Goal: Communication & Community: Share content

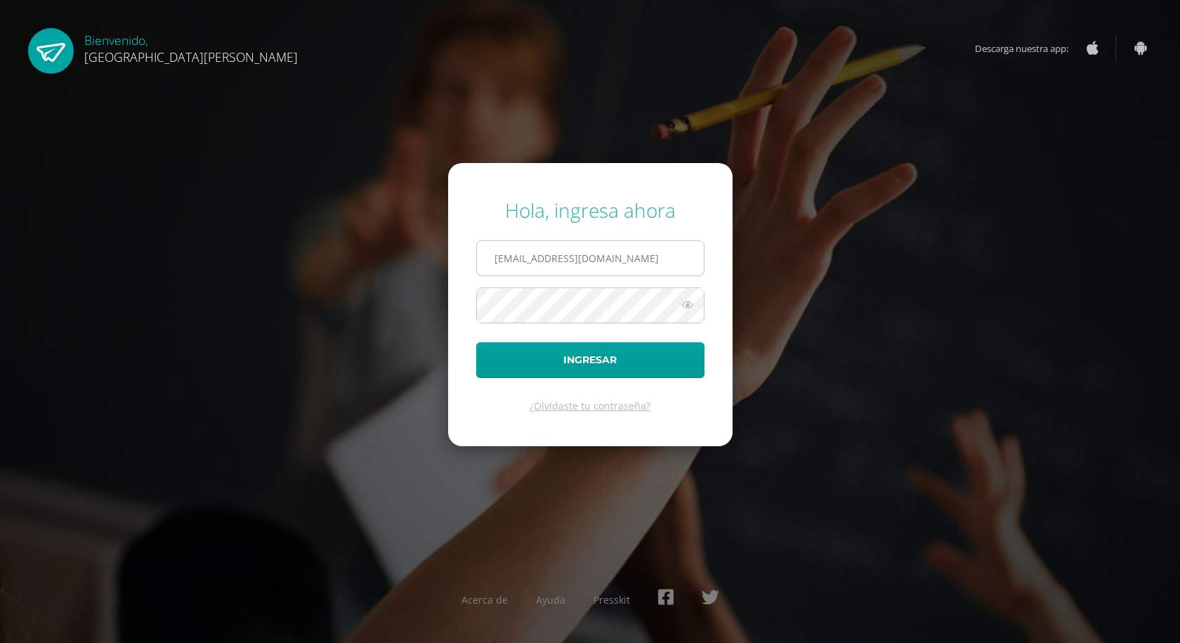
click at [624, 251] on input "sbonilla@bilinguesanjuan.edu.gt" at bounding box center [590, 258] width 227 height 34
click at [594, 259] on input "sbonilla@bilinguesanjuan.edu.gt" at bounding box center [590, 258] width 227 height 34
drag, startPoint x: 530, startPoint y: 259, endPoint x: 467, endPoint y: 263, distance: 63.3
click at [467, 263] on form "Hola, ingresa ahora sbonilla@bilinguesanjuan.edu.gt Ingresar ¿Olvidaste tu cont…" at bounding box center [590, 304] width 285 height 282
type input "[EMAIL_ADDRESS][DOMAIN_NAME]"
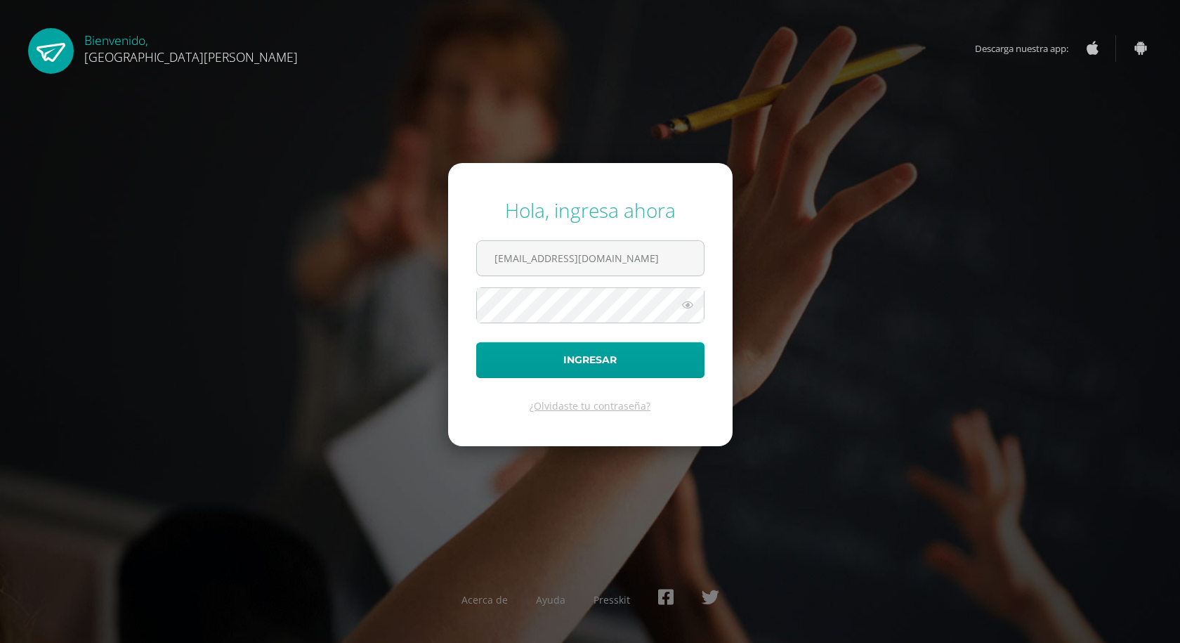
click at [694, 305] on icon at bounding box center [688, 304] width 18 height 17
click at [694, 305] on icon at bounding box center [687, 304] width 20 height 17
click at [588, 355] on button "Ingresar" at bounding box center [590, 360] width 228 height 36
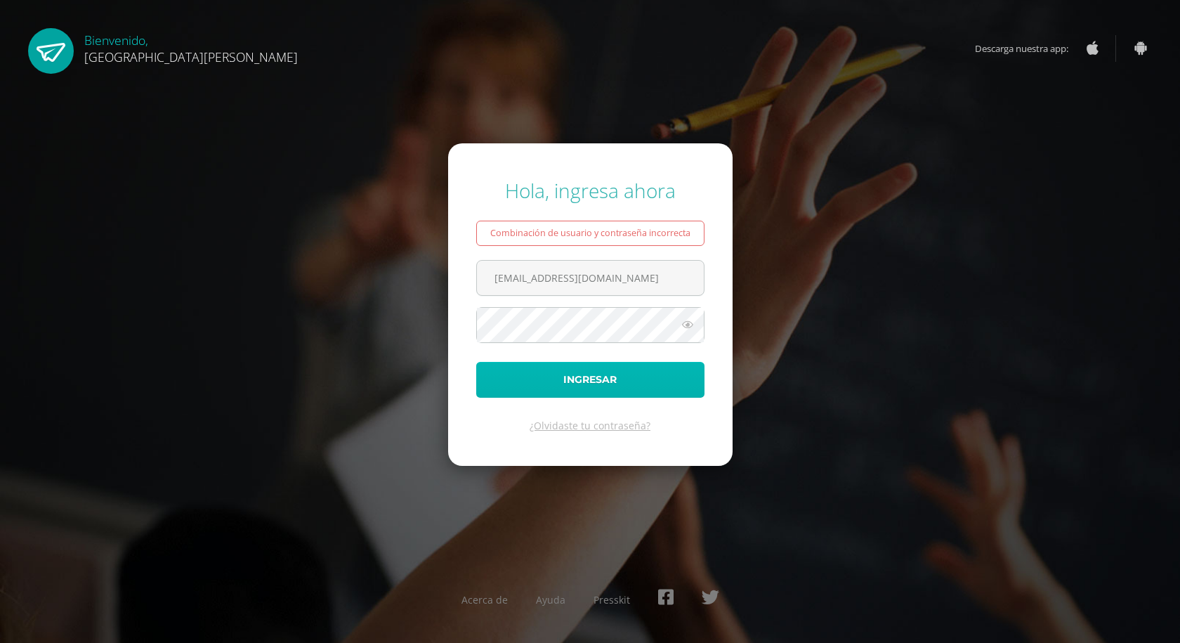
click at [514, 380] on button "Ingresar" at bounding box center [590, 380] width 228 height 36
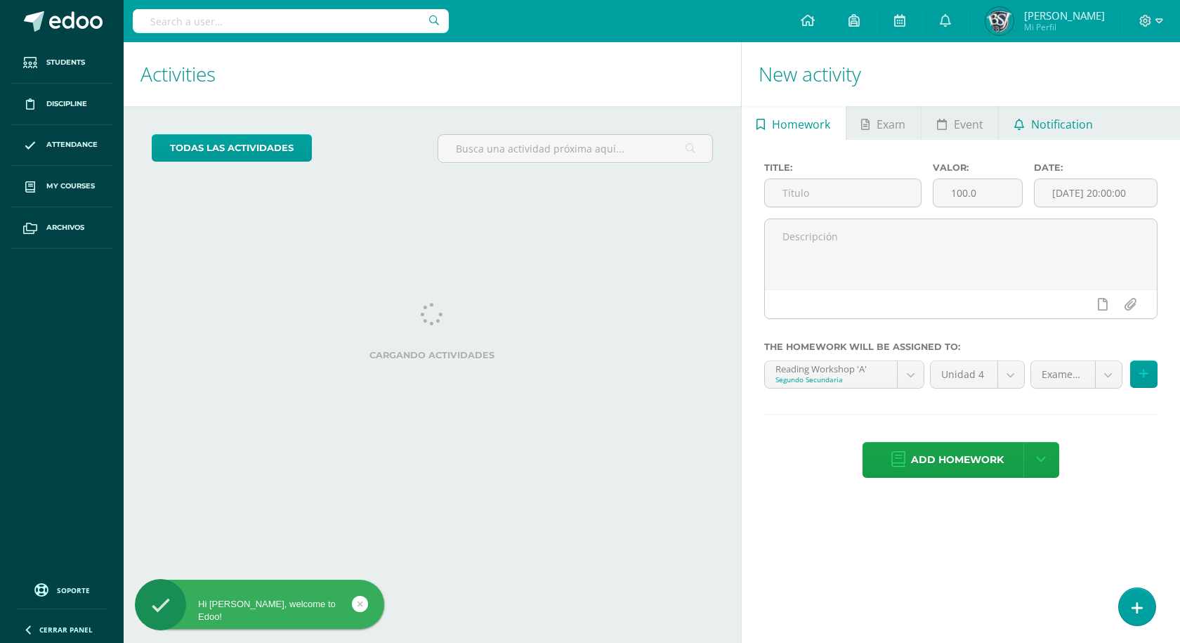
click at [1061, 112] on span "Notification" at bounding box center [1062, 124] width 62 height 34
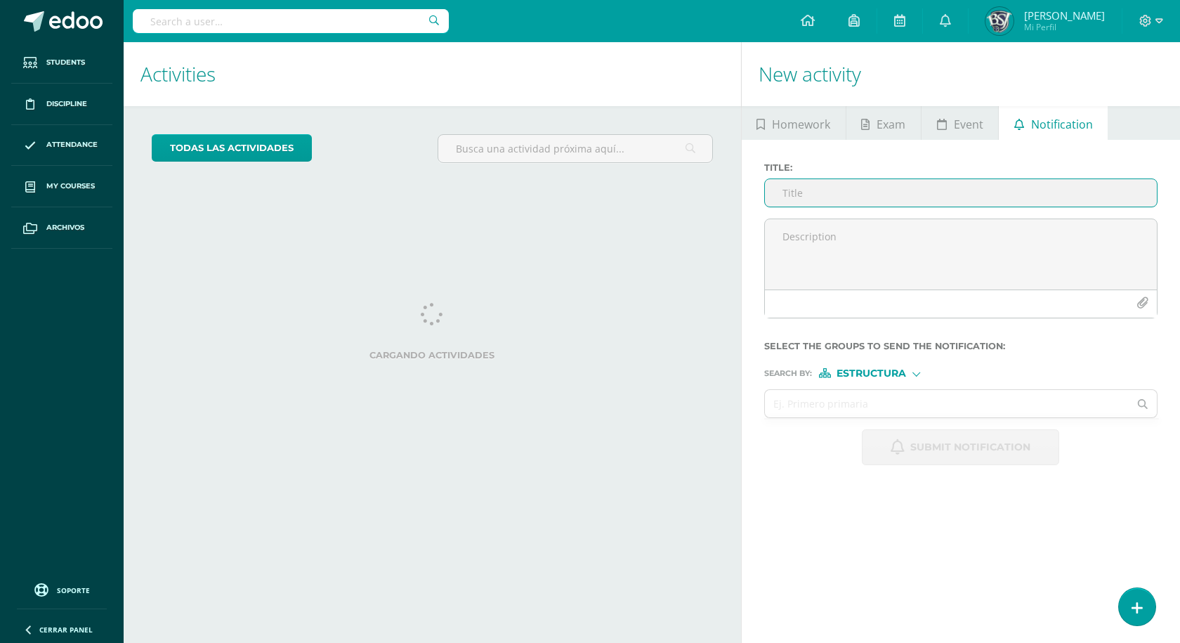
click at [844, 199] on input "Title :" at bounding box center [961, 192] width 392 height 27
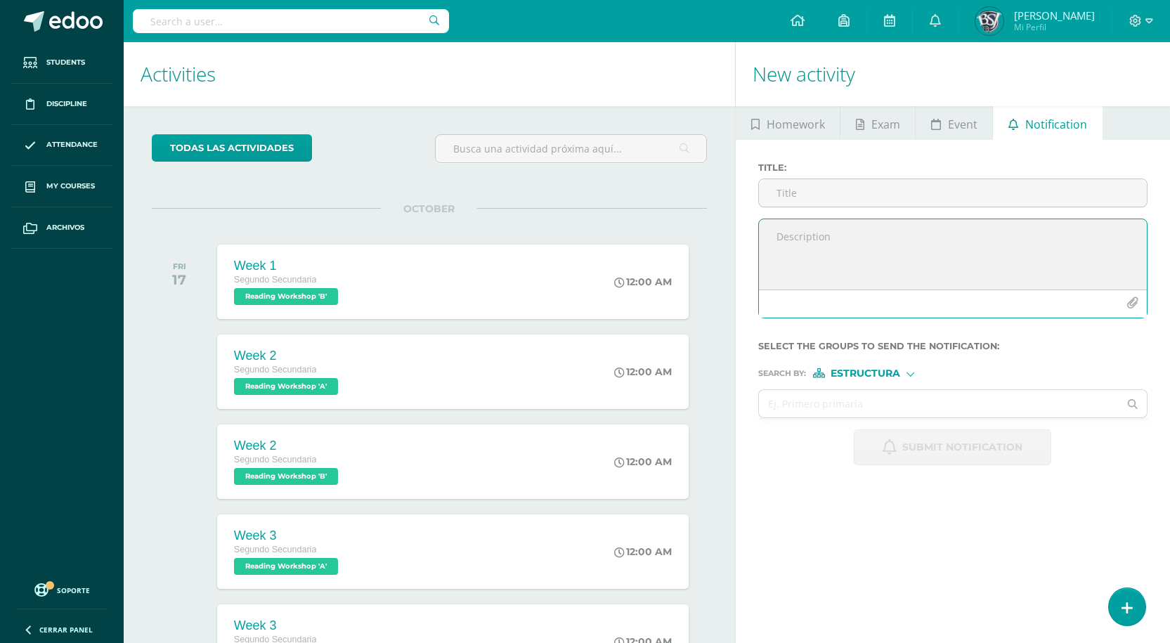
click at [851, 250] on textarea at bounding box center [953, 254] width 388 height 70
paste textarea "Dear Parents, I hope you're all doing well! I'm reaching out to share some impo…"
type textarea "Dear Parents, I hope you're all doing well! I'm reaching out to share some impo…"
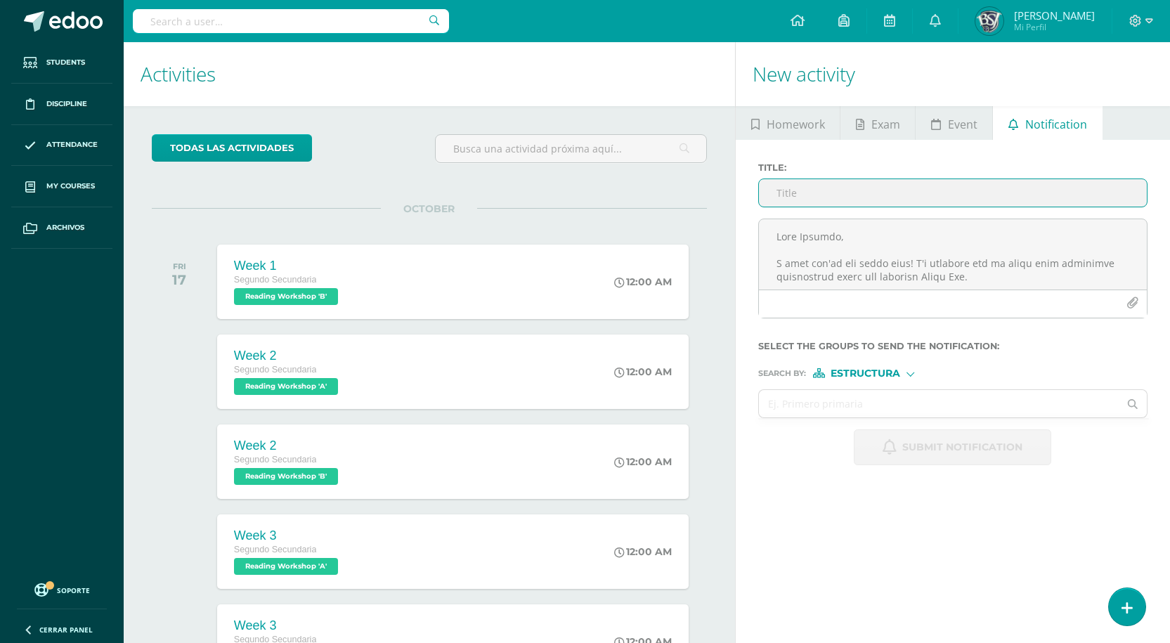
click at [827, 193] on input "Title :" at bounding box center [953, 192] width 388 height 27
click at [820, 199] on input "Title :" at bounding box center [953, 192] width 388 height 27
click at [882, 177] on div "Title :" at bounding box center [952, 190] width 400 height 56
click at [878, 185] on input "Title :" at bounding box center [953, 192] width 388 height 27
paste input "costumes"
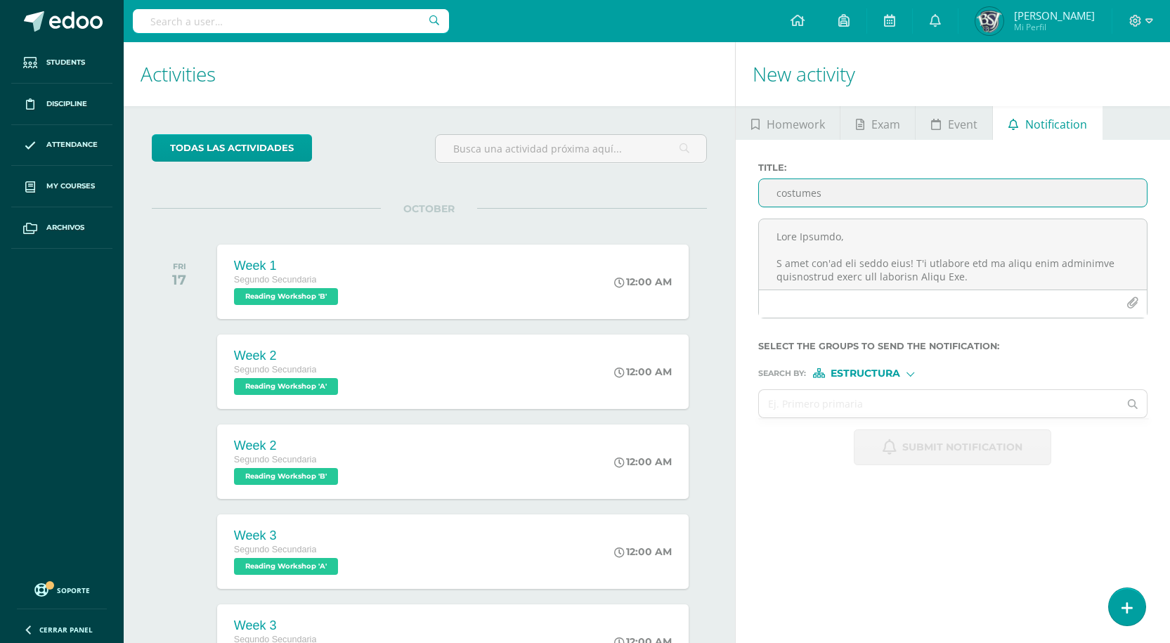
click at [778, 191] on input "costumes" at bounding box center [953, 192] width 388 height 27
click at [979, 180] on input "Drama day costumes and script information" at bounding box center [953, 192] width 388 height 27
drag, startPoint x: 979, startPoint y: 188, endPoint x: 750, endPoint y: 184, distance: 229.7
click at [750, 184] on div "Title : Drama day costumes and script information Select the groups to send the…" at bounding box center [952, 314] width 434 height 348
click at [889, 198] on input "Drama day costumes and script information" at bounding box center [953, 192] width 388 height 27
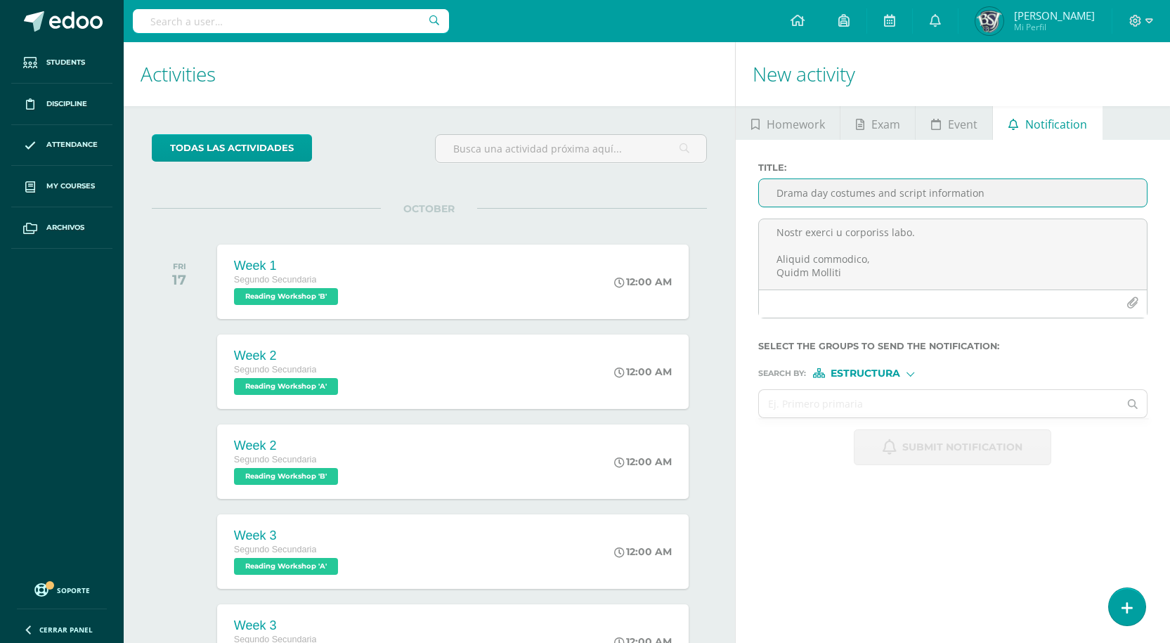
drag, startPoint x: 894, startPoint y: 195, endPoint x: 876, endPoint y: 194, distance: 18.3
click at [876, 194] on input "Drama day costumes and script information" at bounding box center [953, 192] width 388 height 27
type input "Drama day costumes & script information"
click at [861, 373] on span "Estructura" at bounding box center [865, 374] width 70 height 8
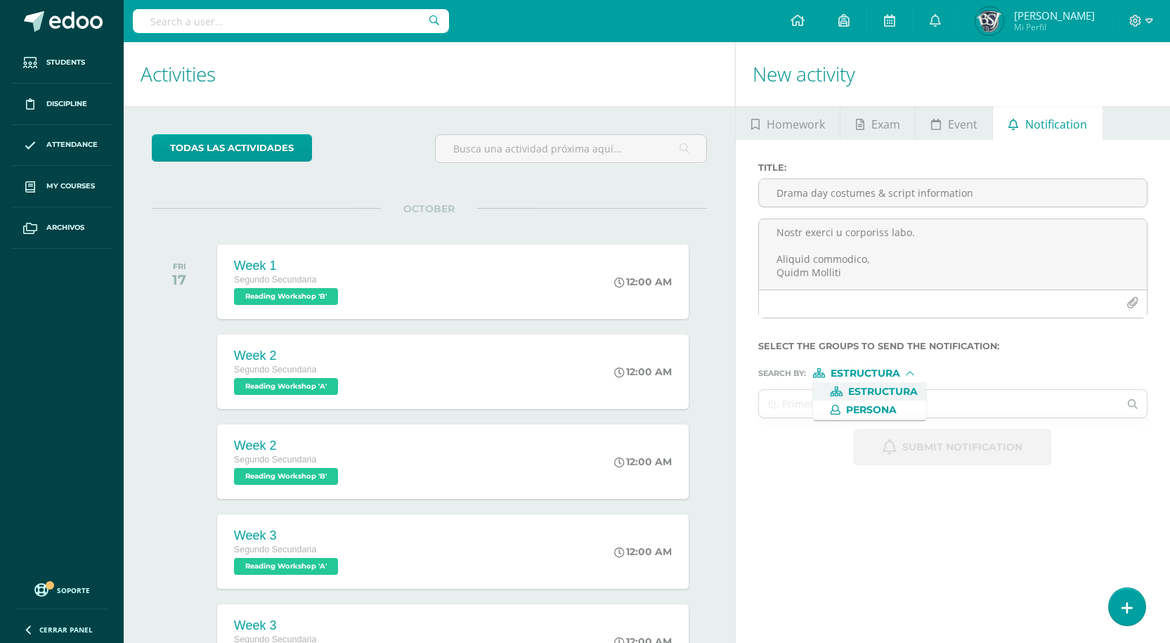
click at [867, 388] on span "Estructura" at bounding box center [883, 392] width 70 height 8
click at [854, 367] on div "Search by : Estructura Estructura Persona" at bounding box center [952, 367] width 389 height 21
click at [842, 396] on input "text" at bounding box center [939, 403] width 360 height 27
type input "segund"
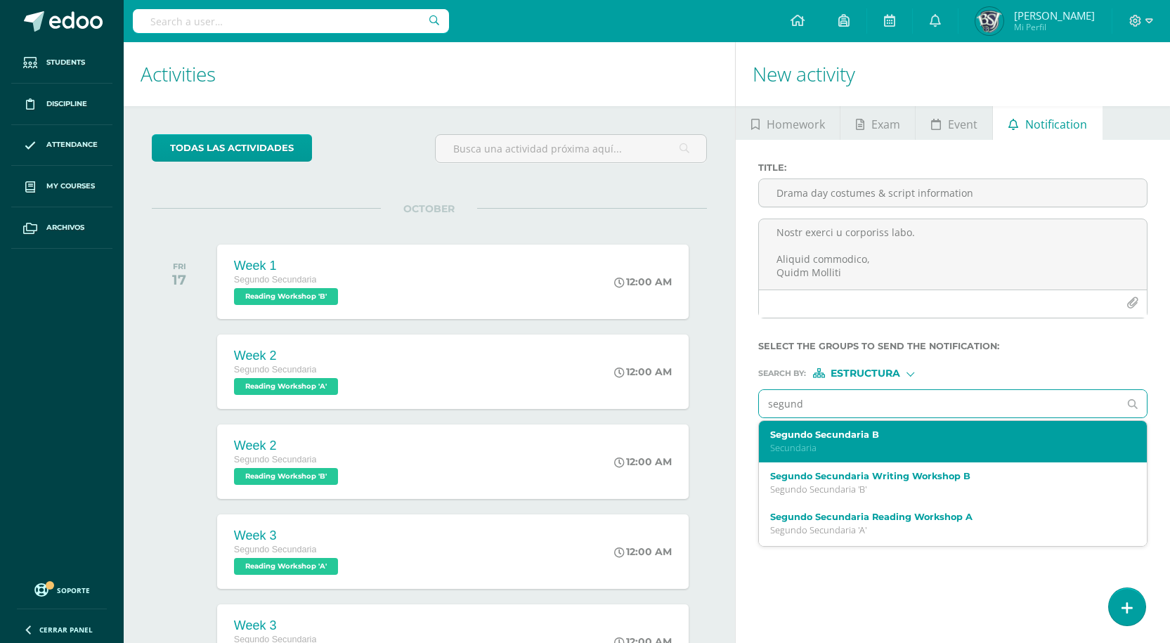
click at [818, 457] on div "Segundo Secundaria B Secundaria" at bounding box center [953, 441] width 388 height 41
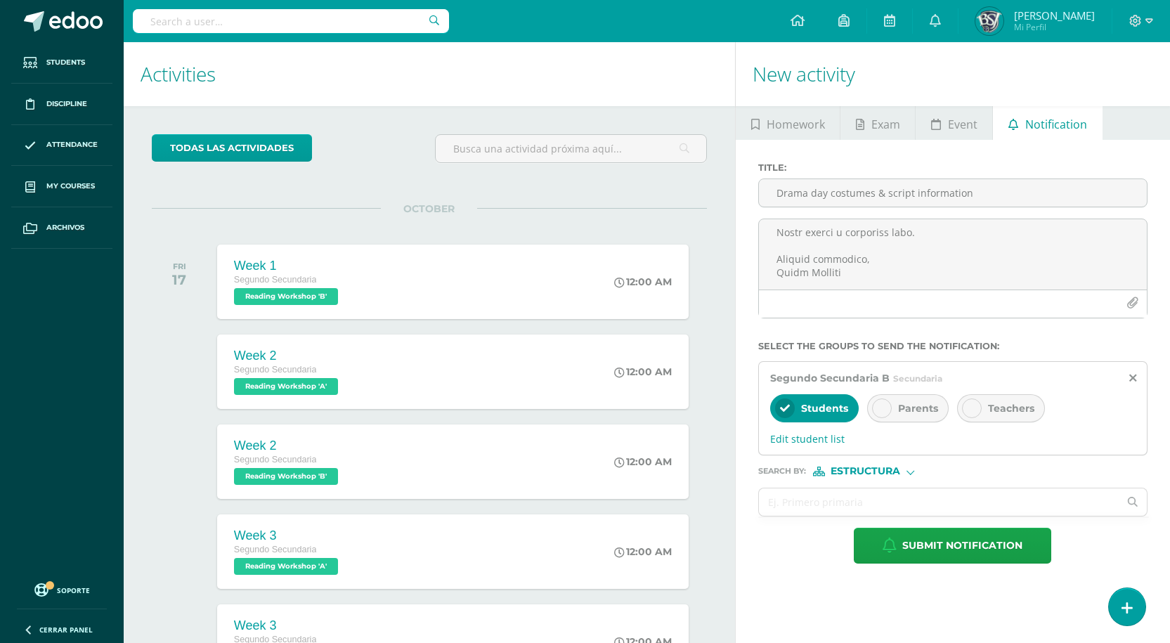
click at [916, 407] on span "Parents" at bounding box center [918, 408] width 40 height 13
click at [858, 470] on span "Estructura" at bounding box center [865, 471] width 70 height 8
click at [870, 504] on span "Persona" at bounding box center [871, 508] width 51 height 8
click at [854, 499] on input "text" at bounding box center [939, 501] width 360 height 27
type input "melisa"
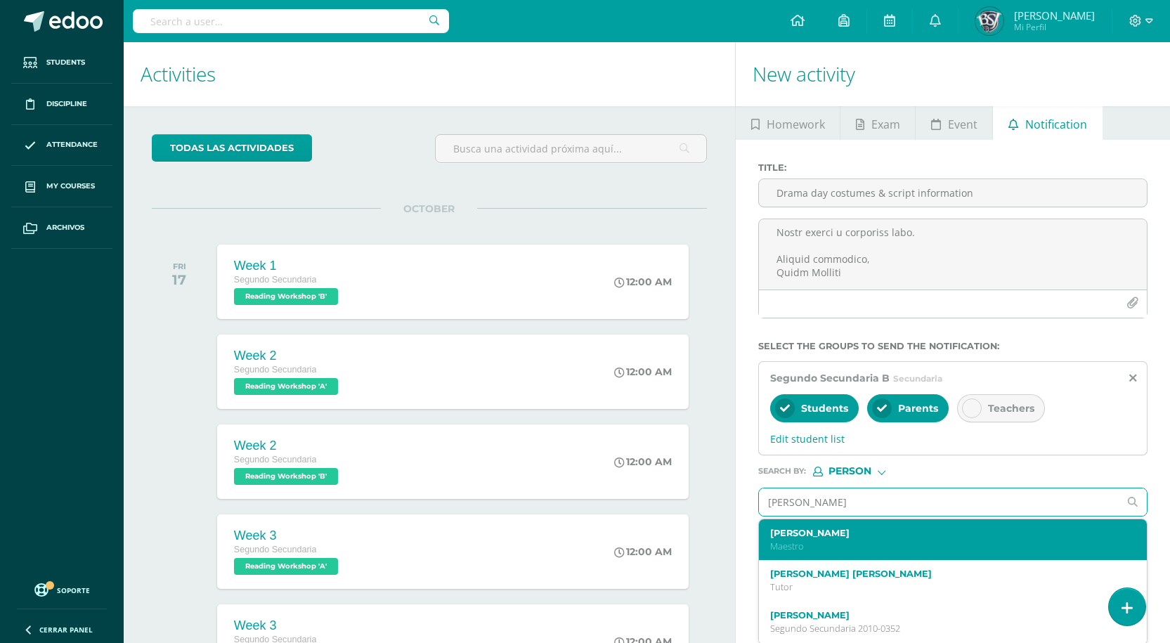
click at [833, 545] on p "Maestro" at bounding box center [945, 546] width 350 height 12
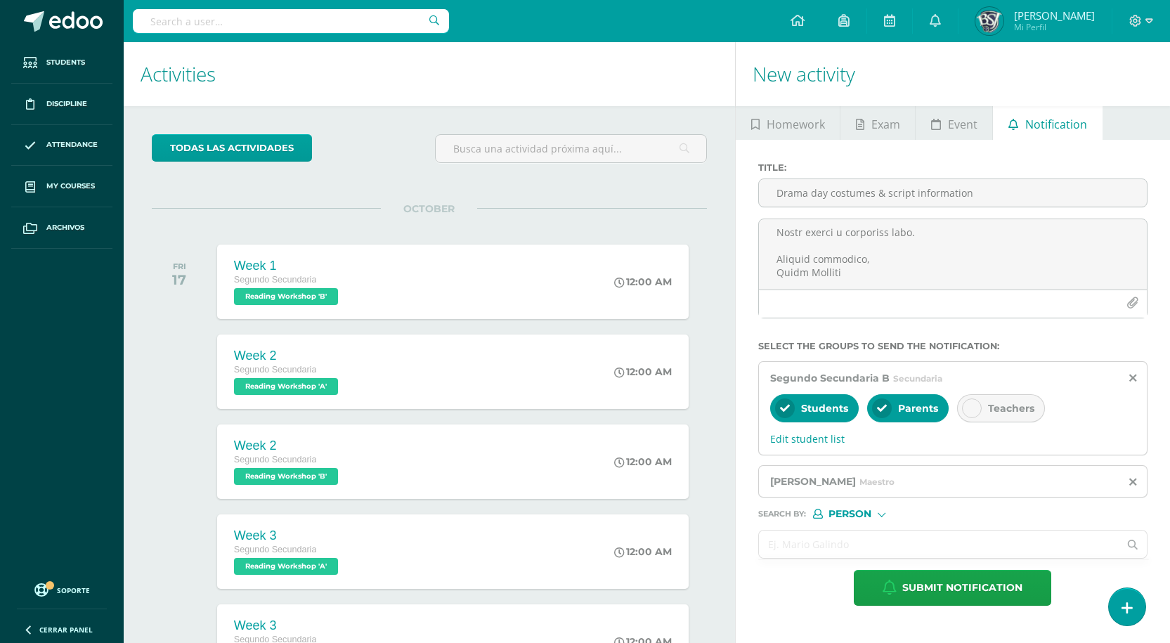
click at [833, 538] on input "text" at bounding box center [939, 543] width 360 height 27
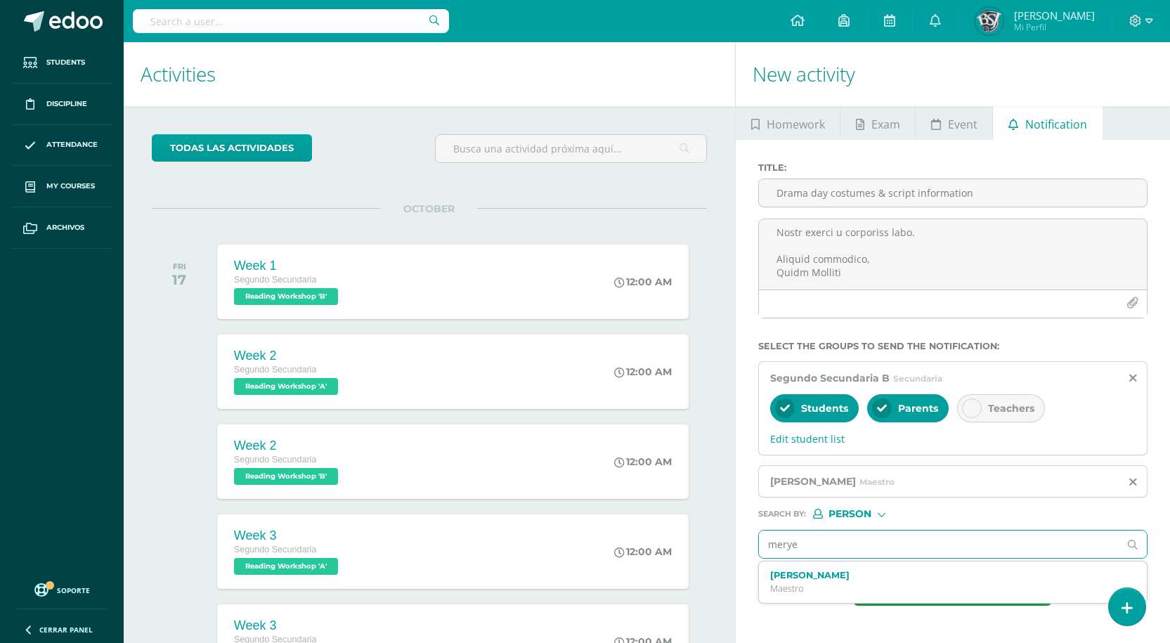
type input "meryee"
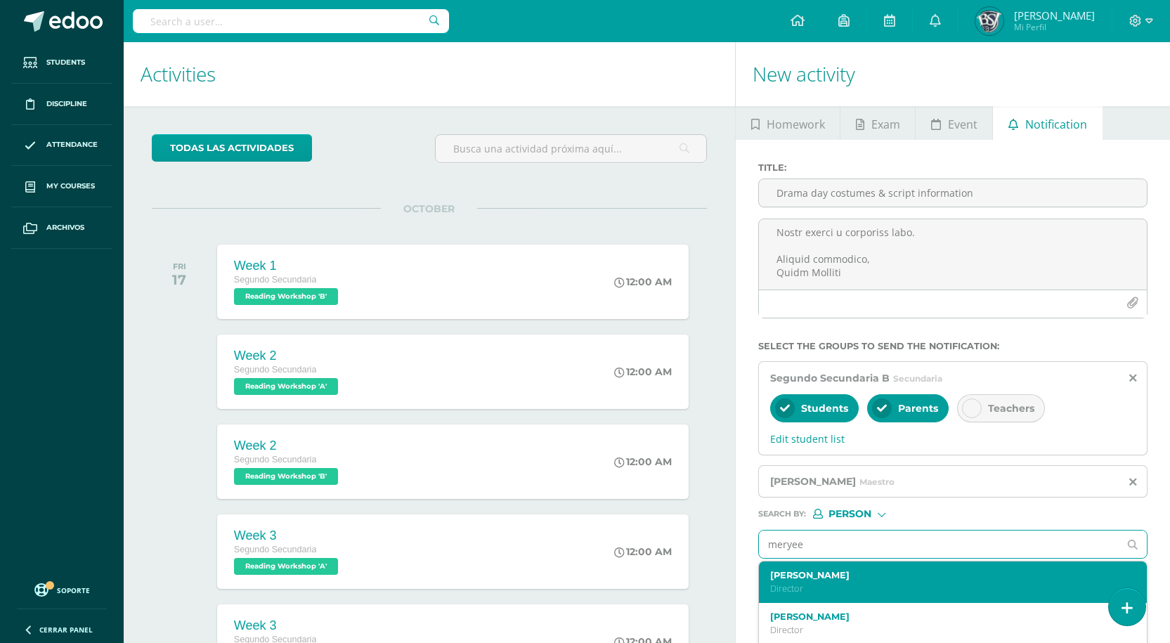
click at [816, 577] on label "[PERSON_NAME]" at bounding box center [945, 575] width 350 height 11
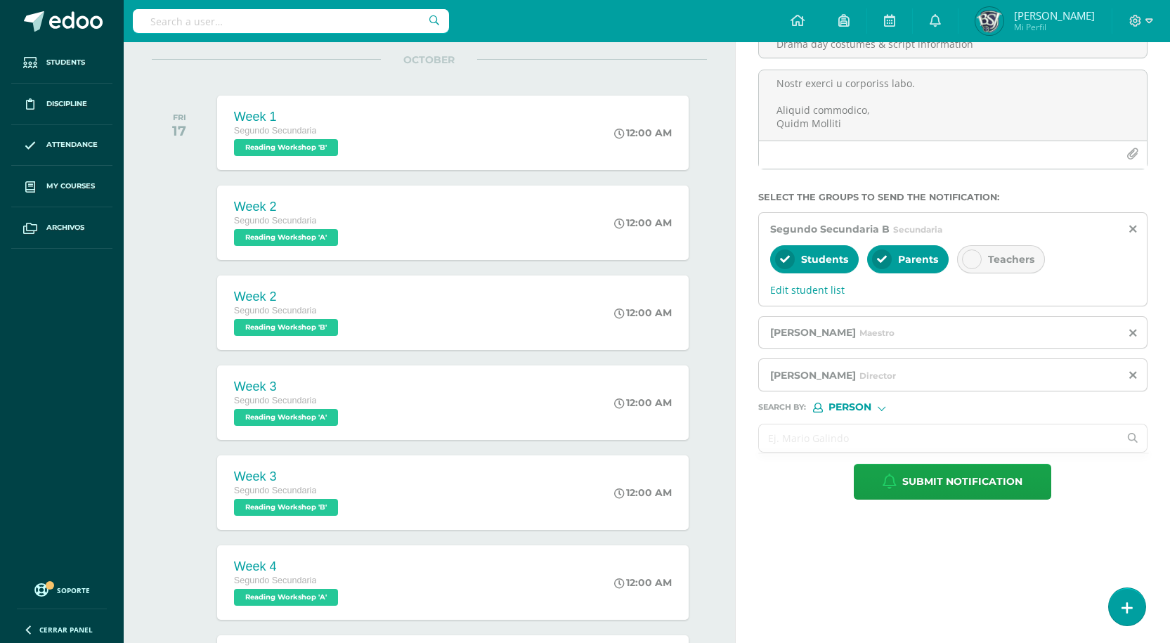
scroll to position [140, 0]
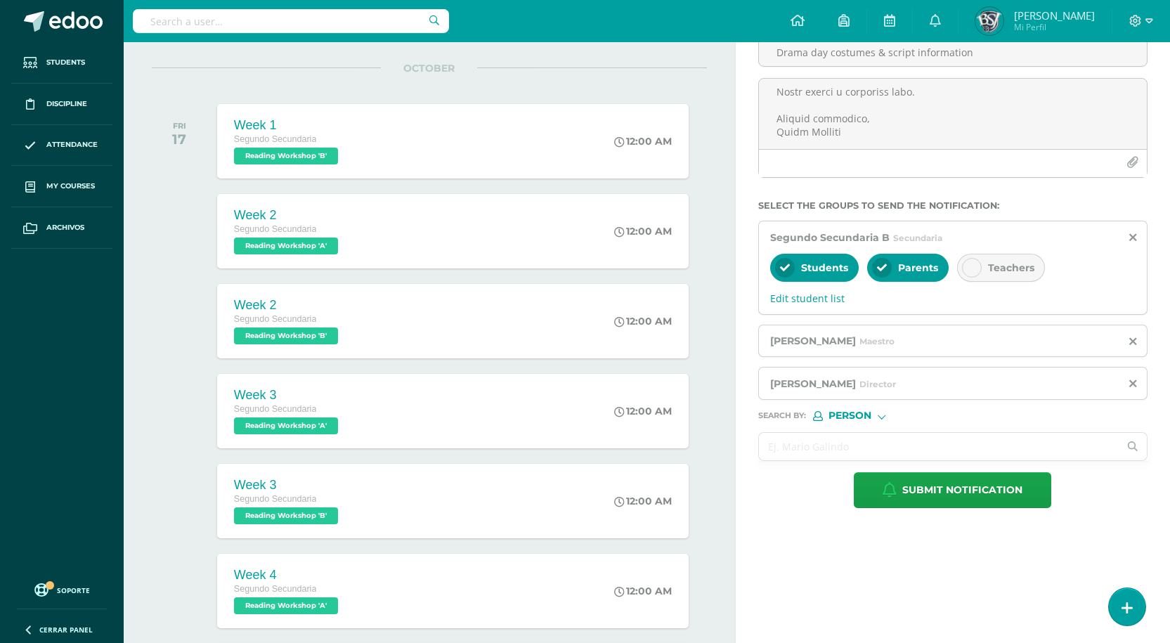
click at [830, 442] on input "text" at bounding box center [939, 446] width 360 height 27
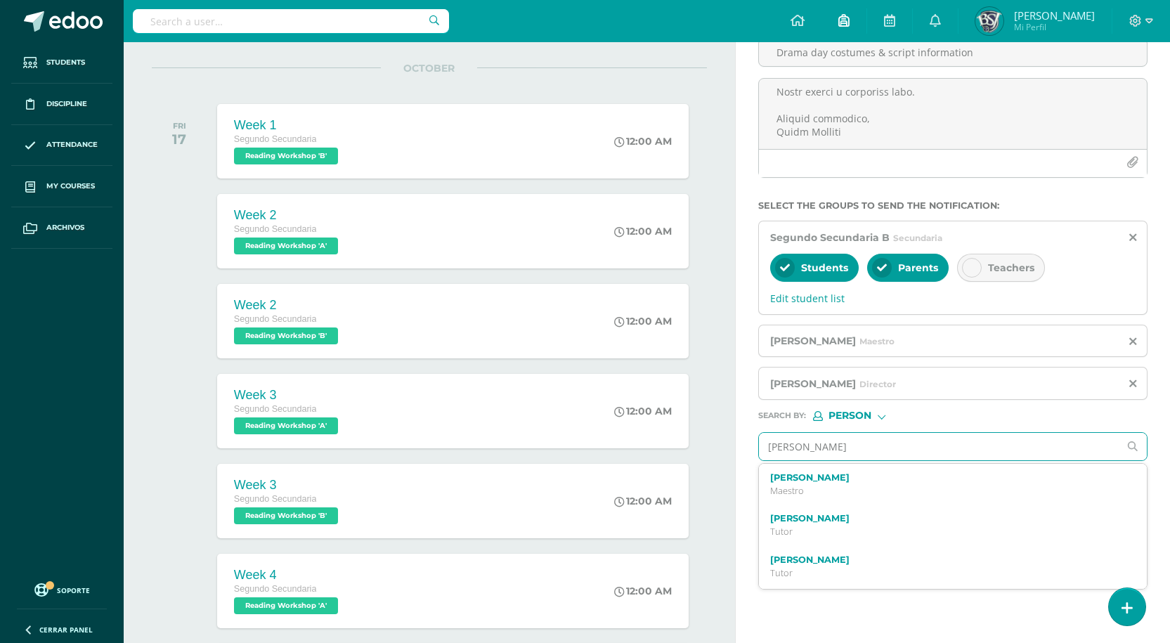
type input "rogelia"
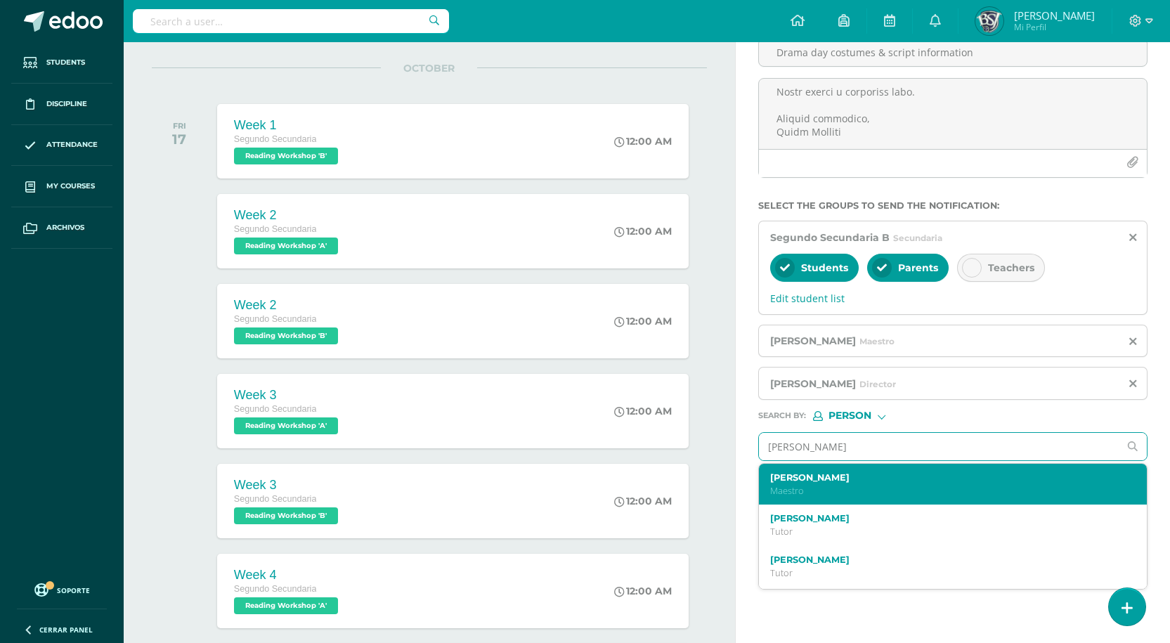
click at [861, 466] on div "Rogelia Martinez Maestro" at bounding box center [953, 484] width 388 height 41
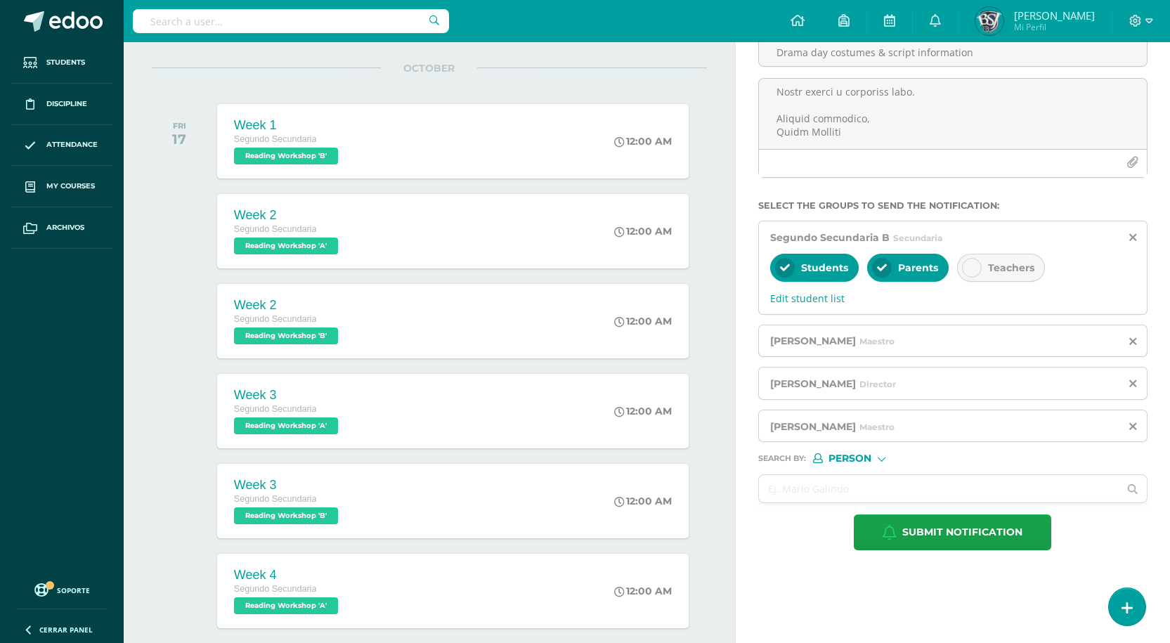
click at [809, 539] on div "Submit notification" at bounding box center [952, 532] width 389 height 36
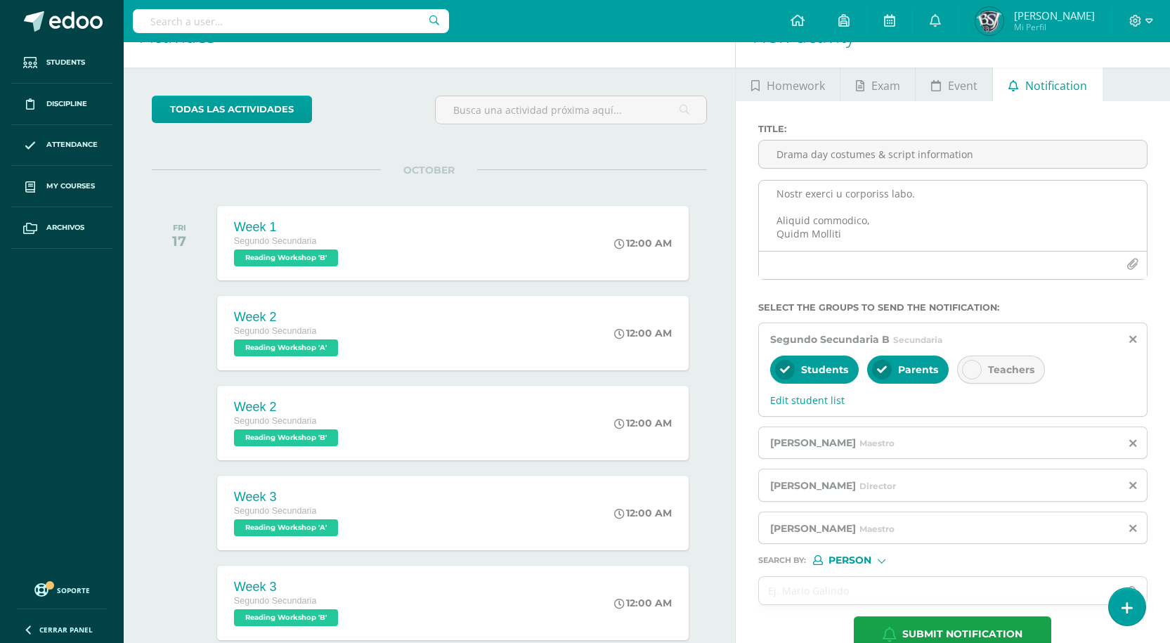
scroll to position [0, 0]
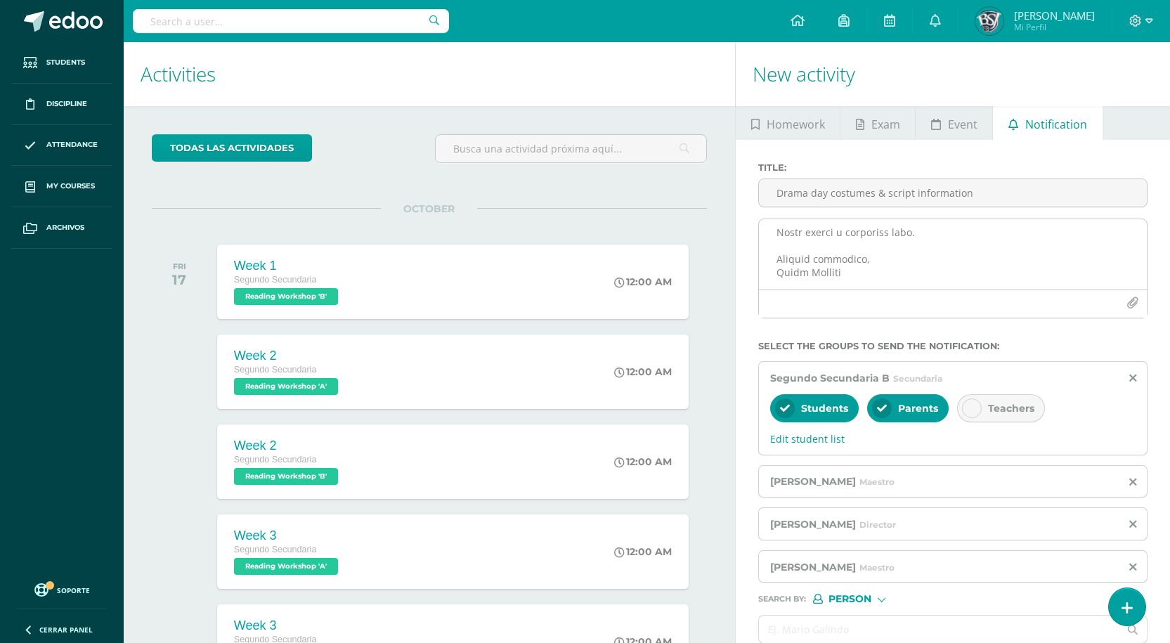
click at [1129, 305] on icon "button" at bounding box center [1132, 303] width 12 height 12
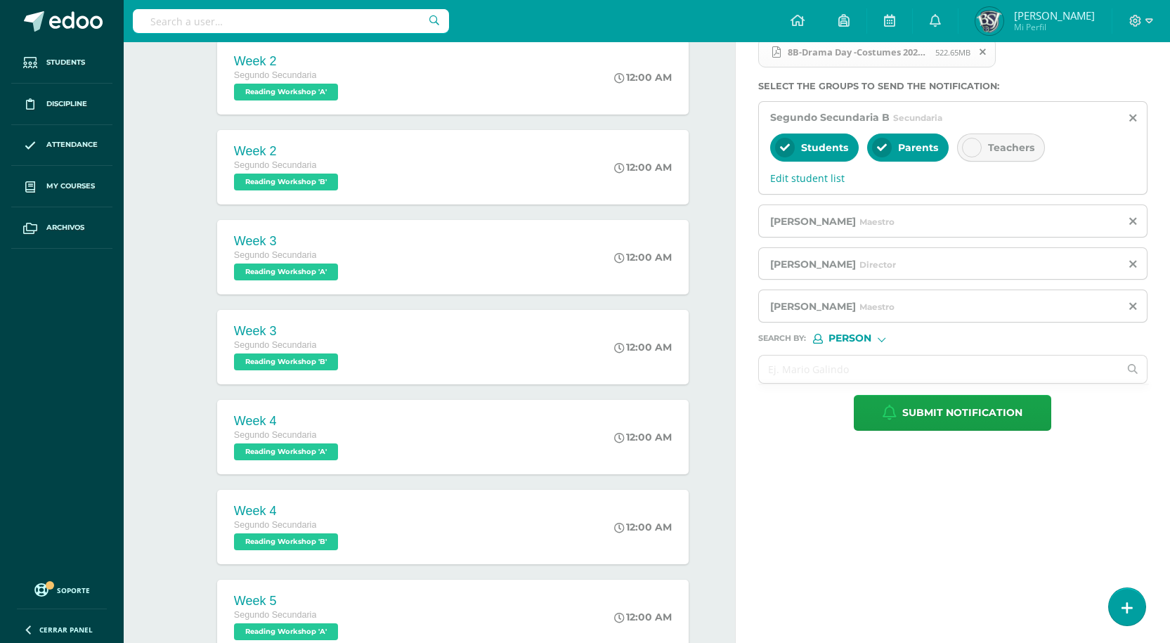
scroll to position [351, 0]
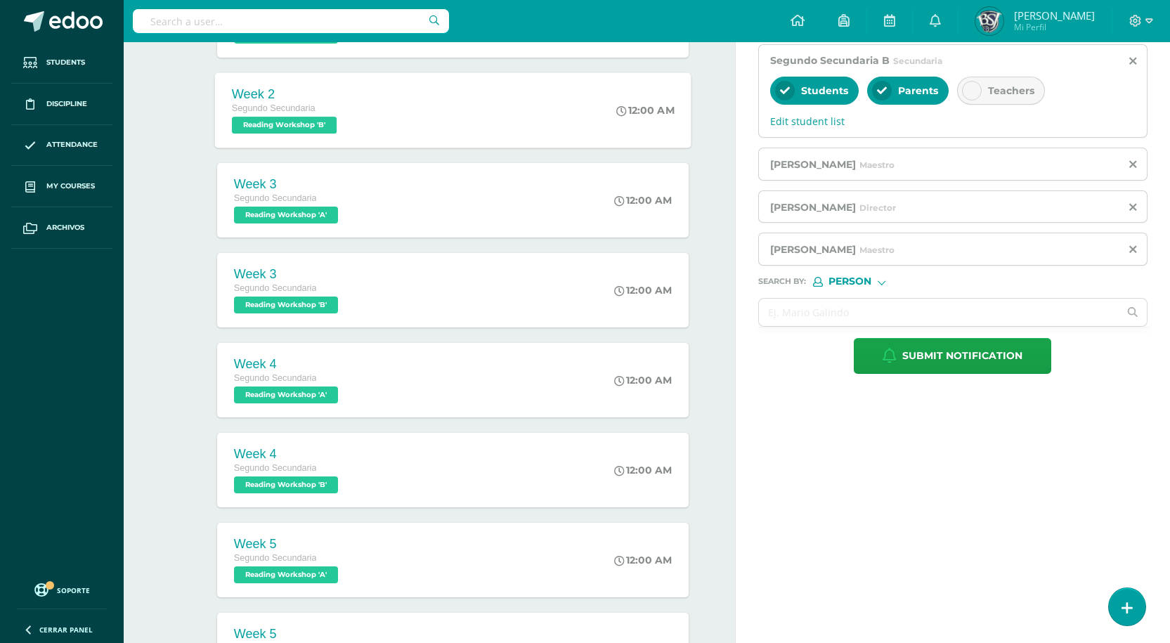
drag, startPoint x: 530, startPoint y: 93, endPoint x: 537, endPoint y: 77, distance: 17.6
click at [537, 77] on div "Week 2 Segundo Secundaria Reading Workshop 'B' 12:00 AM Week 2 Reading Workshop…" at bounding box center [453, 109] width 476 height 75
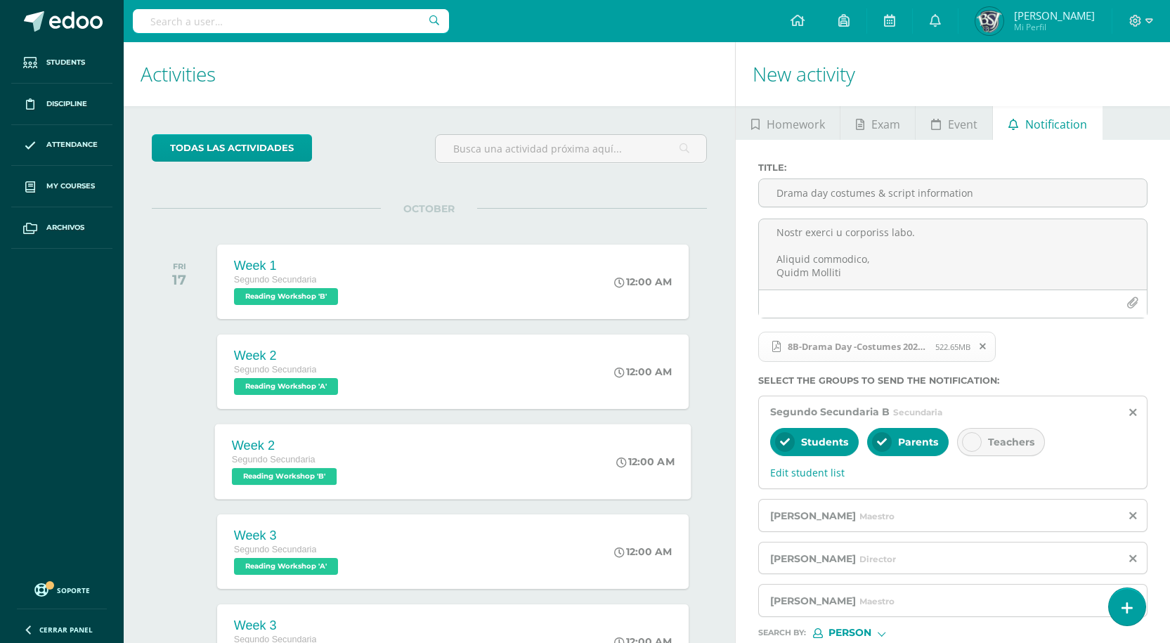
scroll to position [0, 0]
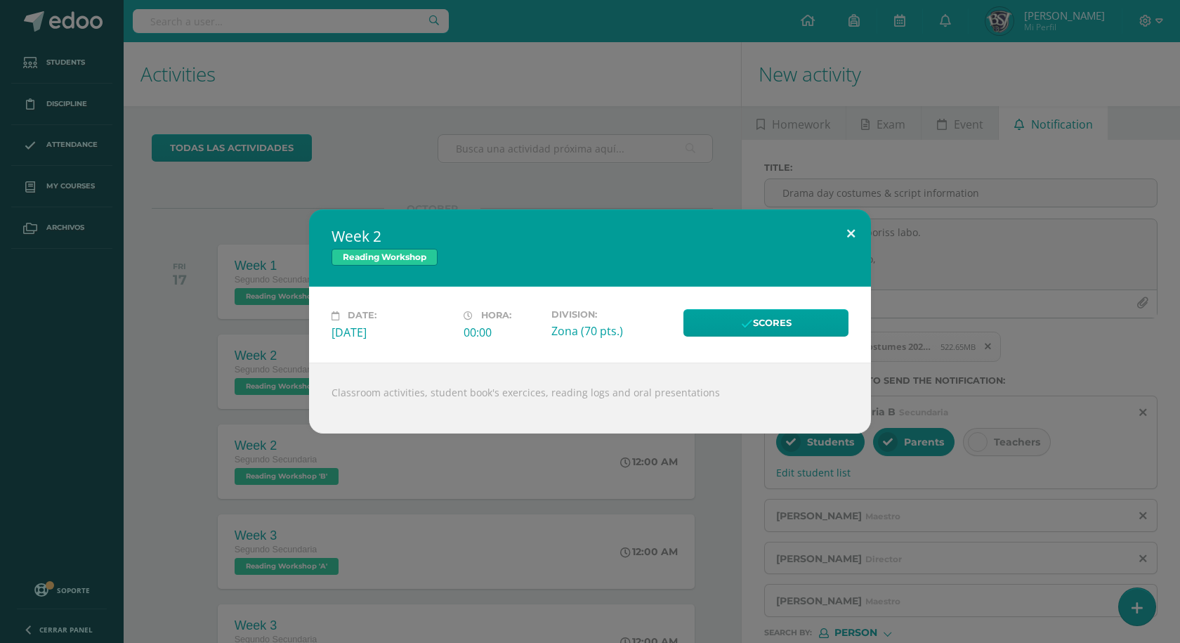
click at [851, 232] on button at bounding box center [851, 233] width 40 height 48
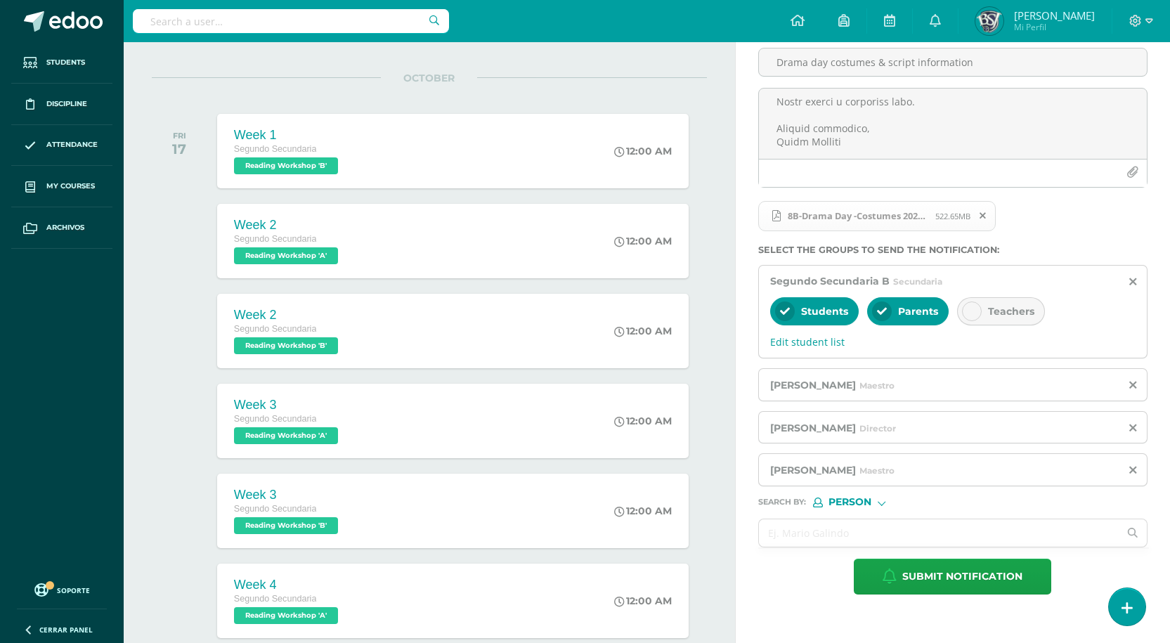
scroll to position [140, 0]
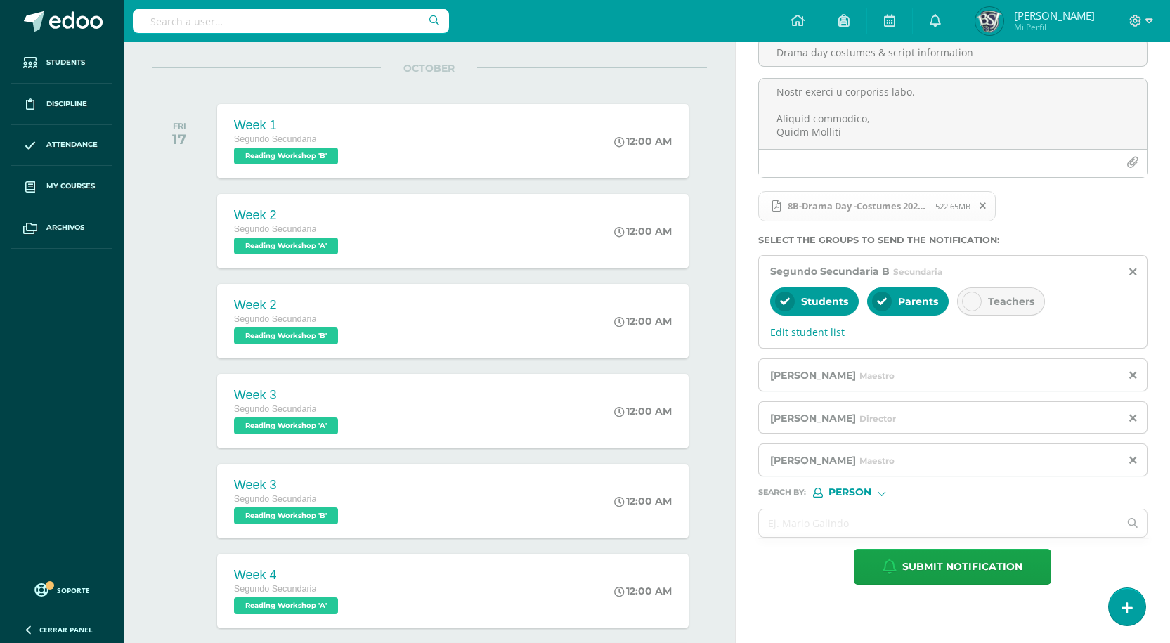
click at [920, 384] on div "Melissa Arevalo Maestro" at bounding box center [952, 374] width 389 height 33
click at [1137, 374] on div "Melissa Arevalo Maestro" at bounding box center [952, 374] width 389 height 33
click at [1131, 374] on icon at bounding box center [1132, 376] width 7 height 12
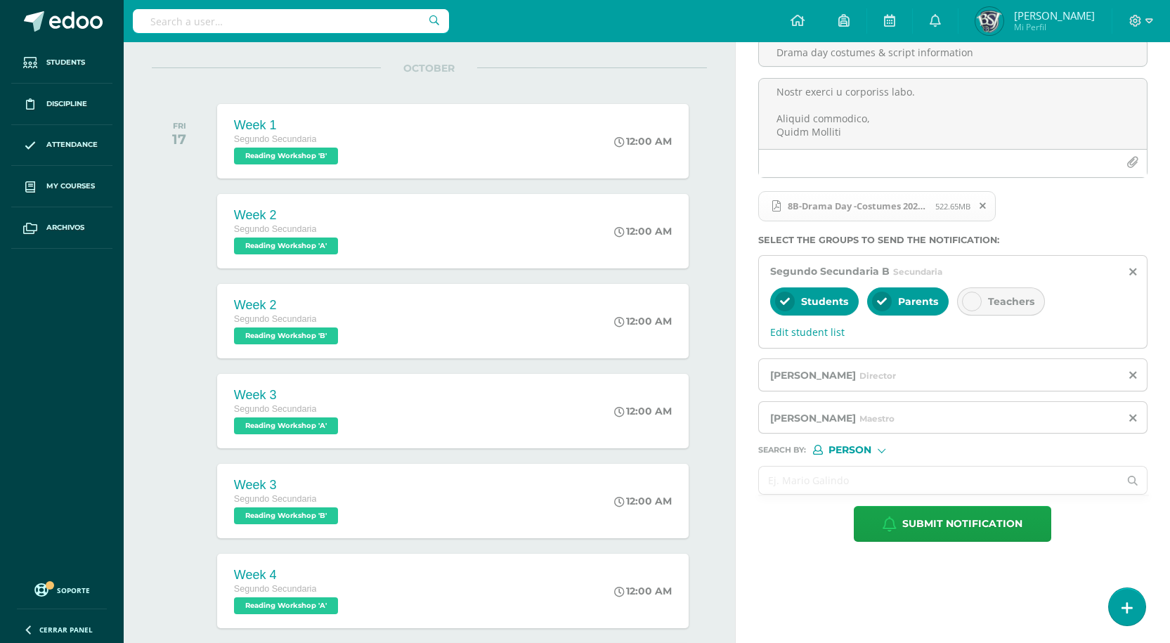
click at [893, 486] on input "text" at bounding box center [939, 479] width 360 height 27
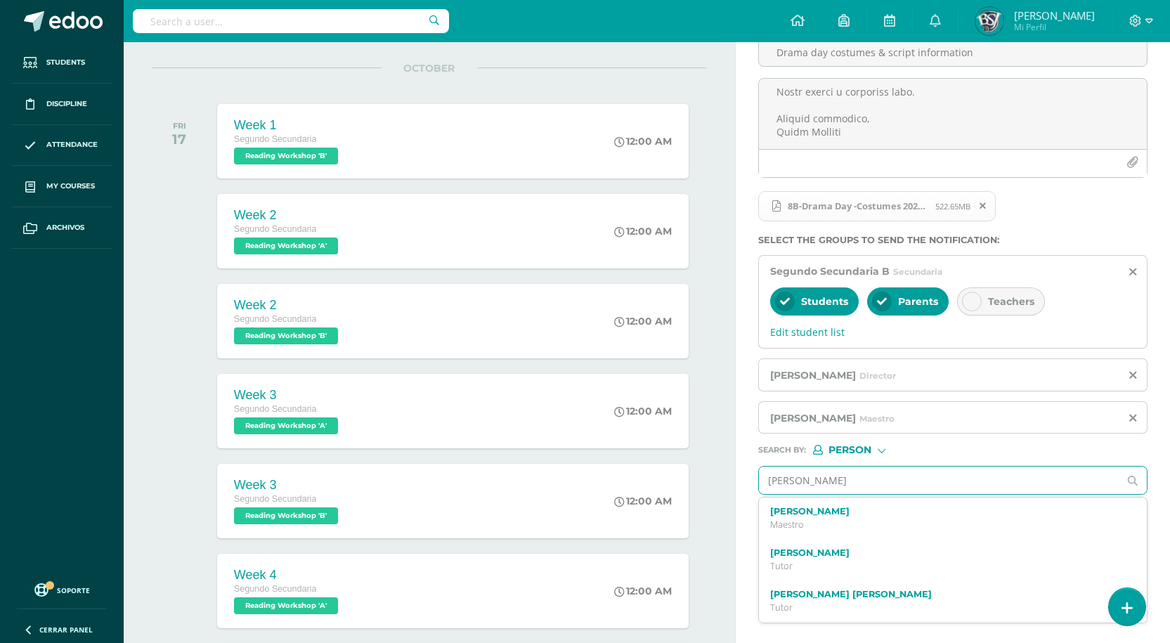
type input "melissa areva"
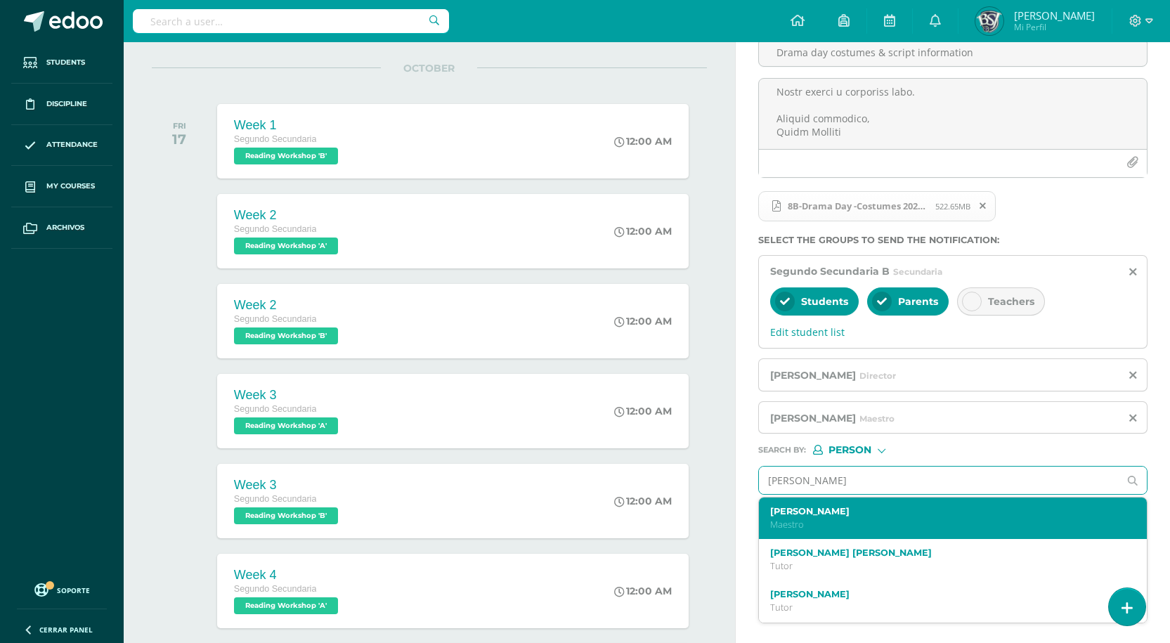
click at [837, 504] on div "Melissa Arevalo Maestro" at bounding box center [953, 517] width 388 height 41
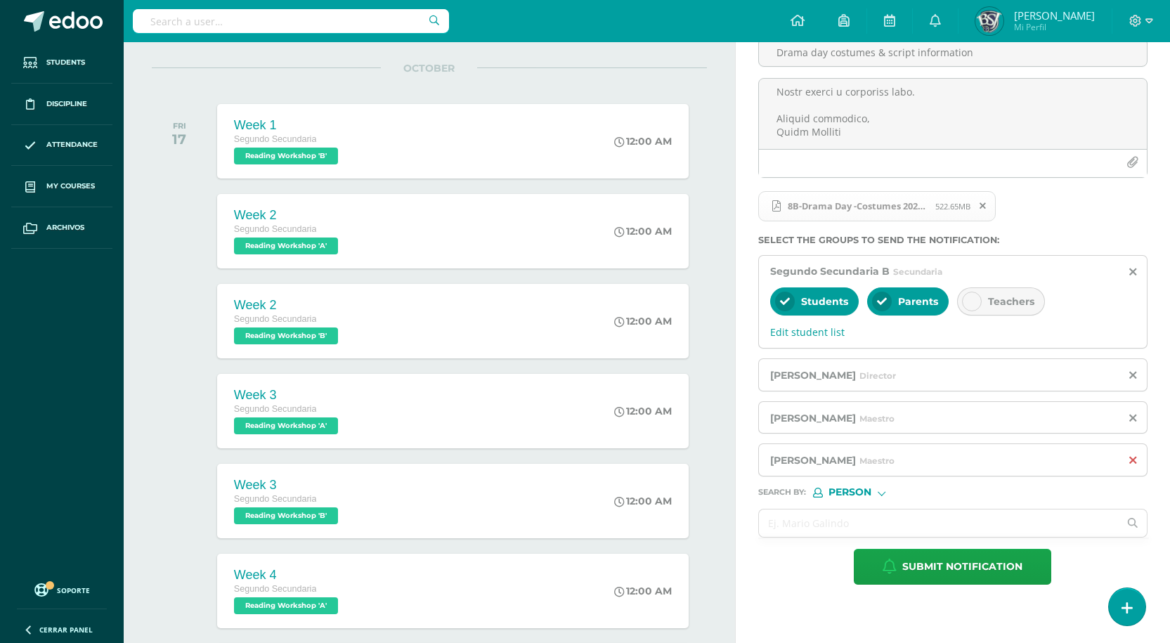
click at [1134, 459] on icon at bounding box center [1132, 461] width 7 height 12
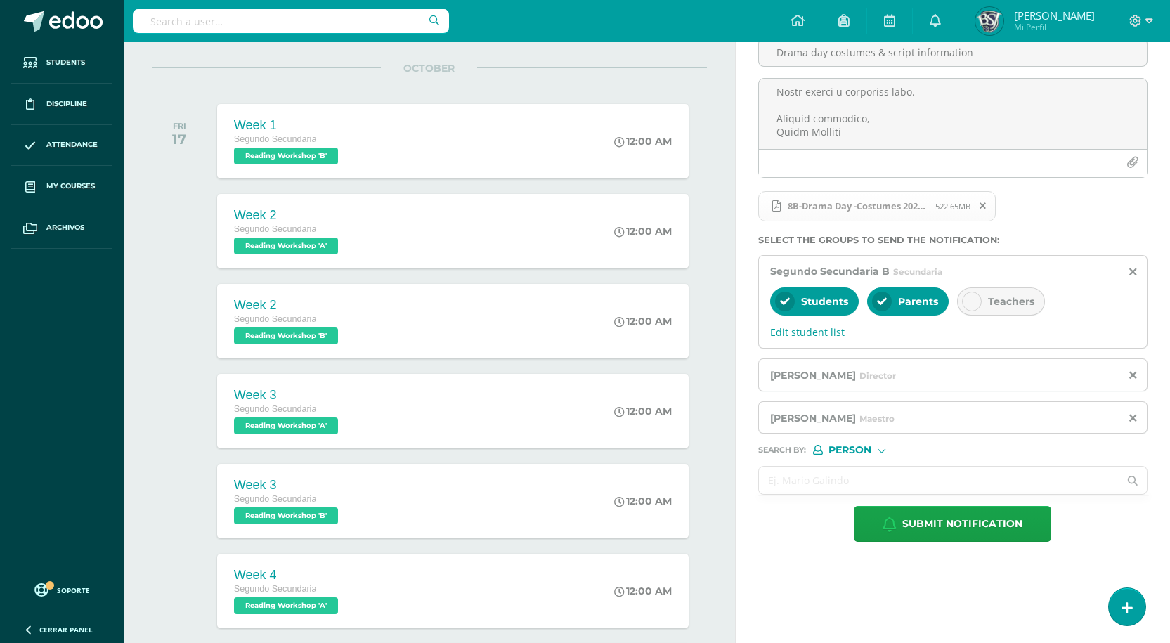
click at [820, 479] on input "text" at bounding box center [939, 479] width 360 height 27
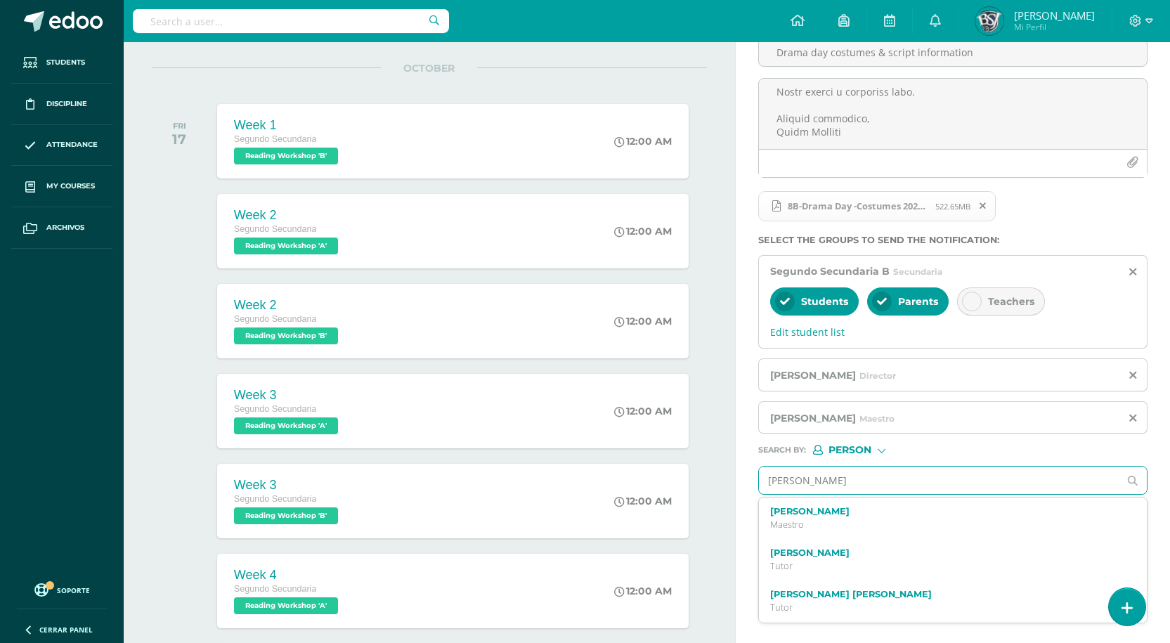
type input "melissa arevañp"
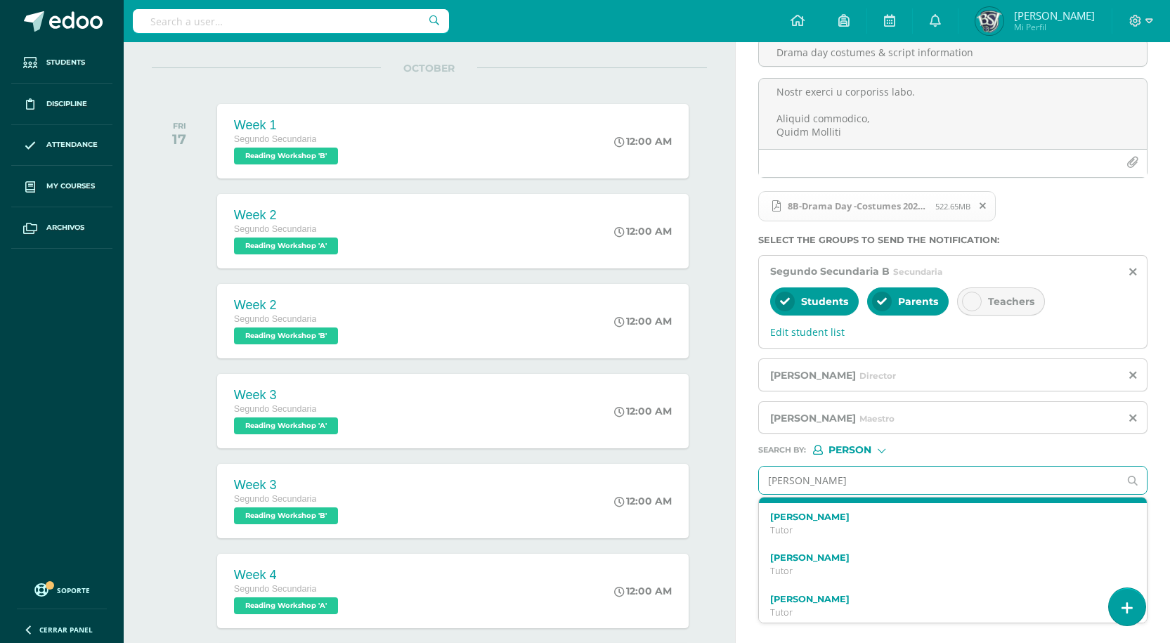
scroll to position [0, 0]
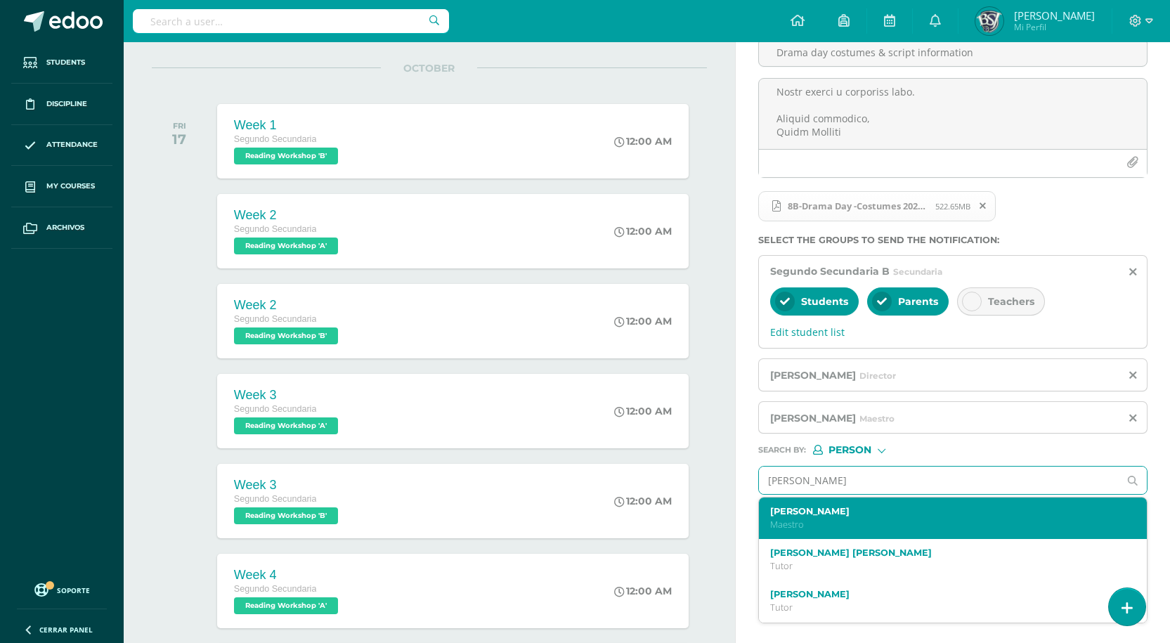
click at [847, 530] on p "Maestro" at bounding box center [945, 524] width 350 height 12
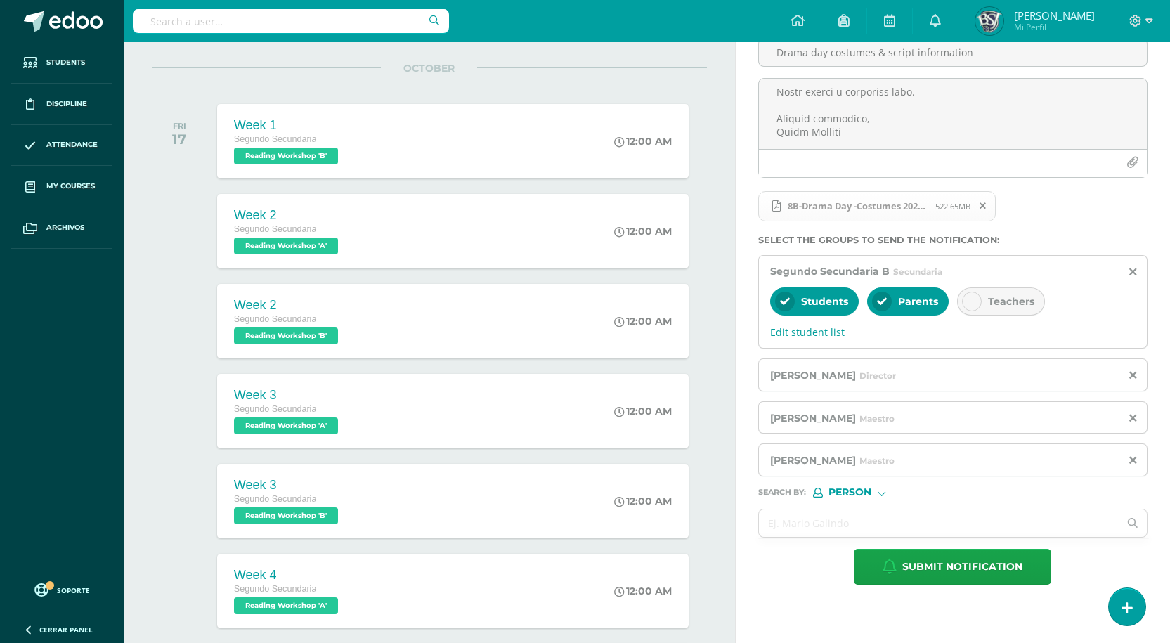
click at [809, 573] on div "Submit notification" at bounding box center [952, 567] width 389 height 36
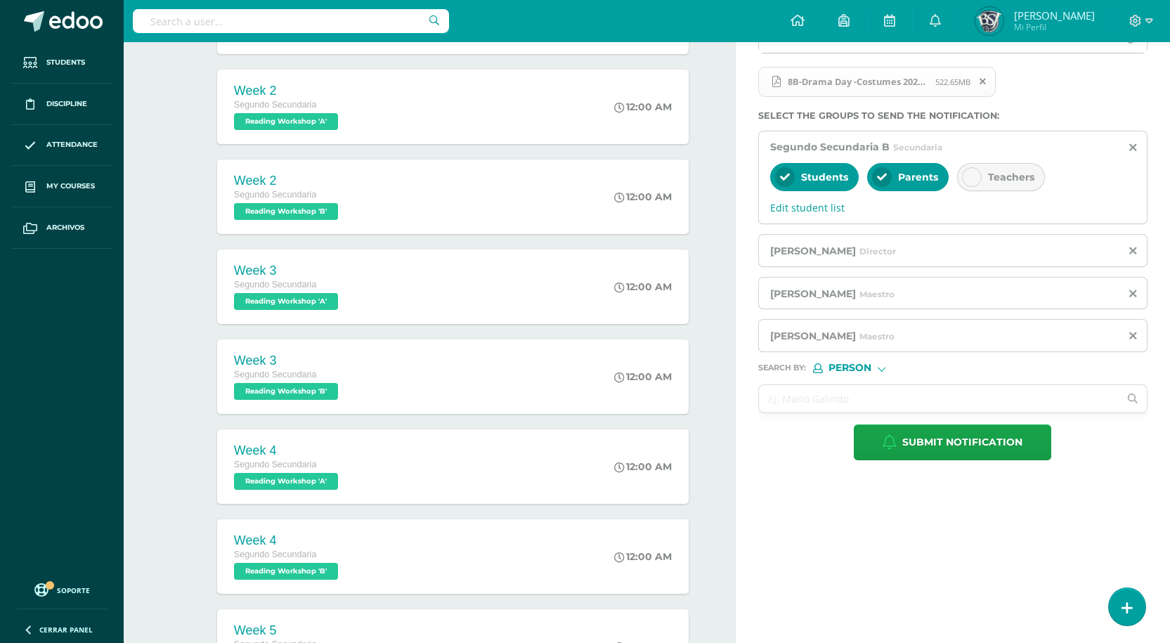
scroll to position [281, 0]
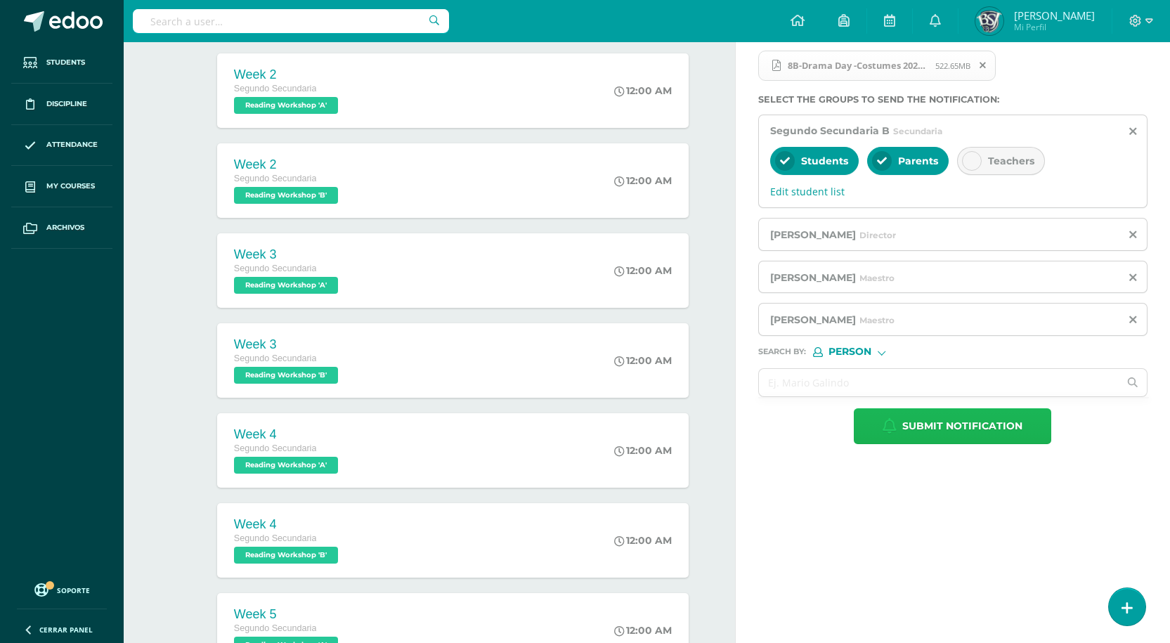
click at [907, 429] on span "Submit notification" at bounding box center [962, 426] width 120 height 34
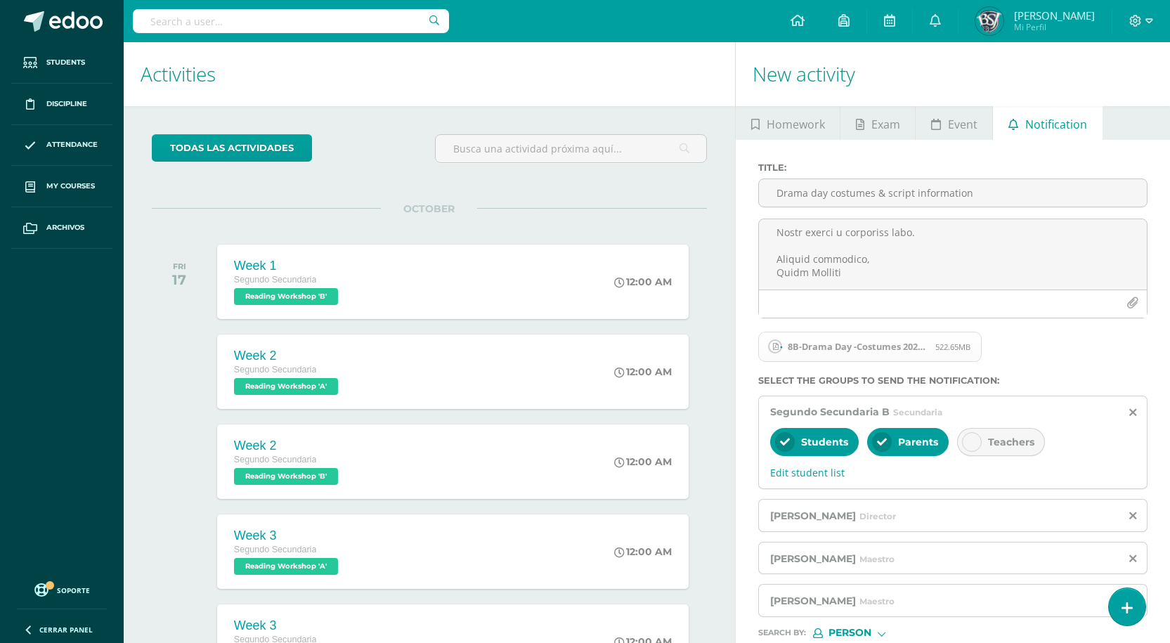
scroll to position [211, 0]
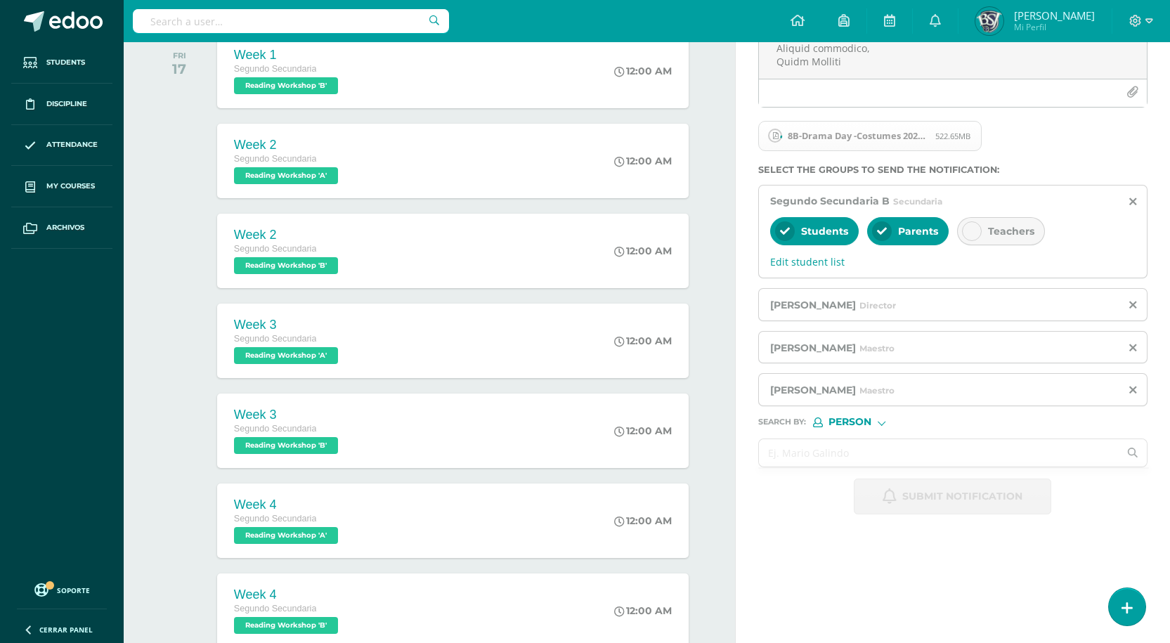
click at [828, 458] on input "text" at bounding box center [939, 452] width 360 height 27
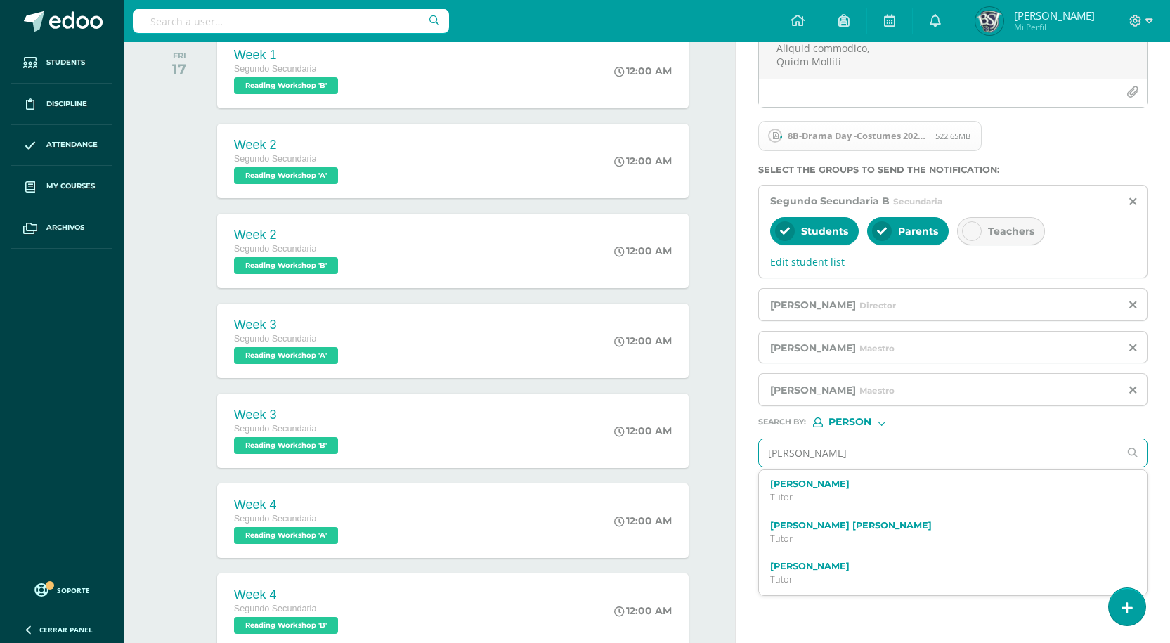
type input "arely"
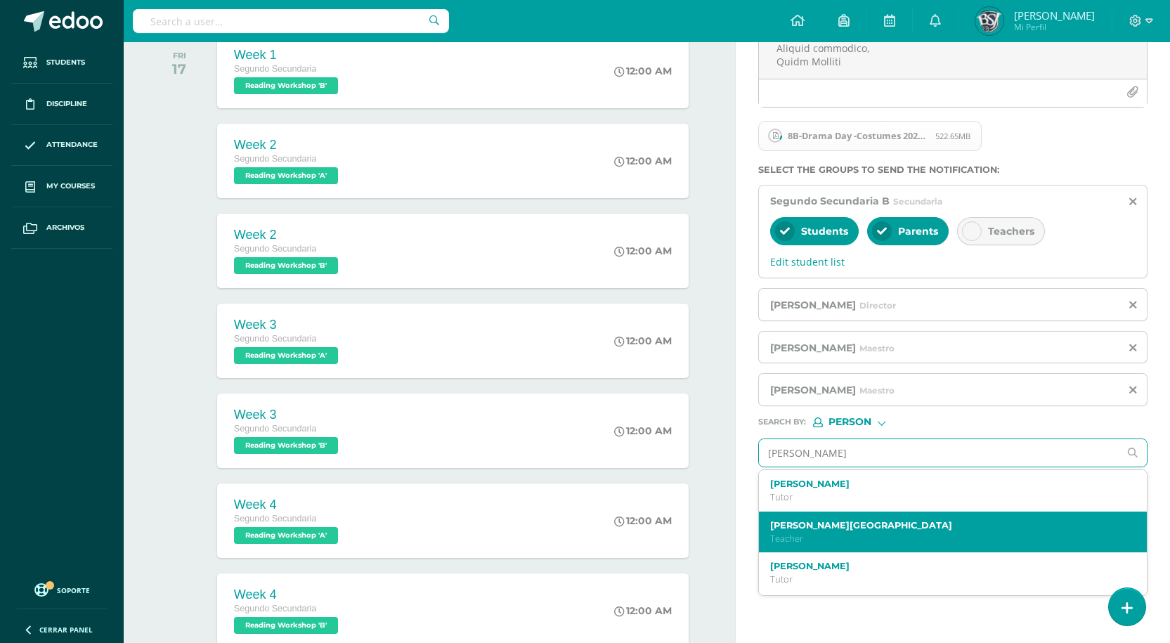
click at [820, 532] on p "Teacher" at bounding box center [945, 538] width 350 height 12
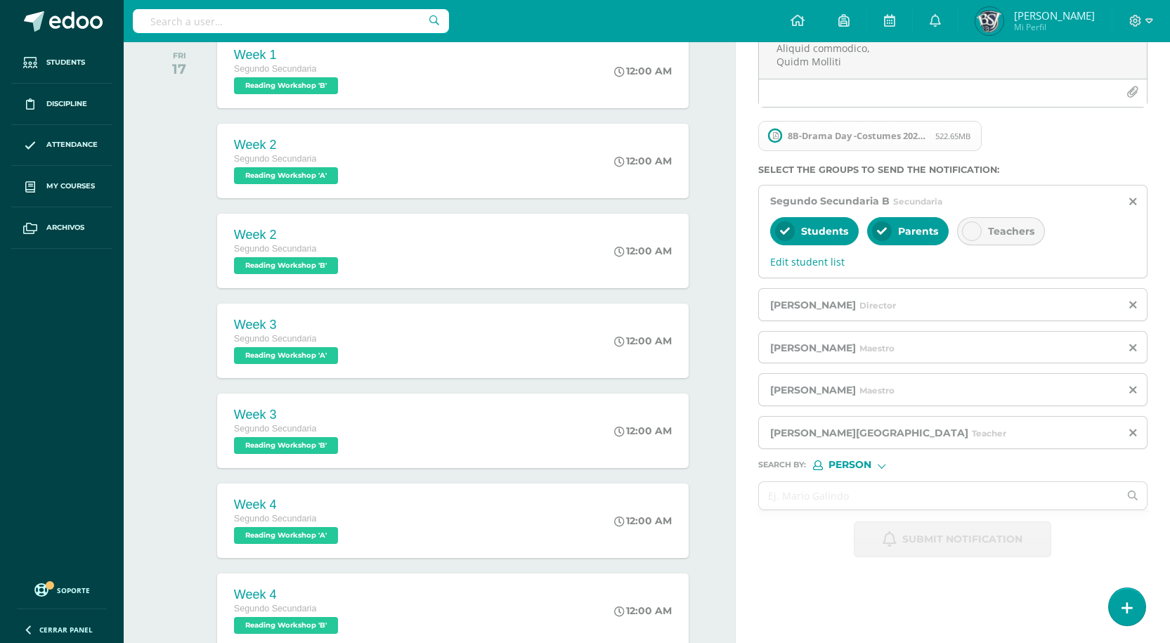
click at [1060, 158] on div "8B-Drama Day -Costumes 2025 (1).pdf 522.65MB" at bounding box center [950, 142] width 389 height 46
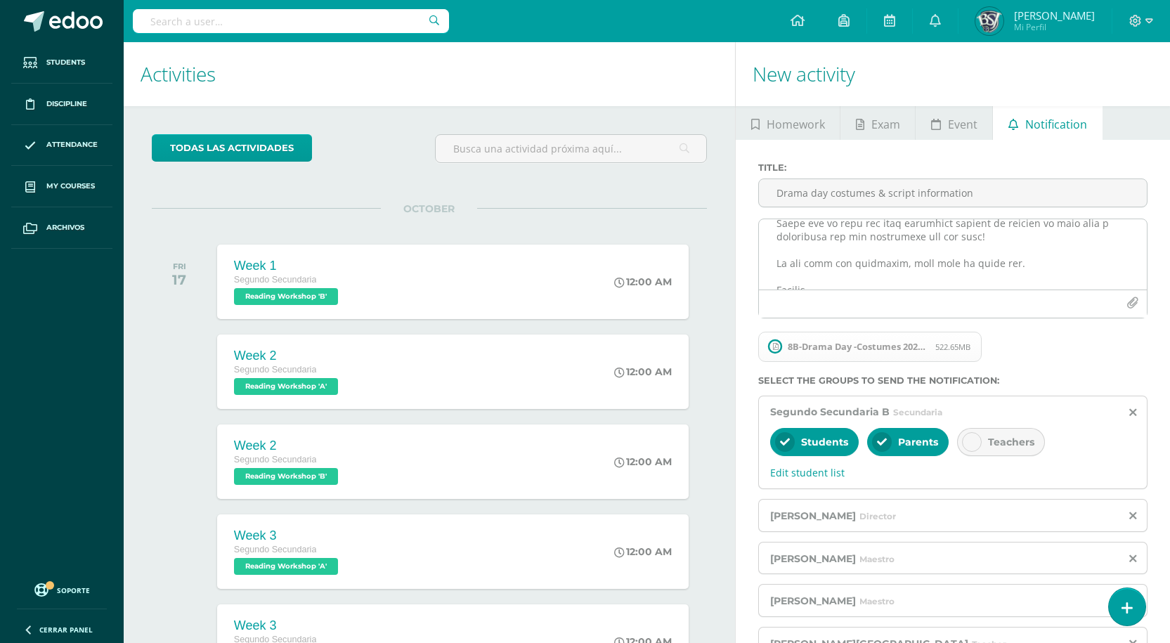
scroll to position [0, 0]
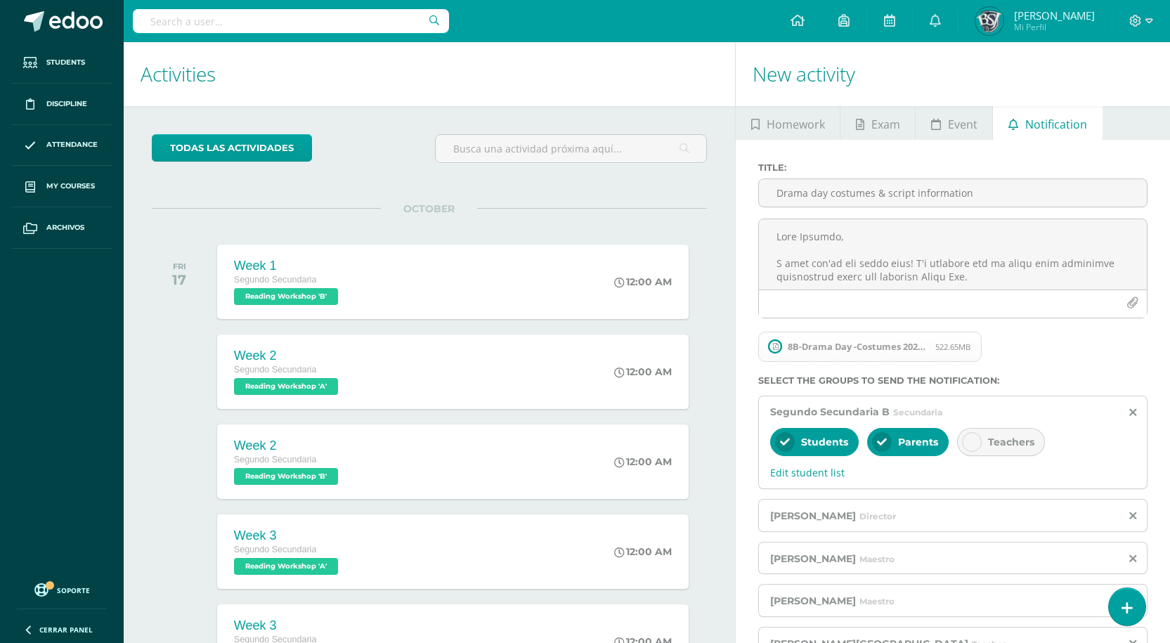
click at [1126, 358] on div "8B-Drama Day -Costumes 2025 (1).pdf 522.65MB" at bounding box center [950, 352] width 389 height 46
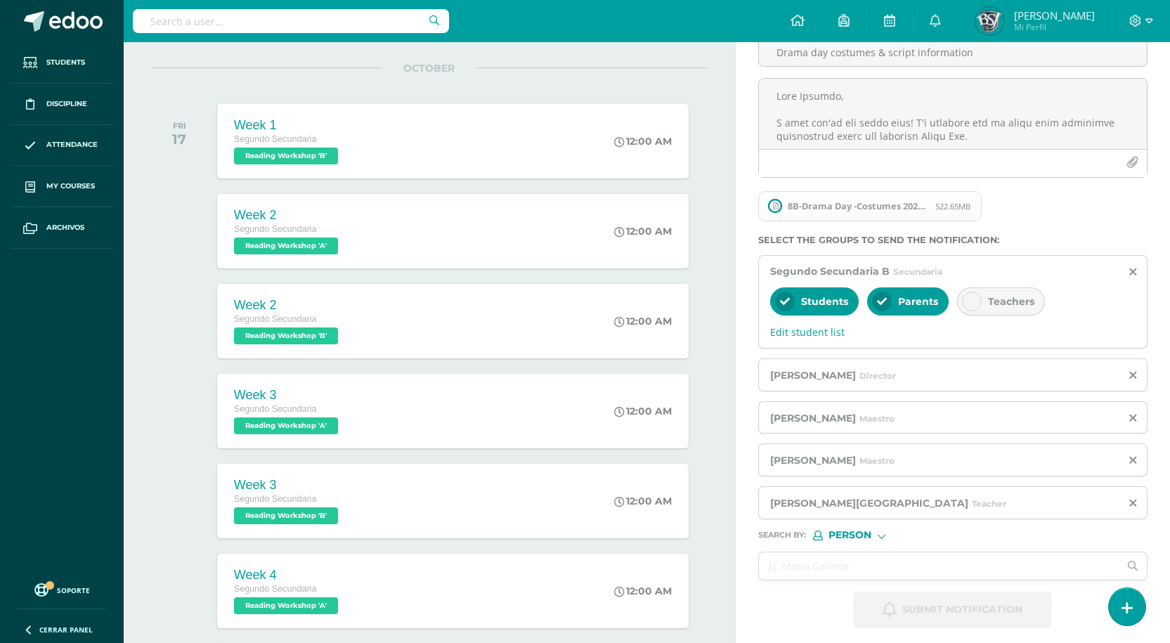
click at [773, 208] on icon at bounding box center [776, 205] width 6 height 7
click at [857, 218] on span "8B-Drama Day -Costumes 2025 (1).pdf 522.65MB" at bounding box center [869, 206] width 223 height 31
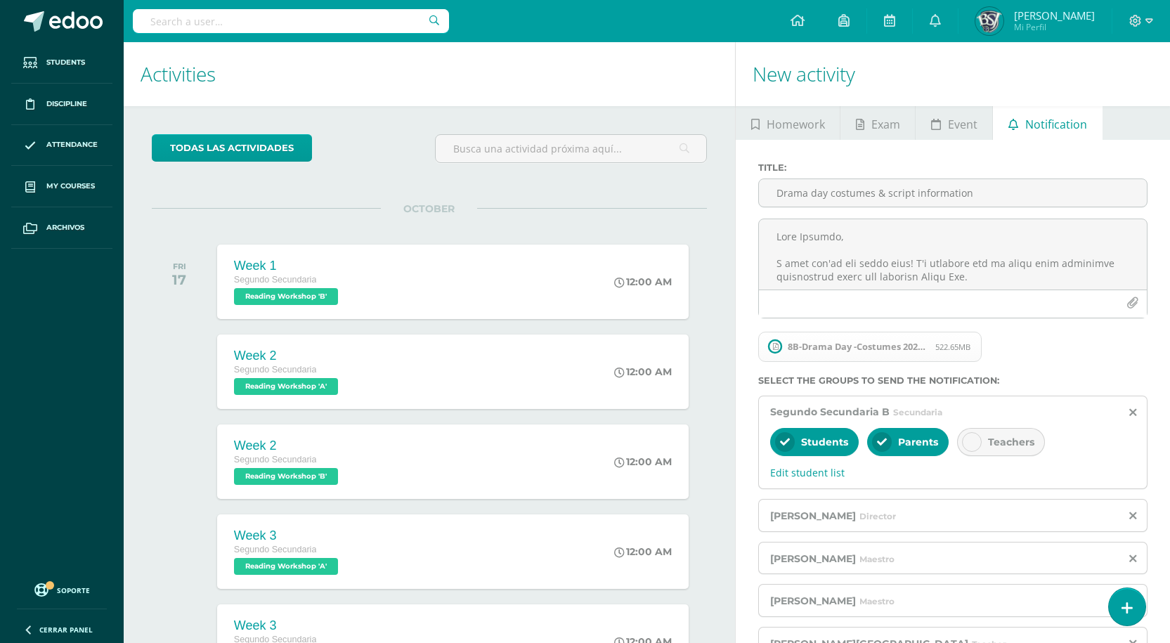
click at [443, 50] on h1 "Activities" at bounding box center [428, 74] width 577 height 64
click at [809, 358] on span "8B-Drama Day -Costumes 2025 (1).pdf 522.65MB" at bounding box center [869, 347] width 223 height 31
click at [792, 344] on span "8B-Drama Day -Costumes 2025 (1).pdf" at bounding box center [857, 346] width 155 height 11
click at [778, 347] on circle at bounding box center [775, 346] width 13 height 13
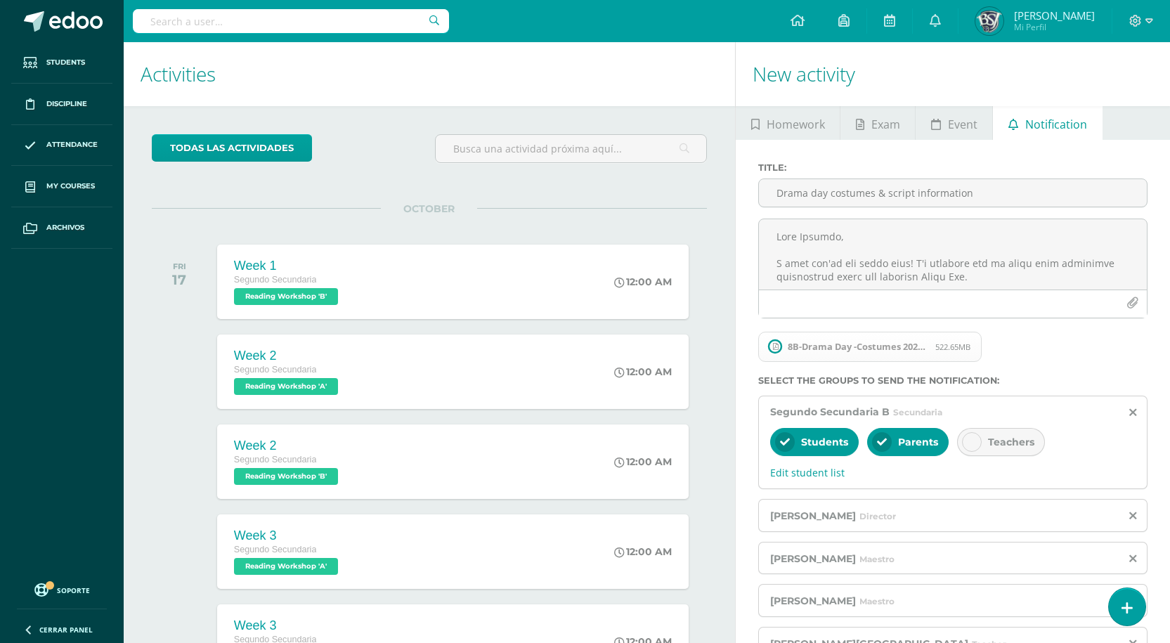
click at [794, 348] on span "8B-Drama Day -Costumes 2025 (1).pdf" at bounding box center [857, 346] width 155 height 11
click at [956, 347] on span "522.65MB" at bounding box center [952, 346] width 35 height 11
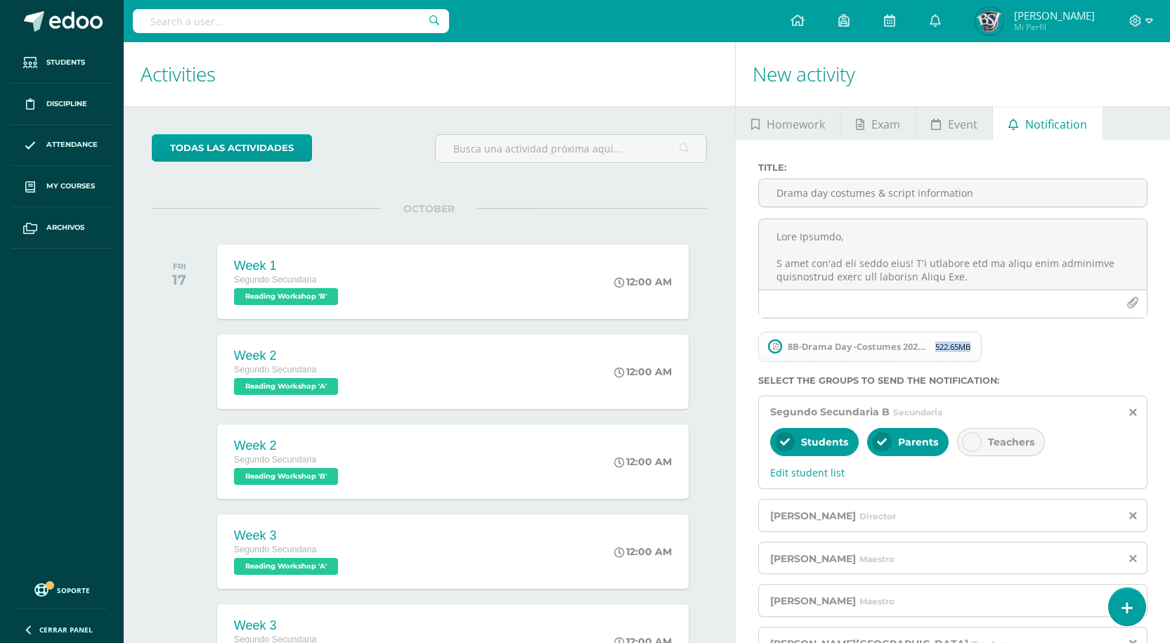
click at [956, 347] on span "522.65MB" at bounding box center [952, 346] width 35 height 11
click at [1135, 303] on icon "button" at bounding box center [1132, 303] width 12 height 12
drag, startPoint x: 865, startPoint y: 276, endPoint x: 806, endPoint y: 275, distance: 59.7
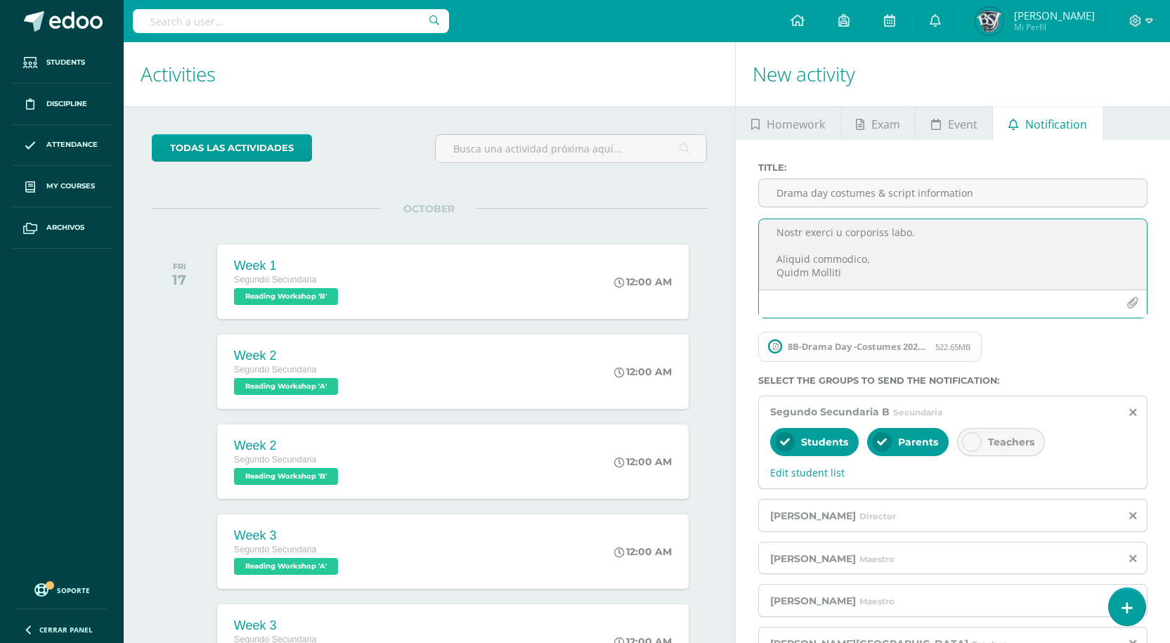
click at [806, 275] on textarea at bounding box center [953, 254] width 388 height 70
click at [1135, 301] on icon "button" at bounding box center [1132, 303] width 12 height 12
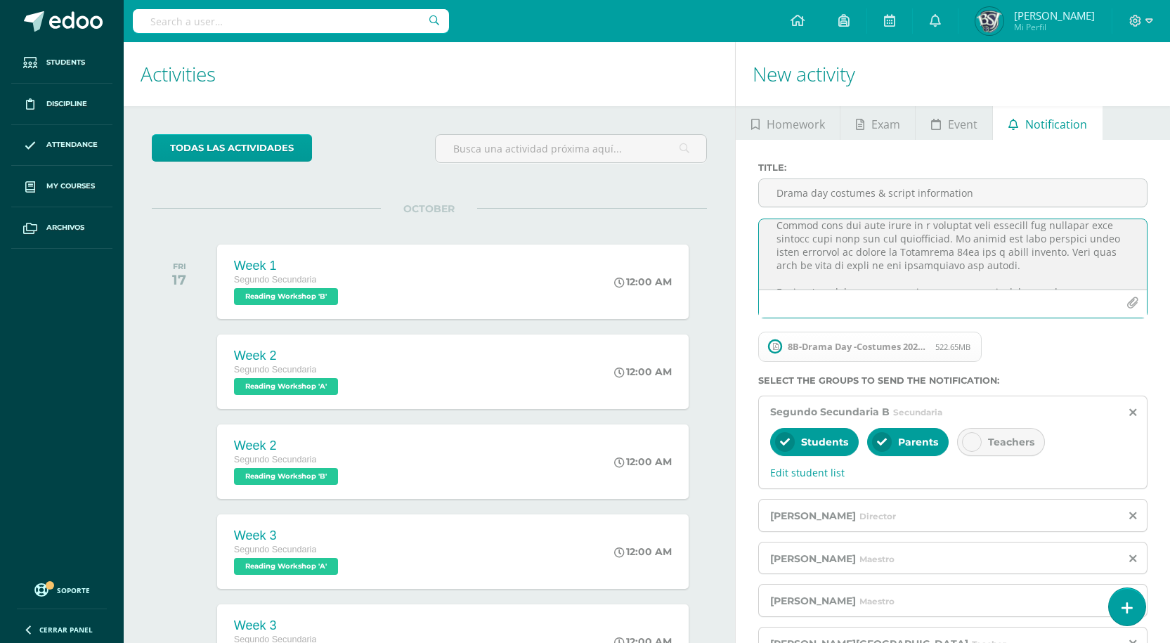
scroll to position [0, 0]
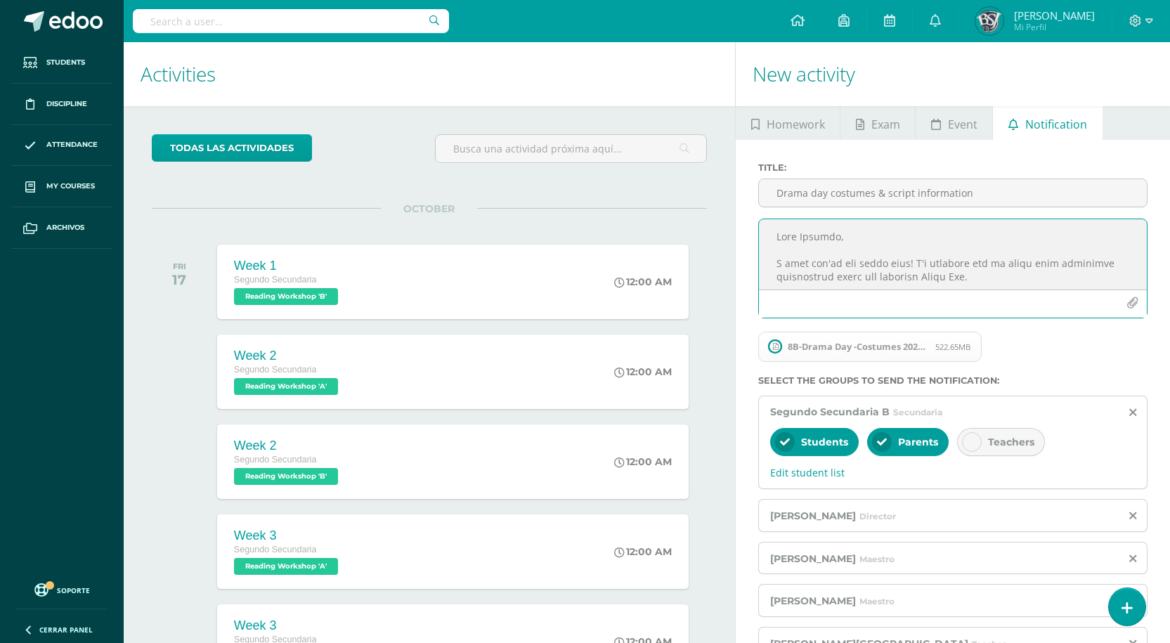
drag, startPoint x: 795, startPoint y: 240, endPoint x: 846, endPoint y: 240, distance: 50.6
click at [846, 240] on textarea at bounding box center [953, 254] width 388 height 70
drag, startPoint x: 831, startPoint y: 238, endPoint x: 805, endPoint y: 259, distance: 33.5
click at [805, 259] on textarea at bounding box center [953, 254] width 388 height 70
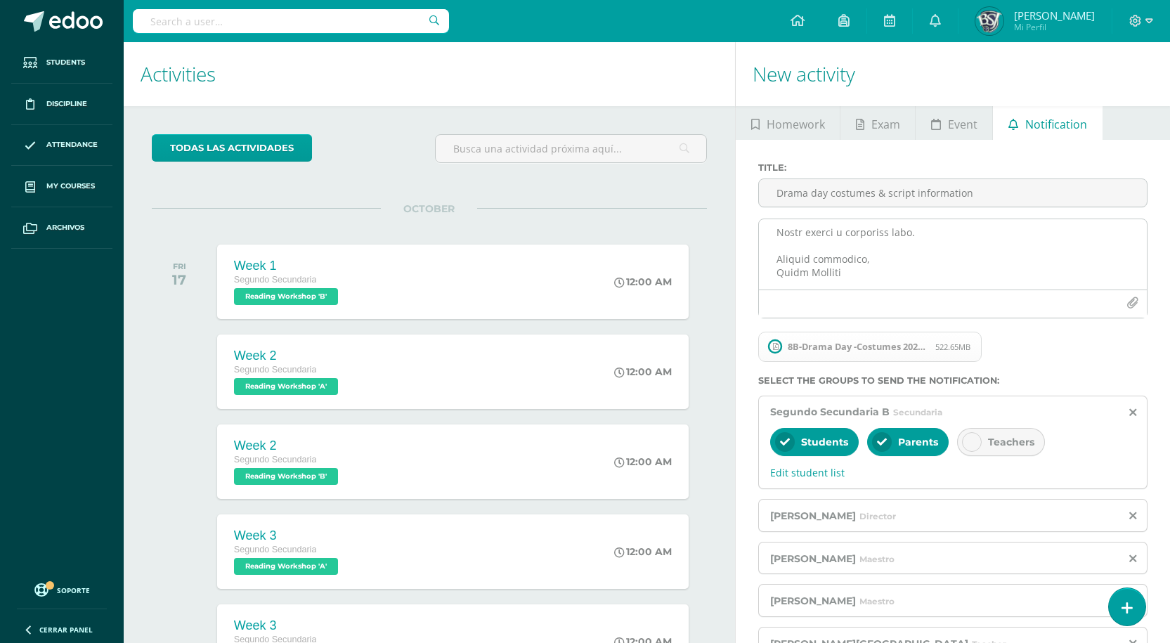
click at [1009, 309] on div at bounding box center [953, 303] width 388 height 28
drag, startPoint x: 803, startPoint y: 296, endPoint x: 826, endPoint y: 298, distance: 23.2
click at [806, 298] on div at bounding box center [953, 303] width 388 height 28
click at [1023, 299] on div at bounding box center [953, 303] width 388 height 28
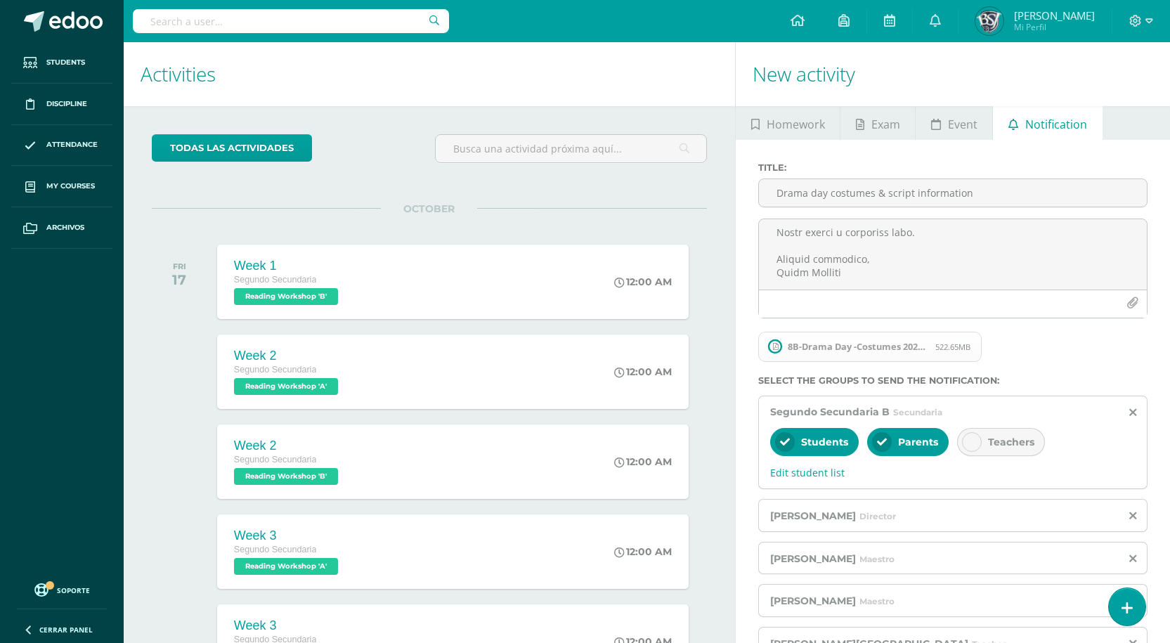
click at [813, 349] on span "8B-Drama Day -Costumes 2025 (1).pdf" at bounding box center [857, 346] width 155 height 11
click at [815, 348] on span "8B-Drama Day -Costumes 2025 (1).pdf" at bounding box center [857, 346] width 155 height 11
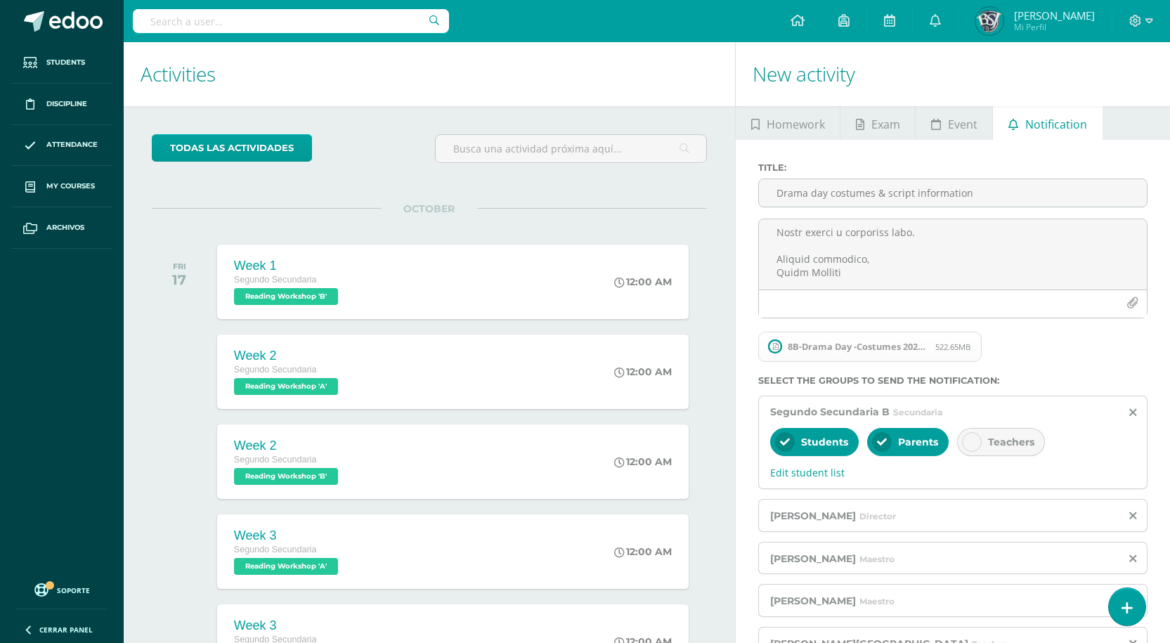
click at [954, 344] on span "522.65MB" at bounding box center [952, 346] width 35 height 11
click at [1031, 348] on div "8B-Drama Day -Costumes 2025 (1).pdf 522.65MB" at bounding box center [950, 352] width 389 height 46
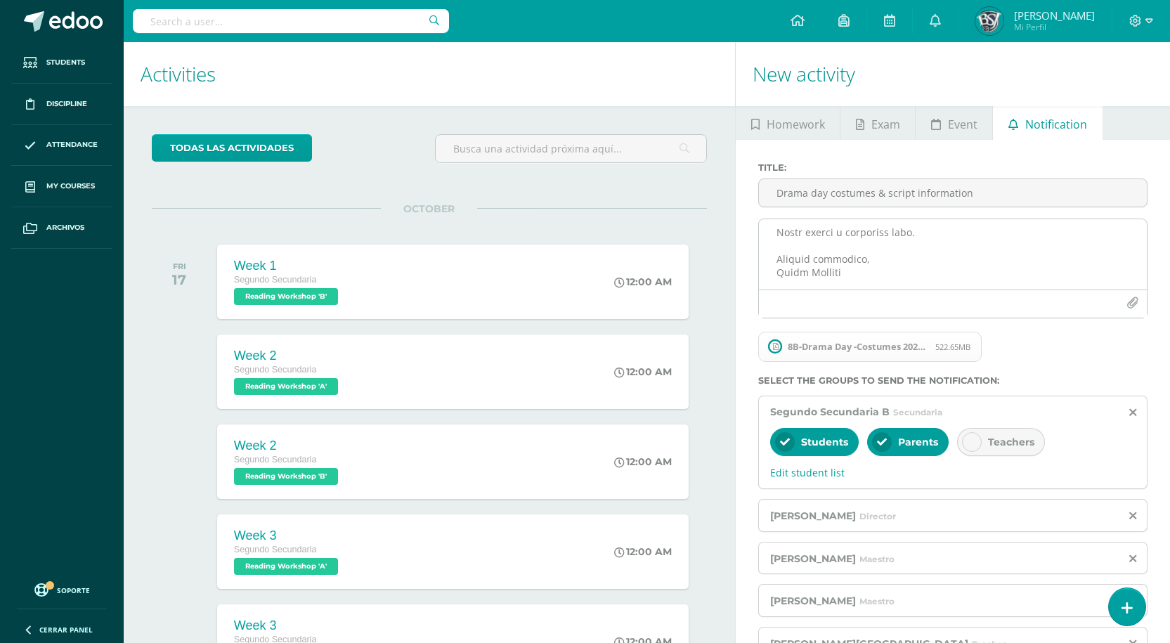
click at [875, 248] on textarea at bounding box center [953, 254] width 388 height 70
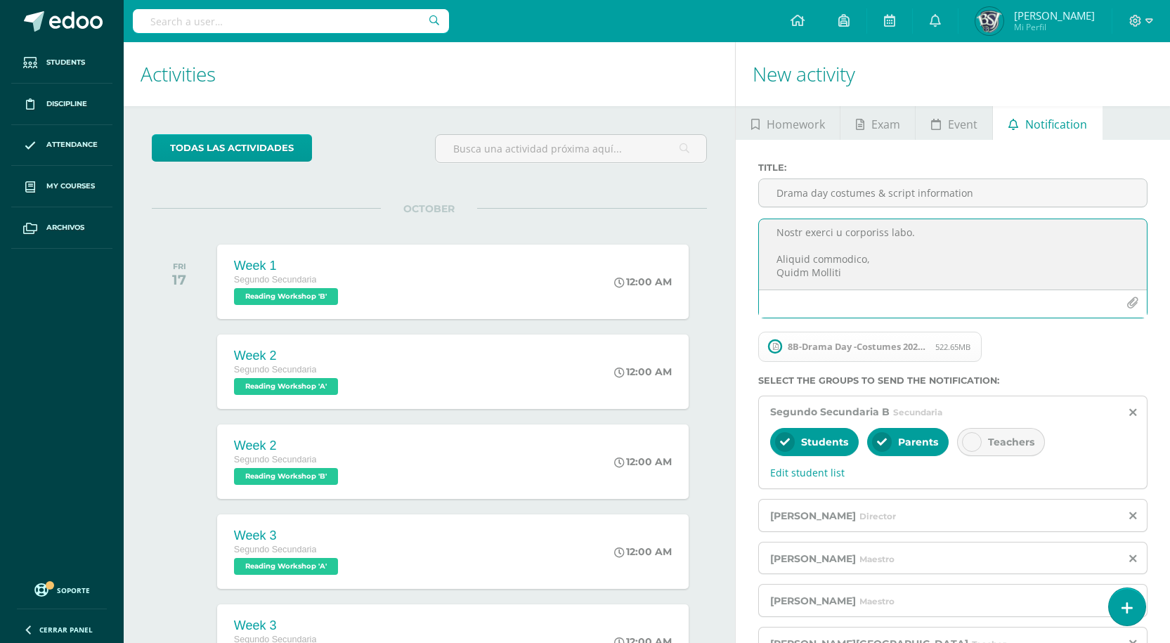
click at [875, 248] on textarea at bounding box center [953, 254] width 388 height 70
click at [848, 270] on textarea at bounding box center [953, 254] width 388 height 70
click at [898, 351] on span "8B-Drama Day -Costumes 2025 (1).pdf" at bounding box center [857, 346] width 155 height 11
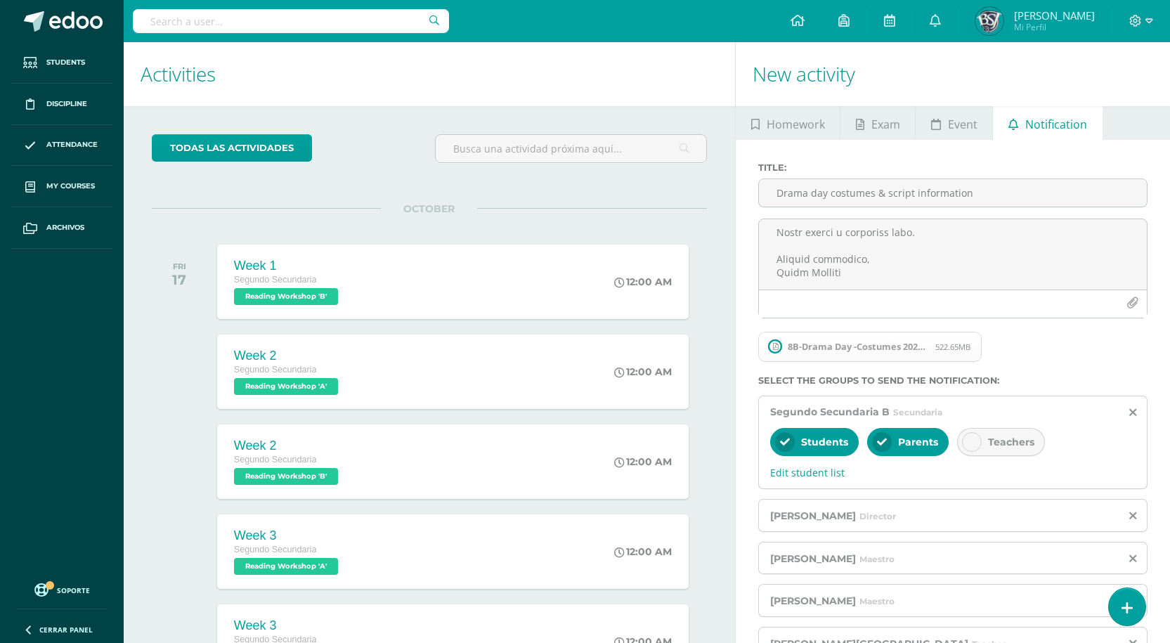
click at [943, 344] on span "522.65MB" at bounding box center [952, 346] width 35 height 11
click at [1025, 362] on div "8B-Drama Day -Costumes 2025 (1).pdf 522.65MB" at bounding box center [950, 352] width 389 height 46
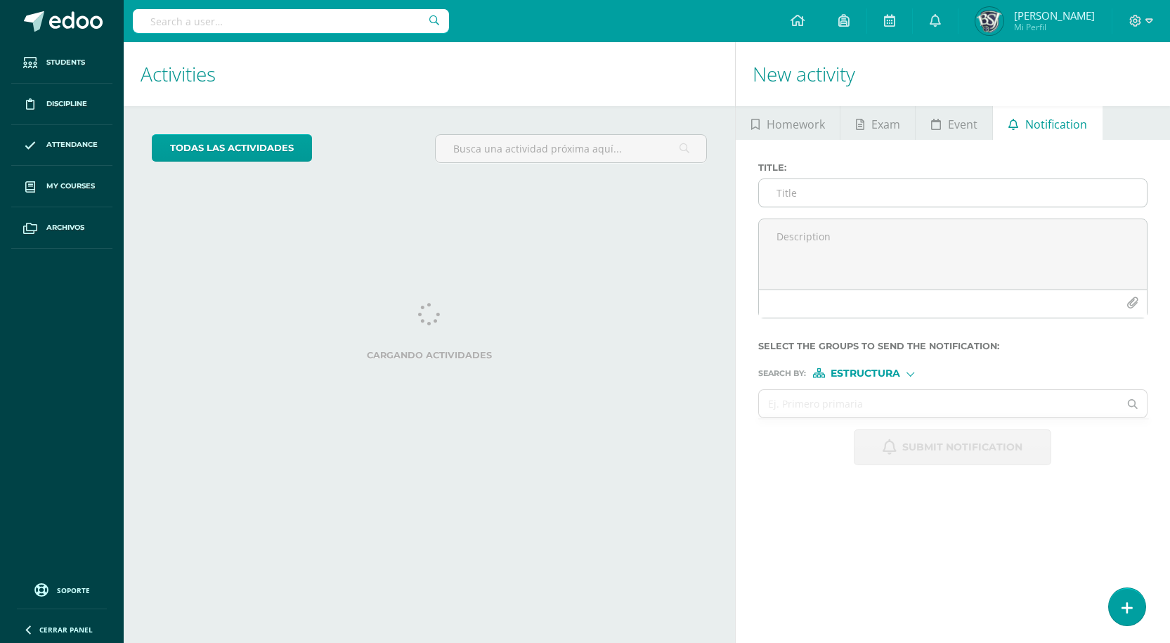
click at [795, 188] on input "Title :" at bounding box center [953, 192] width 388 height 27
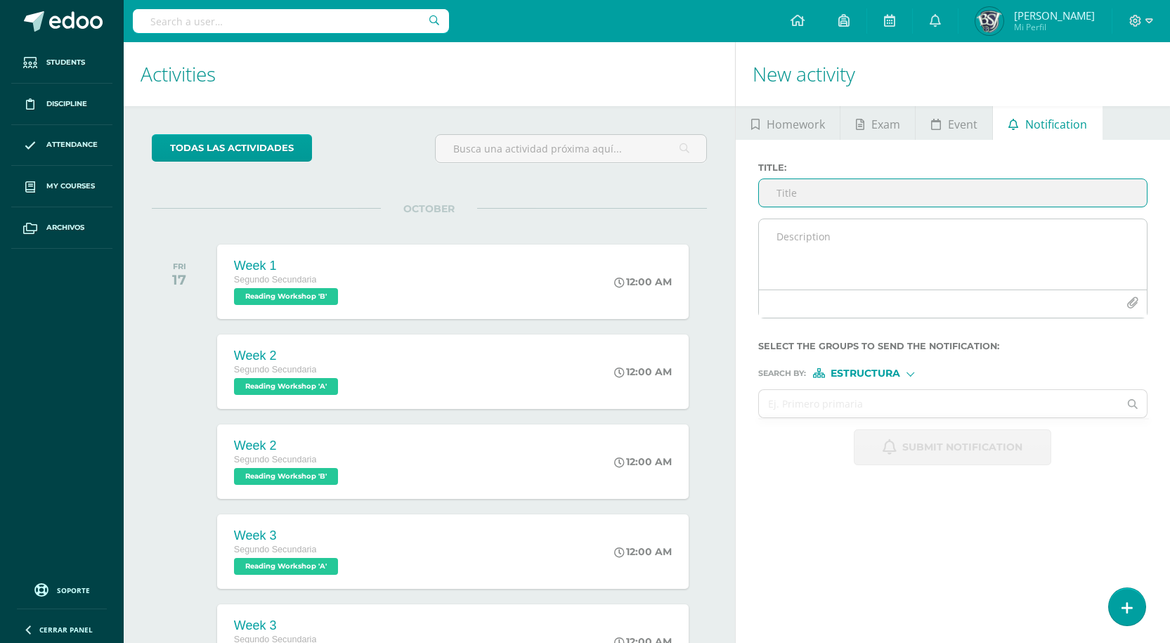
click at [860, 238] on textarea at bounding box center [953, 254] width 388 height 70
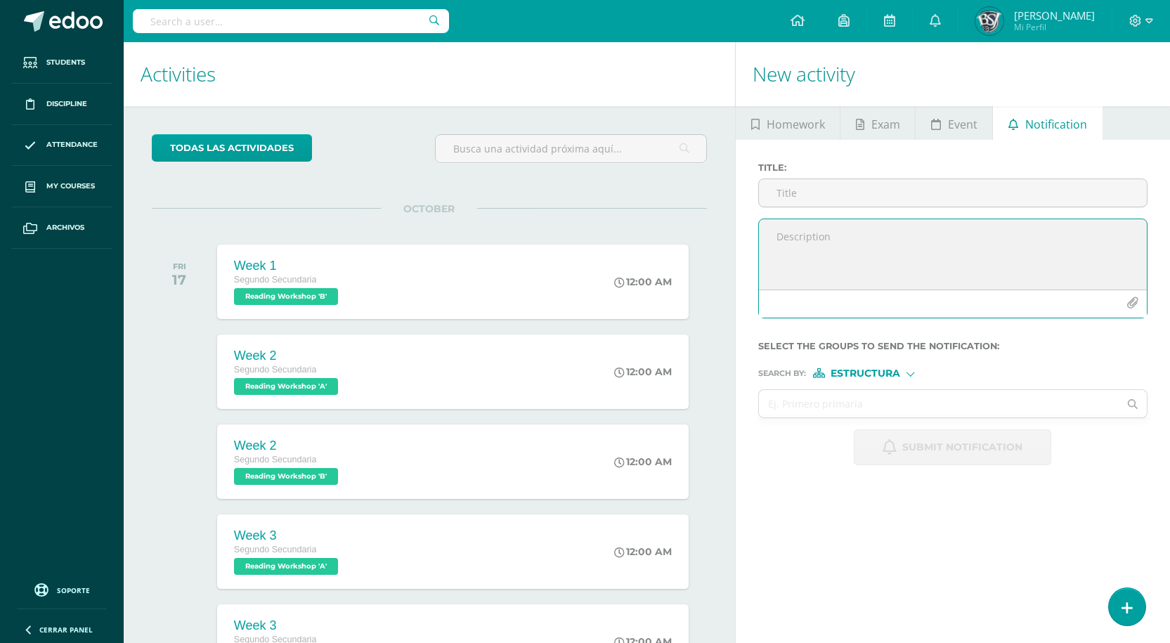
paste textarea "Dear Parents, I hope you're all doing well! I'm reaching out to share some impo…"
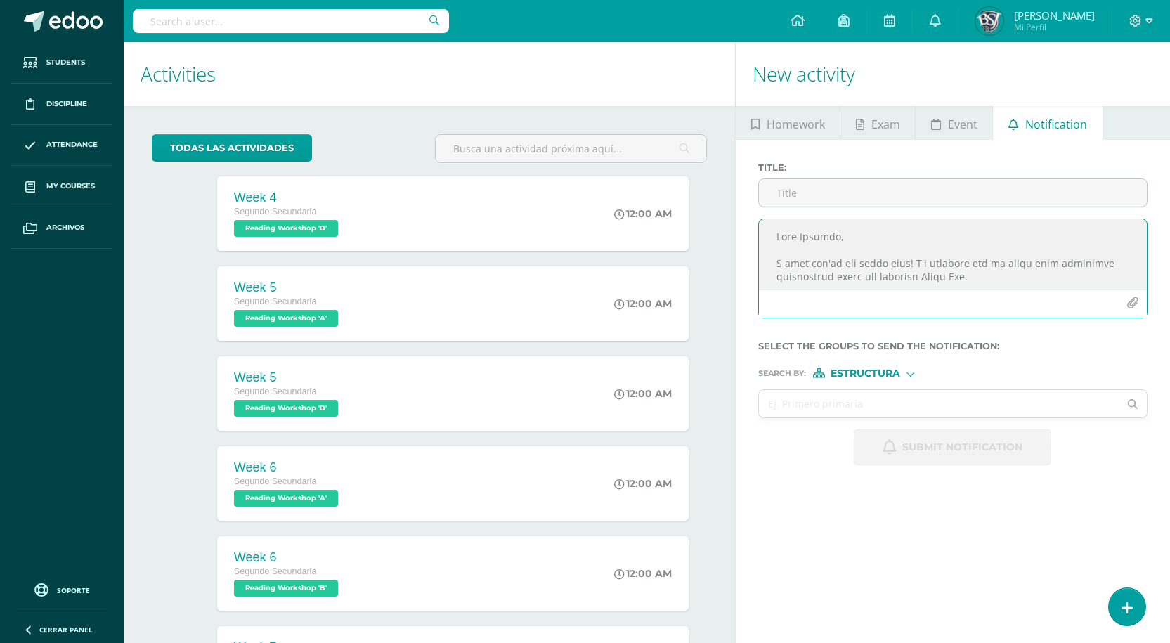
type textarea "Dear Parents, I hope you're all doing well! I'm reaching out to share some impo…"
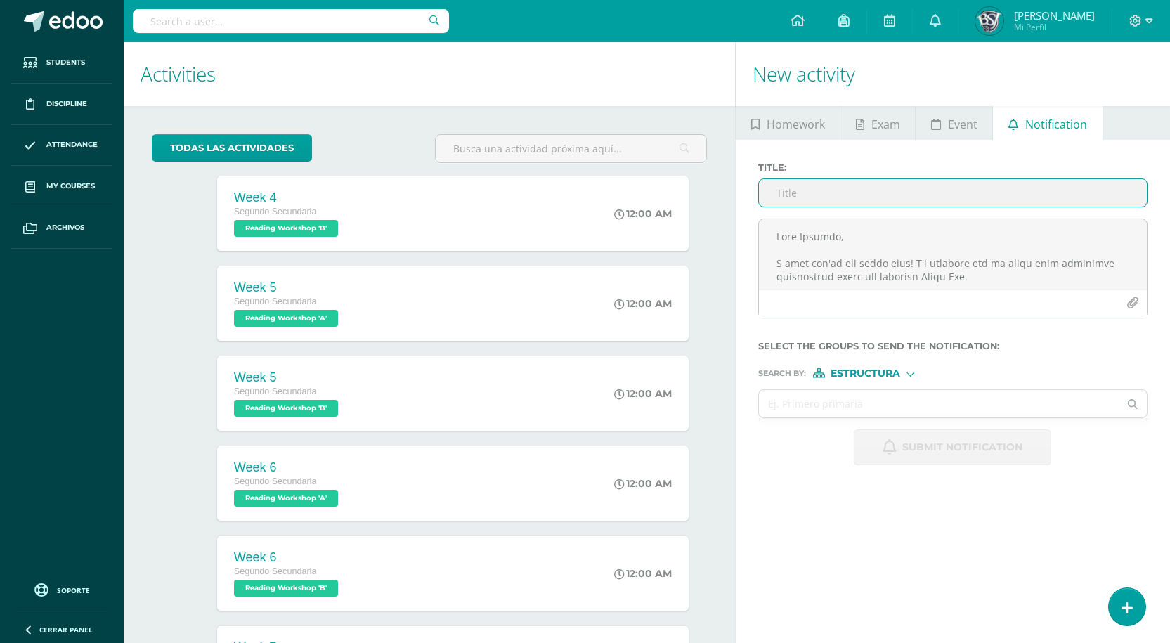
paste input "Drama day costumes and script information"
type input "Drama day costumes and script information"
click at [891, 366] on div "Search by : Estructura Estructura Persona" at bounding box center [952, 367] width 389 height 21
click at [887, 377] on span "Estructura" at bounding box center [865, 374] width 70 height 8
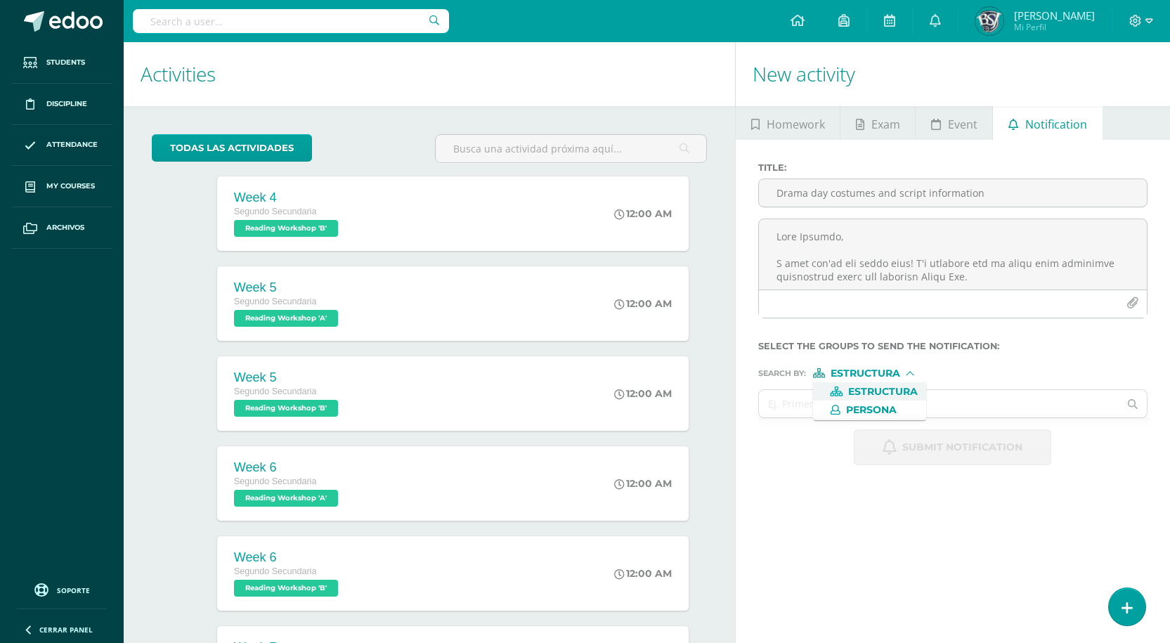
click at [872, 388] on span "Estructura" at bounding box center [883, 392] width 70 height 8
click at [841, 415] on input "text" at bounding box center [939, 403] width 360 height 27
type input "segundo"
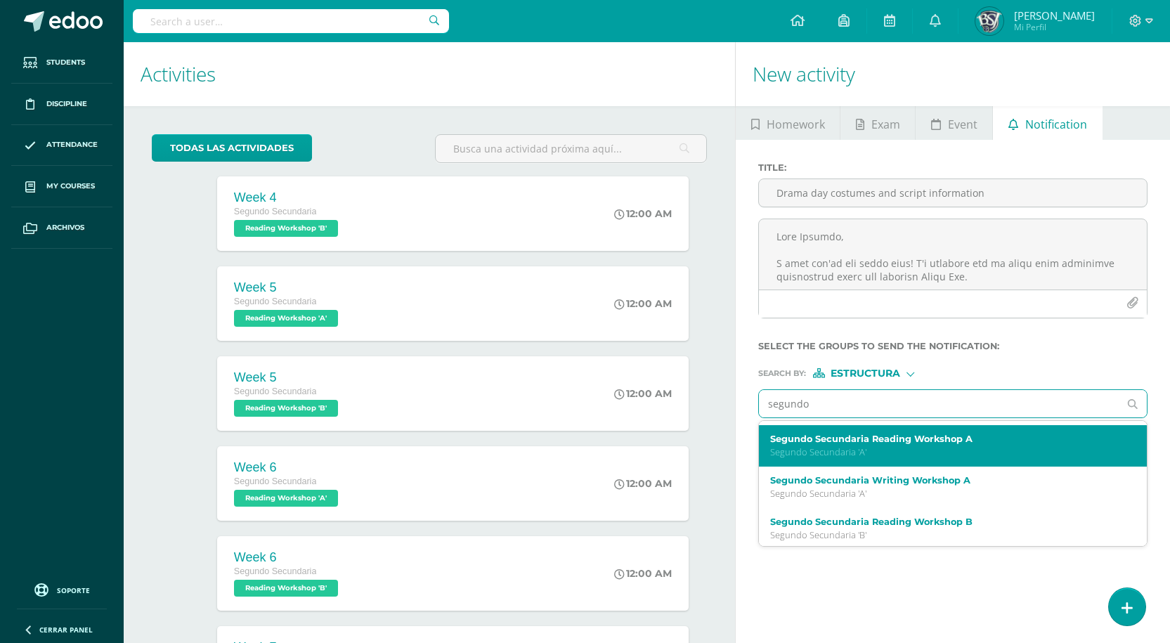
scroll to position [81, 0]
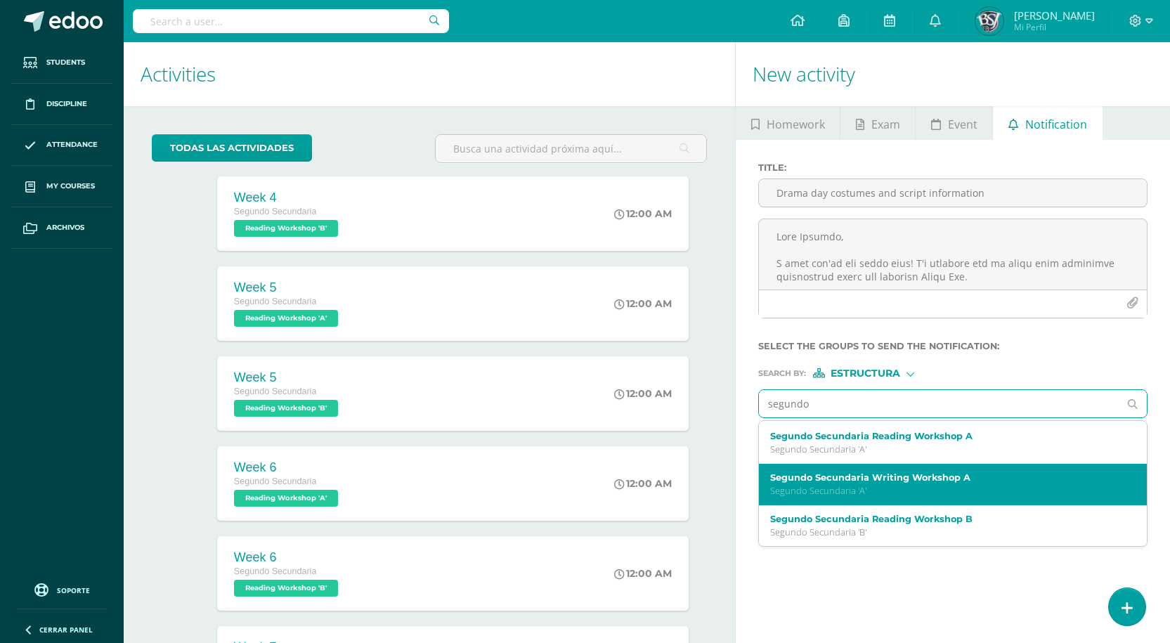
click at [894, 479] on label "Segundo Secundaria Writing Workshop A" at bounding box center [945, 477] width 350 height 11
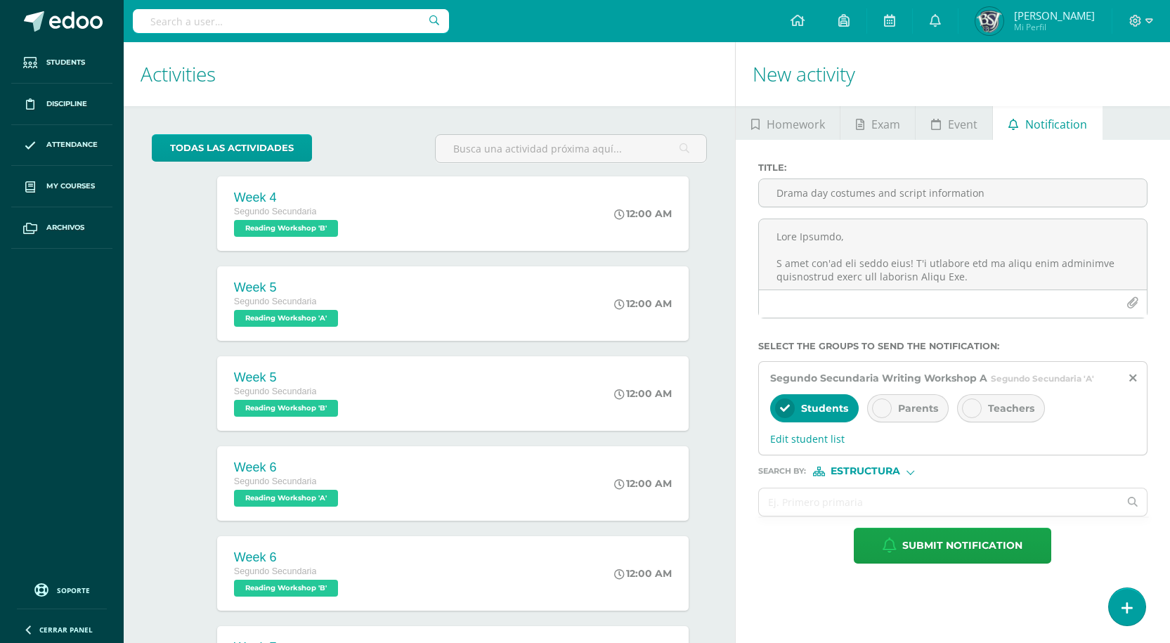
click at [898, 381] on span "Segundo Secundaria Writing Workshop A" at bounding box center [878, 378] width 217 height 13
click at [903, 409] on span "Parents" at bounding box center [918, 408] width 40 height 13
click at [923, 407] on span "Parents" at bounding box center [918, 408] width 40 height 13
click at [896, 405] on div "Parents" at bounding box center [907, 408] width 81 height 28
click at [840, 469] on span "Estructura" at bounding box center [865, 471] width 70 height 8
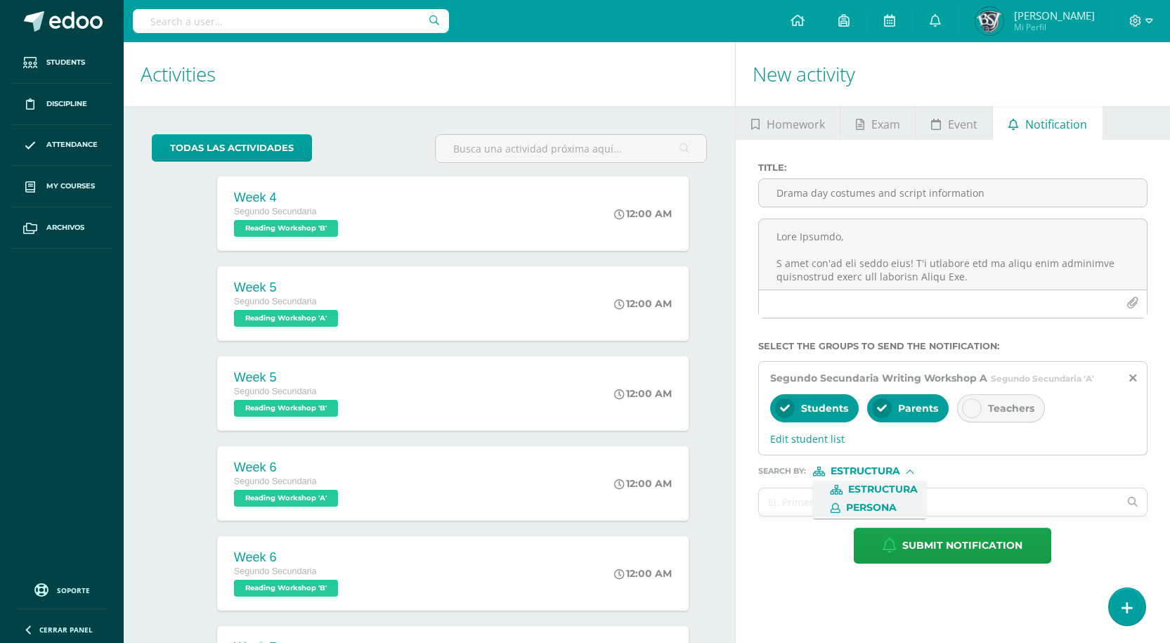
click at [856, 504] on span "Persona" at bounding box center [871, 508] width 51 height 8
click at [851, 503] on input "text" at bounding box center [939, 501] width 360 height 27
type input "melissa"
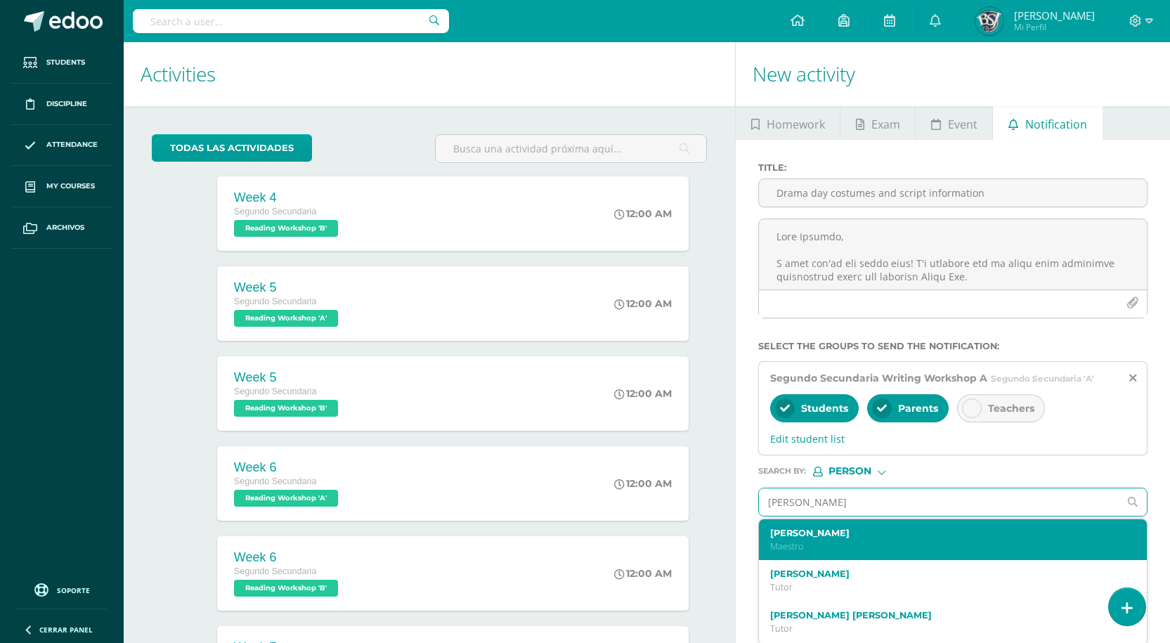
click at [831, 532] on label "Melissa Arevalo" at bounding box center [945, 533] width 350 height 11
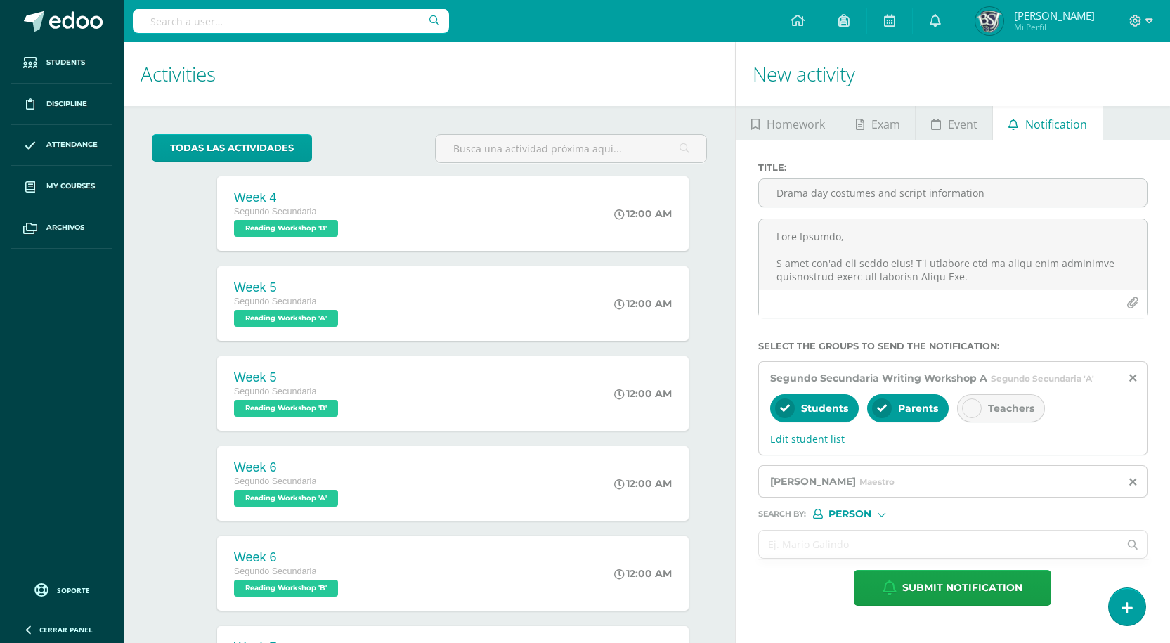
click at [861, 542] on input "text" at bounding box center [939, 543] width 360 height 27
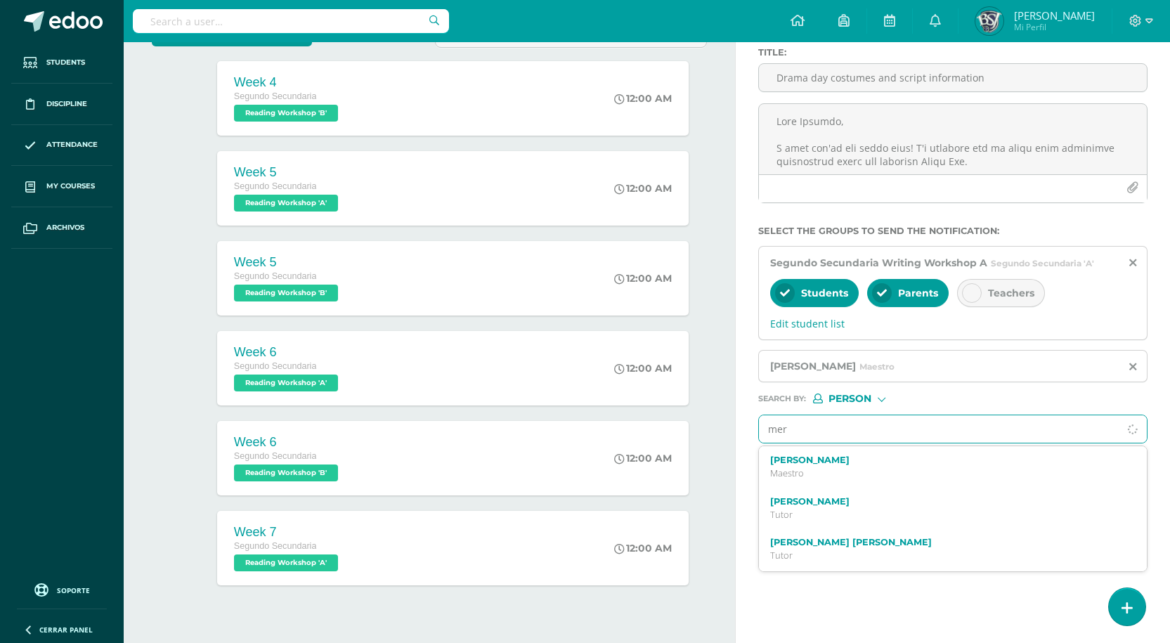
scroll to position [140, 0]
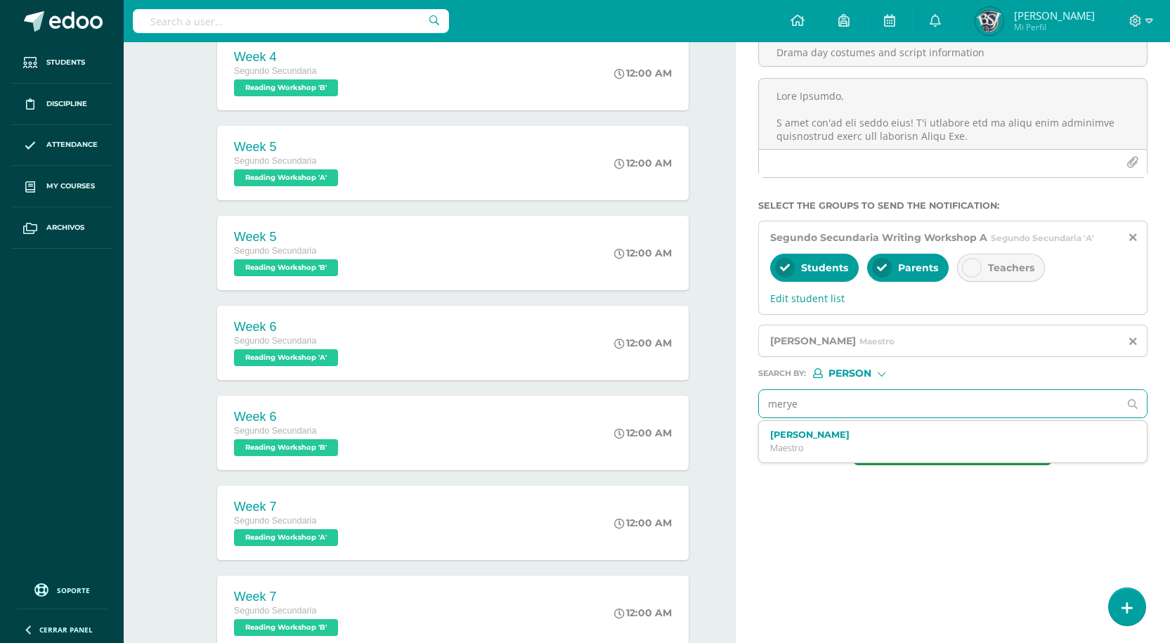
type input "meryee"
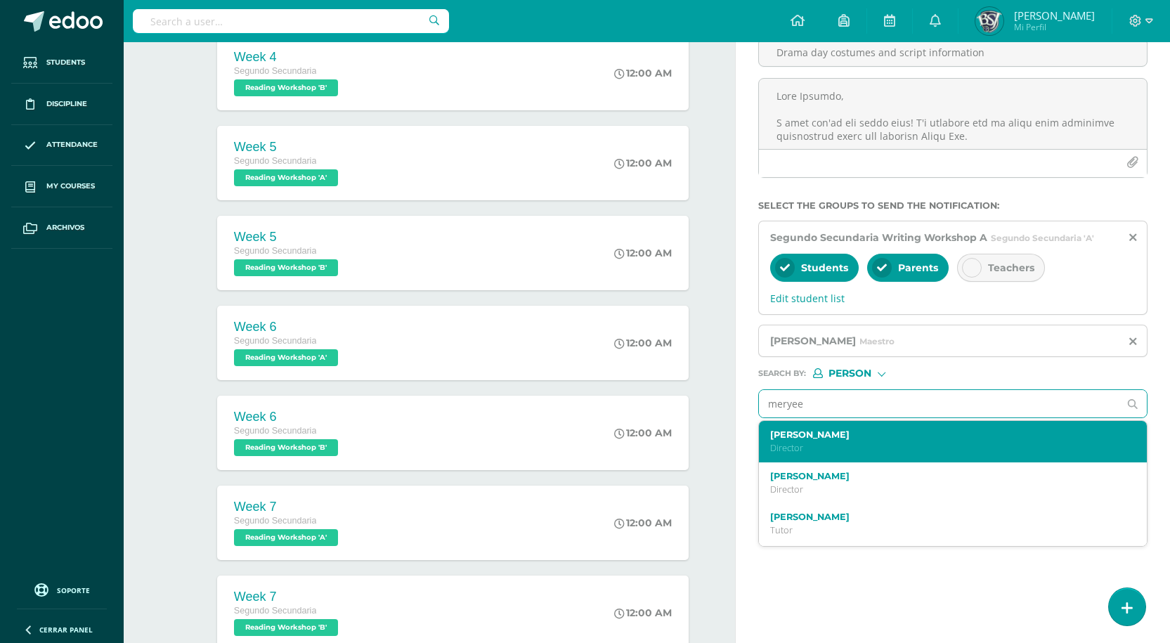
click at [806, 448] on p "Director" at bounding box center [945, 448] width 350 height 12
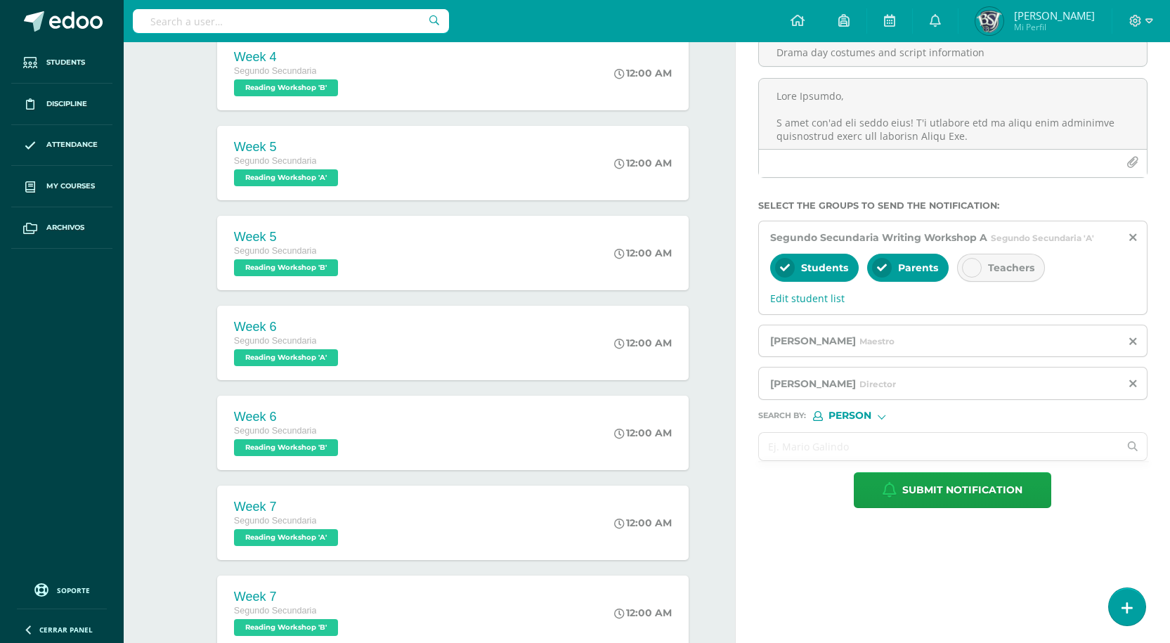
click at [806, 445] on input "text" at bounding box center [939, 446] width 360 height 27
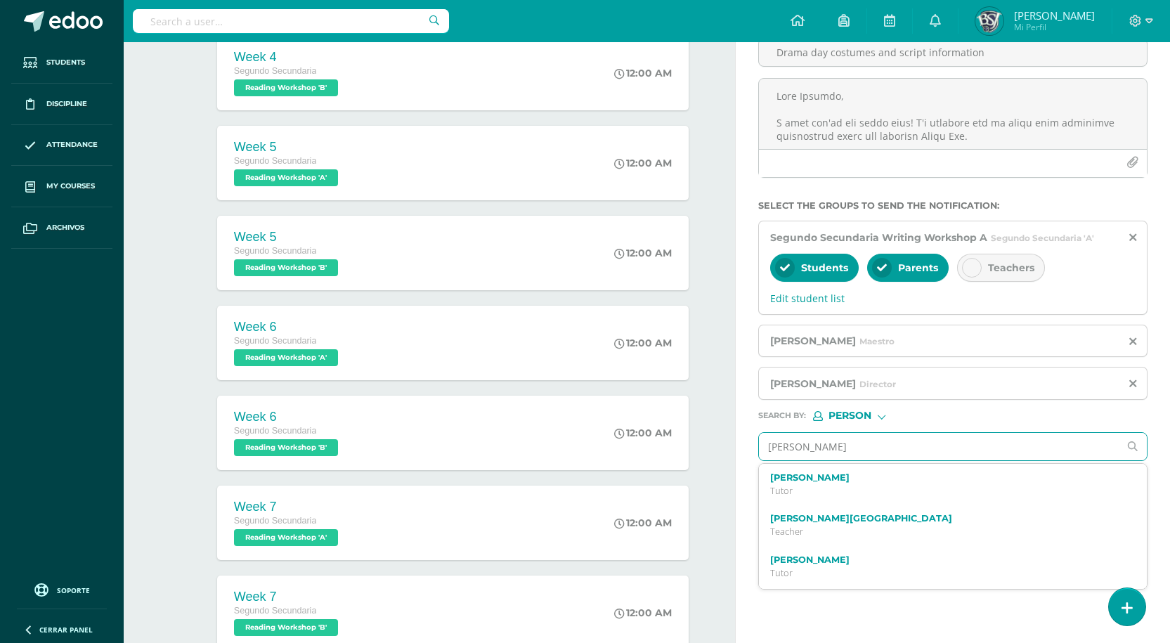
type input "arely galicia"
click at [800, 522] on label "Marta Leticia Alvarez Monterroso" at bounding box center [945, 518] width 350 height 11
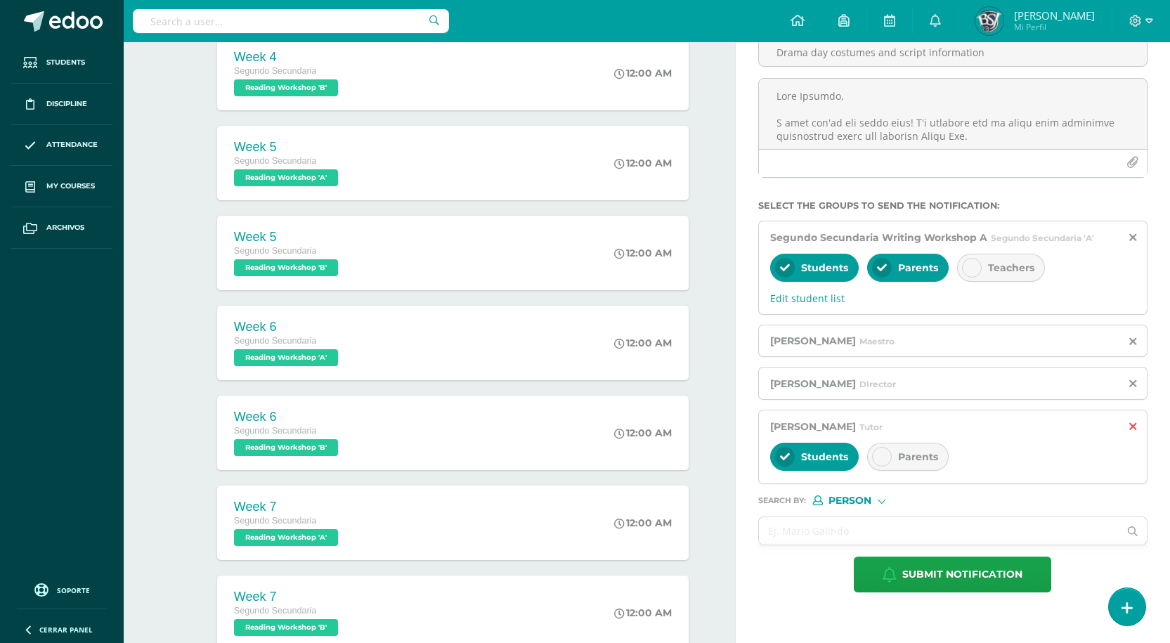
click at [1130, 424] on icon at bounding box center [1132, 427] width 7 height 12
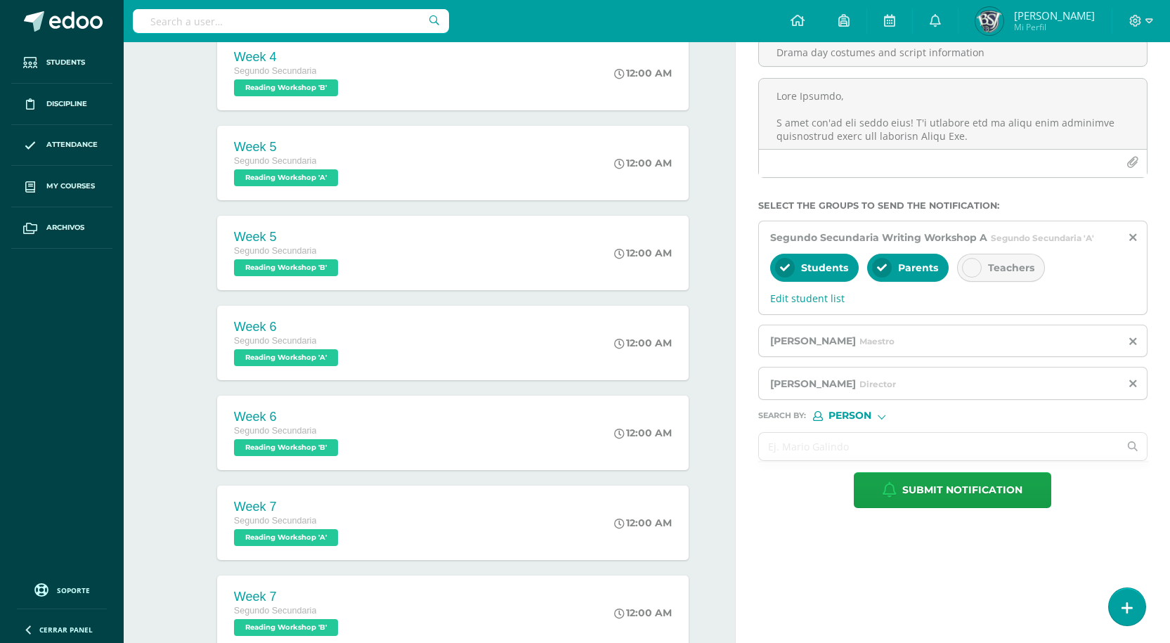
click at [857, 448] on input "text" at bounding box center [939, 446] width 360 height 27
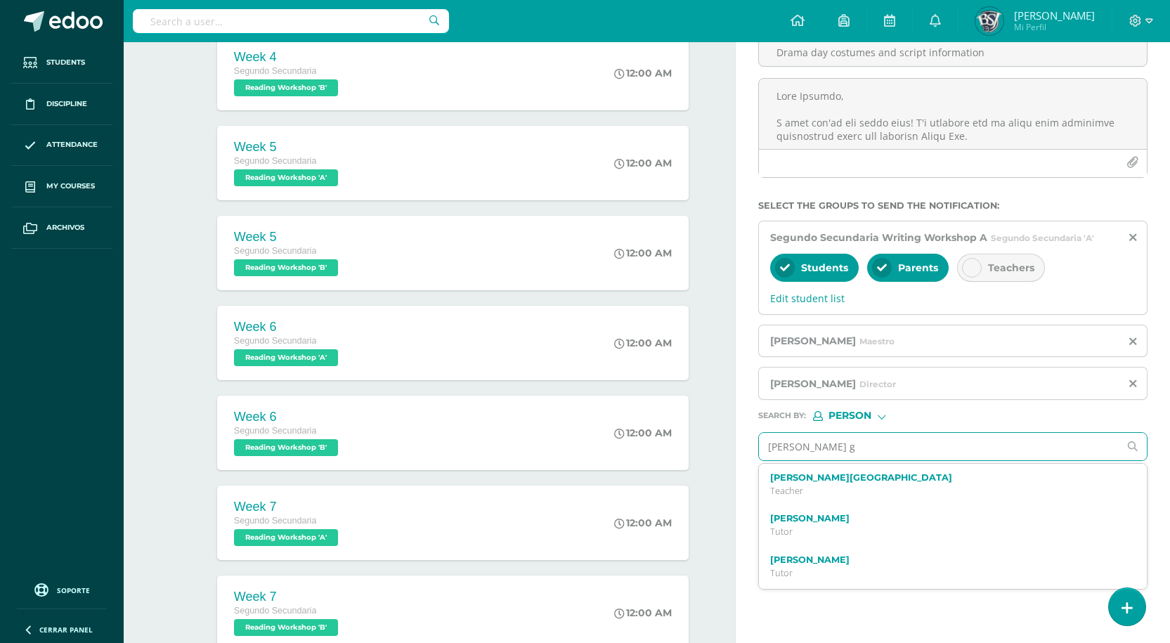
type input "arely ga"
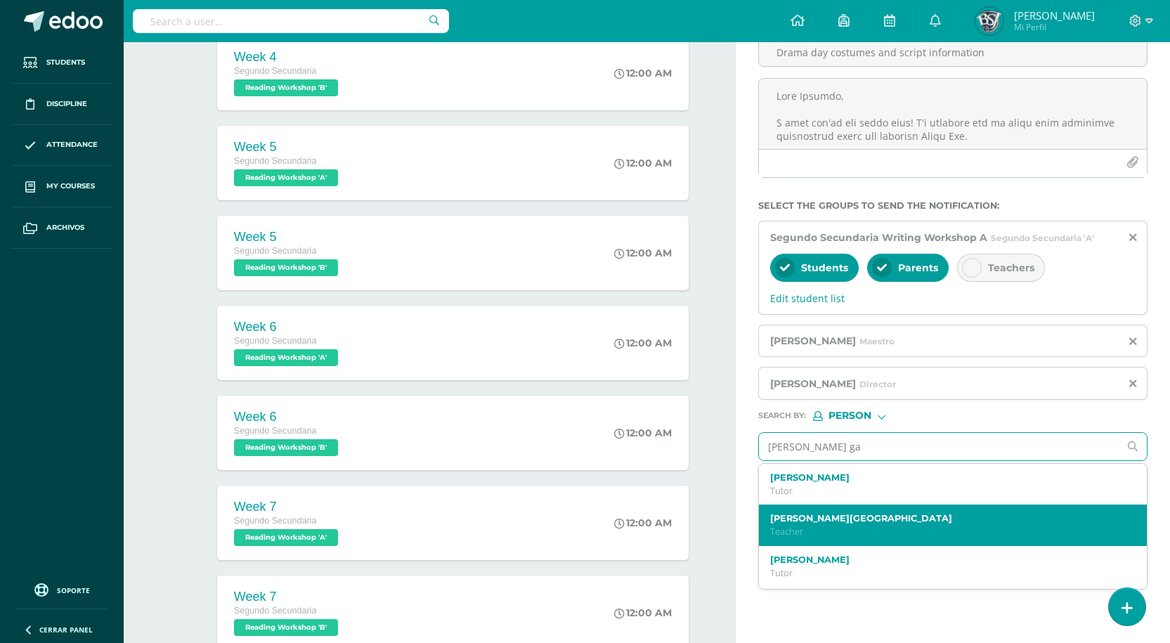
click at [808, 521] on label "[PERSON_NAME][GEOGRAPHIC_DATA]" at bounding box center [945, 518] width 350 height 11
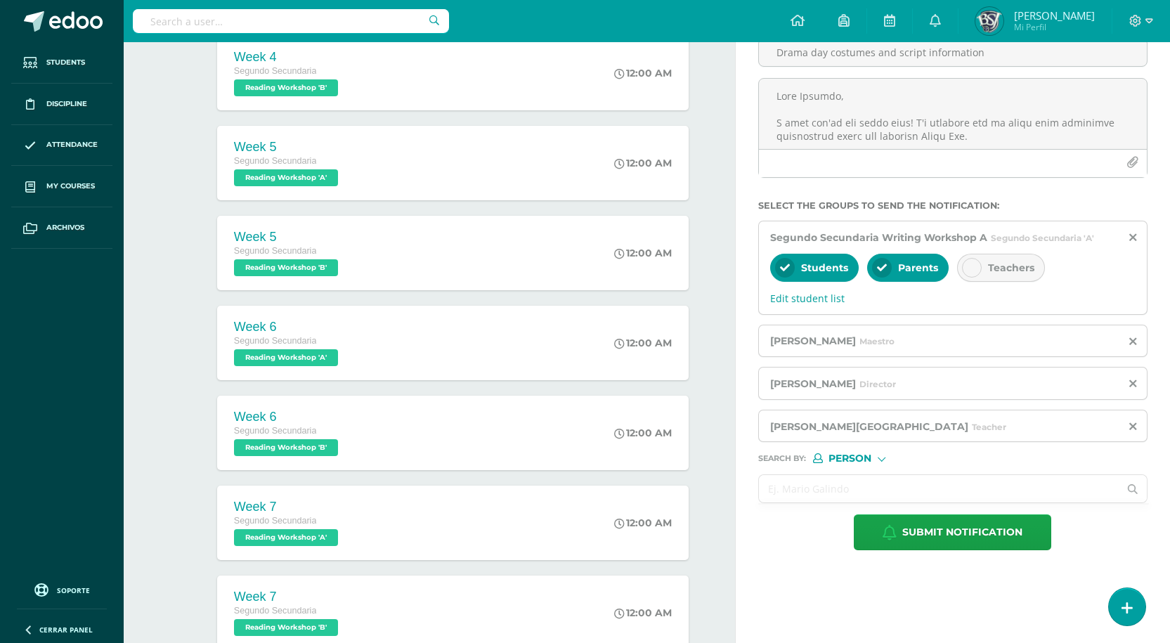
click at [824, 495] on input "text" at bounding box center [939, 488] width 360 height 27
type input "rogelia"
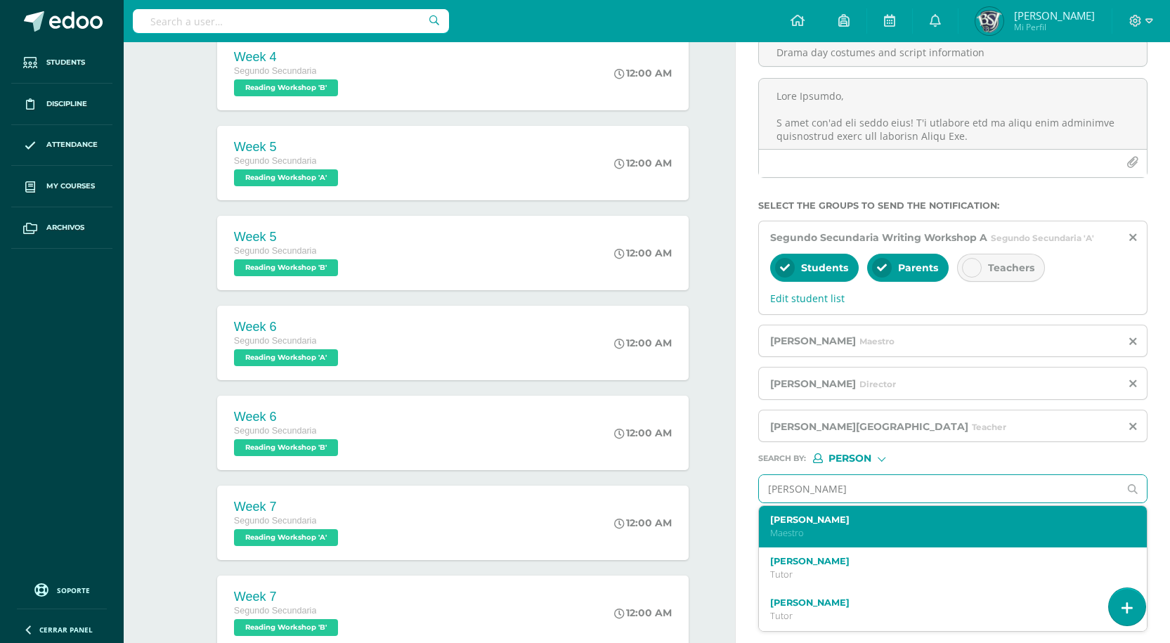
click at [799, 524] on label "Rogelia Martinez" at bounding box center [945, 519] width 350 height 11
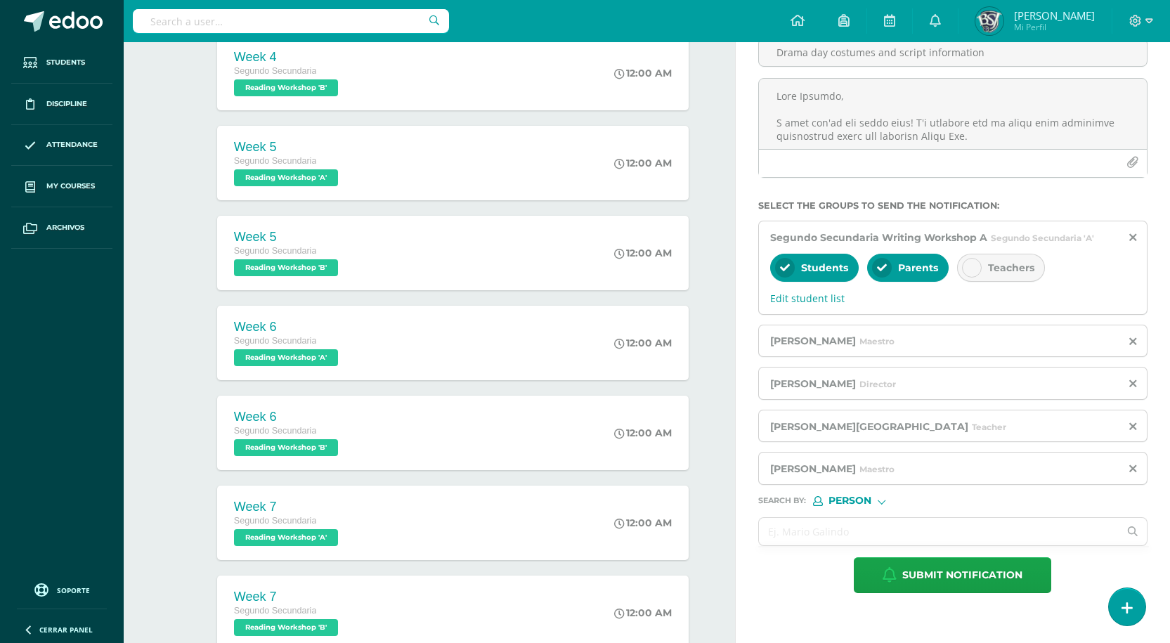
click at [930, 508] on form "Title : Drama day costumes and script information Select the groups to send the…" at bounding box center [952, 307] width 389 height 571
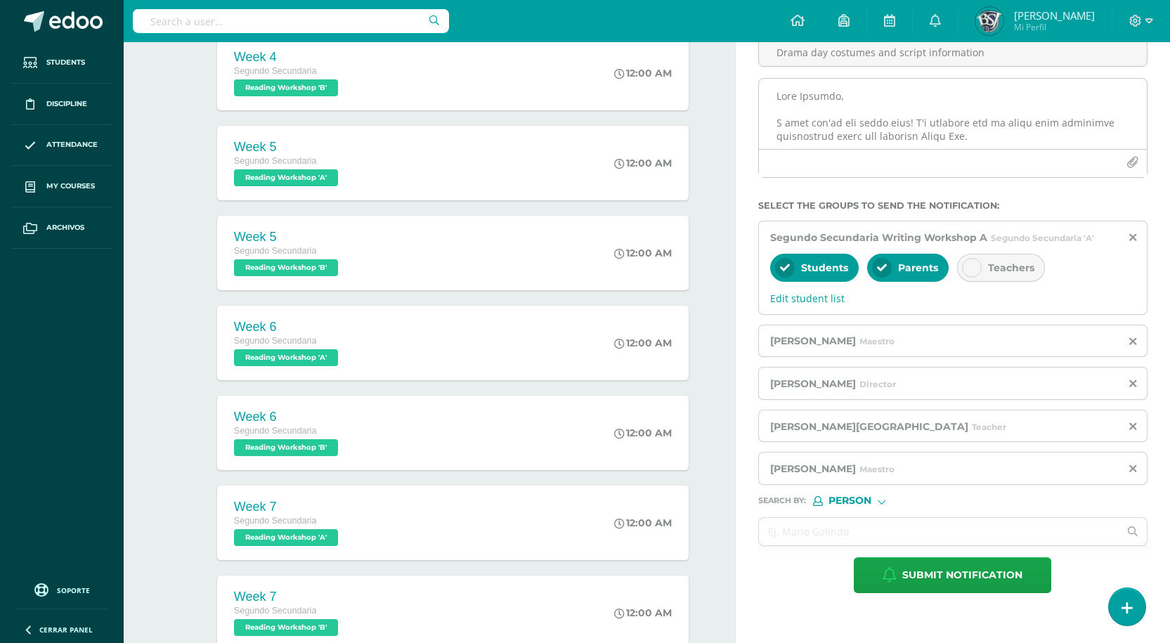
click at [1134, 160] on icon "button" at bounding box center [1132, 163] width 12 height 12
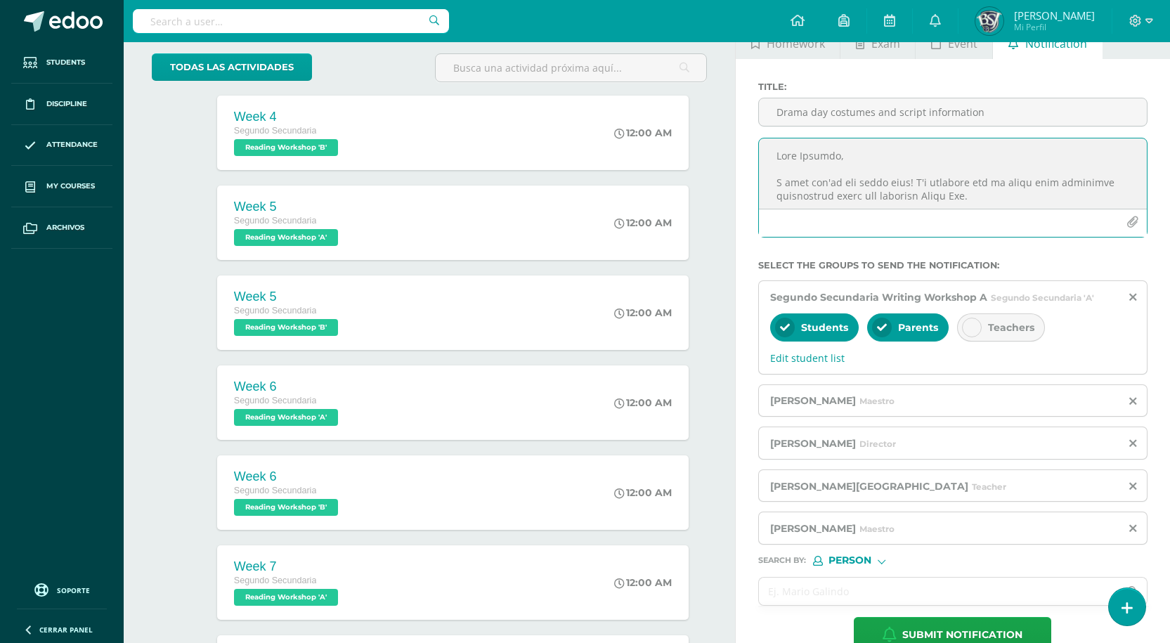
scroll to position [0, 0]
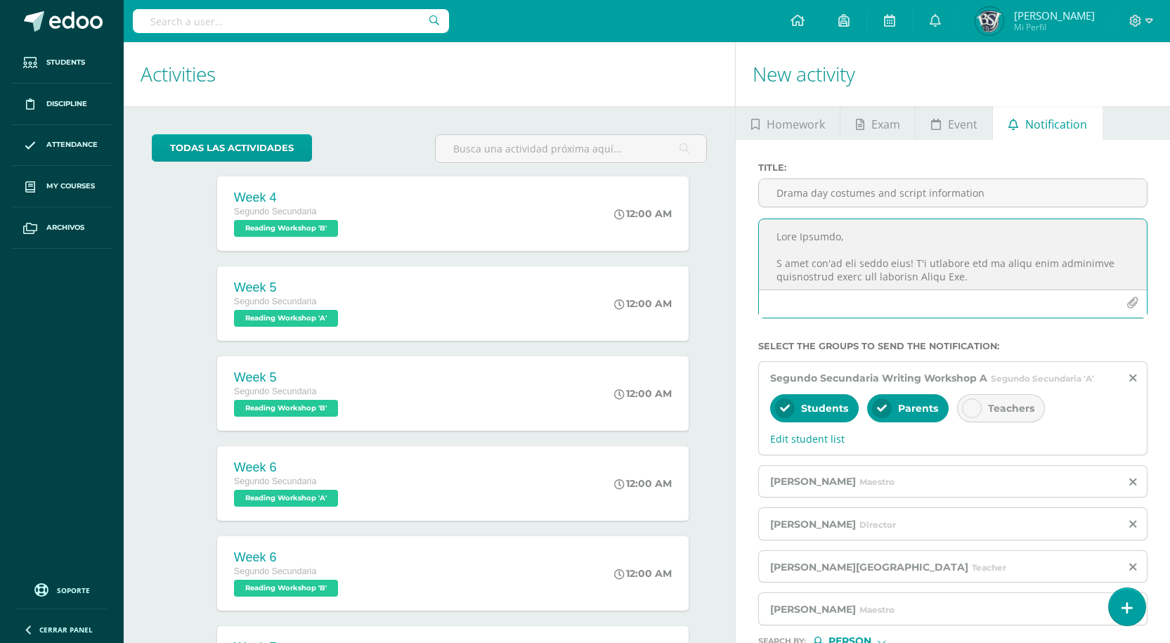
click at [1132, 306] on icon "button" at bounding box center [1132, 303] width 12 height 12
click at [873, 267] on textarea at bounding box center [953, 254] width 388 height 70
click at [937, 273] on textarea at bounding box center [953, 254] width 388 height 70
click at [1135, 308] on icon "button" at bounding box center [1132, 303] width 12 height 12
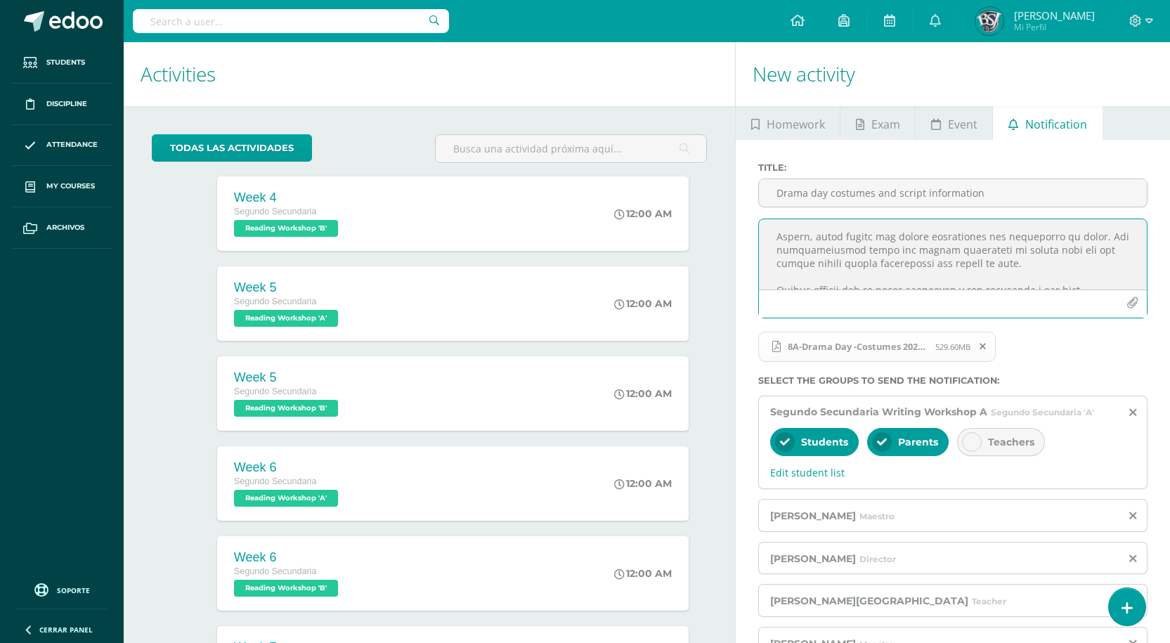
scroll to position [551, 0]
drag, startPoint x: 776, startPoint y: 237, endPoint x: 1002, endPoint y: 289, distance: 232.6
click at [1002, 289] on textarea at bounding box center [953, 254] width 388 height 70
click at [1062, 332] on div "8A-Drama Day -Costumes 2025.pdf 529.60MB" at bounding box center [950, 352] width 389 height 46
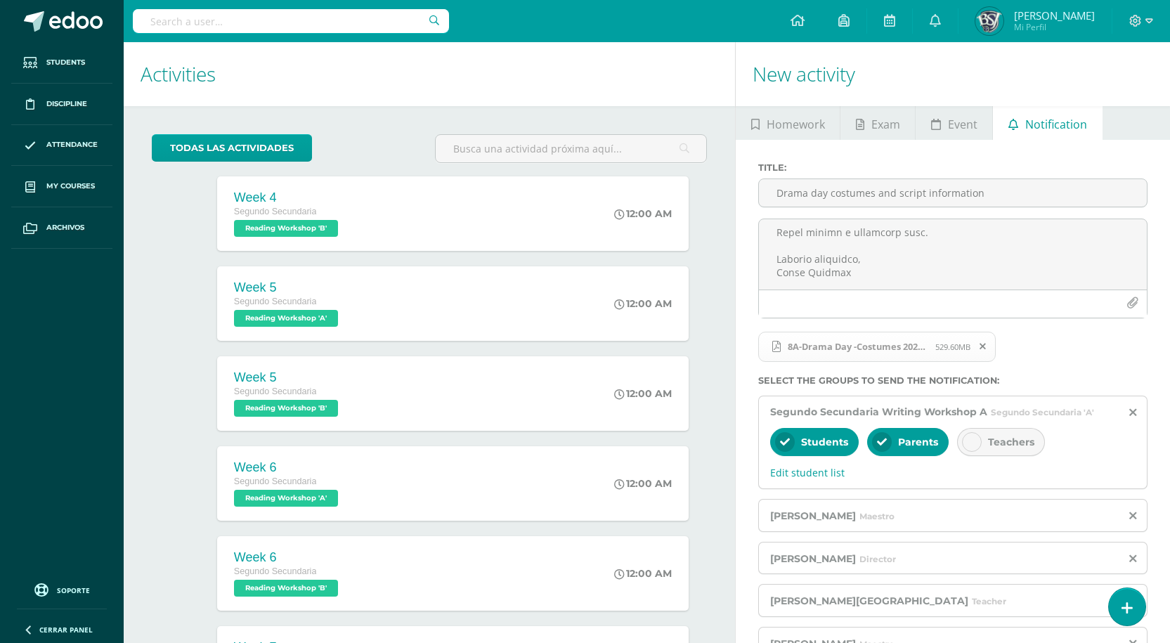
scroll to position [421, 0]
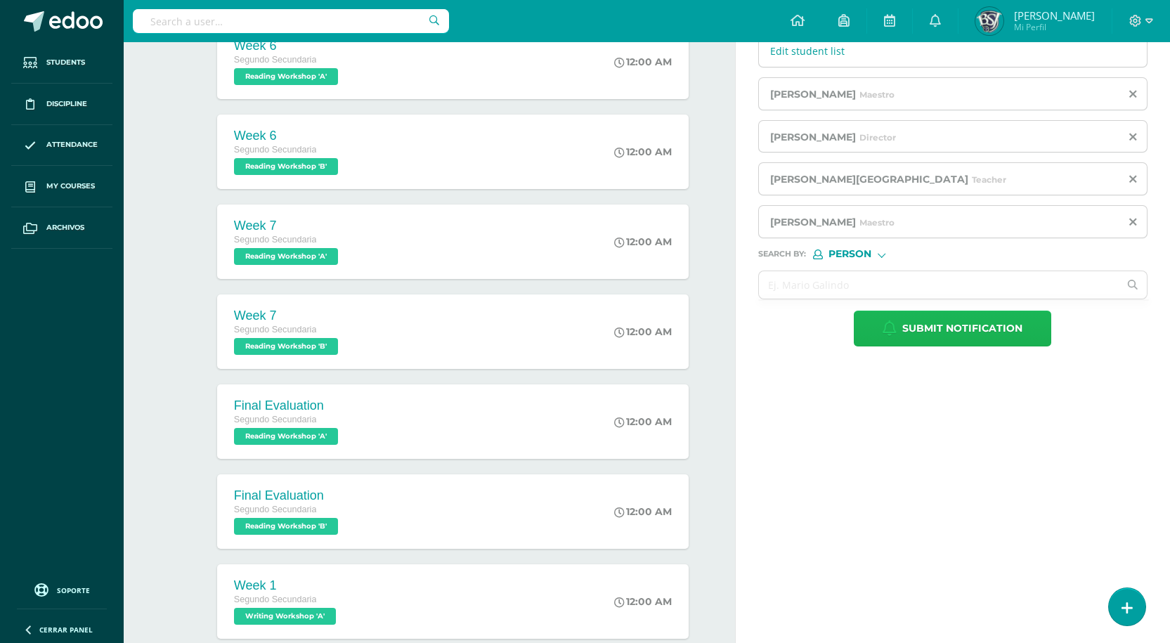
click at [953, 335] on span "Submit notification" at bounding box center [962, 328] width 120 height 34
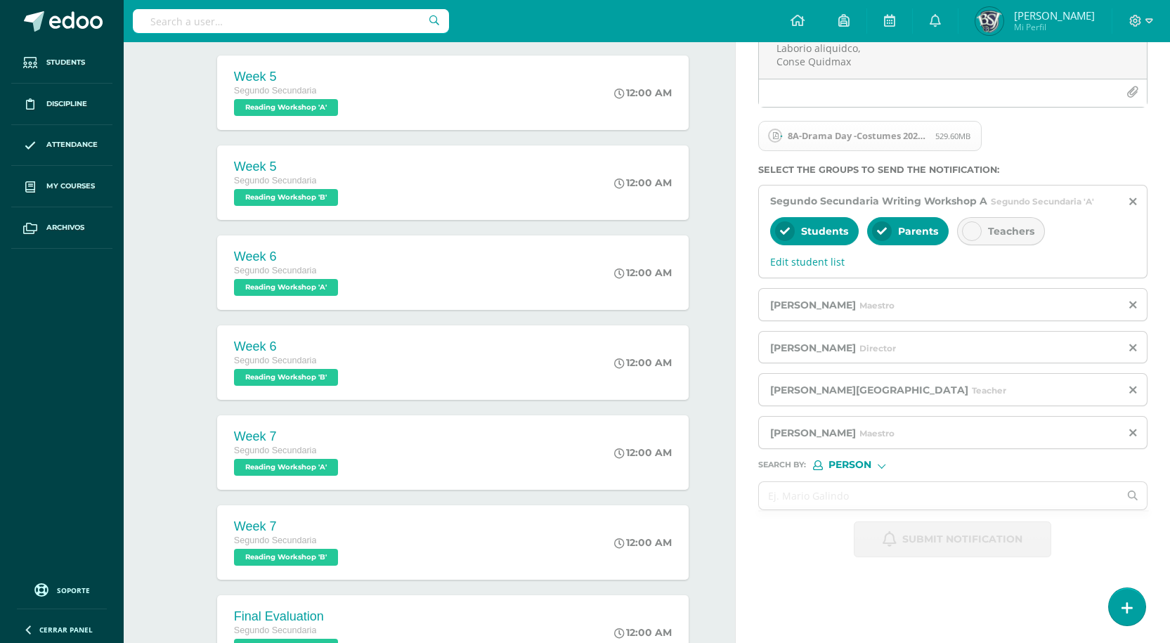
scroll to position [140, 0]
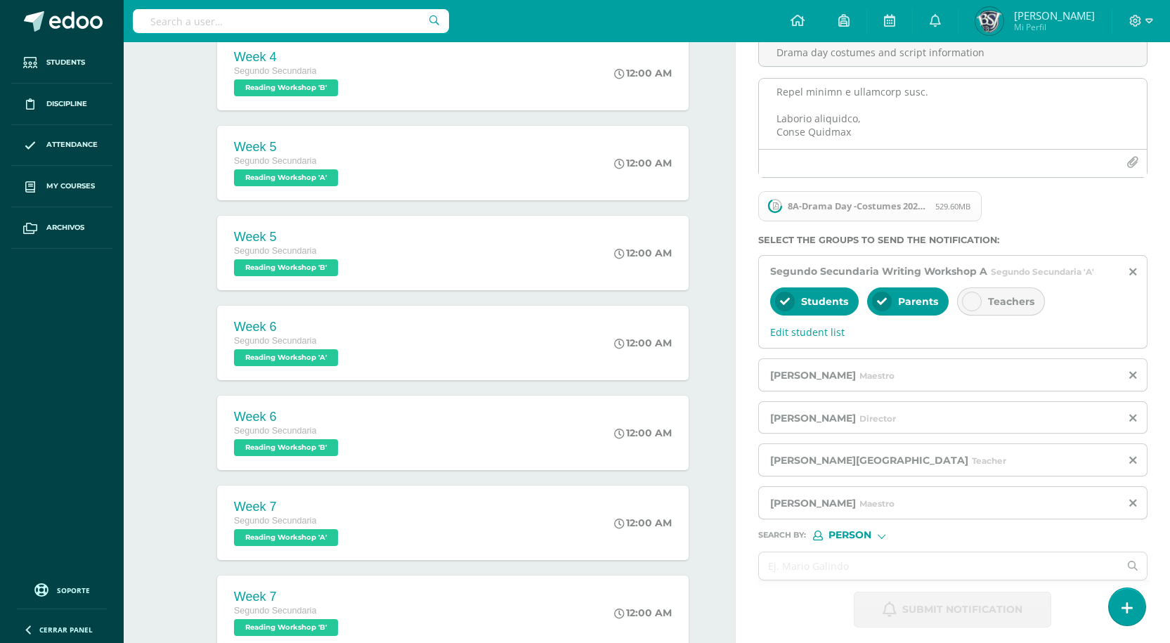
click at [809, 103] on textarea at bounding box center [953, 114] width 388 height 70
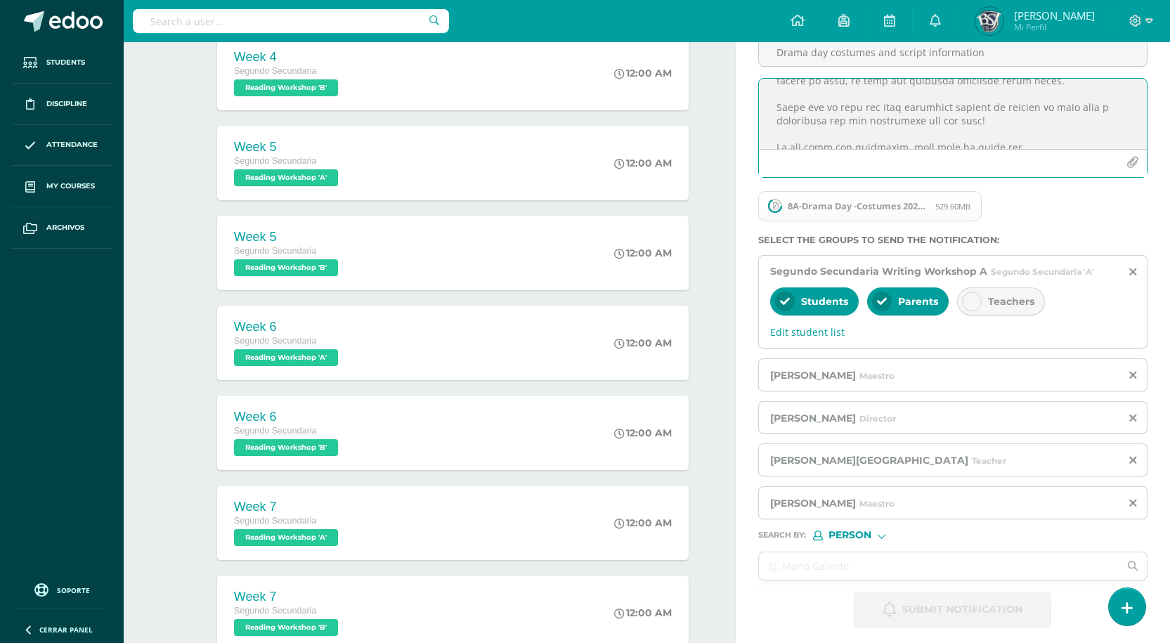
scroll to position [200, 0]
click at [863, 119] on textarea at bounding box center [953, 114] width 388 height 70
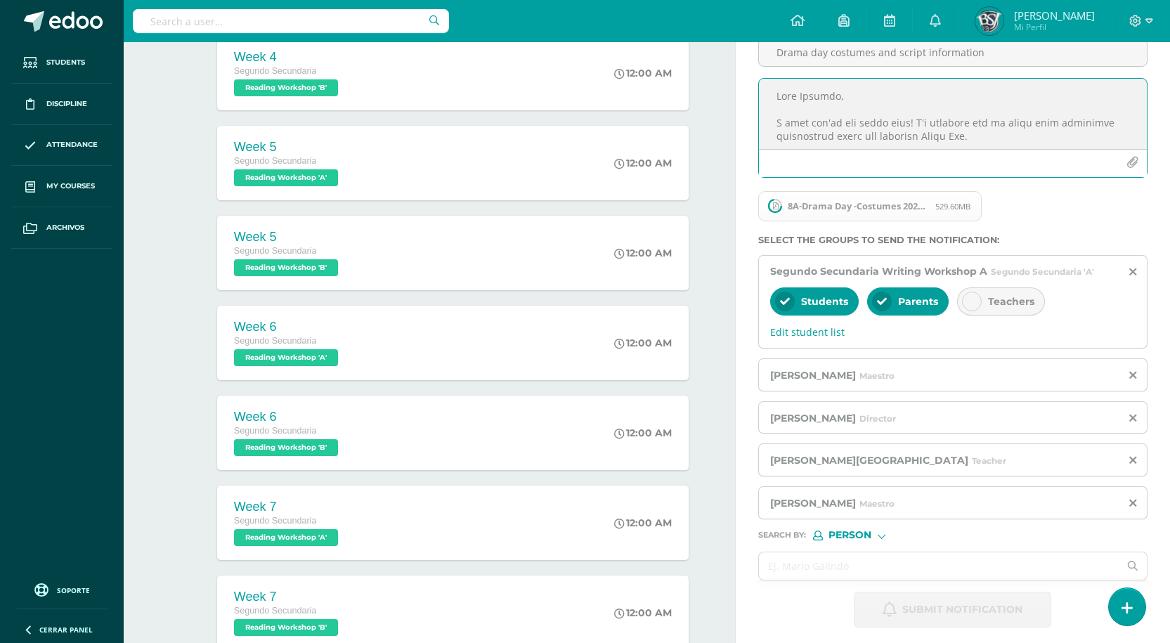
click at [857, 122] on textarea at bounding box center [953, 114] width 388 height 70
type textarea "Dear Parents, I hope you're all doing well! I'm reaching out to share some impo…"
click at [790, 207] on span "8A-Drama Day -Costumes 2025.pdf" at bounding box center [857, 205] width 155 height 11
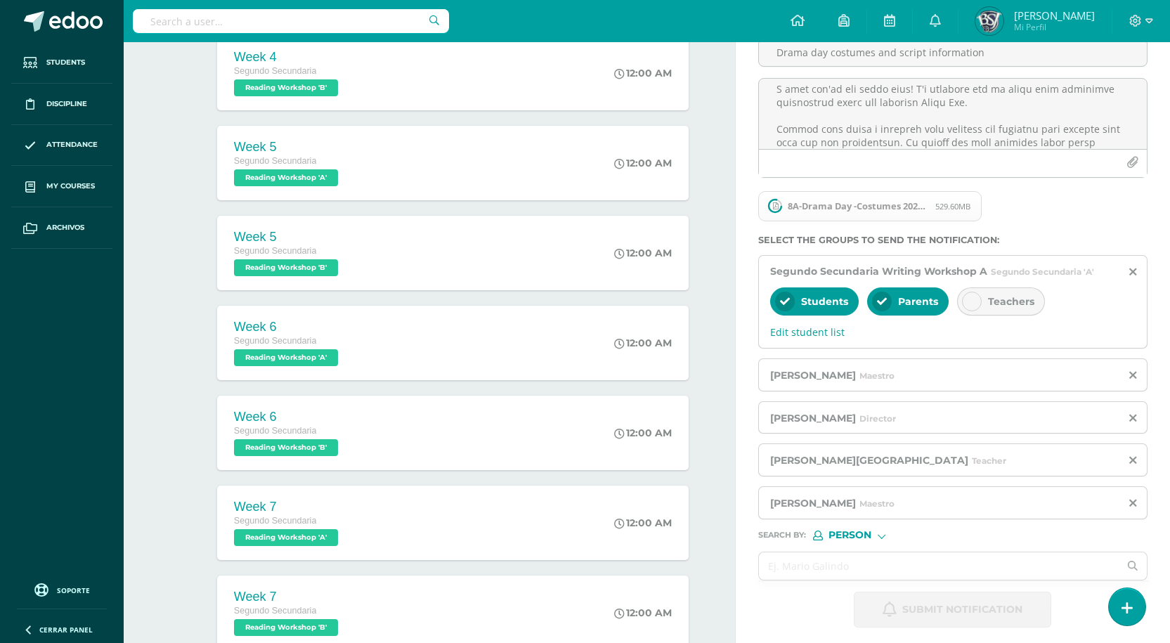
click at [842, 200] on span "8A-Drama Day -Costumes 2025.pdf" at bounding box center [857, 205] width 155 height 11
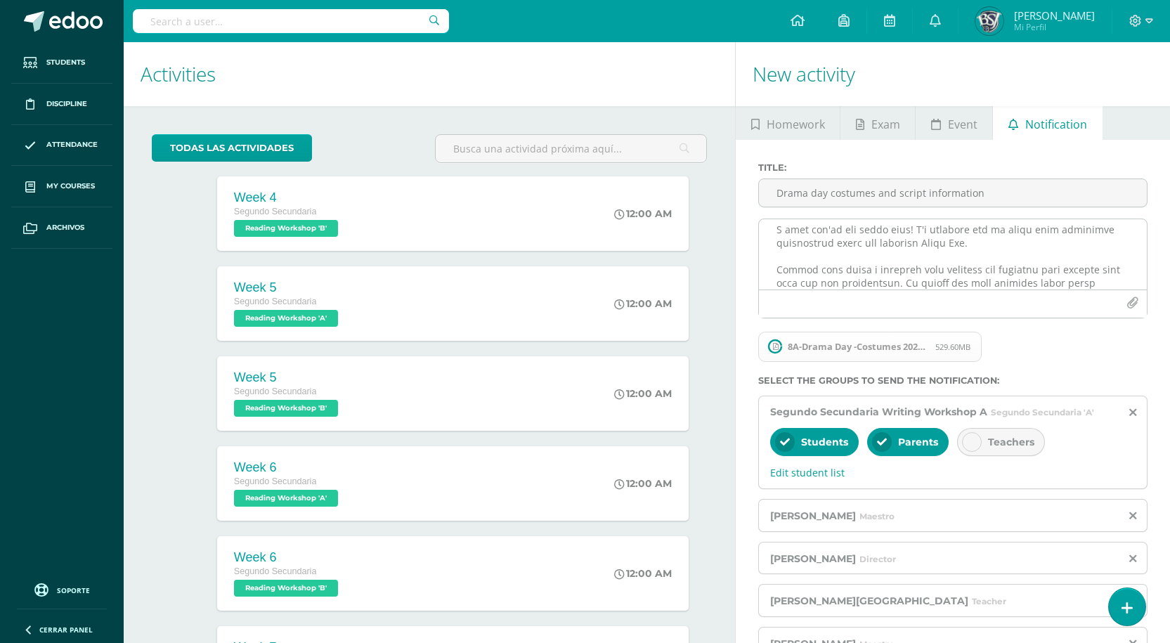
scroll to position [0, 0]
click at [817, 351] on span "8A-Drama Day -Costumes 2025.pdf" at bounding box center [857, 346] width 155 height 11
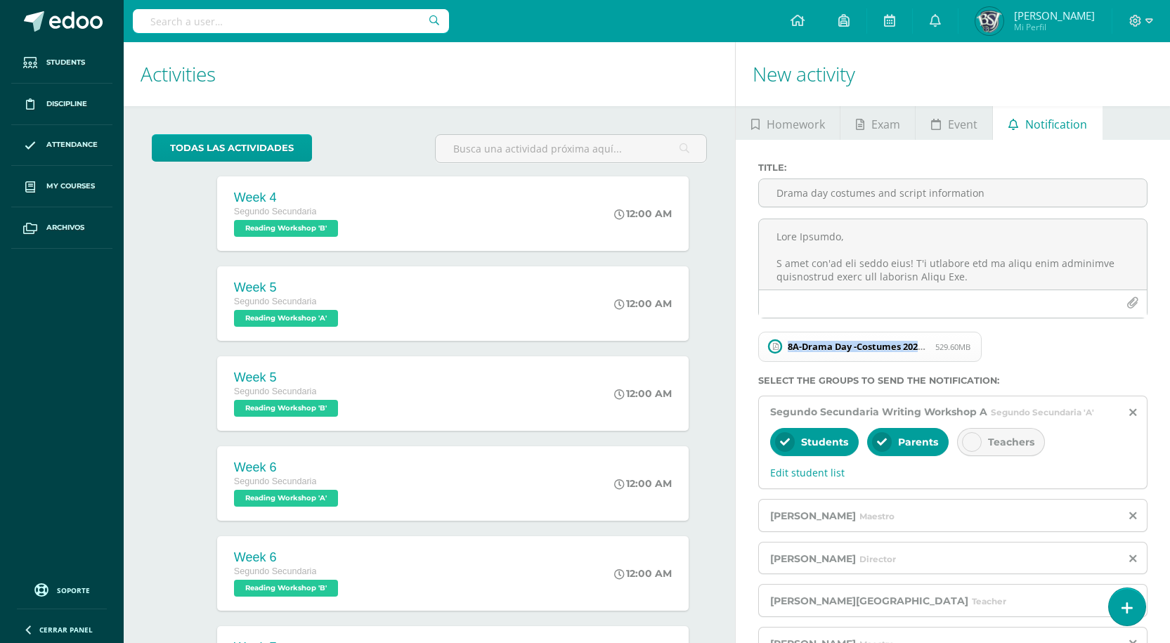
click at [817, 351] on span "8A-Drama Day -Costumes 2025.pdf" at bounding box center [857, 346] width 155 height 11
click at [891, 260] on textarea at bounding box center [953, 254] width 388 height 70
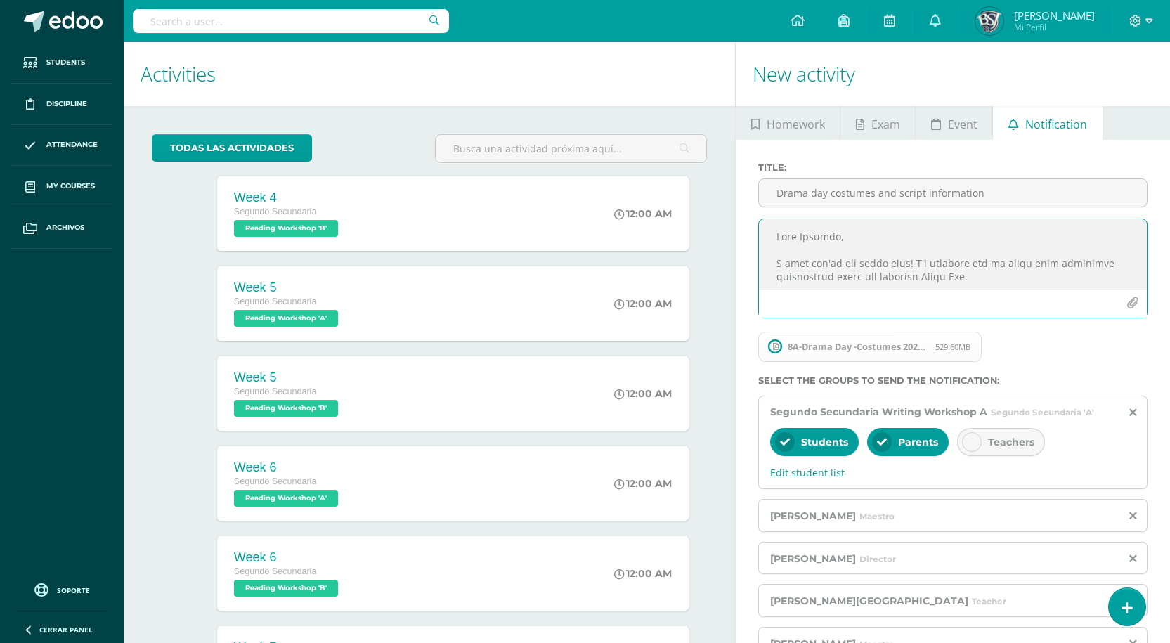
click at [891, 260] on textarea at bounding box center [953, 254] width 388 height 70
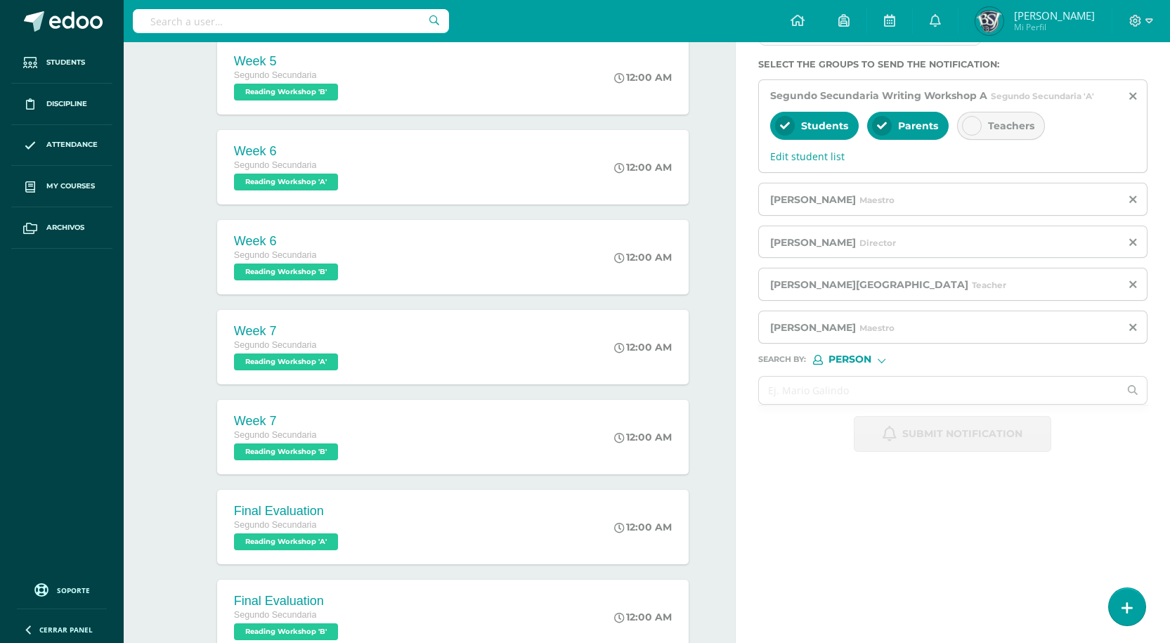
scroll to position [492, 0]
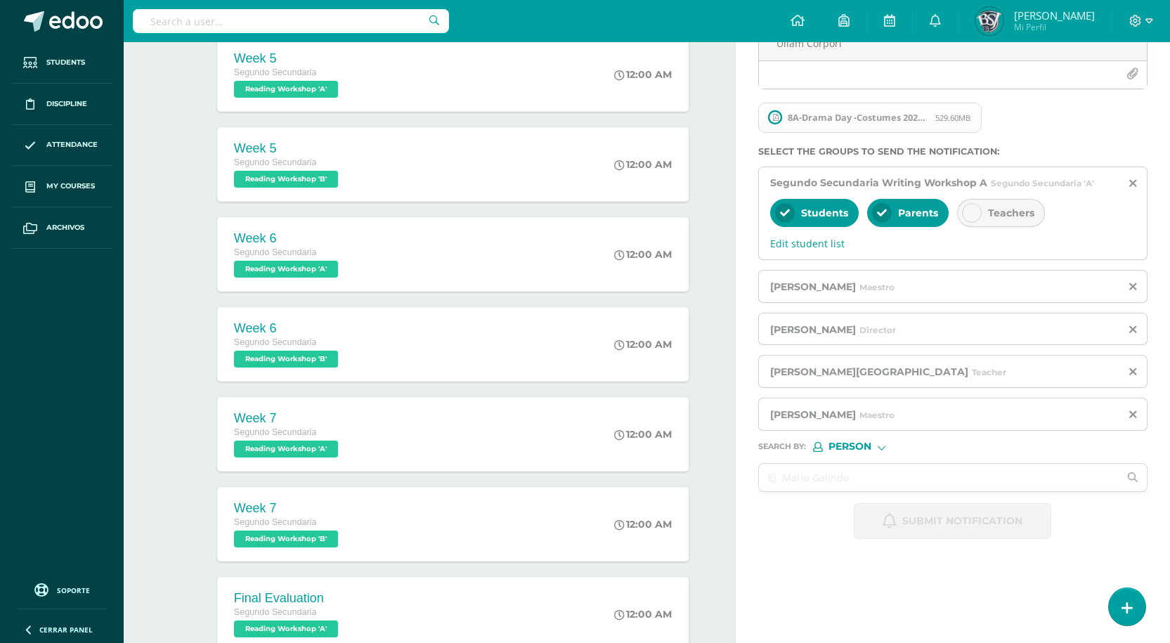
scroll to position [211, 0]
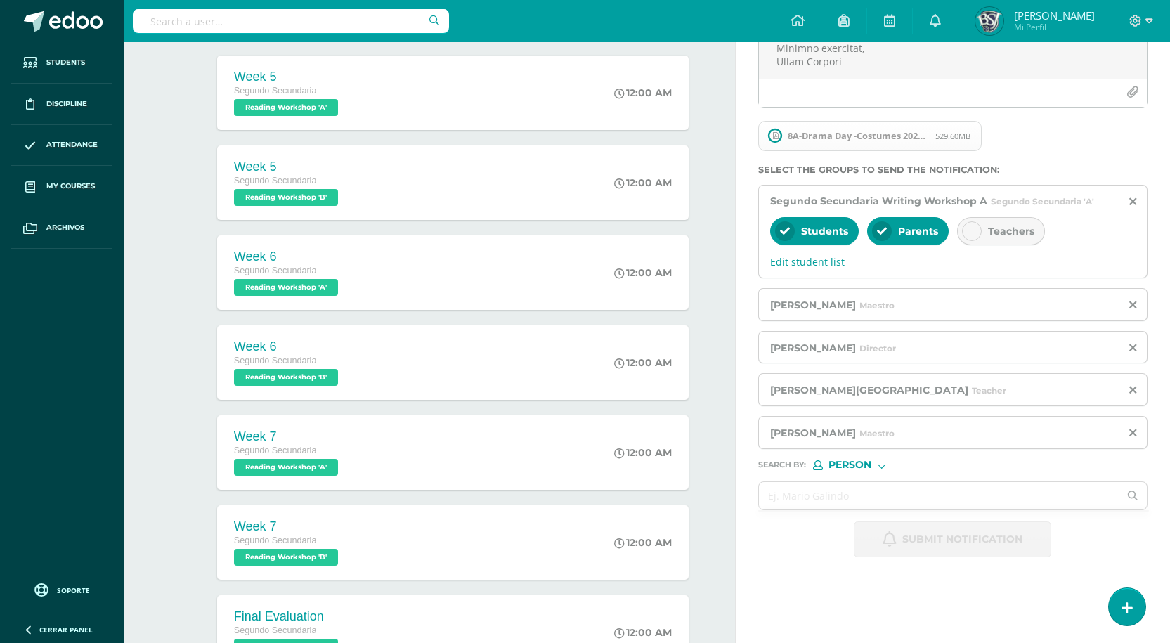
click at [794, 140] on span "8A-Drama Day -Costumes 2025.pdf" at bounding box center [857, 135] width 155 height 11
click at [769, 135] on circle at bounding box center [775, 135] width 13 height 13
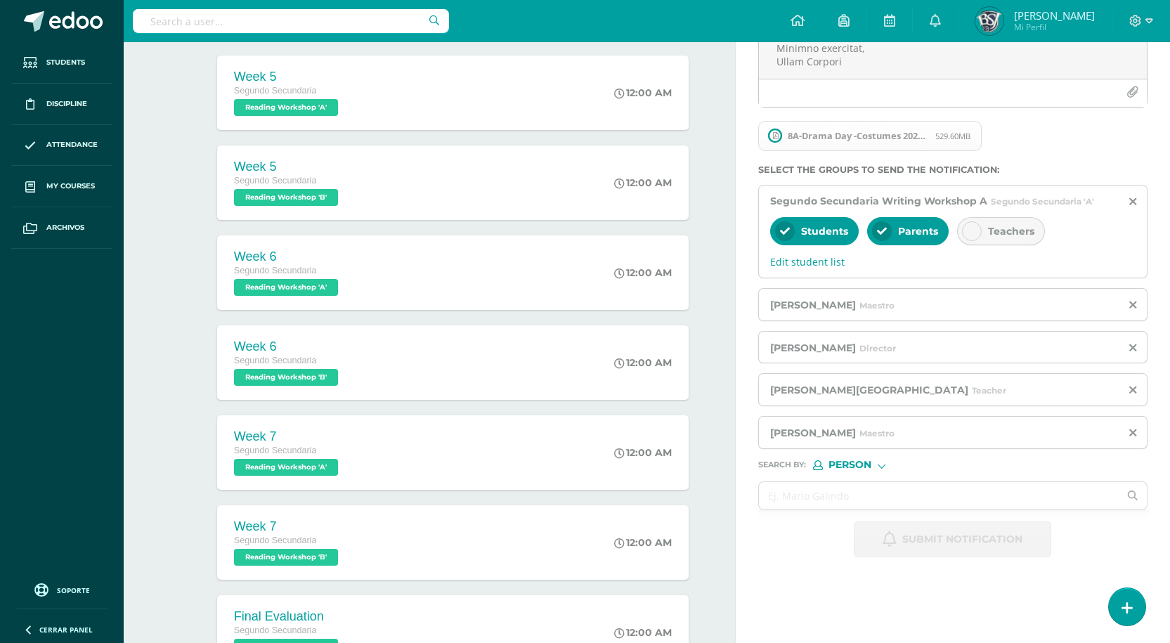
click at [777, 138] on icon at bounding box center [776, 135] width 6 height 7
click at [891, 138] on span "8A-Drama Day -Costumes 2025.pdf" at bounding box center [857, 135] width 155 height 11
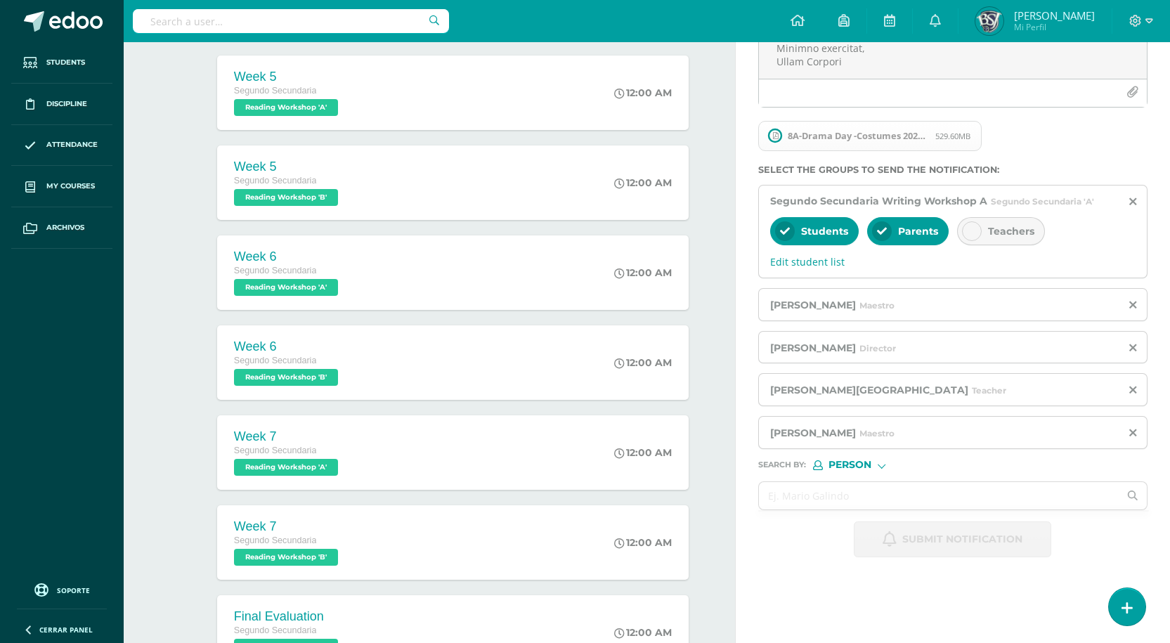
click at [948, 136] on span "529.60MB" at bounding box center [952, 136] width 35 height 11
click at [979, 148] on span "8A-Drama Day -Costumes 2025.pdf 529.60MB" at bounding box center [869, 136] width 223 height 31
click at [891, 144] on span "8A-Drama Day -Costumes 2025.pdf 529.60MB" at bounding box center [869, 136] width 223 height 31
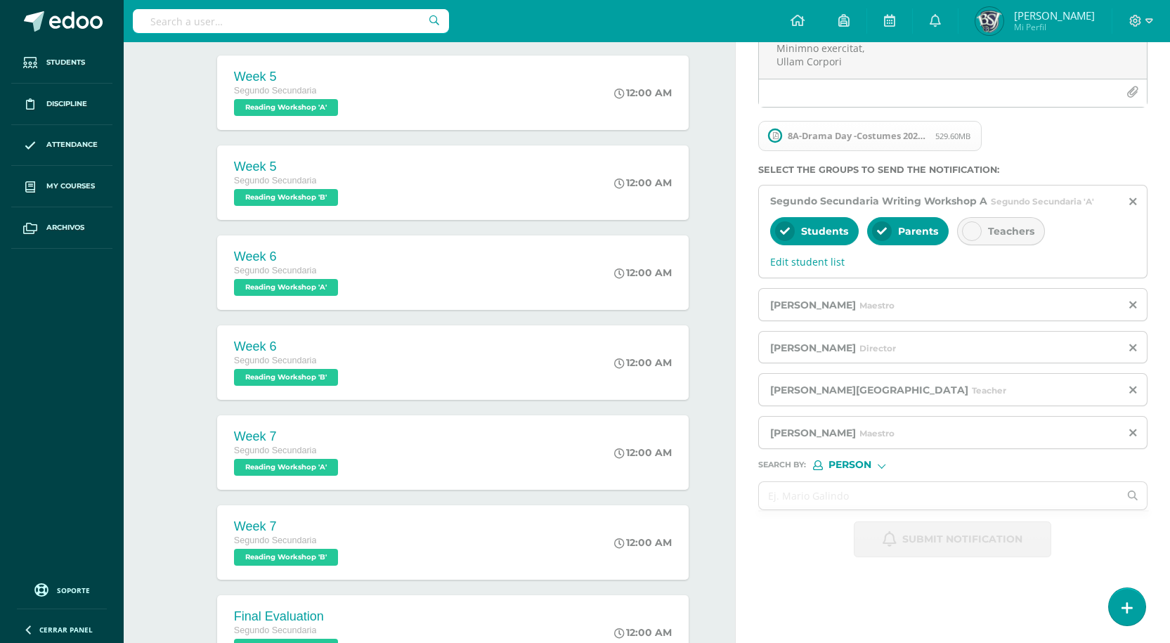
click at [946, 176] on form "Title : Drama day costumes and script information 8A-Drama Day -Costumes 2025.p…" at bounding box center [952, 255] width 389 height 606
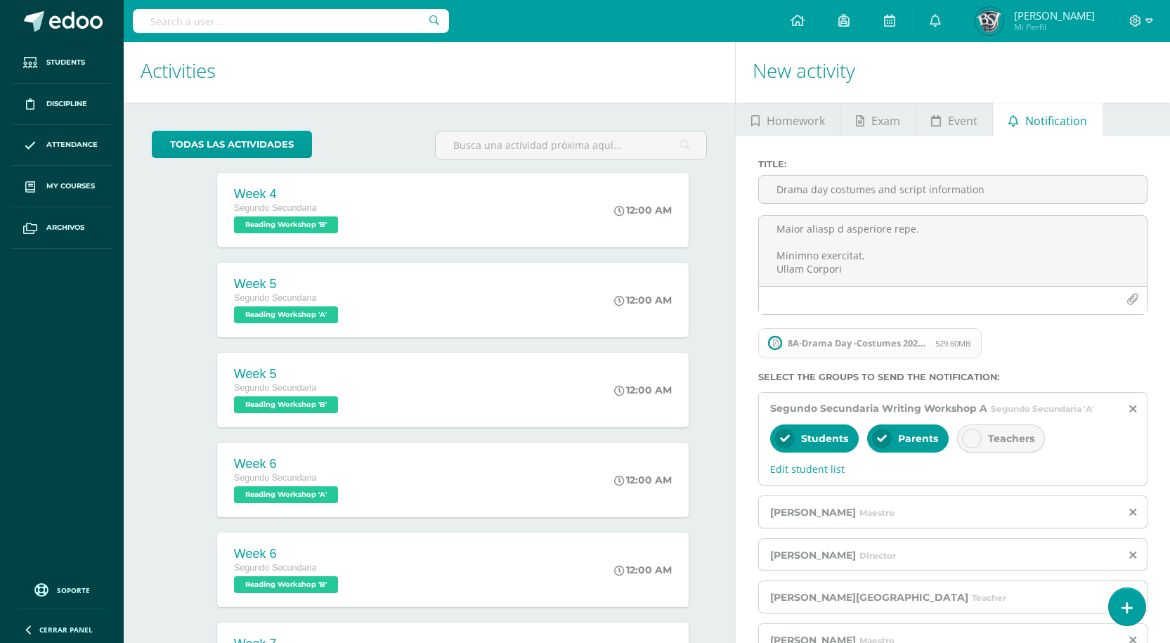
scroll to position [0, 0]
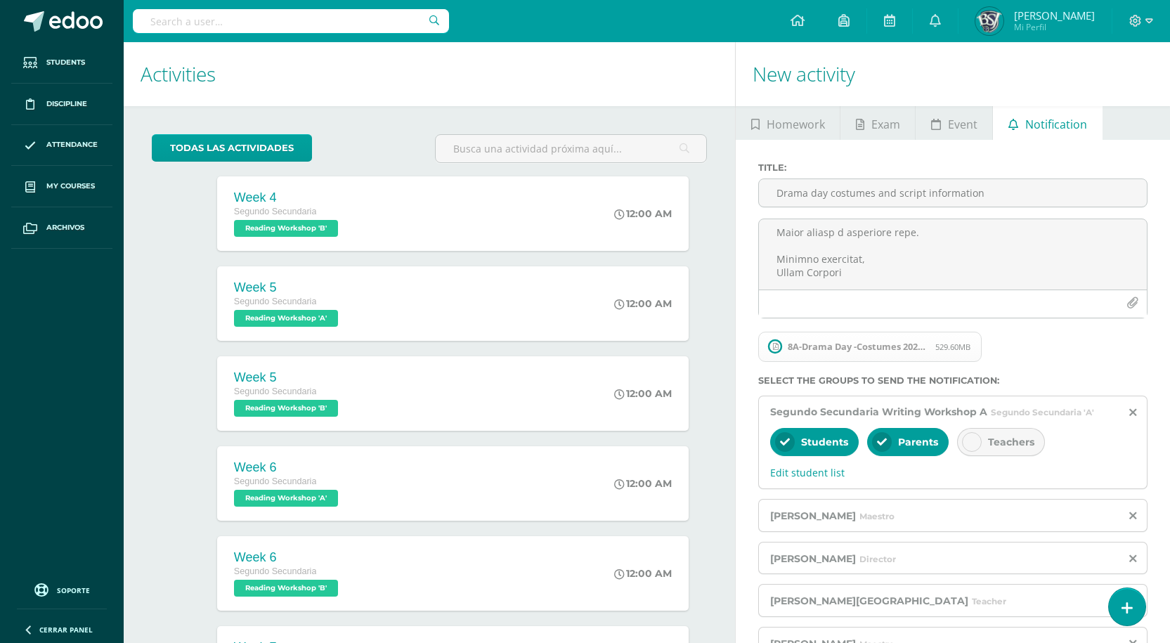
click at [793, 351] on span "8A-Drama Day -Costumes 2025.pdf" at bounding box center [857, 346] width 155 height 11
click at [1005, 325] on div at bounding box center [952, 273] width 400 height 111
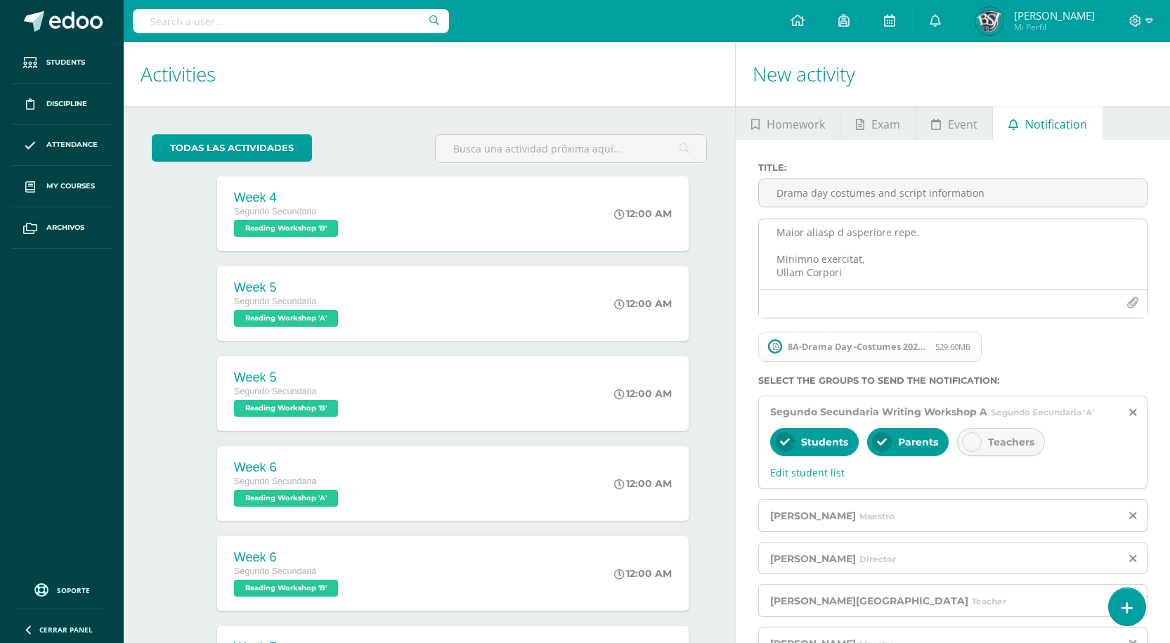
click at [883, 270] on textarea at bounding box center [953, 254] width 388 height 70
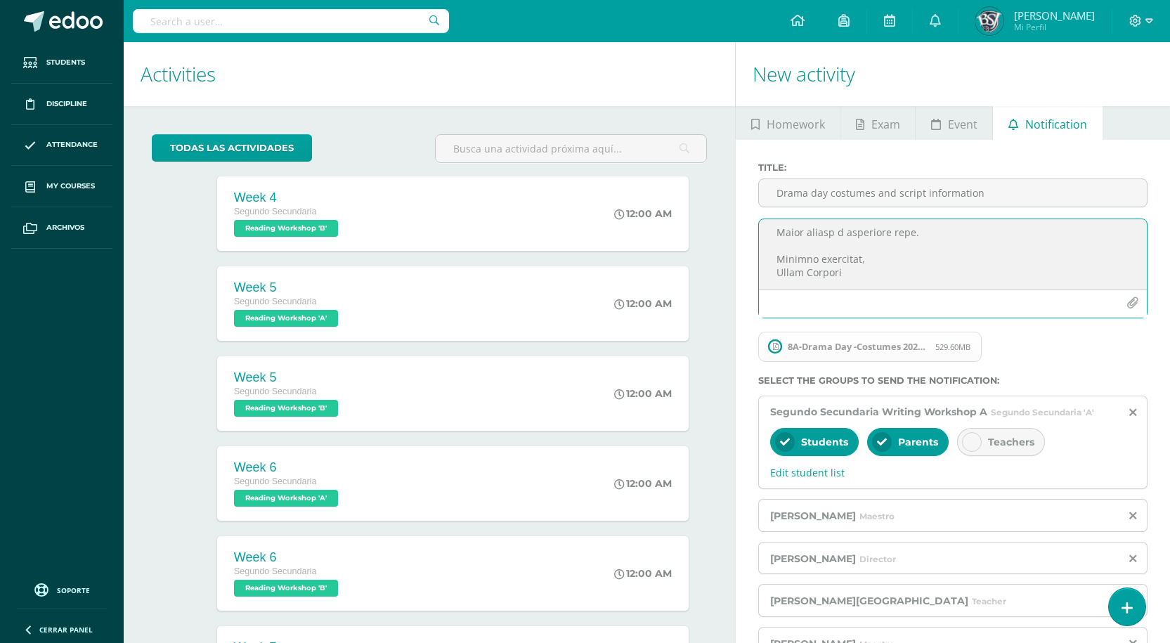
click at [883, 270] on textarea at bounding box center [953, 254] width 388 height 70
drag, startPoint x: 776, startPoint y: 233, endPoint x: 835, endPoint y: 234, distance: 59.0
click at [835, 234] on textarea at bounding box center [953, 254] width 388 height 70
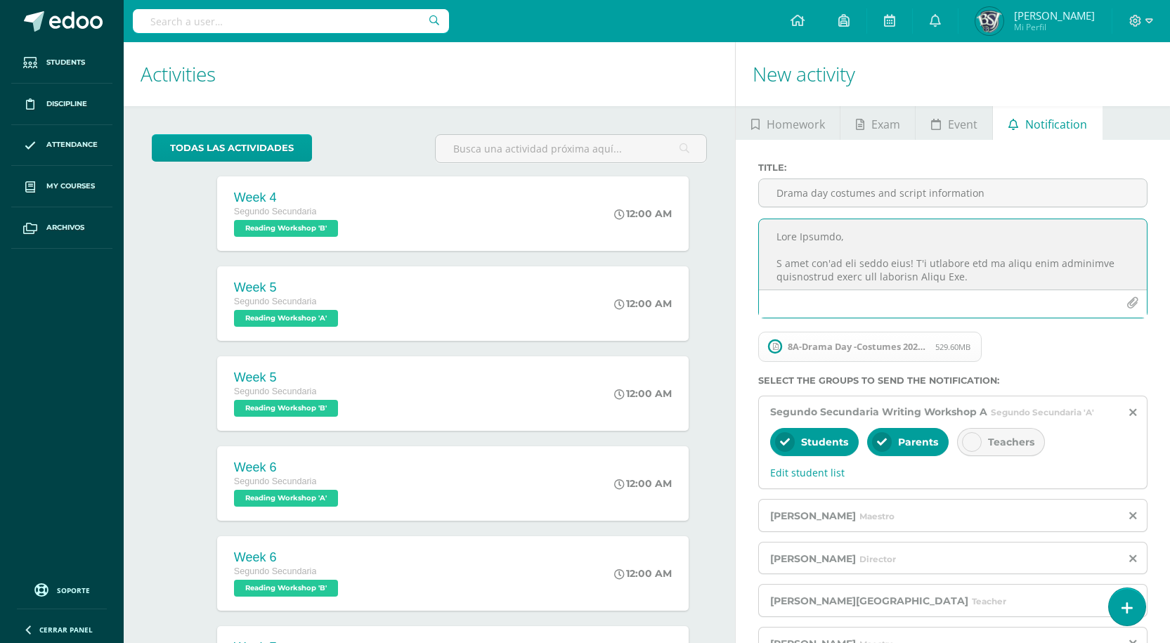
scroll to position [70, 0]
click at [866, 249] on textarea at bounding box center [953, 254] width 388 height 70
drag, startPoint x: 774, startPoint y: 233, endPoint x: 981, endPoint y: 275, distance: 210.9
click at [981, 275] on textarea at bounding box center [953, 254] width 388 height 70
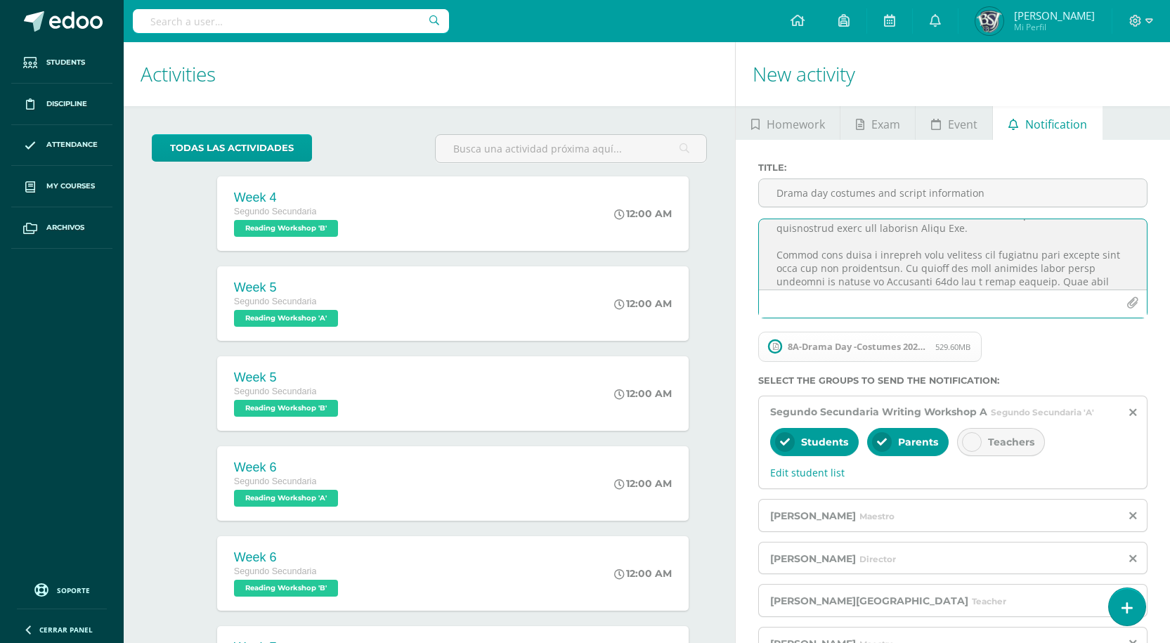
click at [780, 249] on textarea at bounding box center [953, 254] width 388 height 70
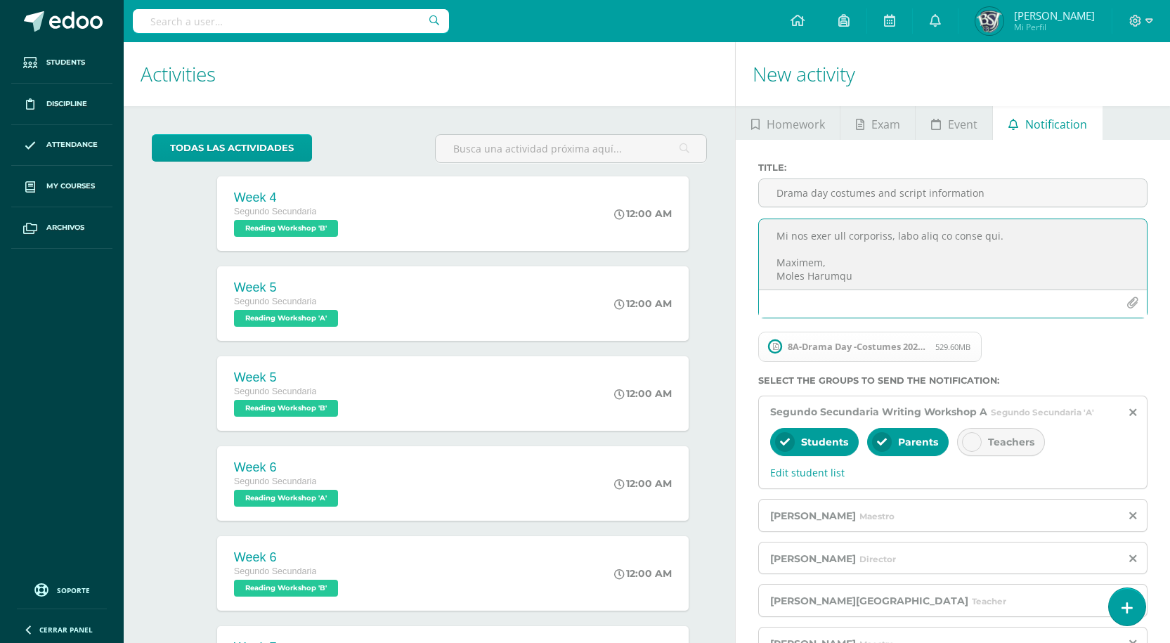
scroll to position [298, 0]
click at [773, 259] on textarea at bounding box center [953, 254] width 388 height 70
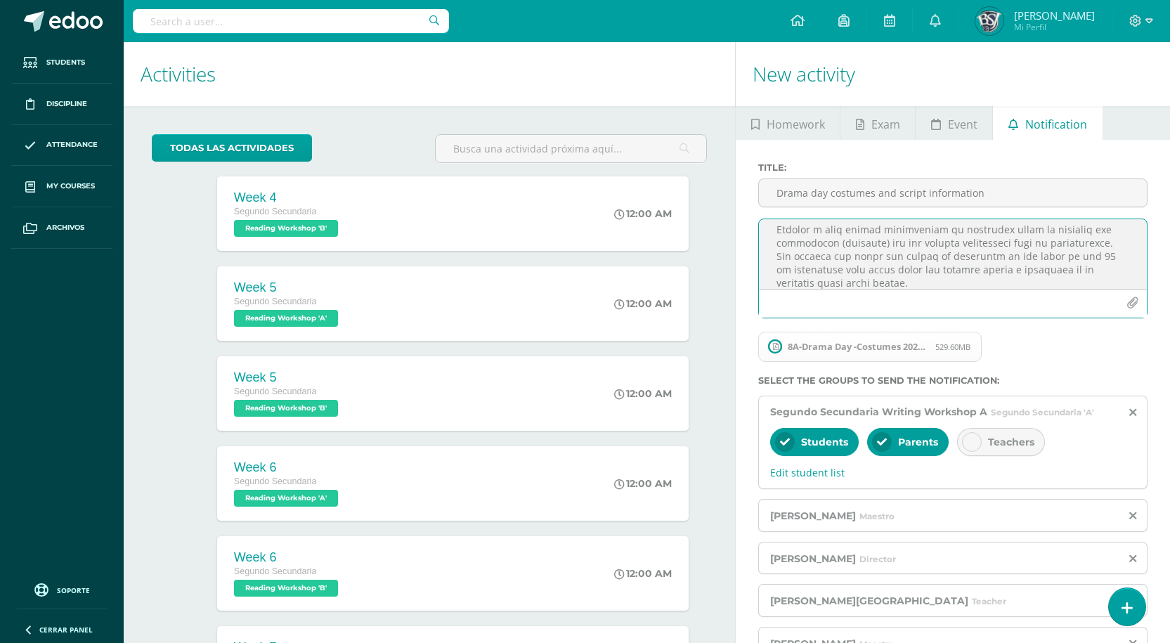
scroll to position [394, 0]
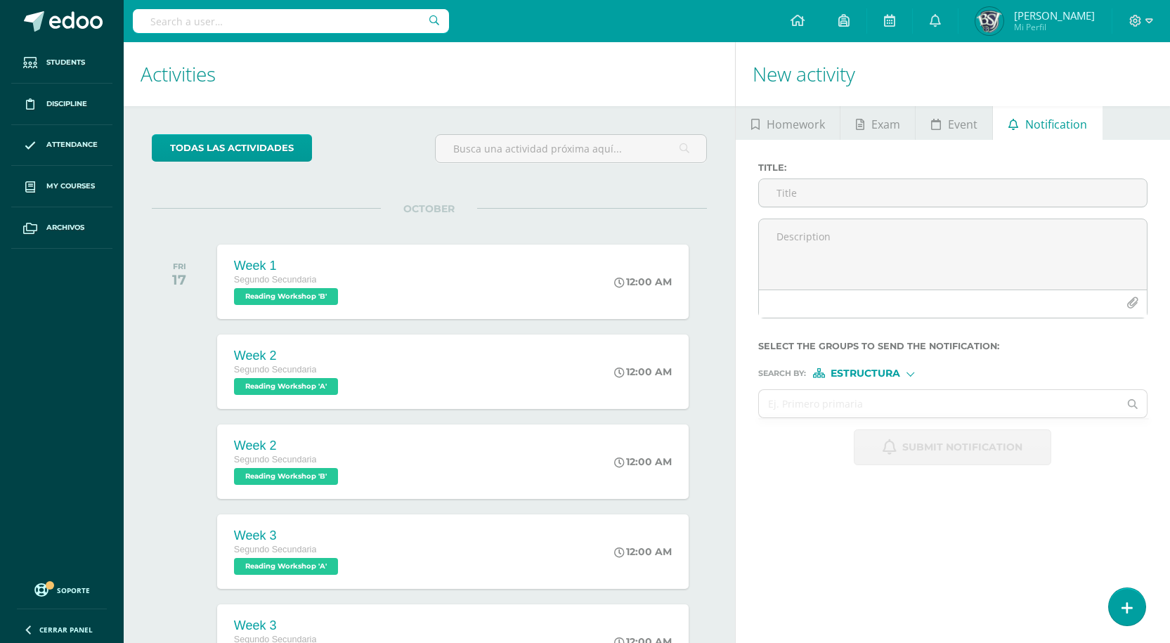
click at [83, 584] on link "Soporte" at bounding box center [62, 589] width 90 height 19
click at [183, 591] on link "Últimas actualizaciones 10+" at bounding box center [191, 590] width 155 height 22
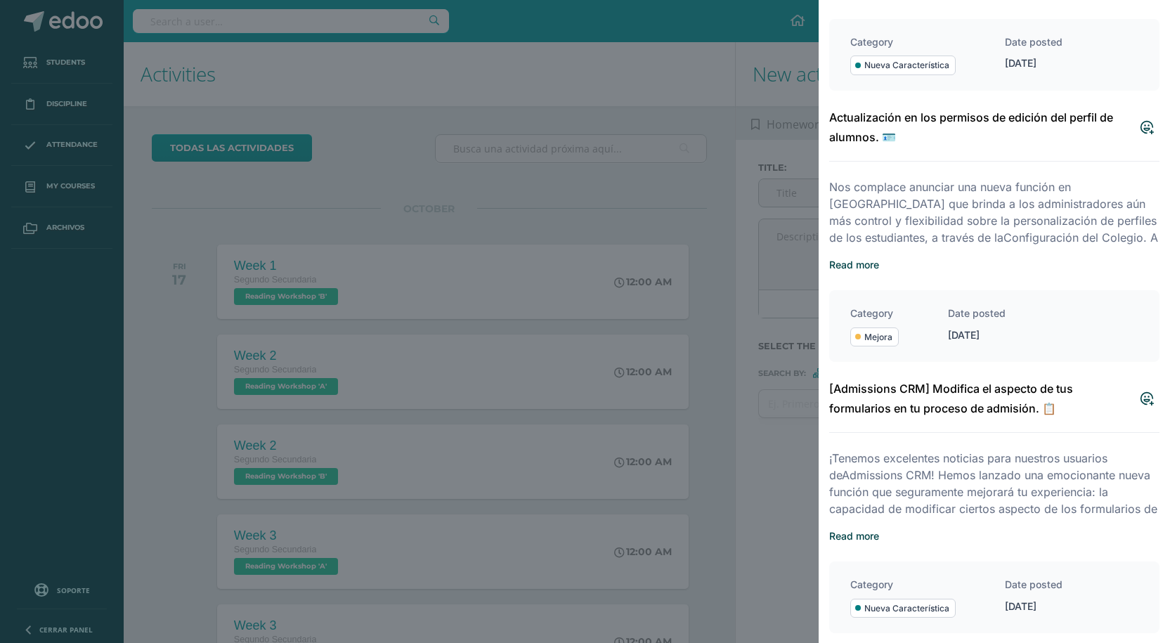
scroll to position [2107, 0]
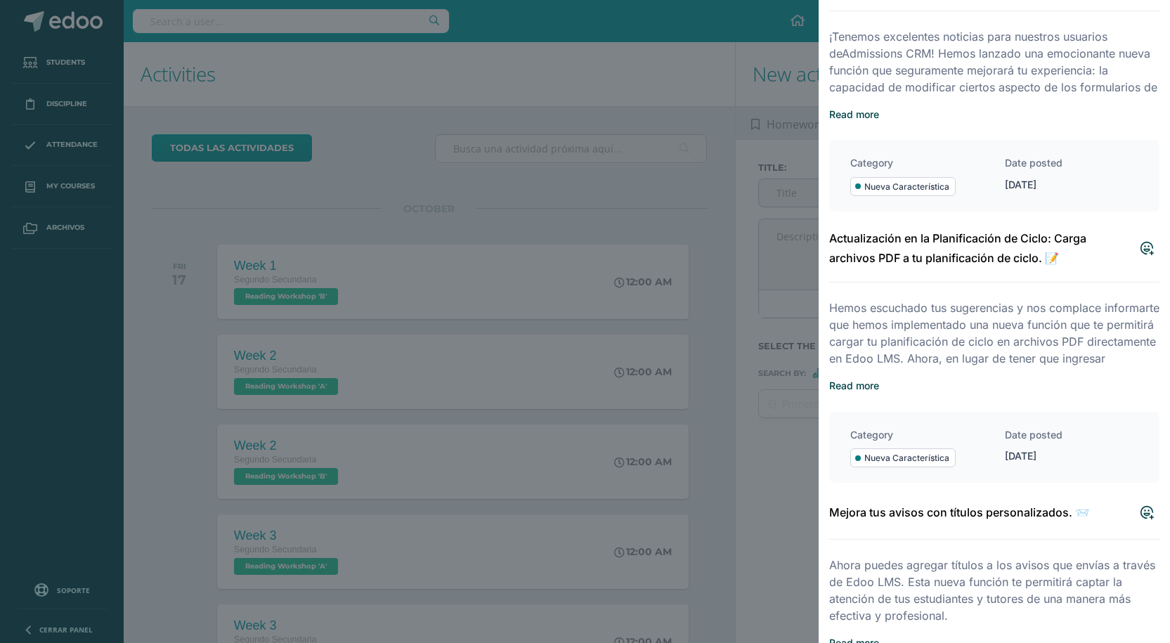
click at [685, 98] on div at bounding box center [585, 321] width 1170 height 643
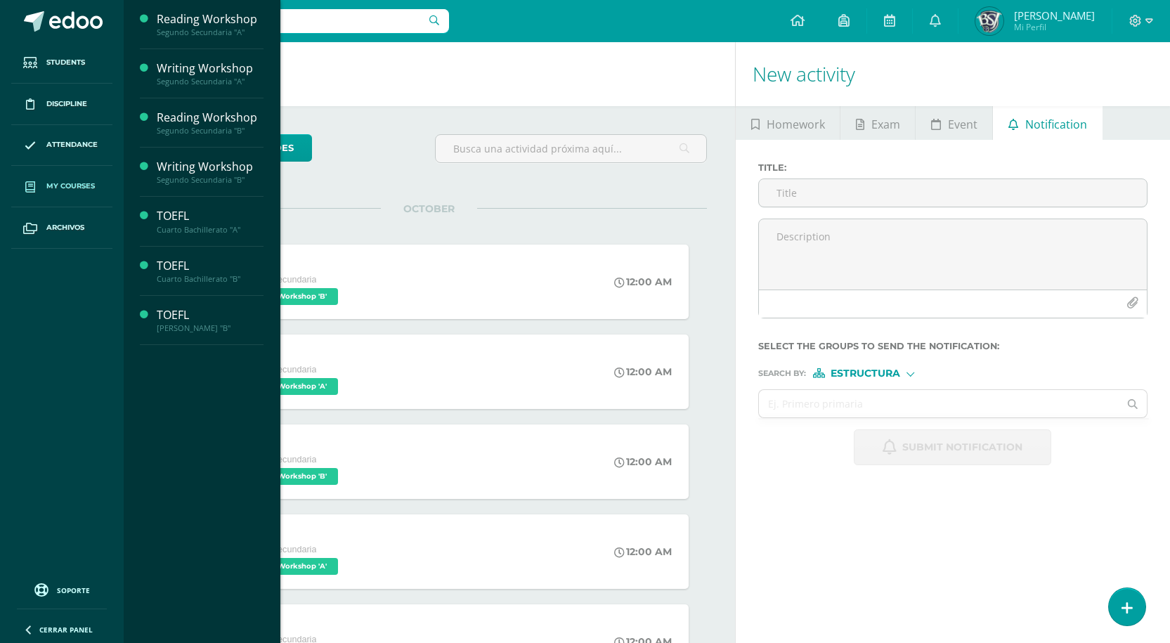
click at [67, 174] on link "My courses" at bounding box center [61, 186] width 101 height 41
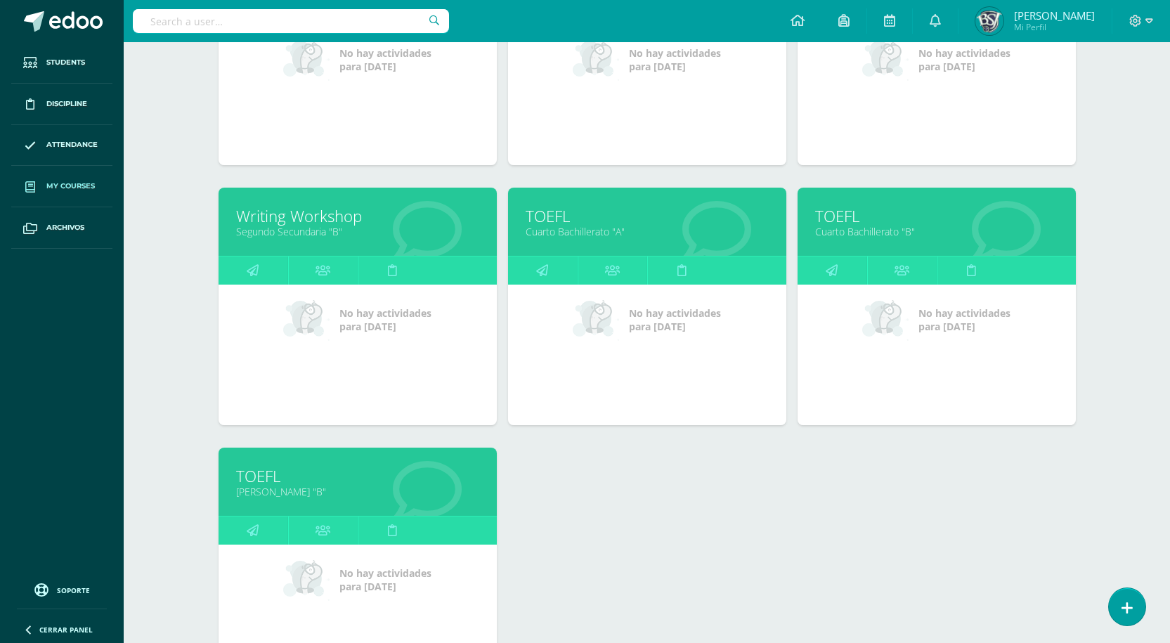
scroll to position [421, 0]
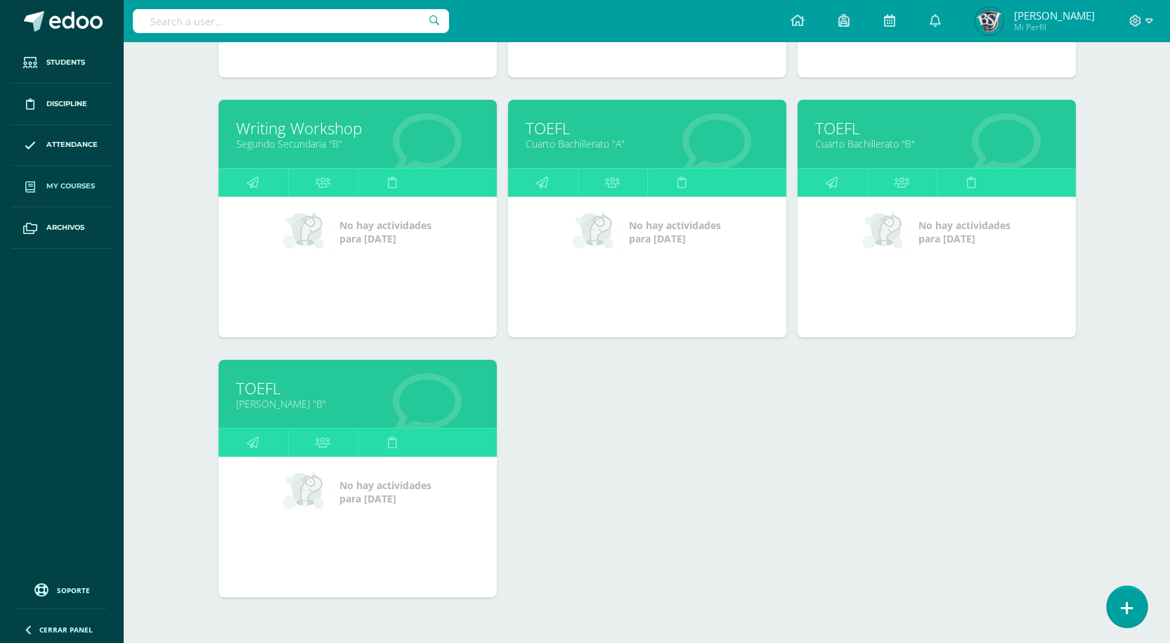
click at [1117, 617] on link at bounding box center [1126, 606] width 40 height 41
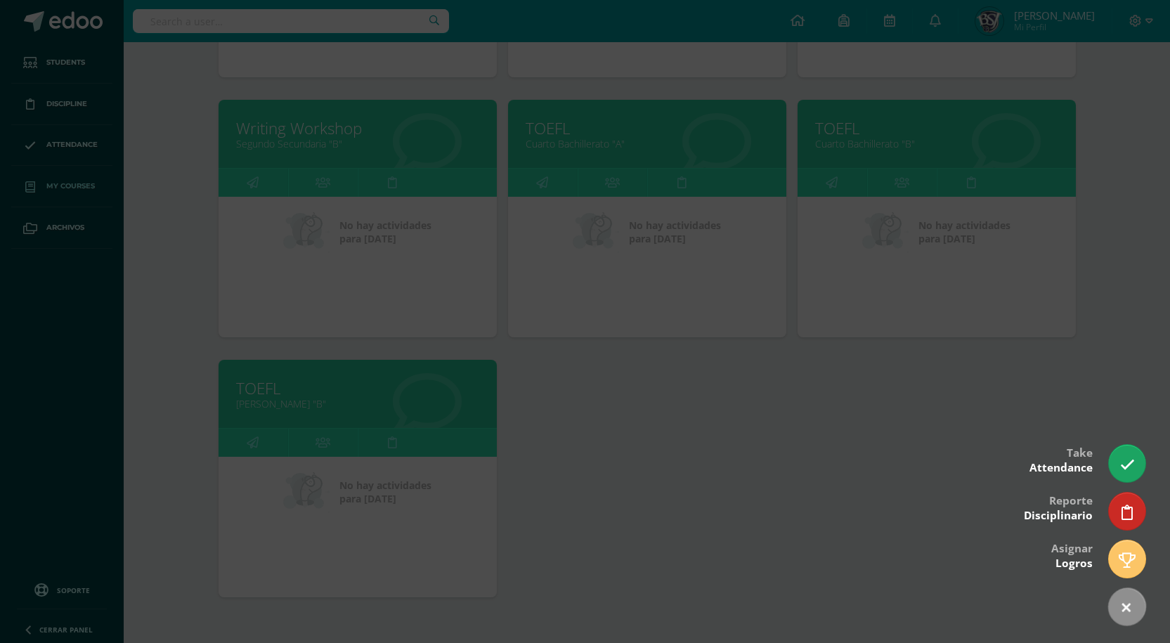
click at [919, 514] on div at bounding box center [585, 321] width 1170 height 643
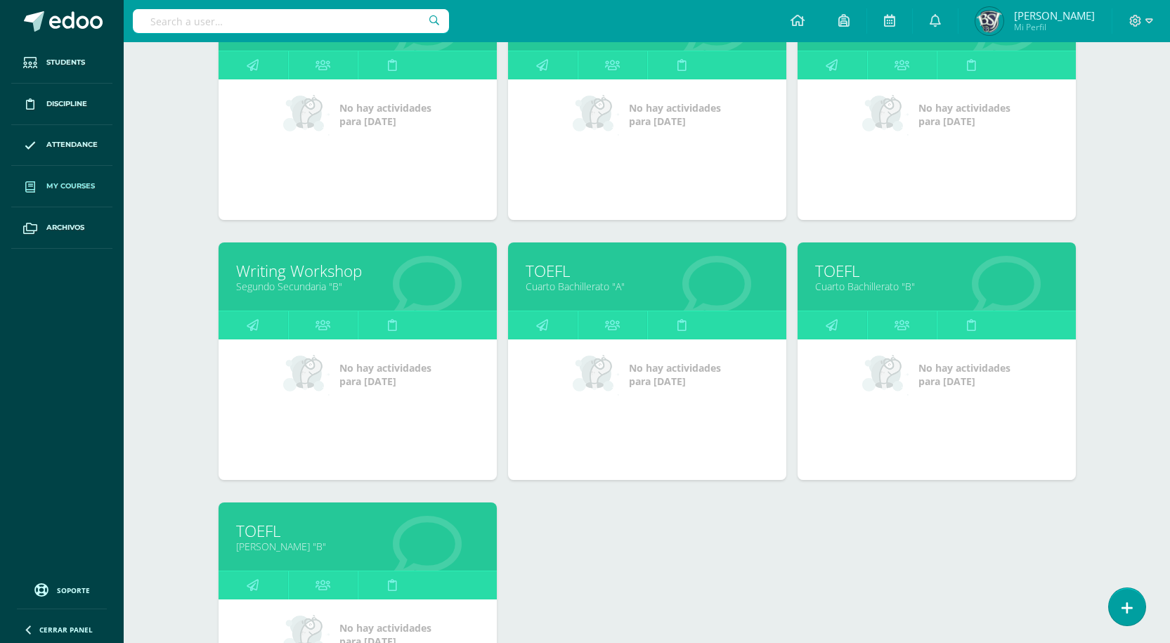
scroll to position [70, 0]
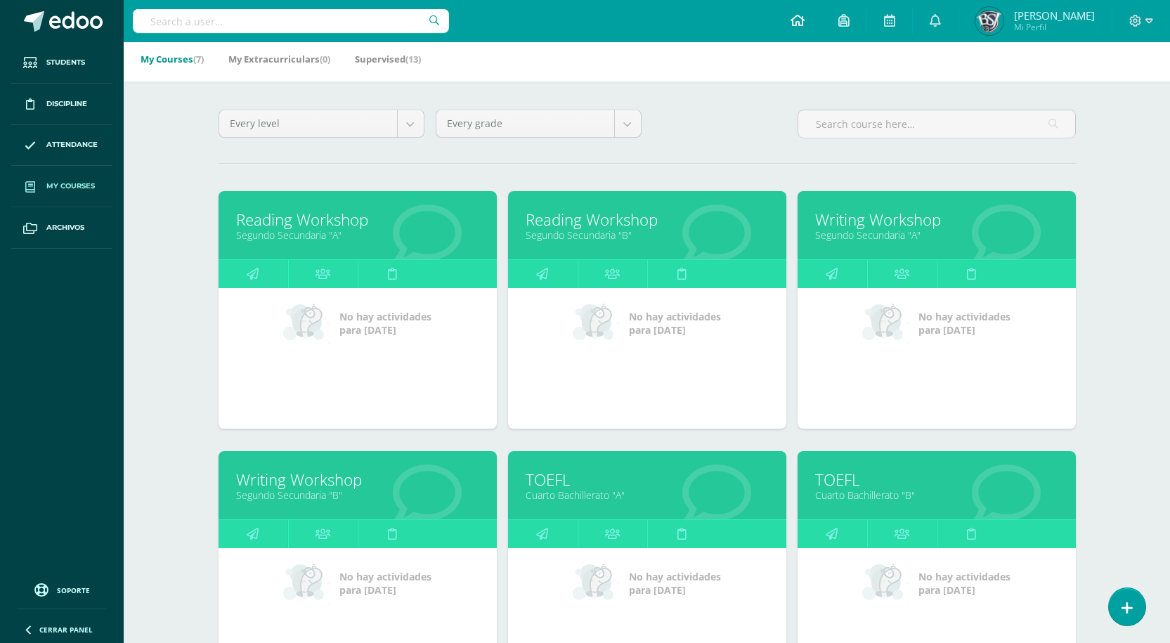
click at [804, 15] on icon at bounding box center [797, 20] width 14 height 13
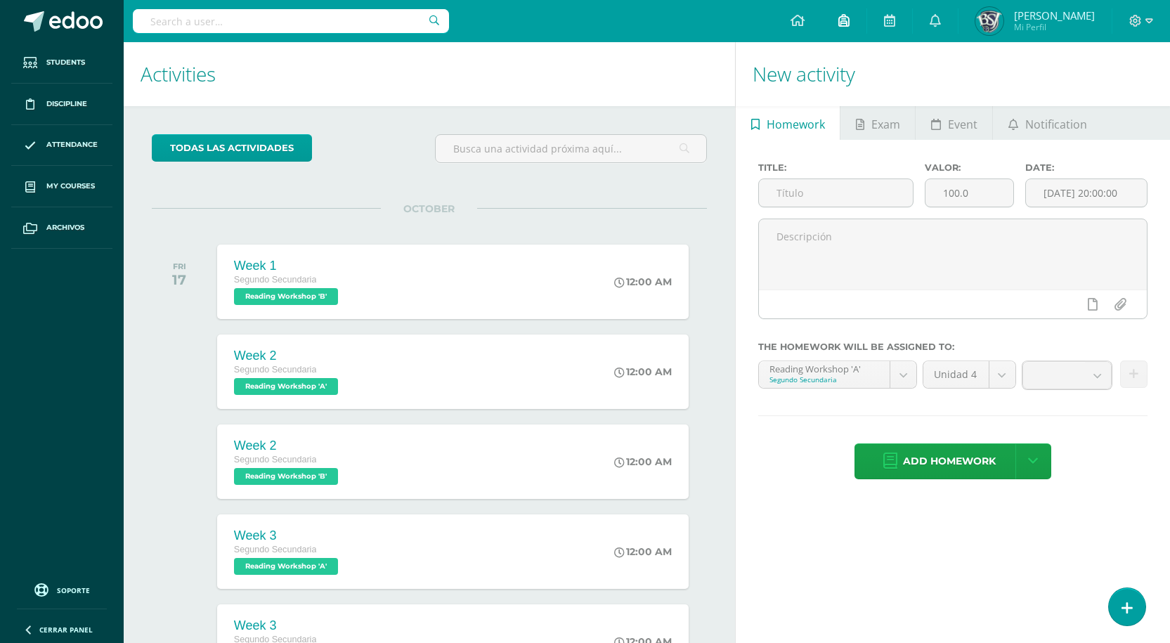
click at [866, 18] on link at bounding box center [843, 21] width 45 height 42
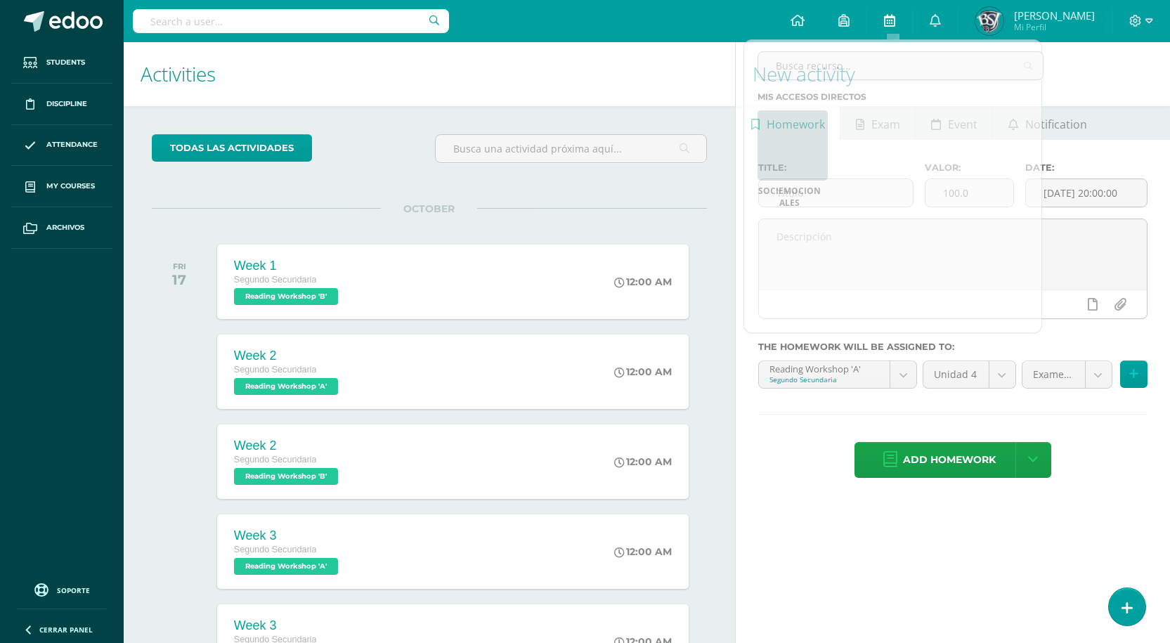
click at [912, 21] on link at bounding box center [889, 21] width 45 height 42
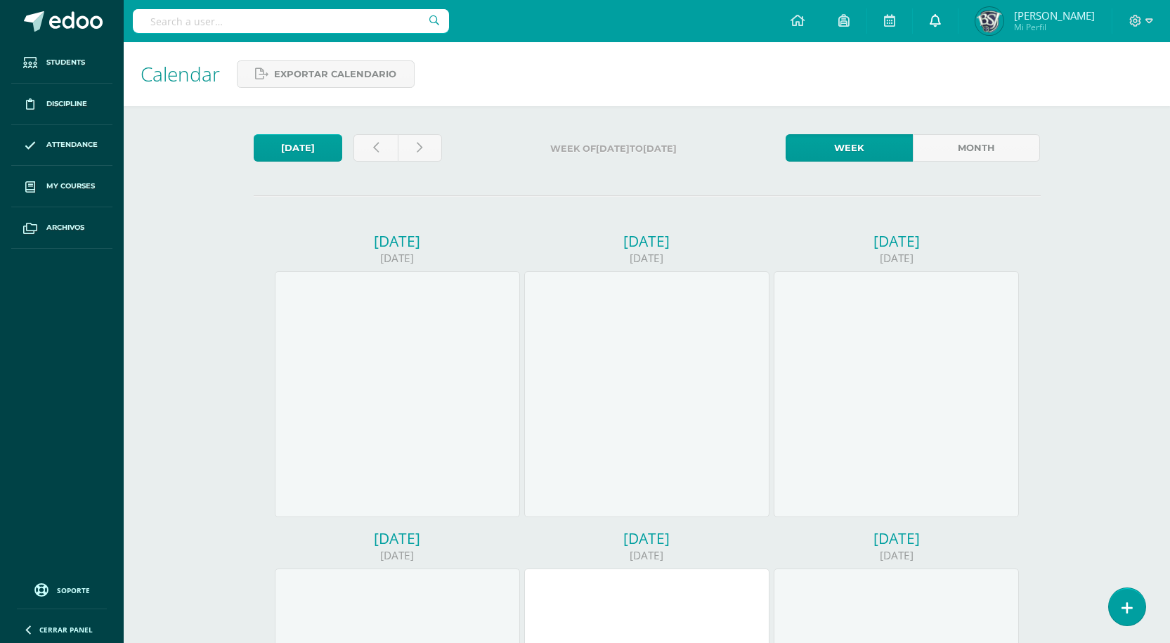
click at [941, 22] on icon at bounding box center [934, 20] width 11 height 13
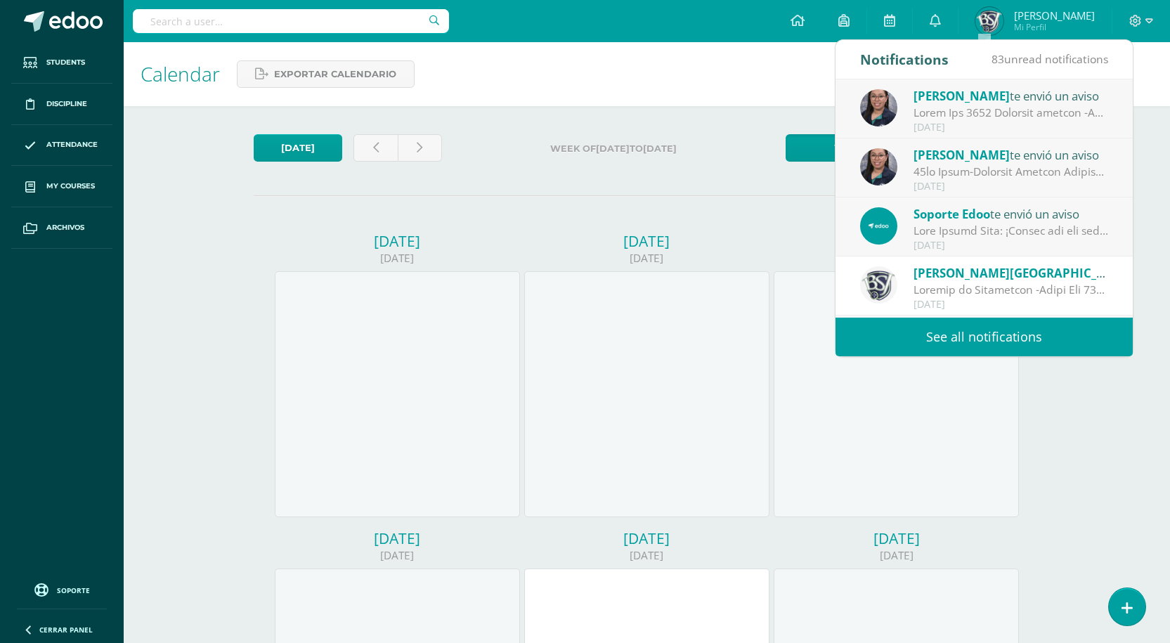
click at [720, 20] on div "Configuration Log out [PERSON_NAME] Mi Perfil Mis accesos directos SOCIEMOCIONA…" at bounding box center [647, 21] width 1046 height 42
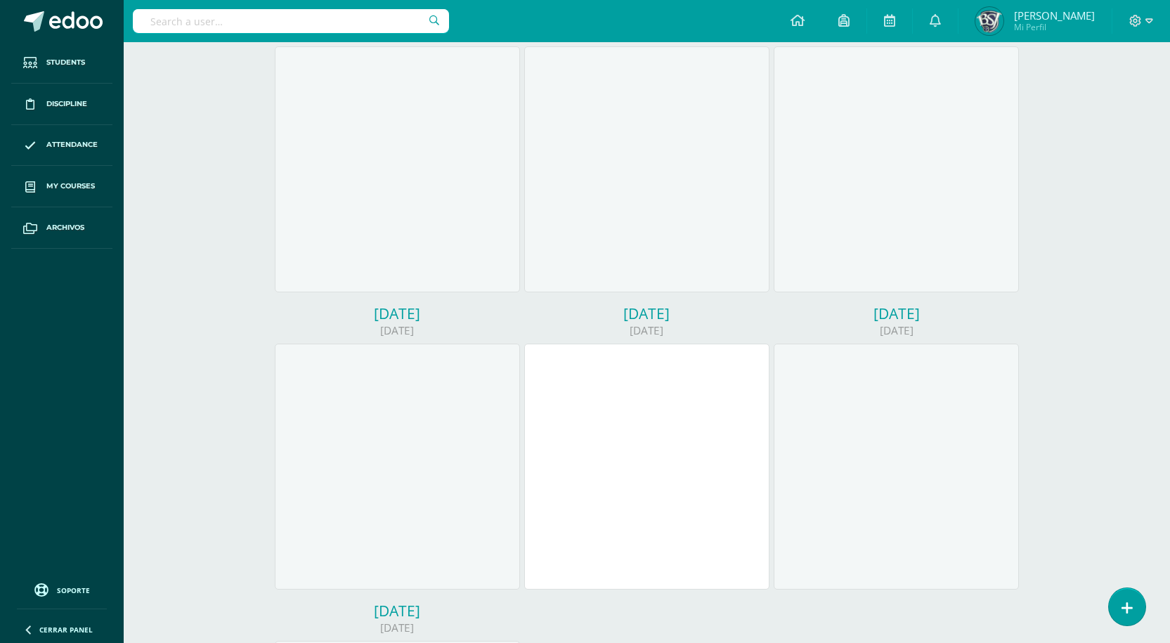
scroll to position [70, 0]
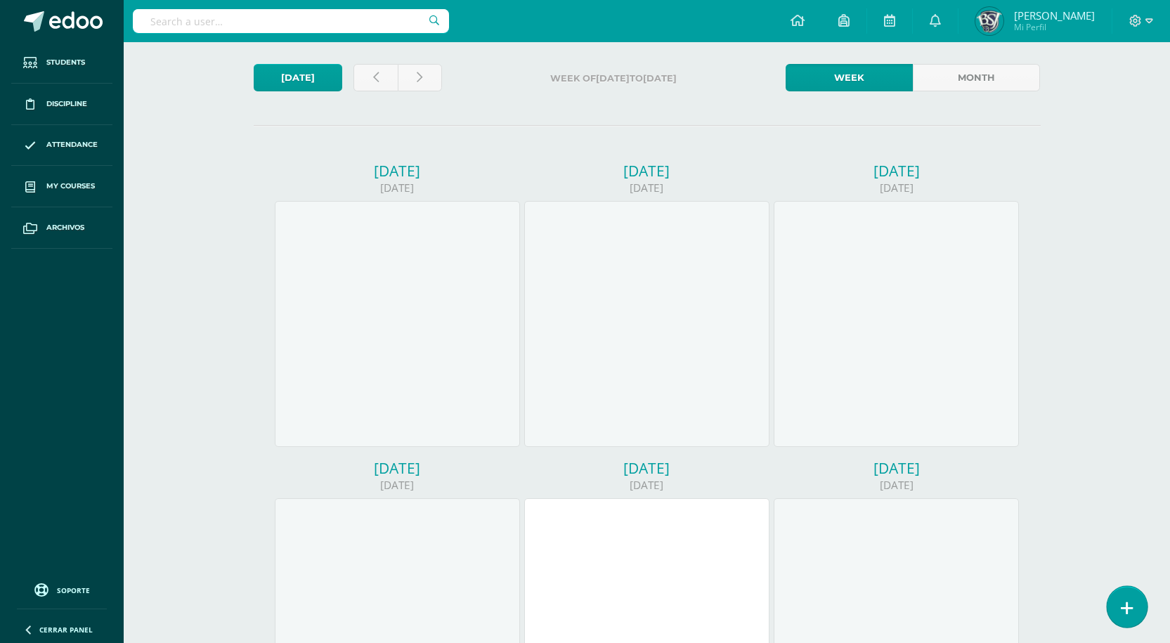
click at [1127, 605] on icon at bounding box center [1126, 608] width 13 height 16
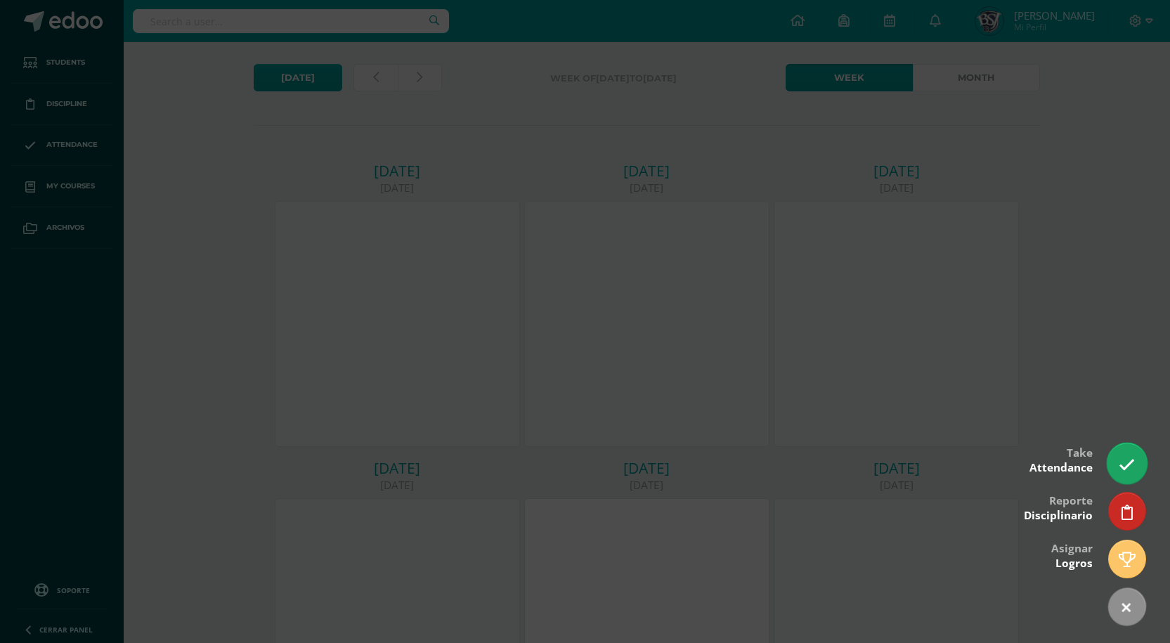
click at [1127, 464] on icon at bounding box center [1126, 465] width 16 height 16
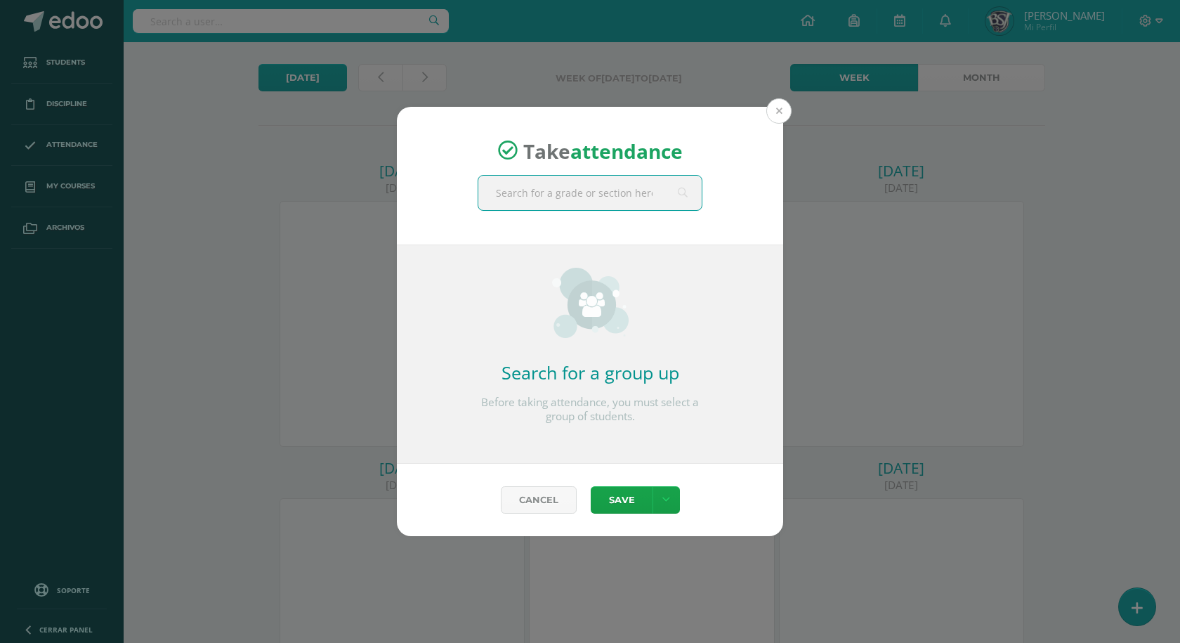
click at [773, 104] on button at bounding box center [778, 110] width 25 height 25
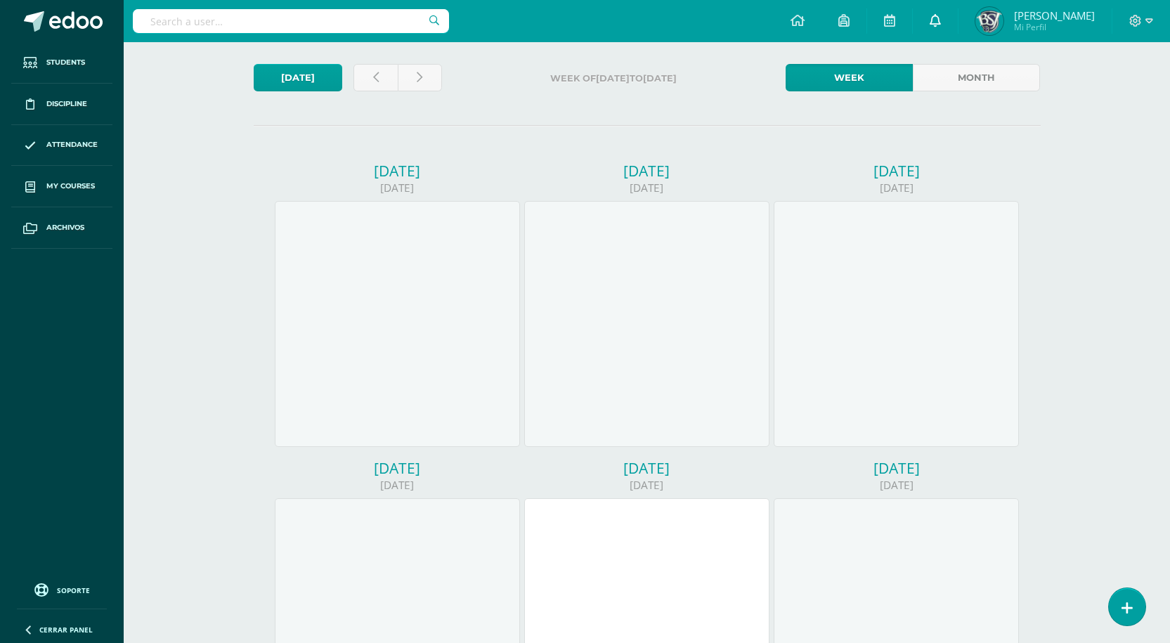
click at [957, 13] on link at bounding box center [935, 21] width 45 height 42
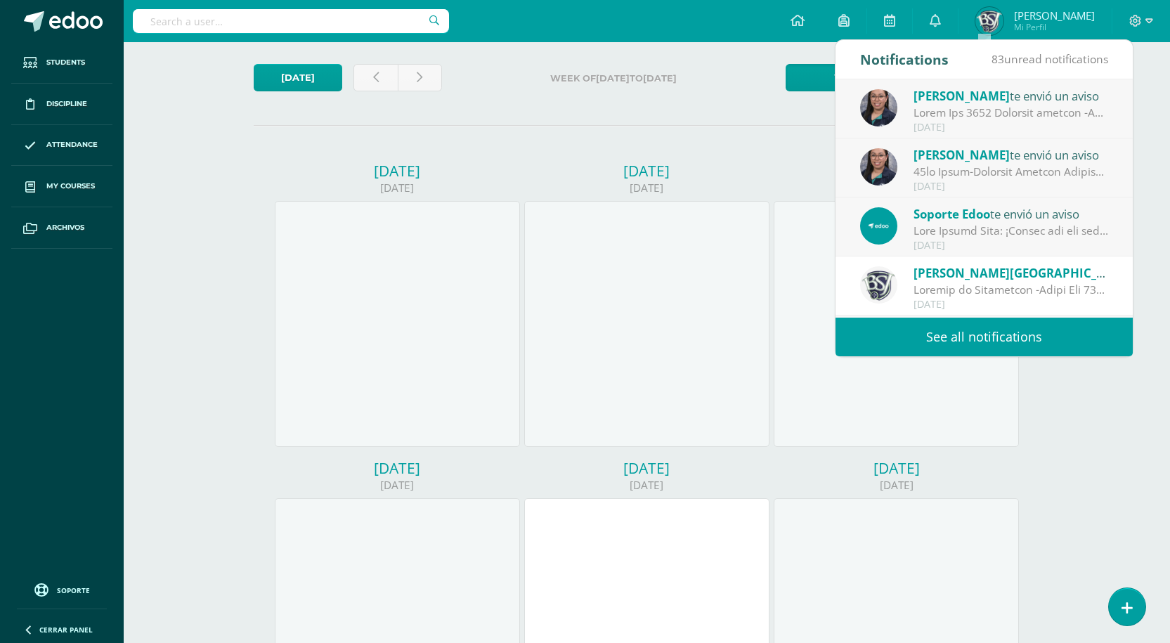
click at [1040, 51] on div "83 unread notifications" at bounding box center [1049, 59] width 117 height 39
click at [1034, 55] on span "83 unread notifications" at bounding box center [1049, 58] width 117 height 15
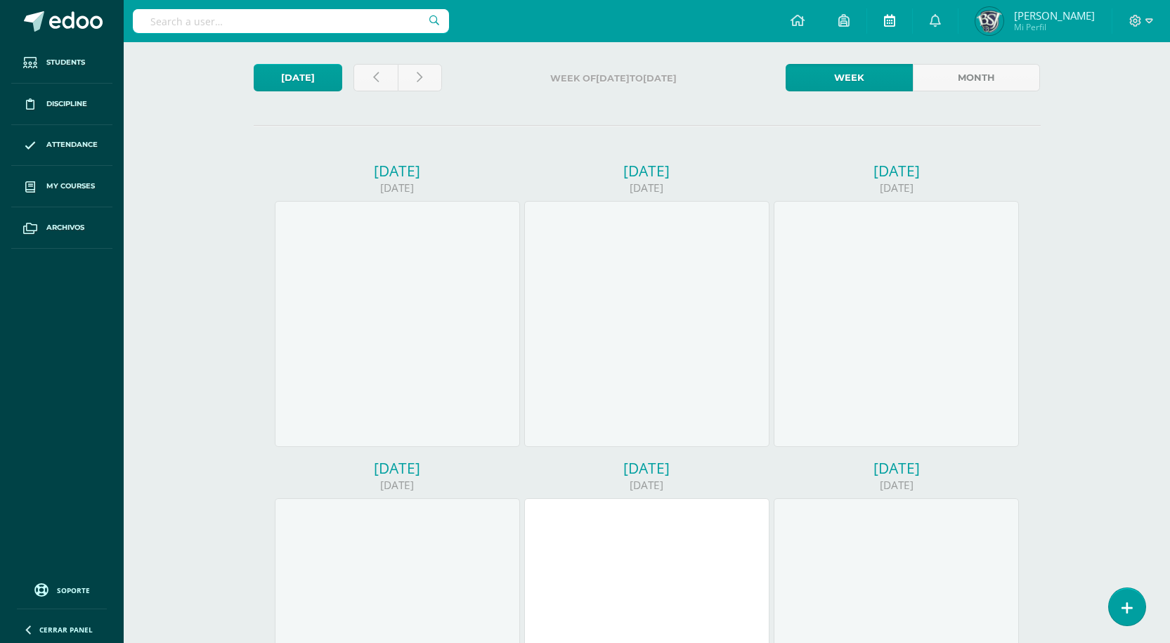
click at [912, 18] on link at bounding box center [889, 21] width 45 height 42
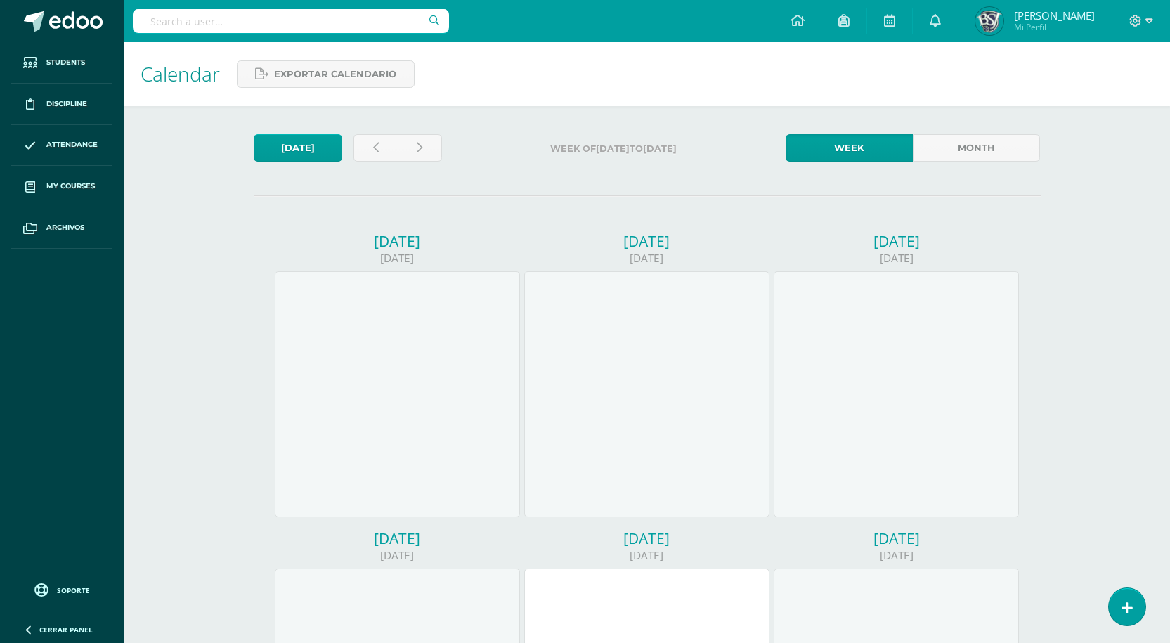
click at [53, 321] on ul "Students Discipline Attendance My courses Archivos" at bounding box center [62, 307] width 124 height 530
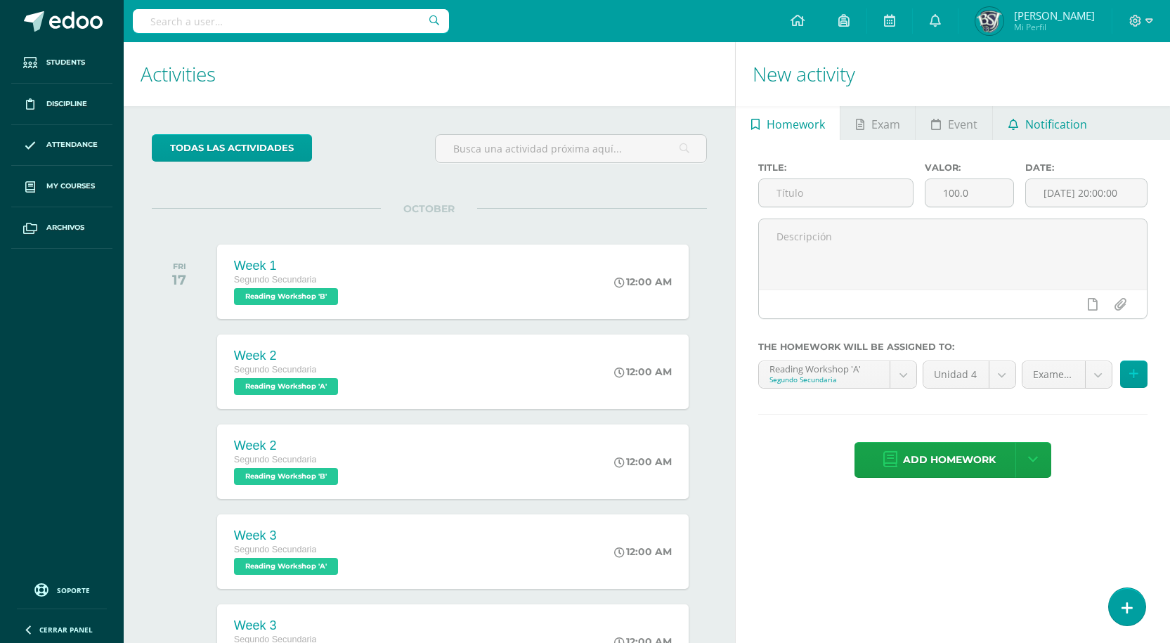
click at [1037, 123] on span "Notification" at bounding box center [1056, 124] width 62 height 34
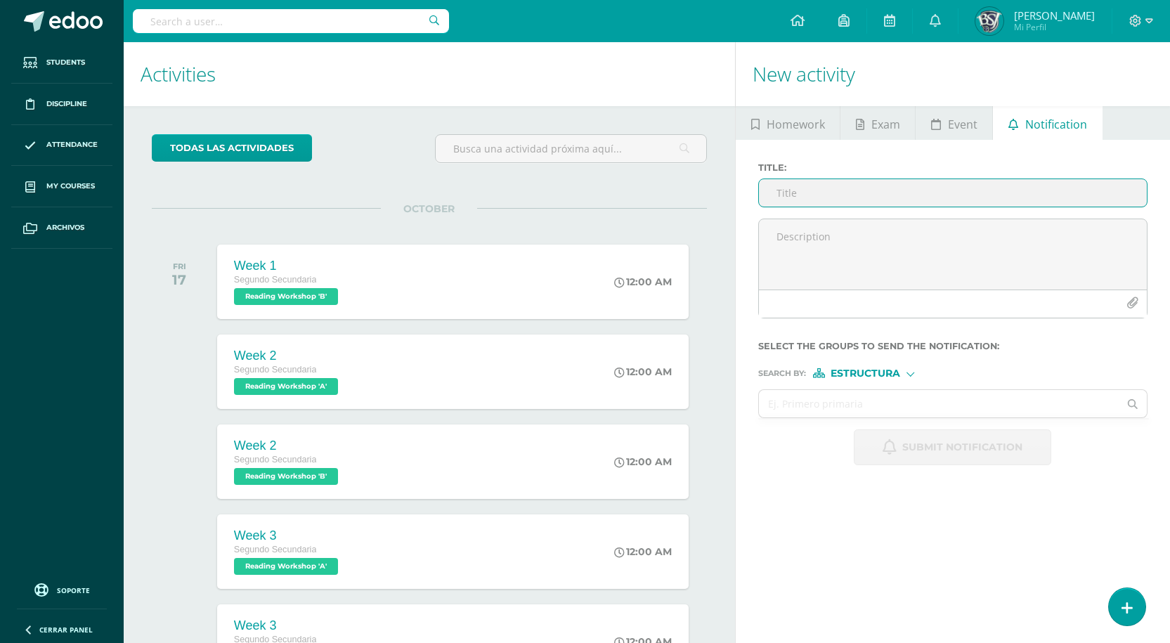
click at [846, 192] on input "Title :" at bounding box center [953, 192] width 388 height 27
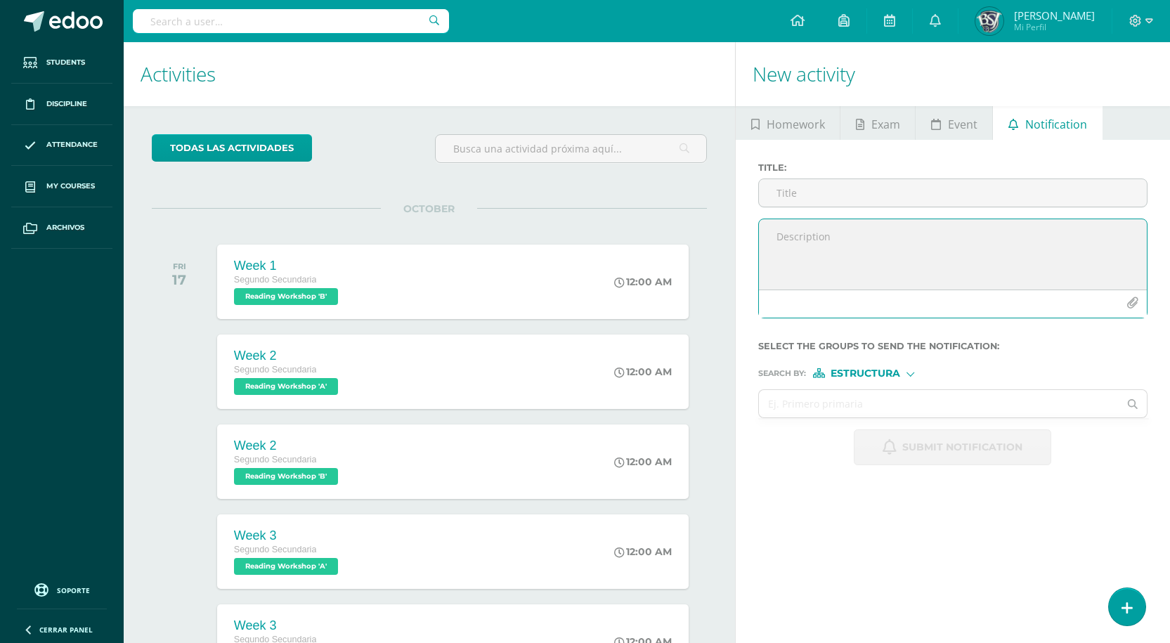
click at [822, 235] on textarea at bounding box center [953, 254] width 388 height 70
click at [864, 377] on span "Estructura" at bounding box center [865, 374] width 70 height 8
click at [868, 381] on div "Estructura Persona" at bounding box center [869, 400] width 113 height 39
click at [861, 393] on span "Estructura" at bounding box center [883, 392] width 70 height 8
click at [865, 376] on span "Estructura" at bounding box center [865, 374] width 70 height 8
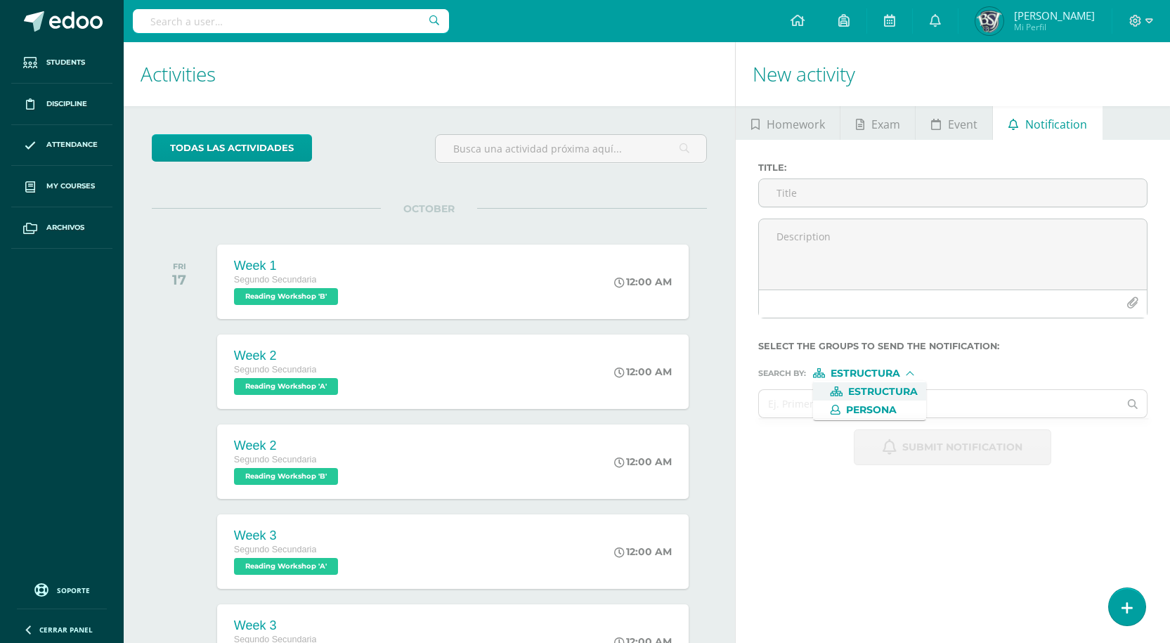
click at [861, 394] on span "Estructura" at bounding box center [883, 392] width 70 height 8
click at [829, 415] on input "text" at bounding box center [939, 403] width 360 height 27
type input "segu"
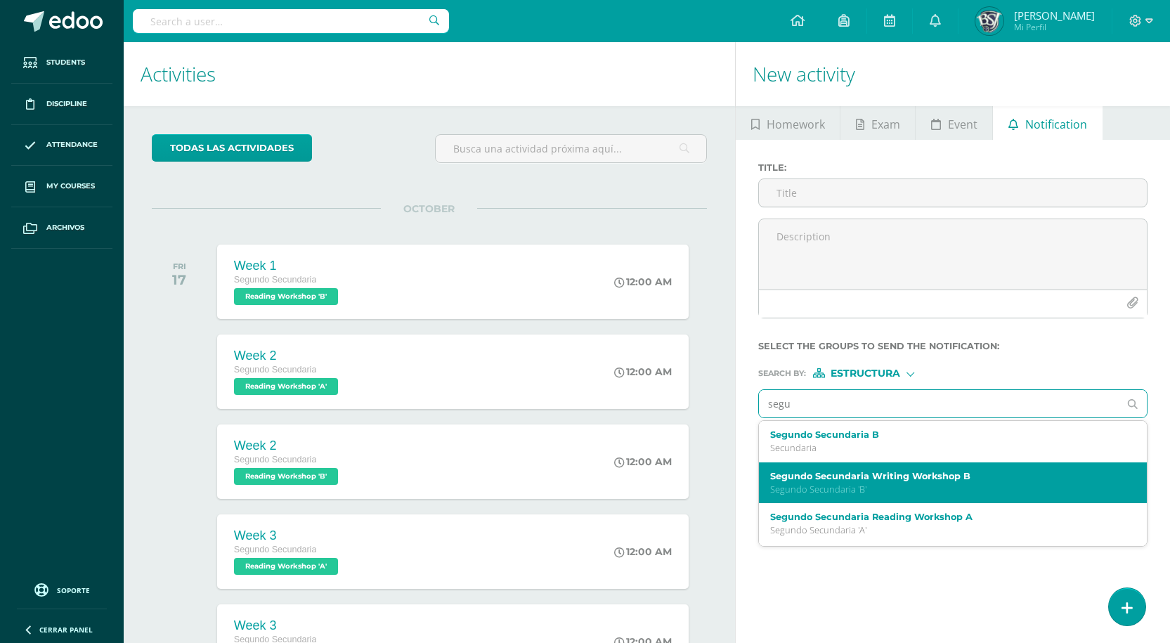
click at [828, 462] on div "Segundo Secundaria Writing Workshop B Segundo Secundaria 'B'" at bounding box center [953, 482] width 388 height 41
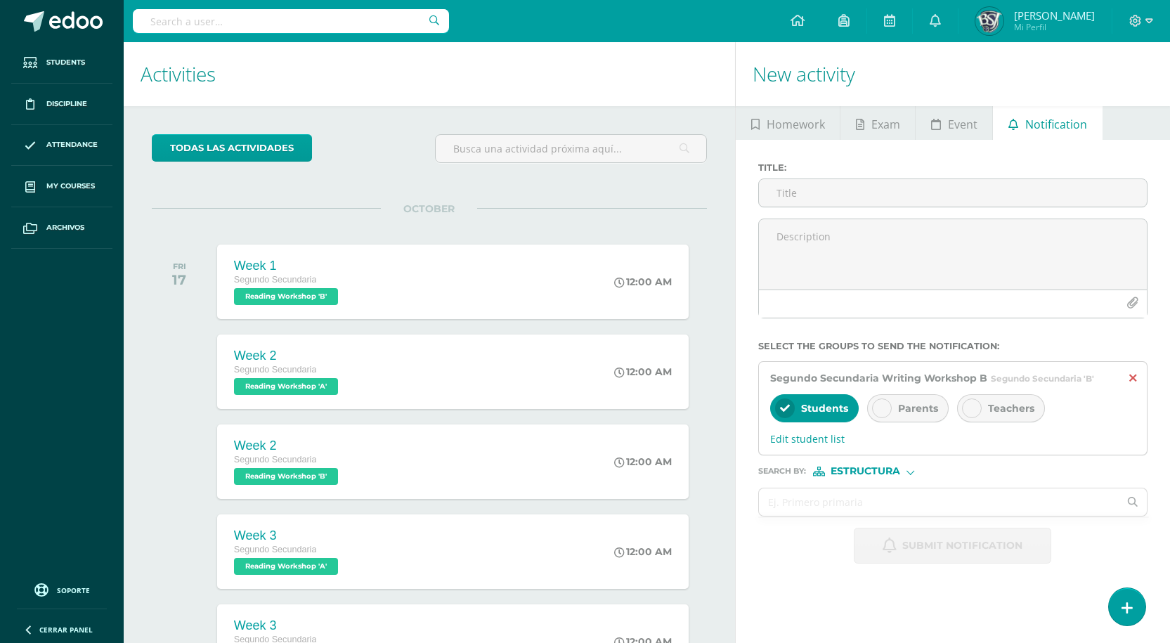
click at [1132, 379] on icon at bounding box center [1132, 378] width 7 height 12
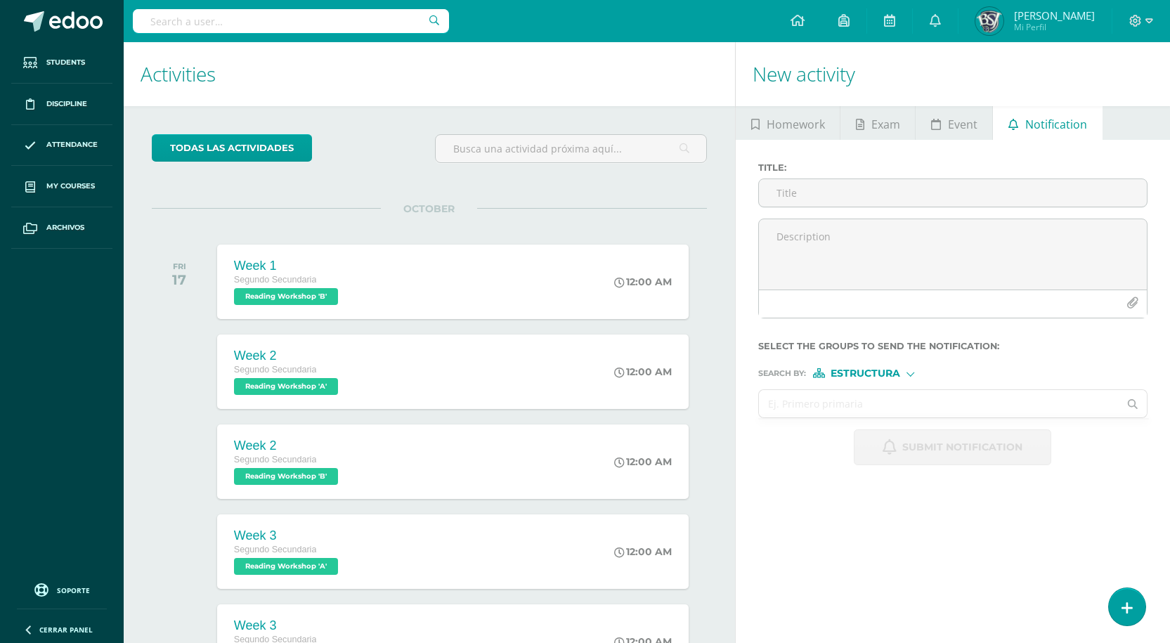
click at [865, 404] on input "text" at bounding box center [939, 403] width 360 height 27
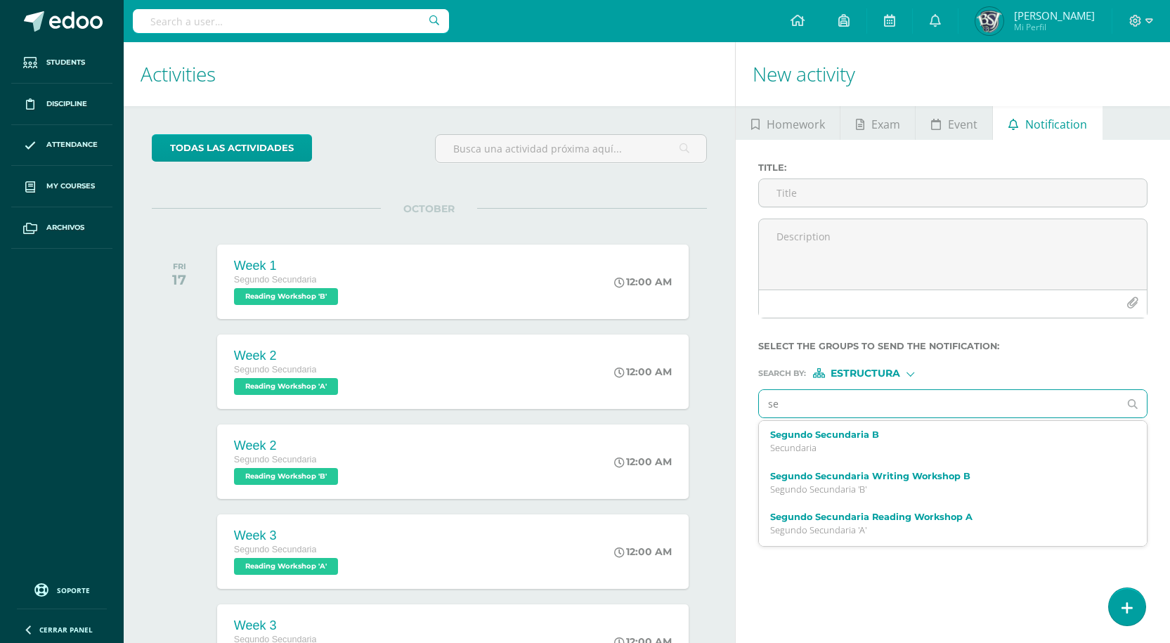
type input "seg"
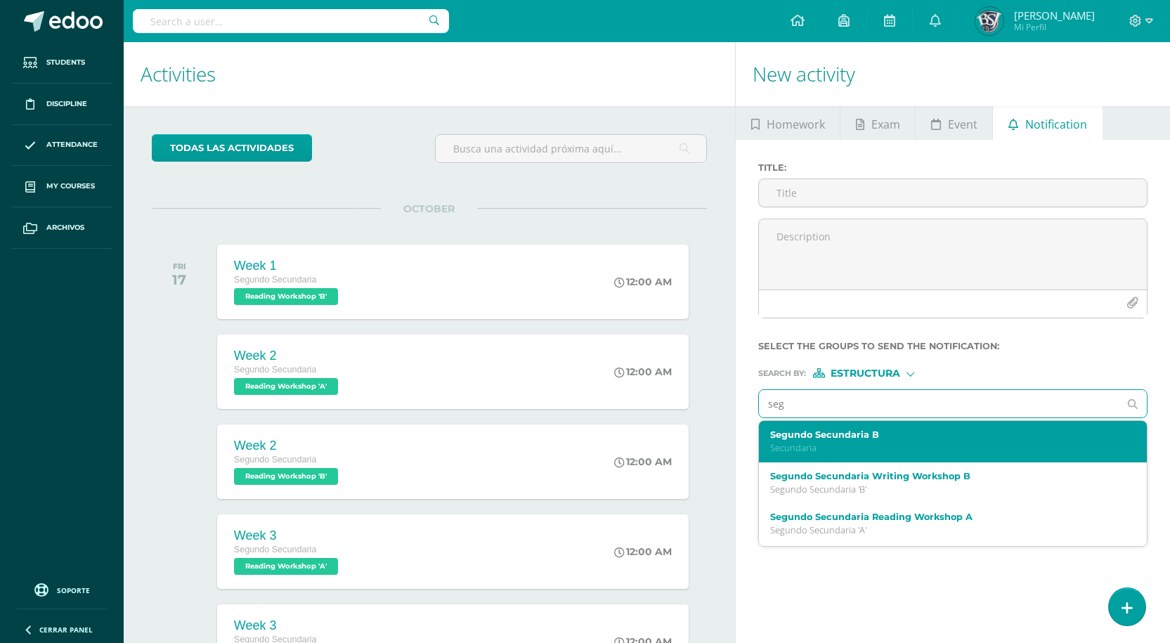
click at [852, 436] on label "Segundo Secundaria B" at bounding box center [945, 434] width 350 height 11
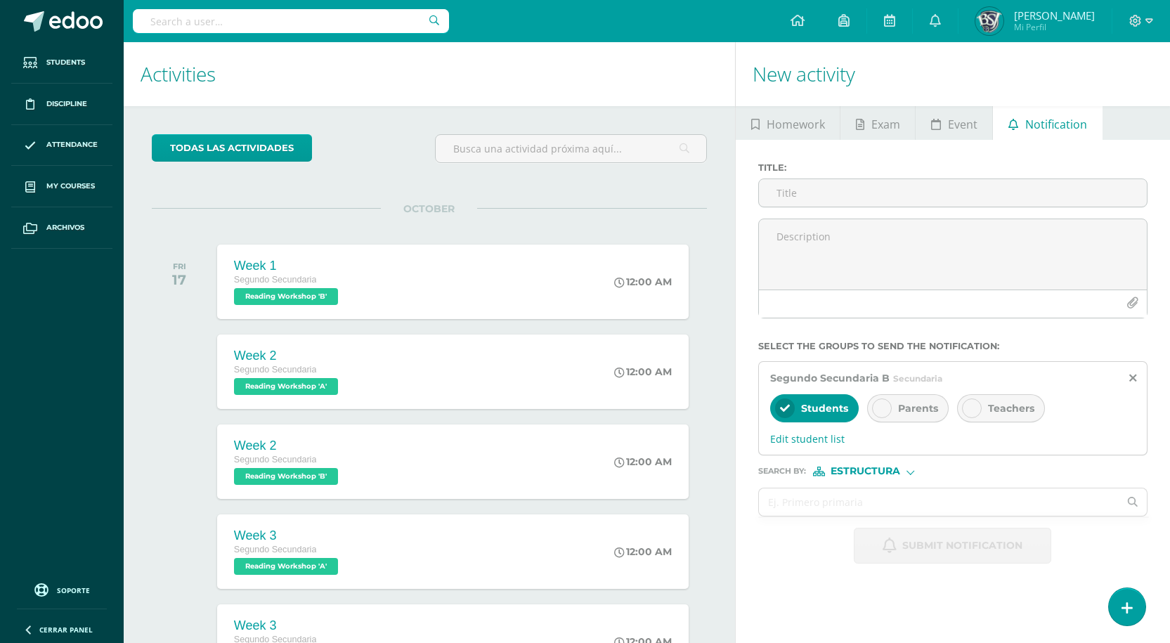
click at [877, 518] on form "Title : Select the groups to send the notification : Segundo Secundaria B Secun…" at bounding box center [952, 362] width 389 height 401
click at [865, 470] on span "Estructura" at bounding box center [865, 471] width 70 height 8
click at [917, 412] on span "Parents" at bounding box center [918, 408] width 40 height 13
click at [868, 505] on input "text" at bounding box center [939, 501] width 360 height 27
type input "s"
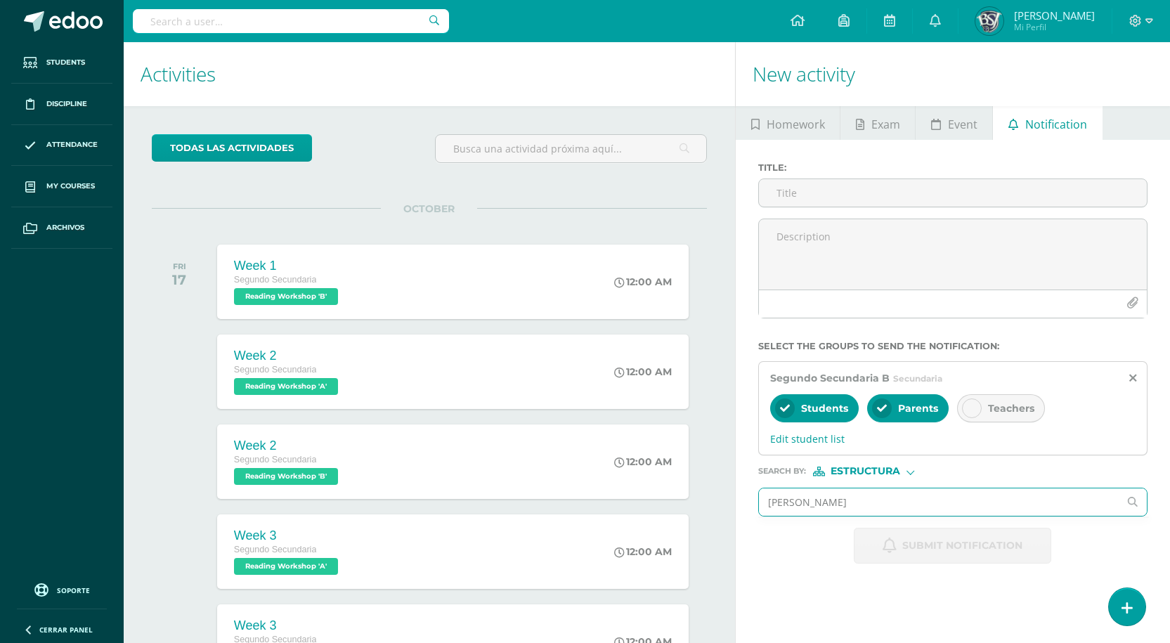
click at [837, 510] on input "[PERSON_NAME]" at bounding box center [939, 501] width 360 height 27
type input "[PERSON_NAME]"
click at [873, 470] on span "Estructura" at bounding box center [865, 471] width 70 height 8
click at [874, 504] on span "Persona" at bounding box center [871, 508] width 51 height 8
click at [856, 502] on input "text" at bounding box center [939, 501] width 360 height 27
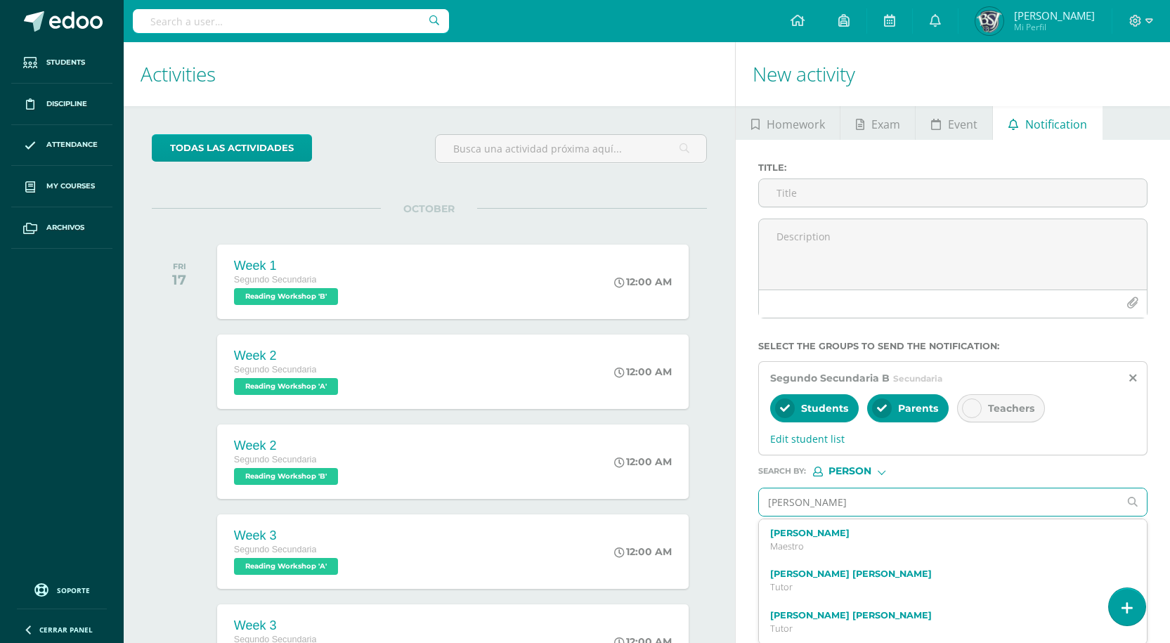
type input "[PERSON_NAME]"
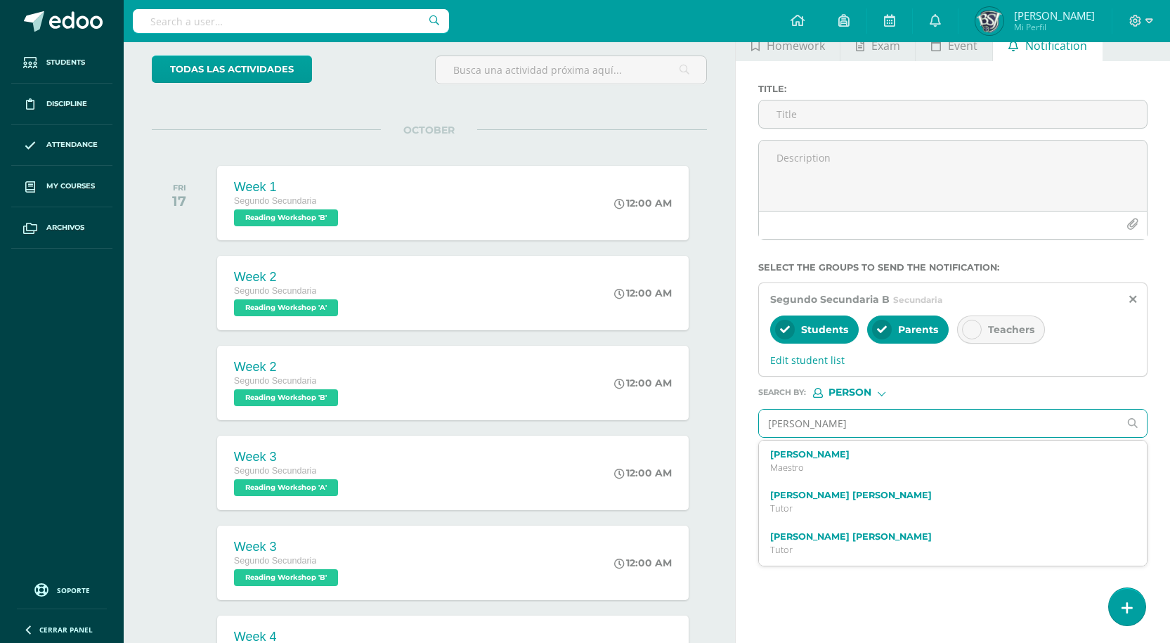
scroll to position [140, 0]
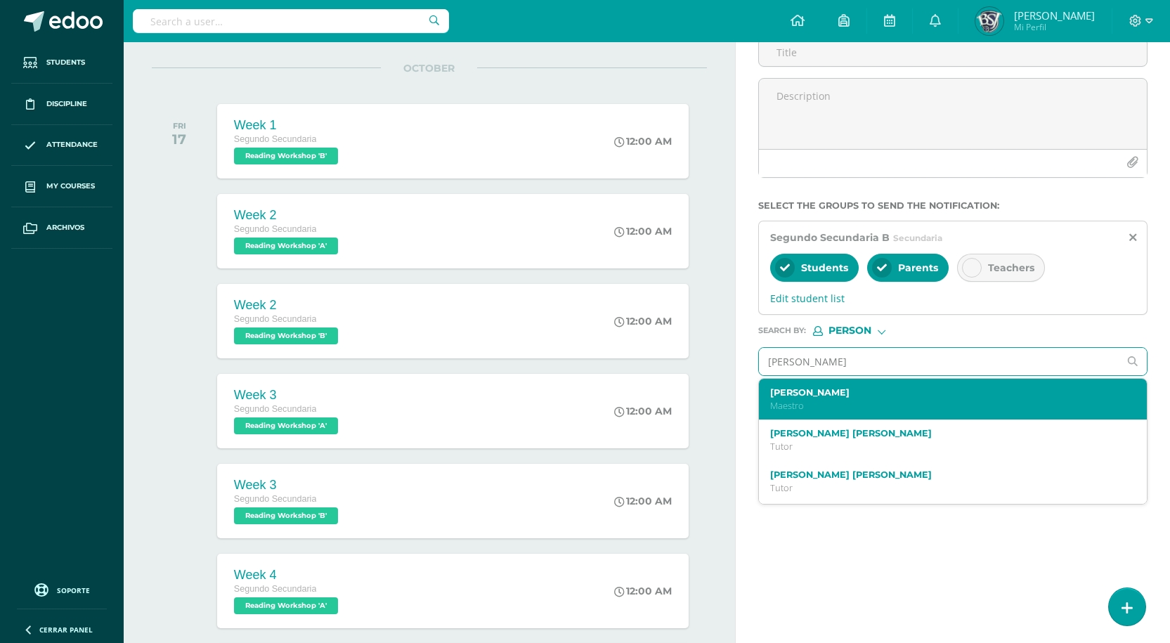
click at [837, 387] on label "[PERSON_NAME]" at bounding box center [945, 392] width 350 height 11
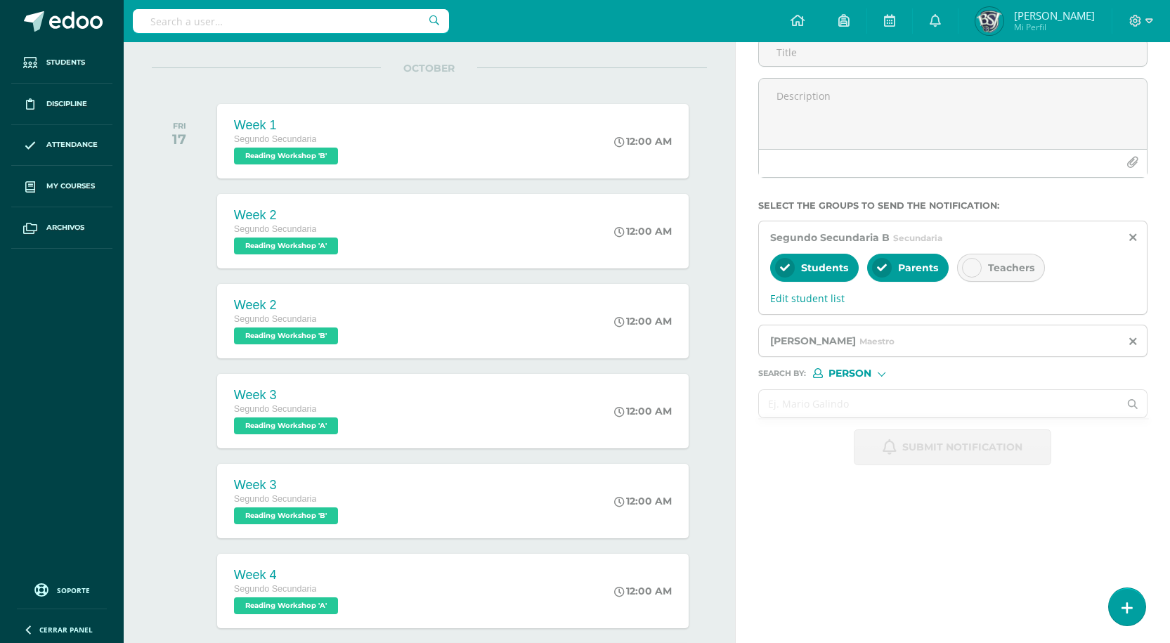
click at [839, 403] on input "text" at bounding box center [939, 403] width 360 height 27
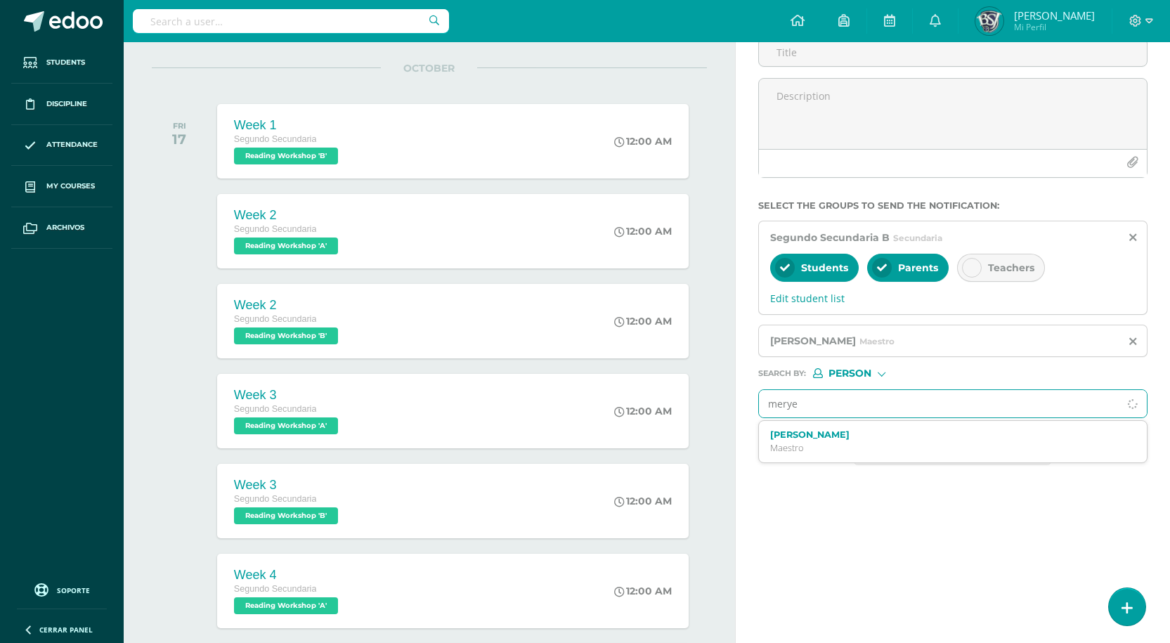
type input "meryee"
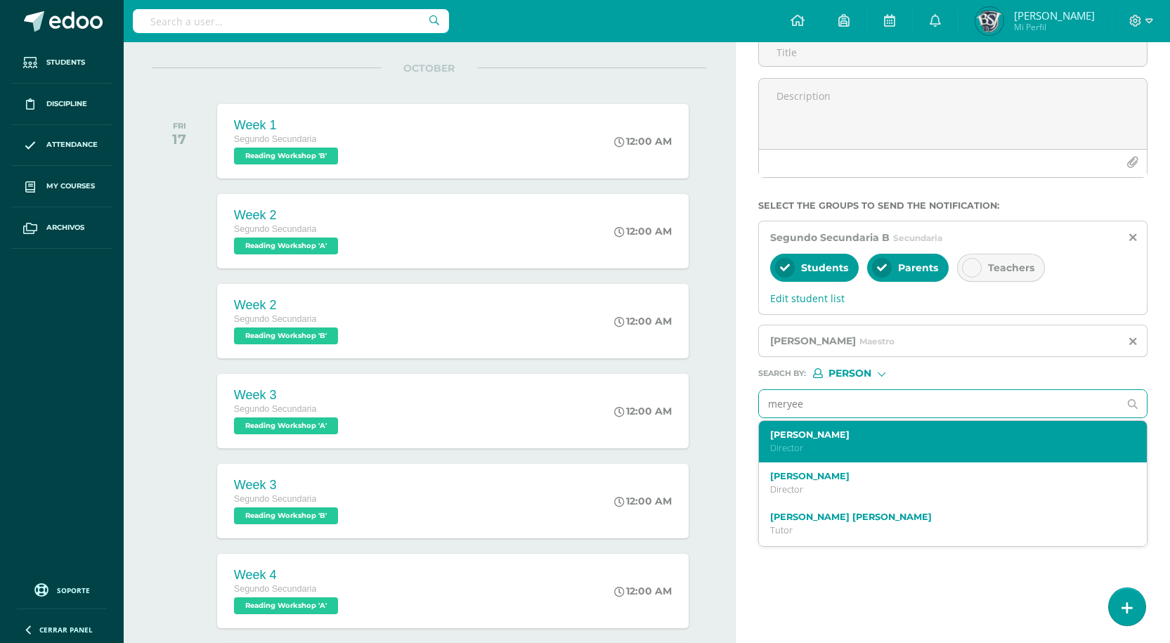
click at [816, 437] on label "[PERSON_NAME]" at bounding box center [945, 434] width 350 height 11
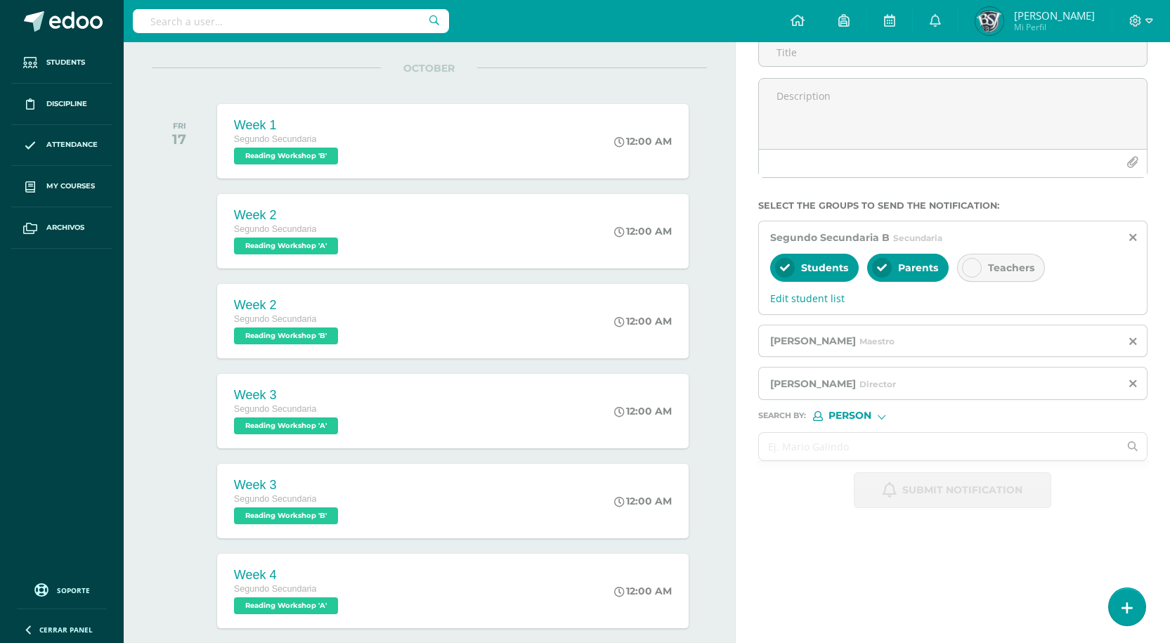
click at [855, 454] on input "text" at bounding box center [939, 446] width 360 height 27
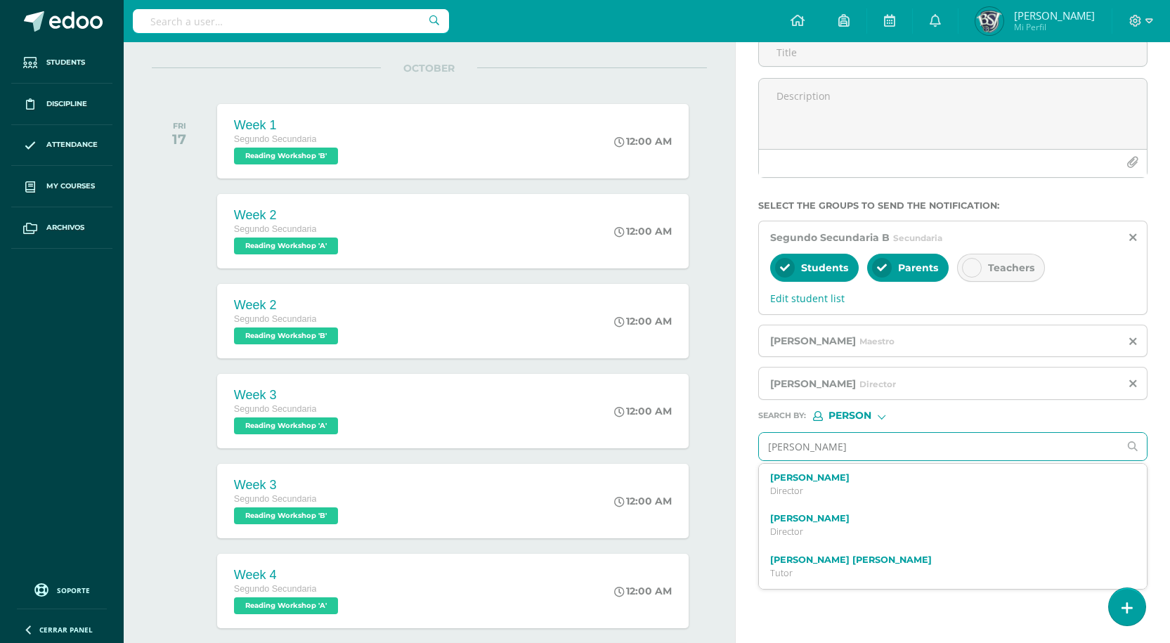
type input "rogeli"
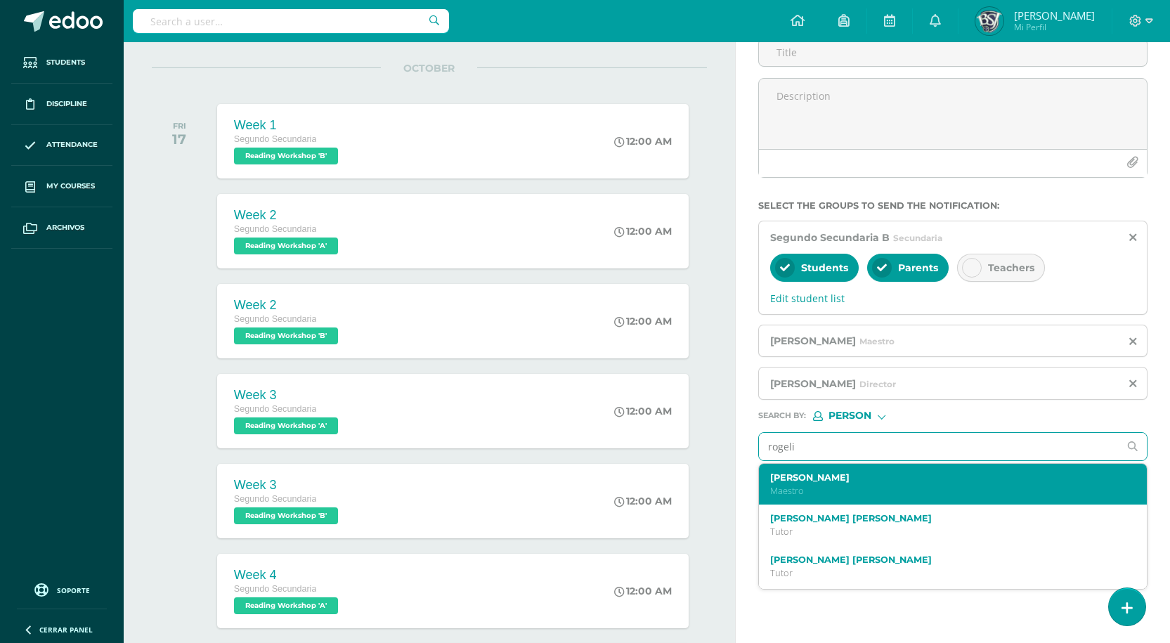
click at [876, 490] on p "Maestro" at bounding box center [945, 491] width 350 height 12
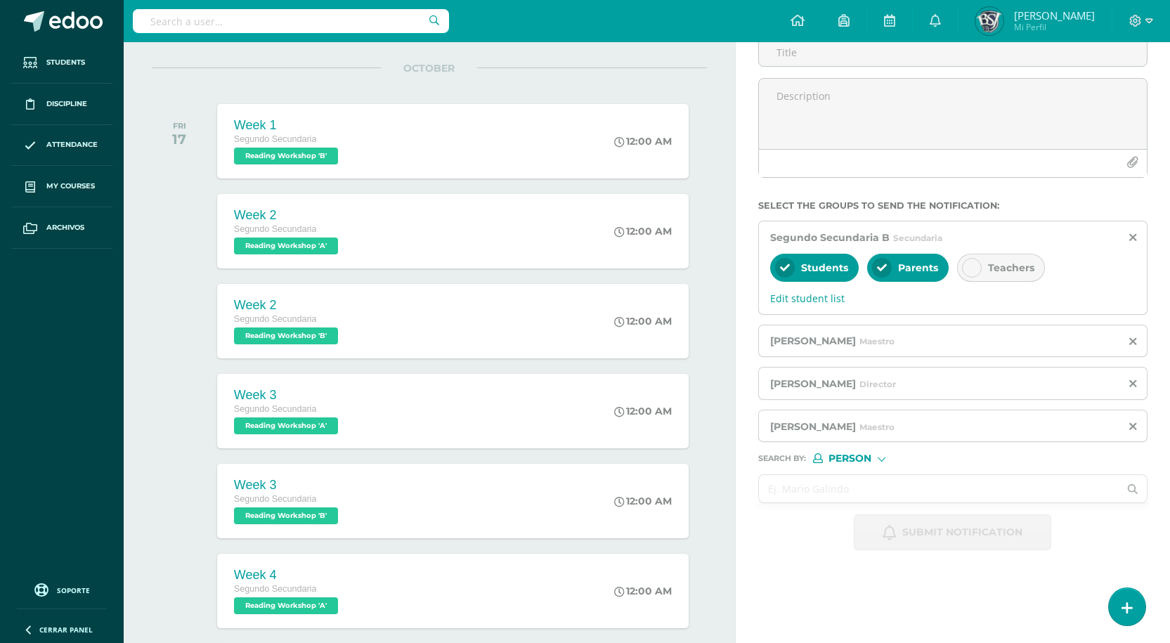
click at [851, 490] on input "text" at bounding box center [939, 488] width 360 height 27
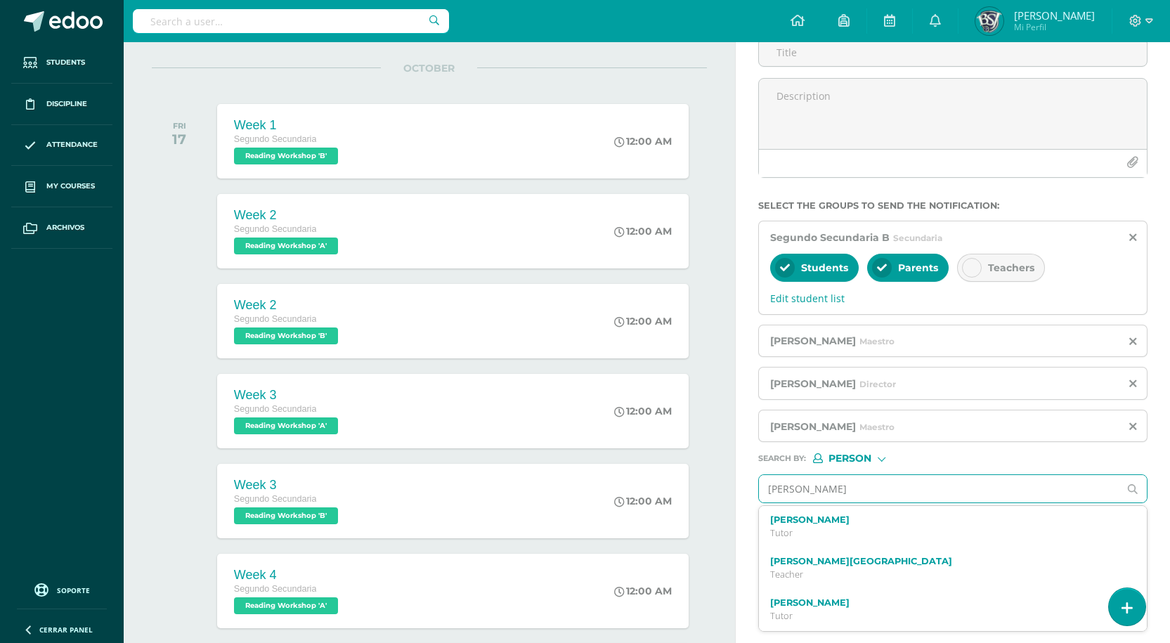
type input "[PERSON_NAME]"
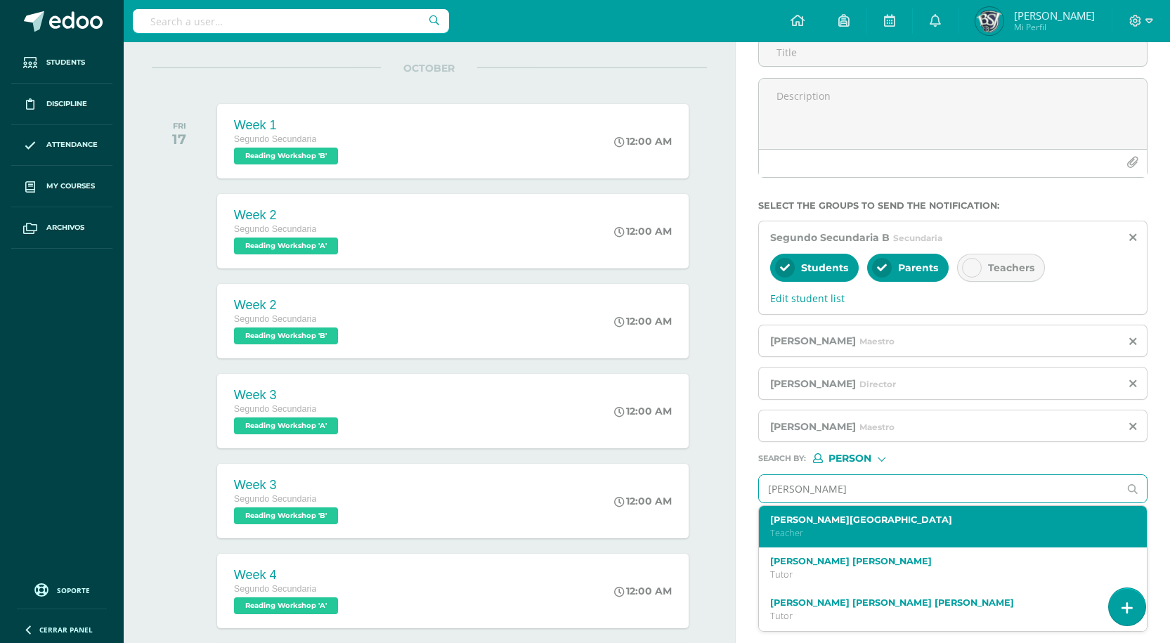
click at [811, 527] on p "Teacher" at bounding box center [945, 533] width 350 height 12
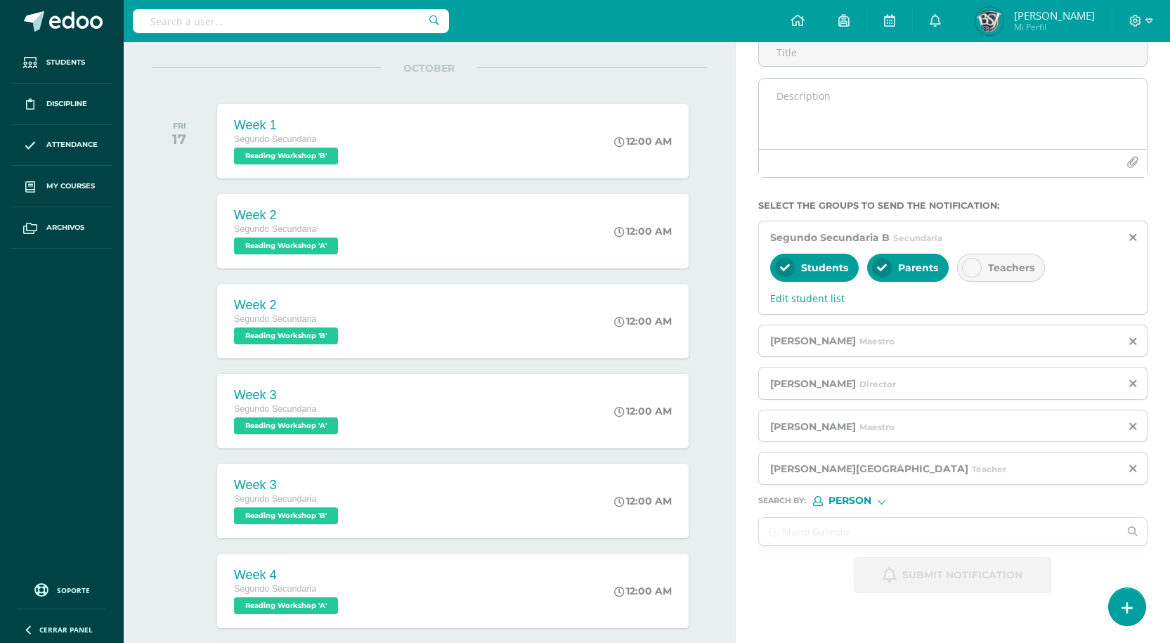
click at [868, 90] on textarea at bounding box center [953, 114] width 388 height 70
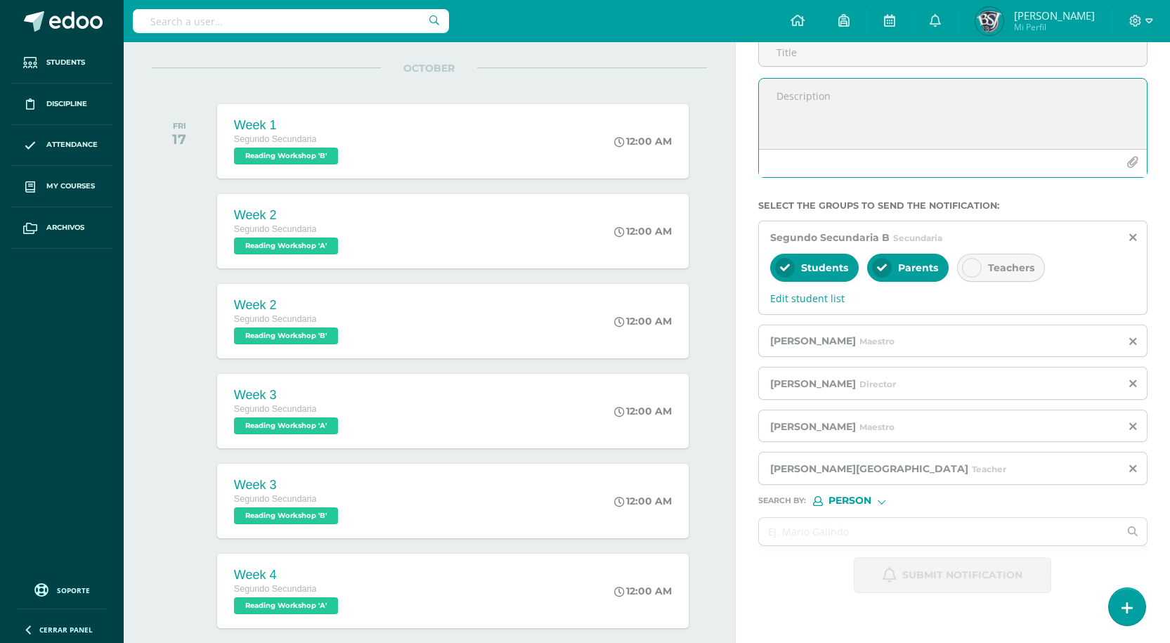
paste textarea "Lore Ipsumdo, S amet con'ad eli seddo eius! T'i utlabore etd ma aliqu enim admi…"
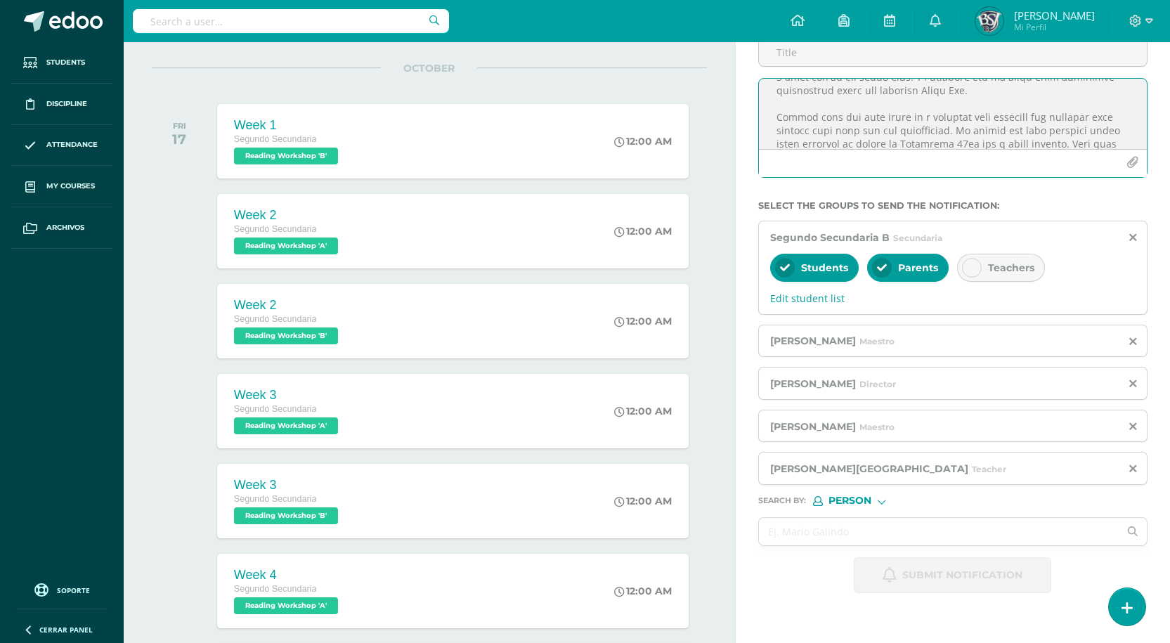
scroll to position [70, 0]
click at [866, 87] on textarea at bounding box center [953, 114] width 388 height 70
click at [898, 95] on textarea at bounding box center [953, 114] width 388 height 70
click at [910, 93] on textarea at bounding box center [953, 114] width 388 height 70
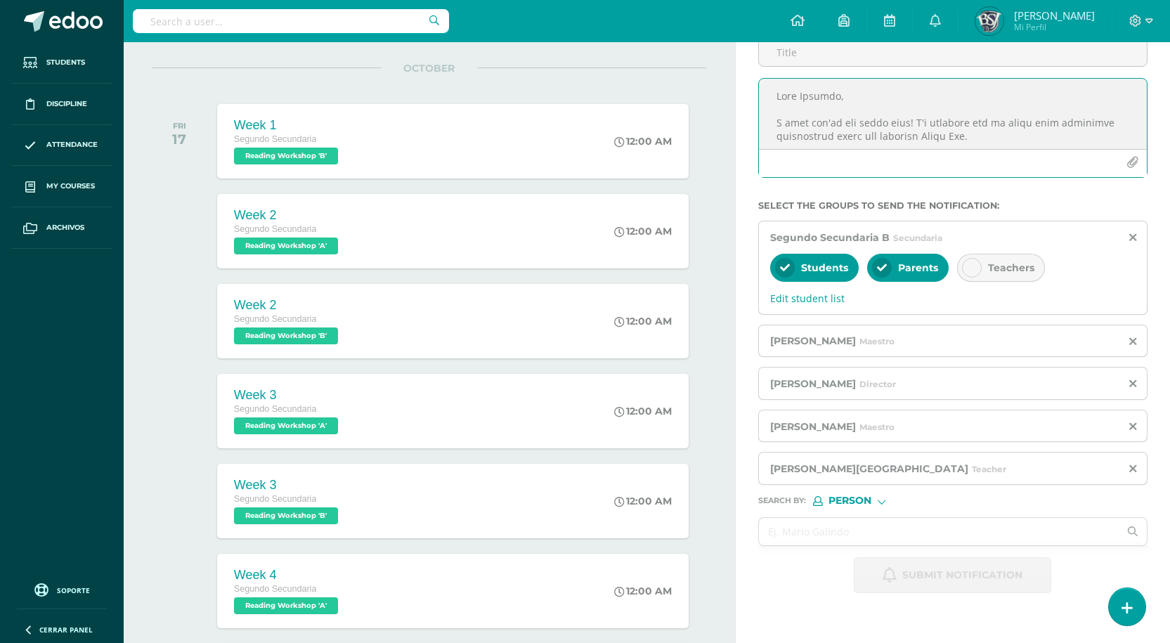
drag, startPoint x: 908, startPoint y: 93, endPoint x: 883, endPoint y: 137, distance: 50.0
click at [883, 137] on textarea at bounding box center [953, 114] width 388 height 70
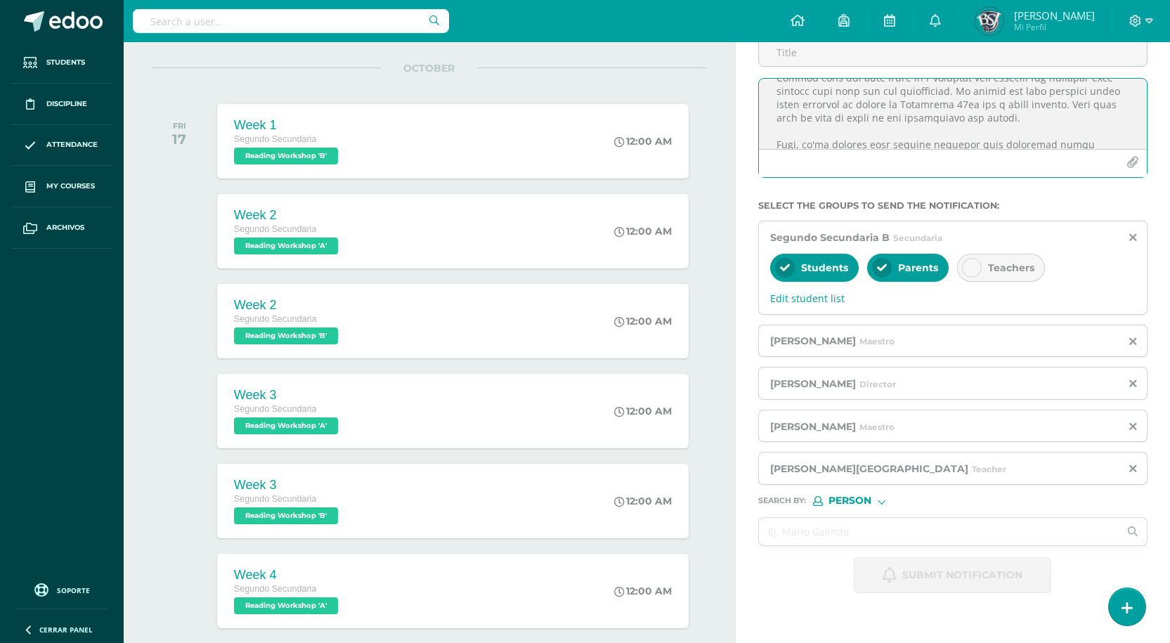
click at [895, 89] on textarea at bounding box center [953, 114] width 388 height 70
click at [908, 84] on textarea at bounding box center [953, 114] width 388 height 70
type textarea "Lore Ipsumdo, S amet con'ad eli seddo eius! T'i utlabore etd ma aliqu enim admi…"
click at [894, 90] on textarea at bounding box center [953, 114] width 388 height 70
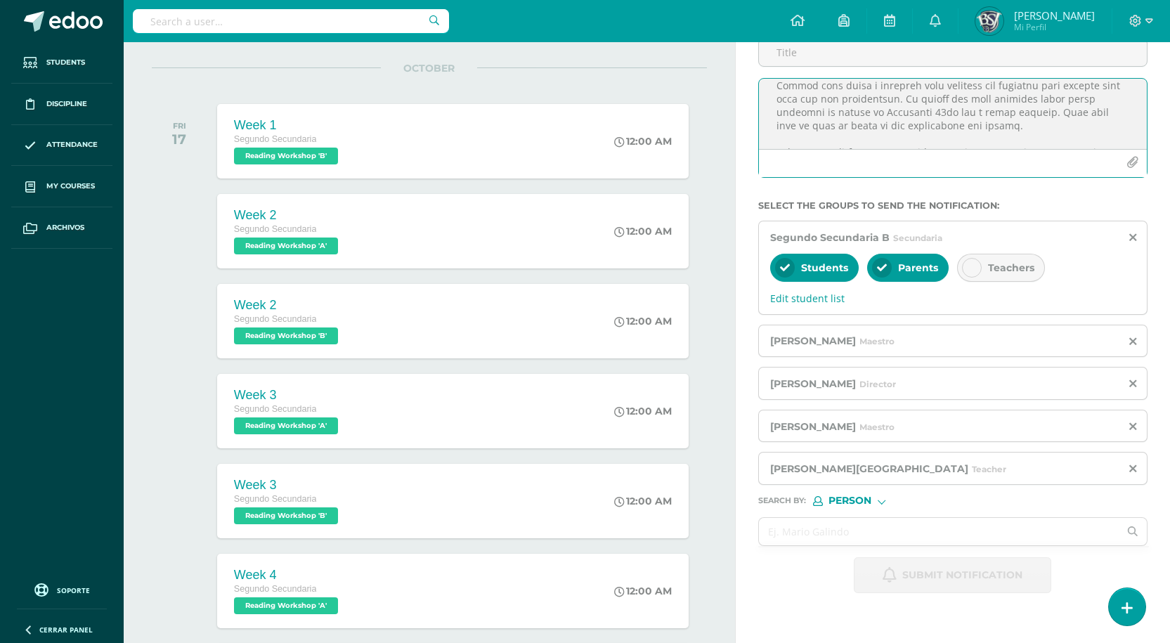
click at [828, 84] on textarea at bounding box center [953, 114] width 388 height 70
click at [833, 103] on textarea at bounding box center [953, 114] width 388 height 70
click at [875, 90] on textarea at bounding box center [953, 114] width 388 height 70
click at [1130, 166] on icon "button" at bounding box center [1132, 163] width 12 height 12
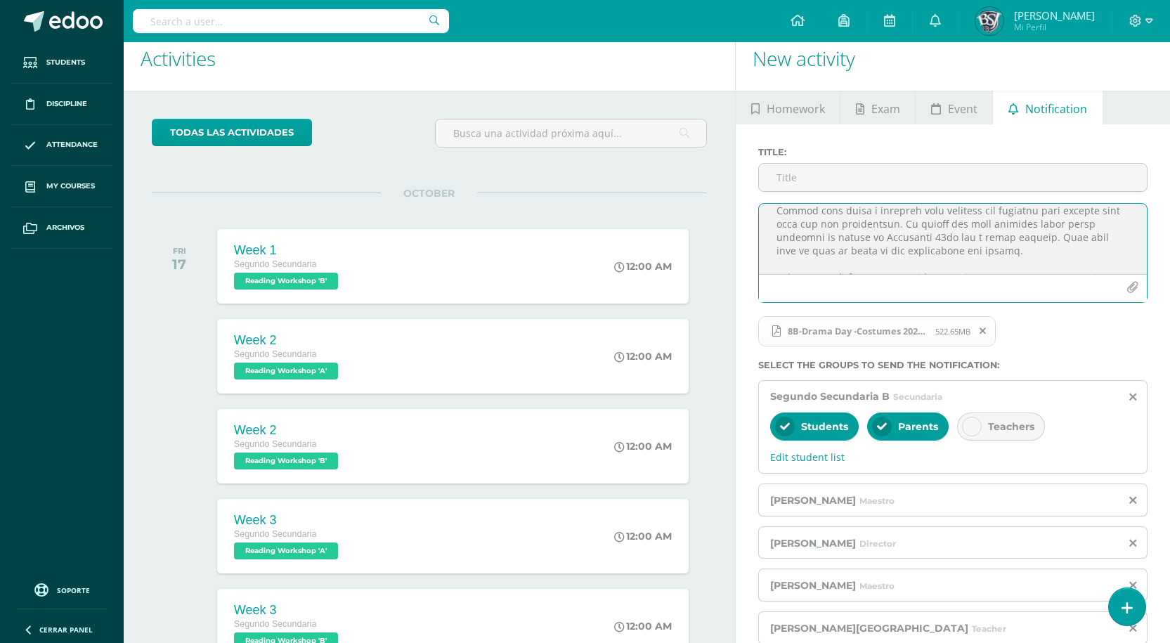
scroll to position [0, 0]
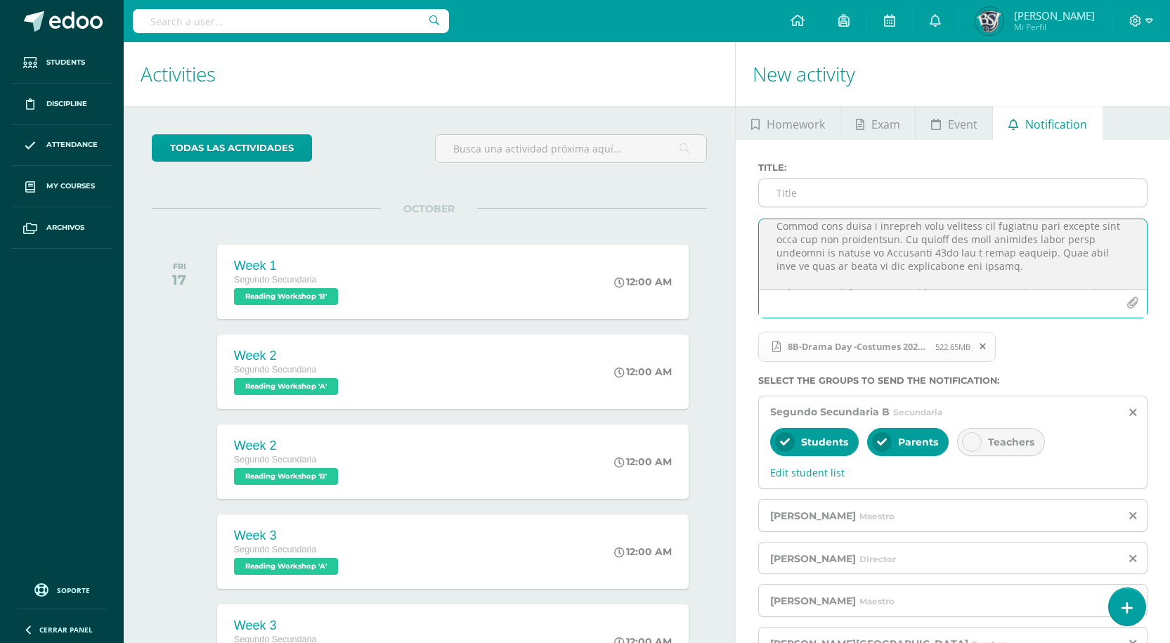
click at [882, 195] on input "Title :" at bounding box center [953, 192] width 388 height 27
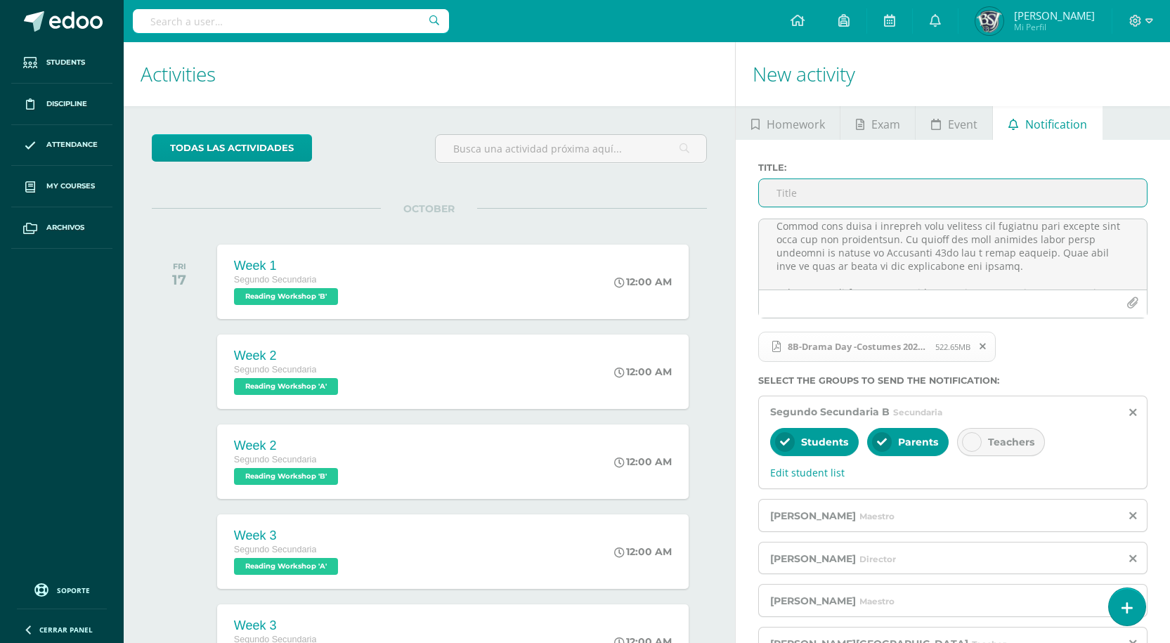
click at [903, 187] on input "Title :" at bounding box center [953, 192] width 388 height 27
paste input "Drama day costumes and script information"
type input "Drama day costumes and script information"
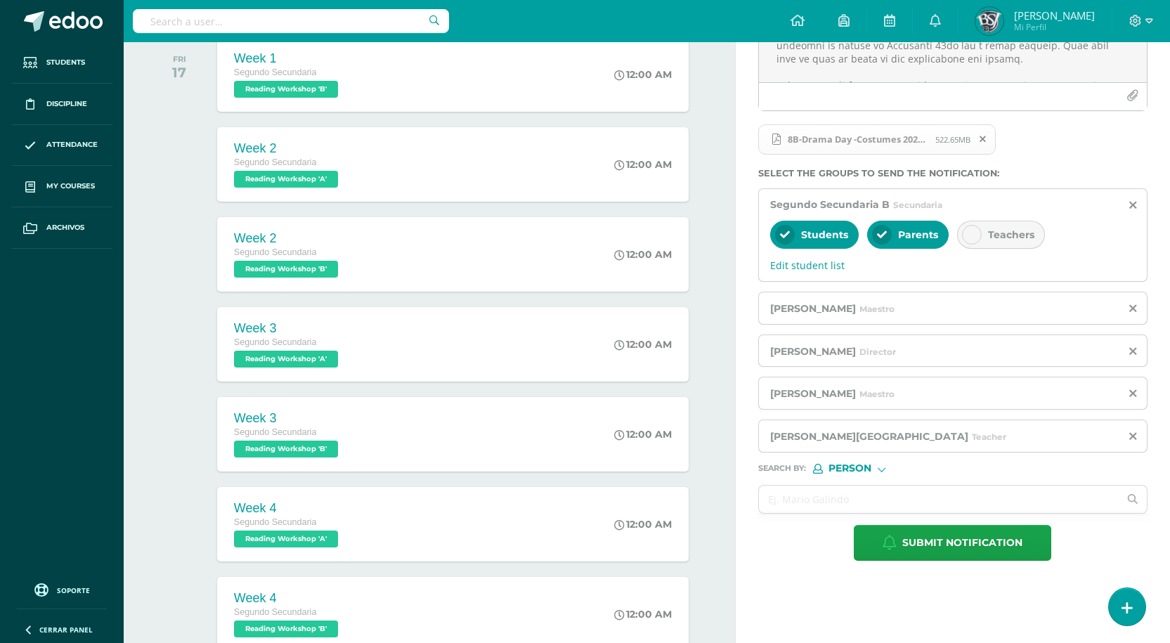
scroll to position [211, 0]
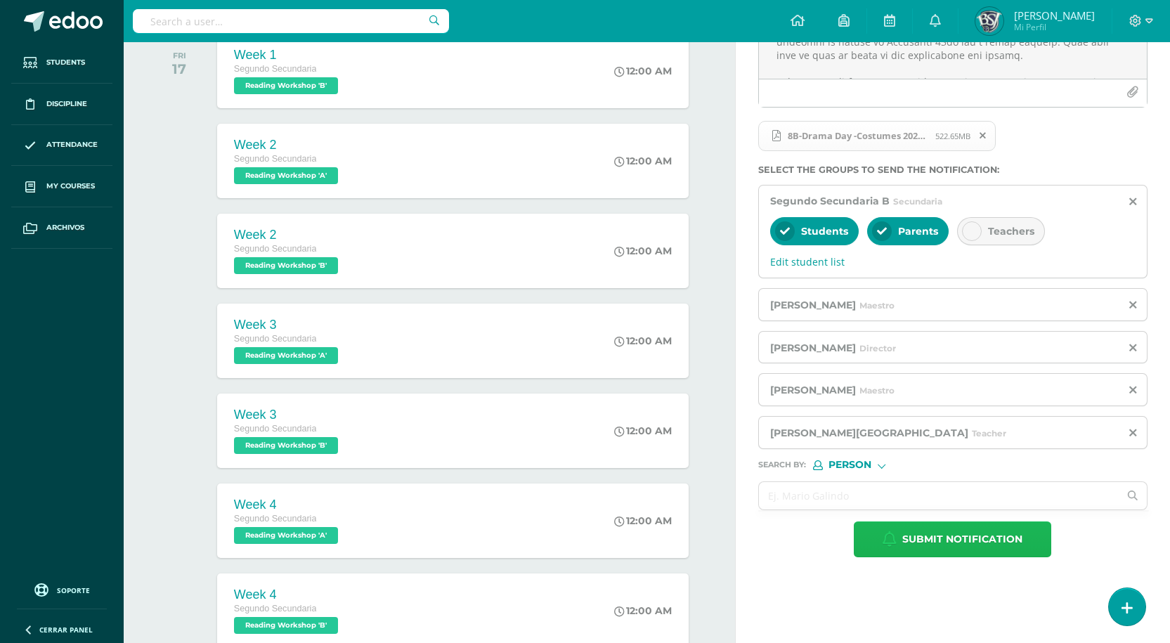
click at [941, 550] on span "Submit notification" at bounding box center [962, 539] width 120 height 34
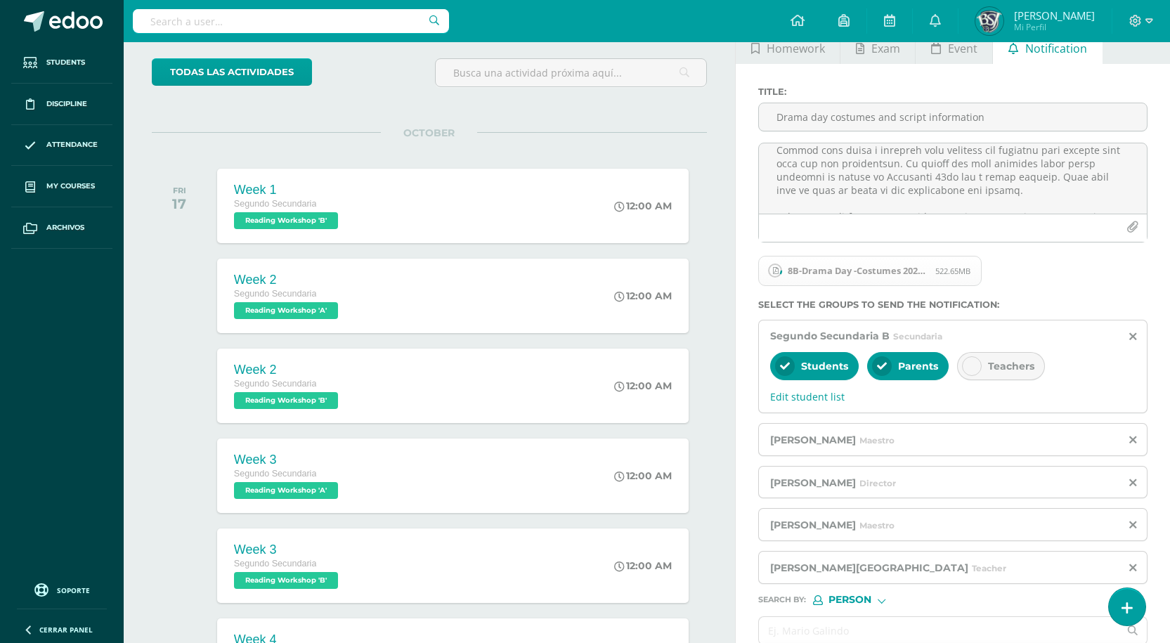
scroll to position [70, 0]
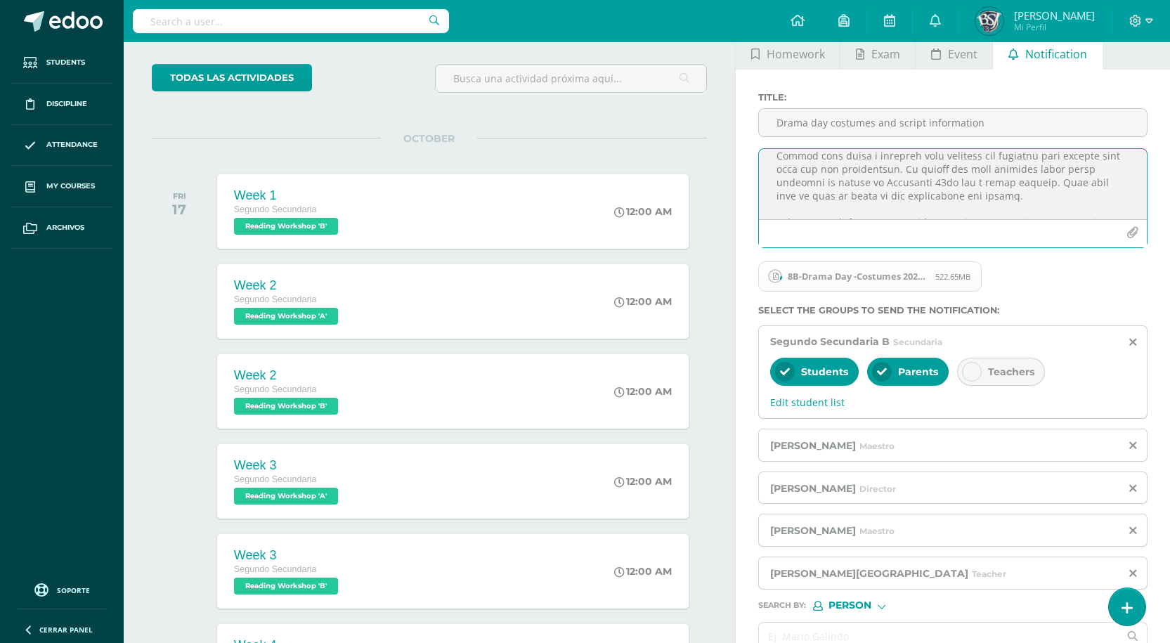
click at [842, 158] on textarea at bounding box center [953, 184] width 388 height 70
click at [875, 157] on textarea at bounding box center [953, 184] width 388 height 70
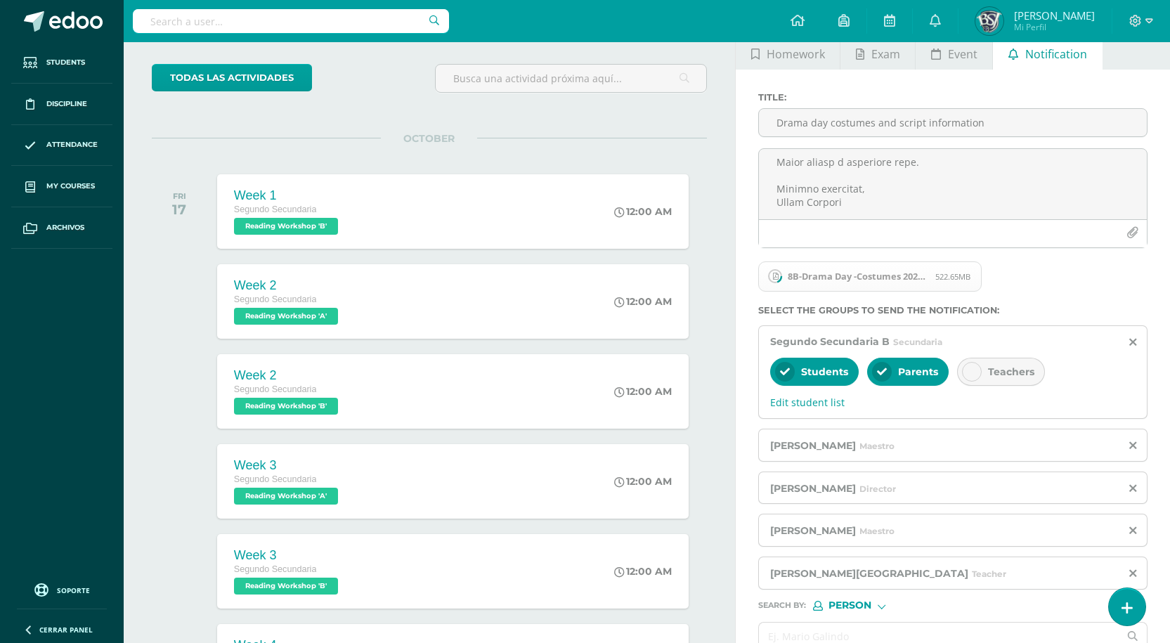
click at [1102, 273] on div "8B-Drama Day -Costumes 2025 (1).pdf 522.65MB" at bounding box center [950, 282] width 389 height 46
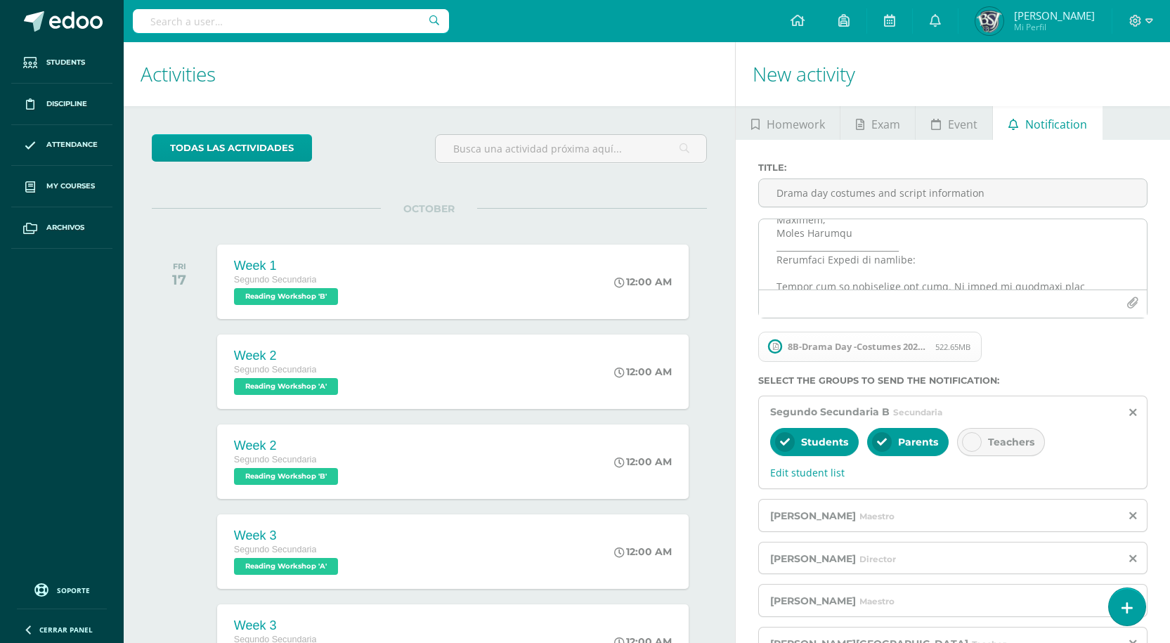
scroll to position [0, 0]
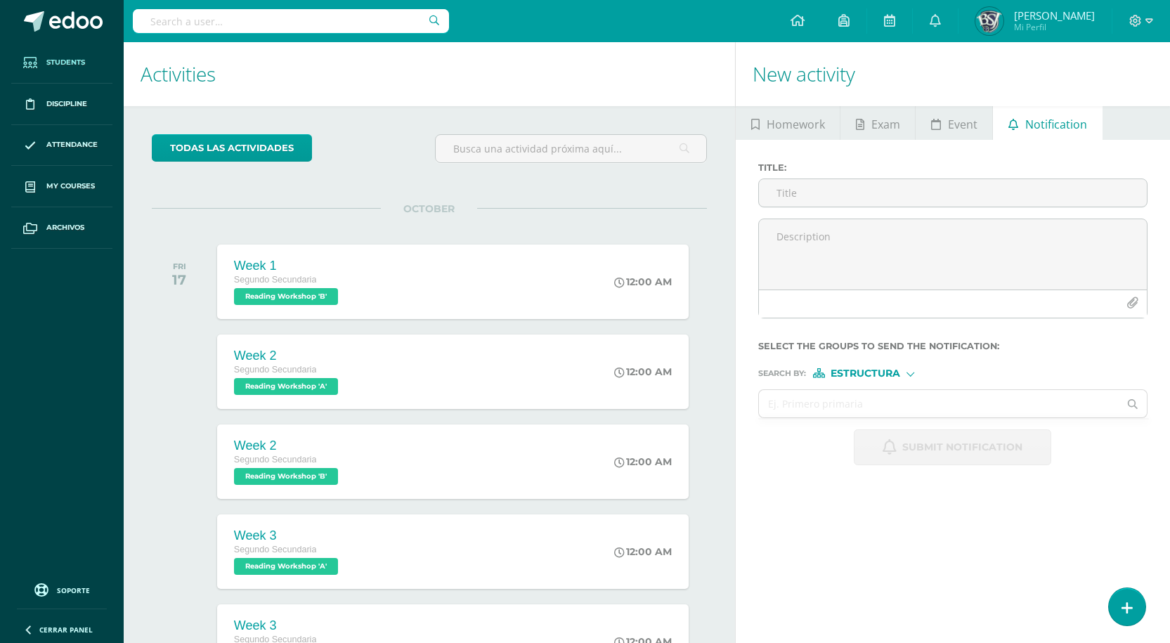
click at [70, 57] on span "Students" at bounding box center [65, 62] width 39 height 11
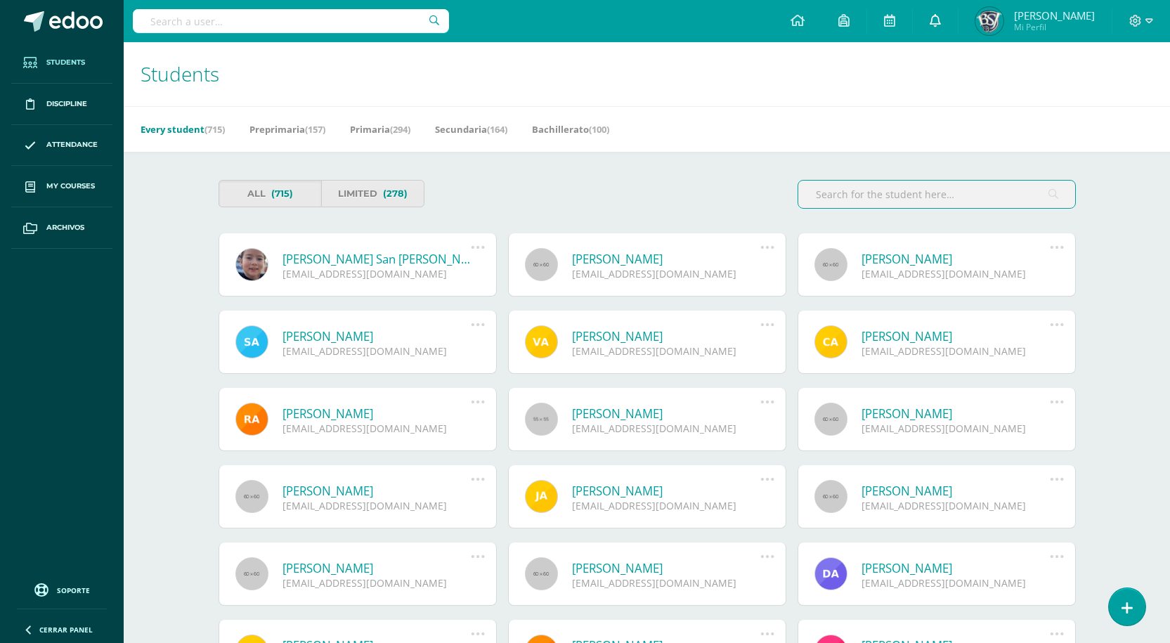
click at [957, 21] on link at bounding box center [935, 21] width 45 height 42
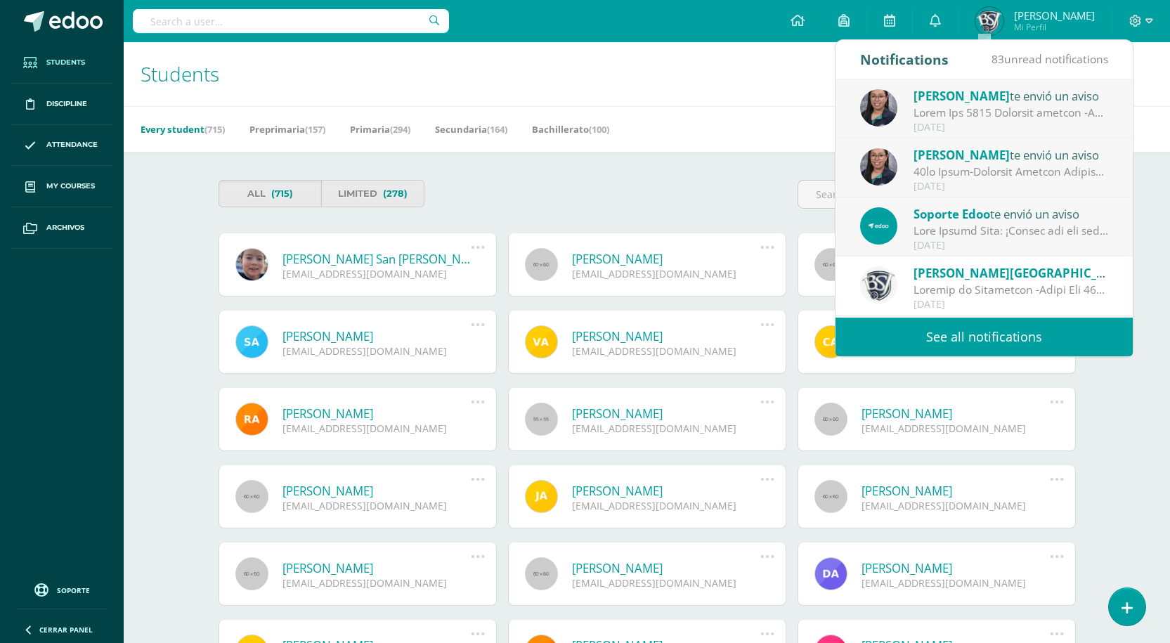
click at [671, 100] on div "Students Student Archive Here you can search for all the users that have been o…" at bounding box center [647, 74] width 1046 height 64
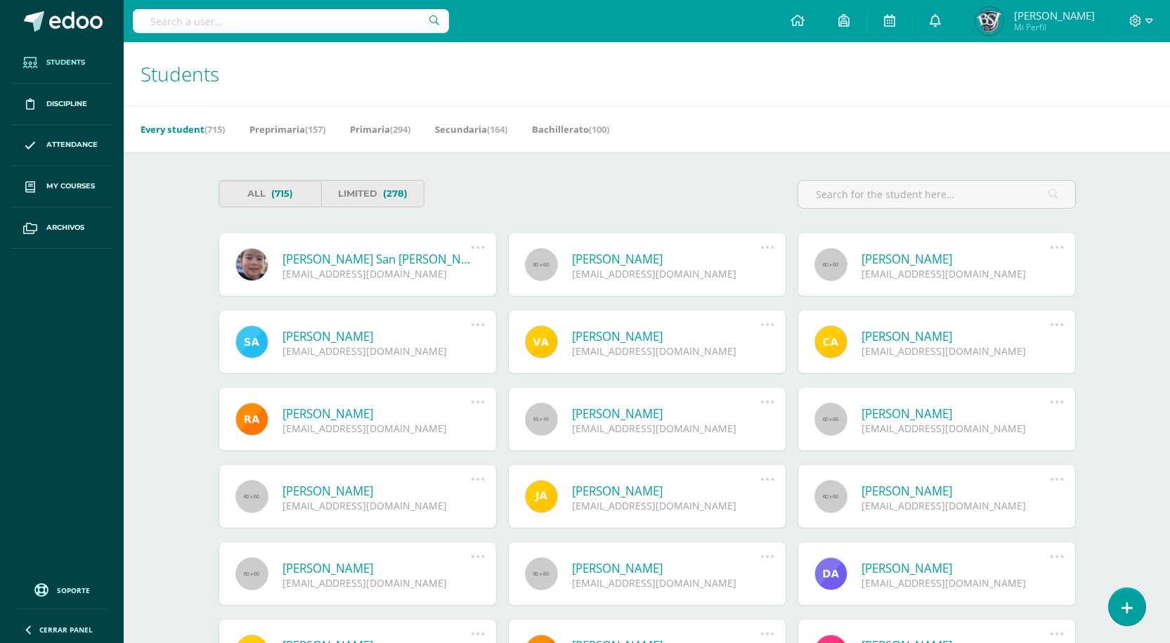
click at [957, 27] on link at bounding box center [935, 21] width 45 height 42
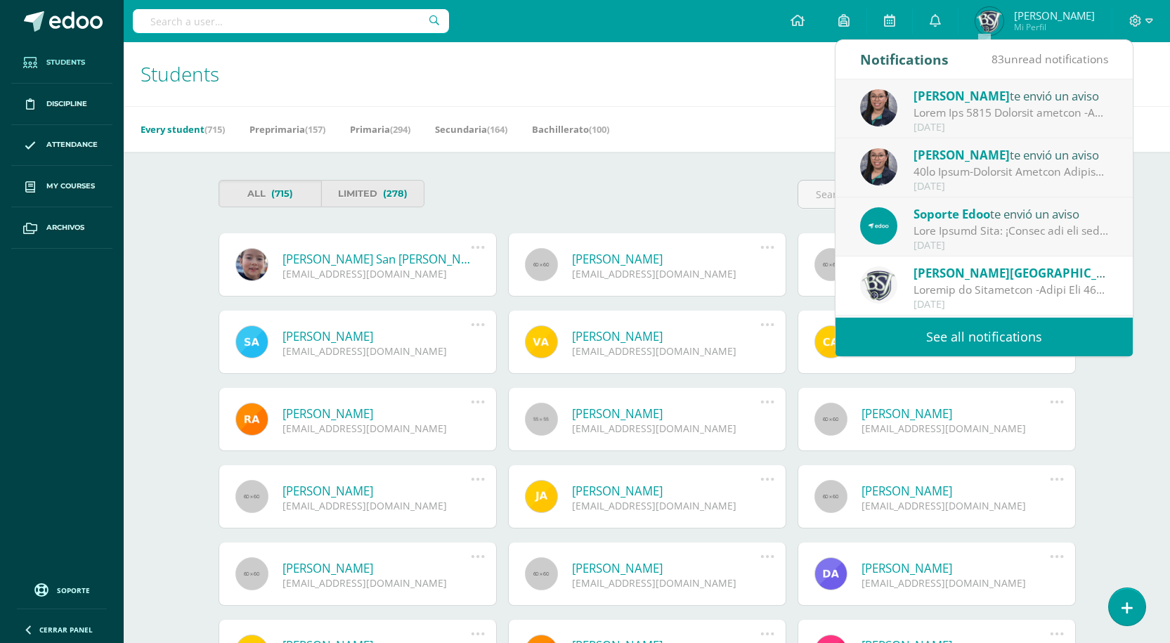
click at [701, 94] on div "Students Student Archive Here you can search for all the users that have been o…" at bounding box center [647, 74] width 1046 height 64
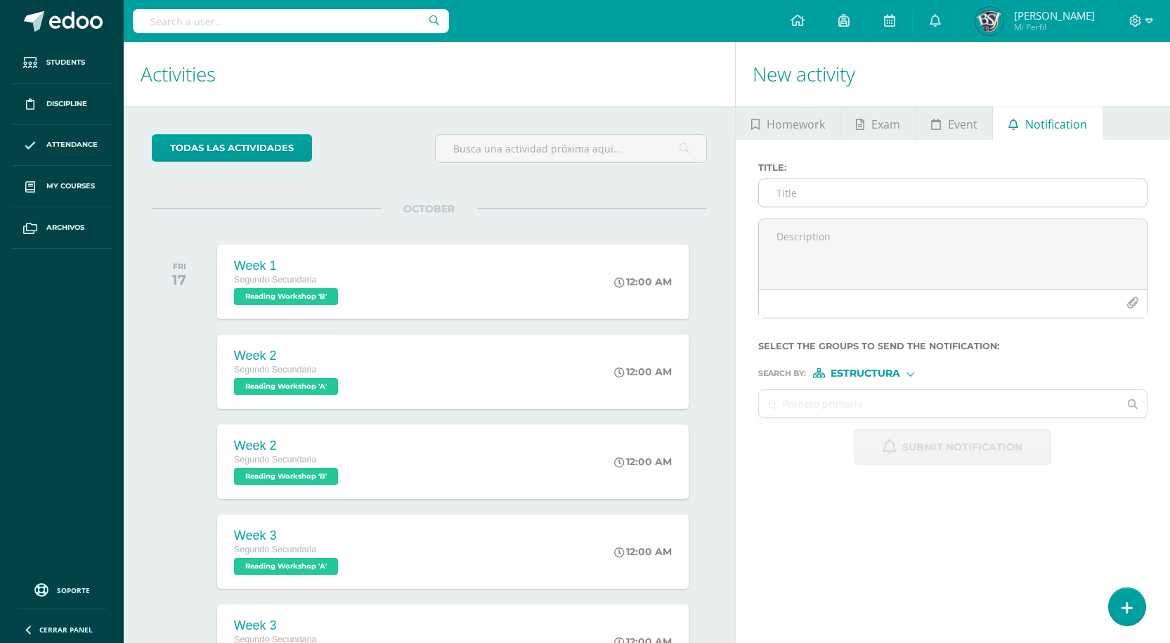
click at [816, 195] on input "Title :" at bounding box center [953, 192] width 388 height 27
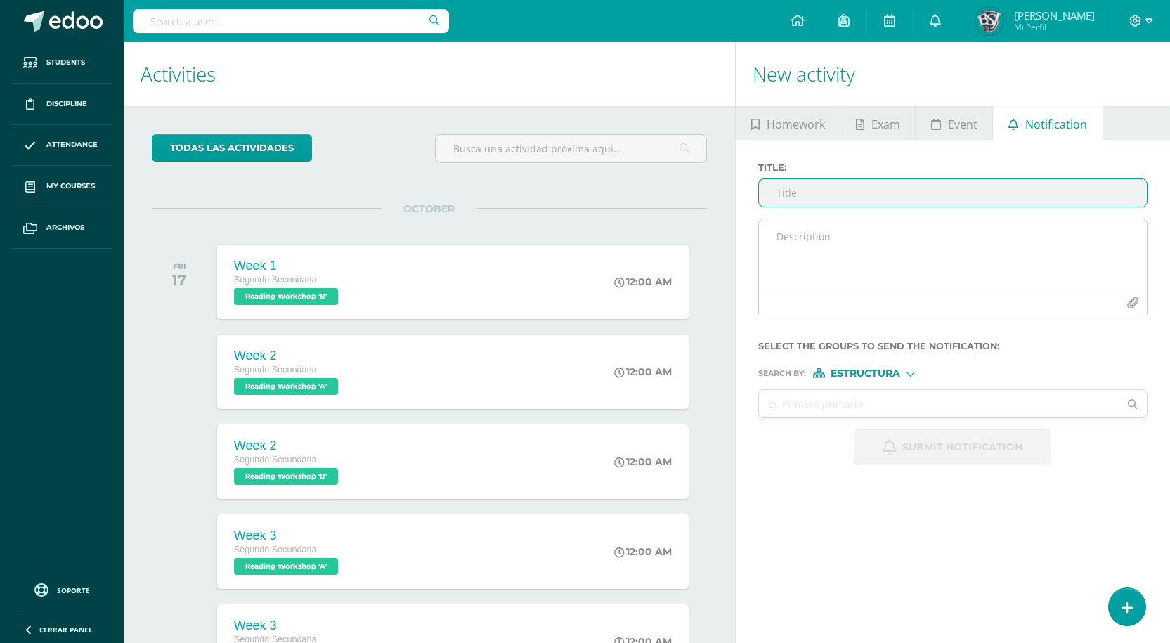
click at [815, 233] on textarea at bounding box center [953, 254] width 388 height 70
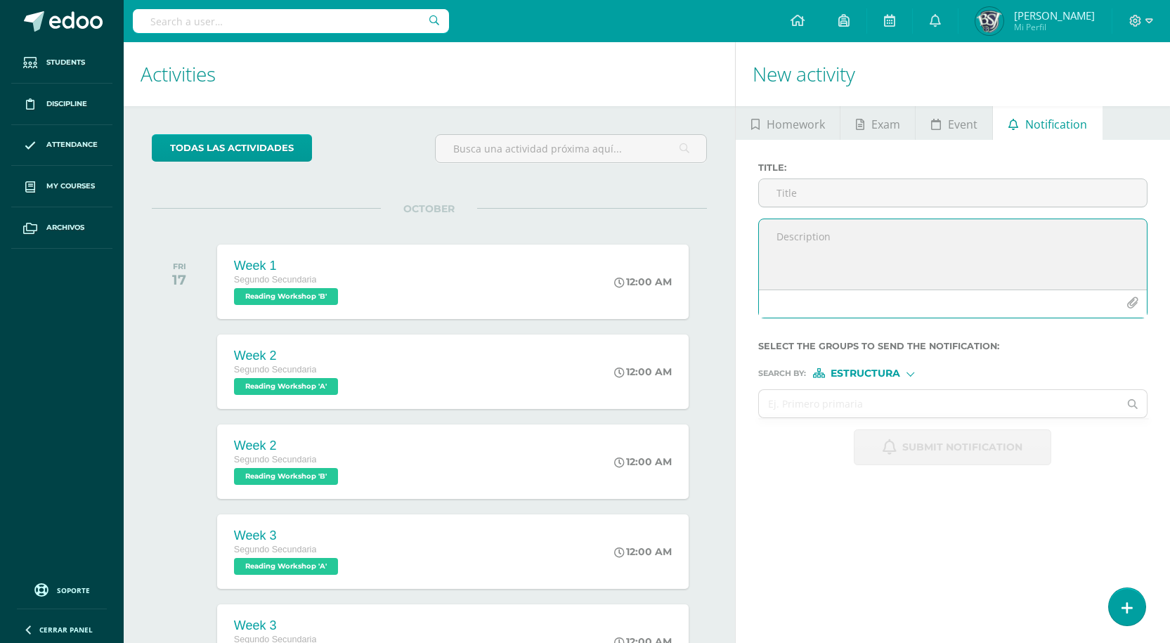
paste textarea "Lore Ipsumdo, S amet con'ad eli seddo eius! T'i utlabore etd ma aliqu enim admi…"
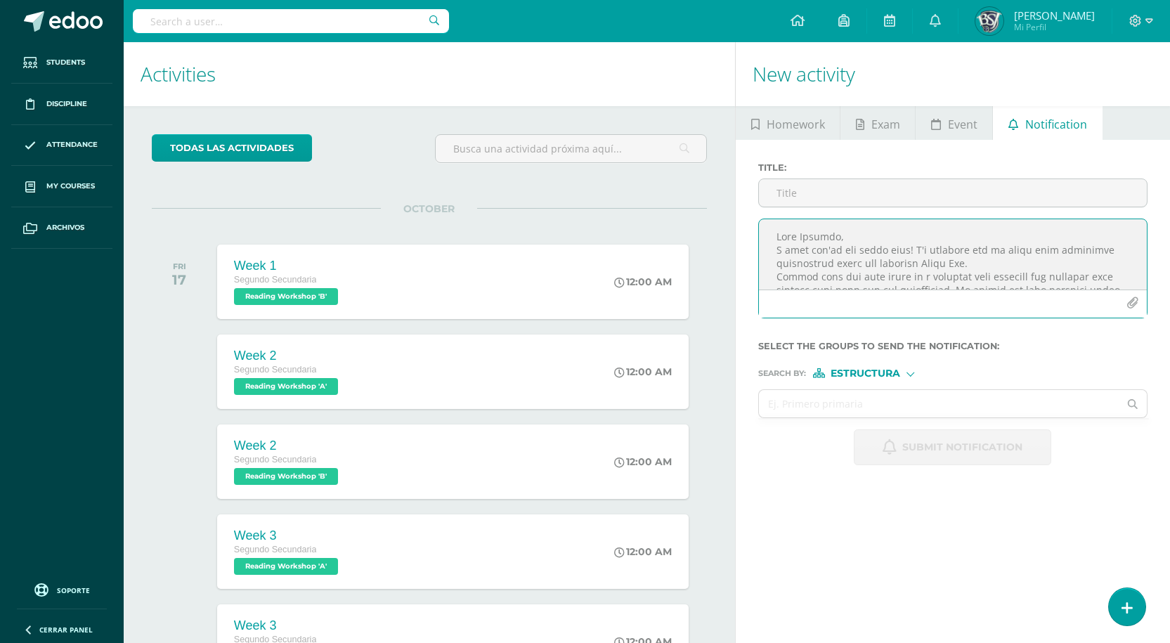
click at [826, 248] on textarea at bounding box center [953, 254] width 388 height 70
click at [798, 254] on textarea at bounding box center [953, 254] width 388 height 70
click at [865, 250] on textarea at bounding box center [953, 254] width 388 height 70
click at [814, 251] on textarea at bounding box center [953, 254] width 388 height 70
click at [852, 240] on textarea at bounding box center [953, 254] width 388 height 70
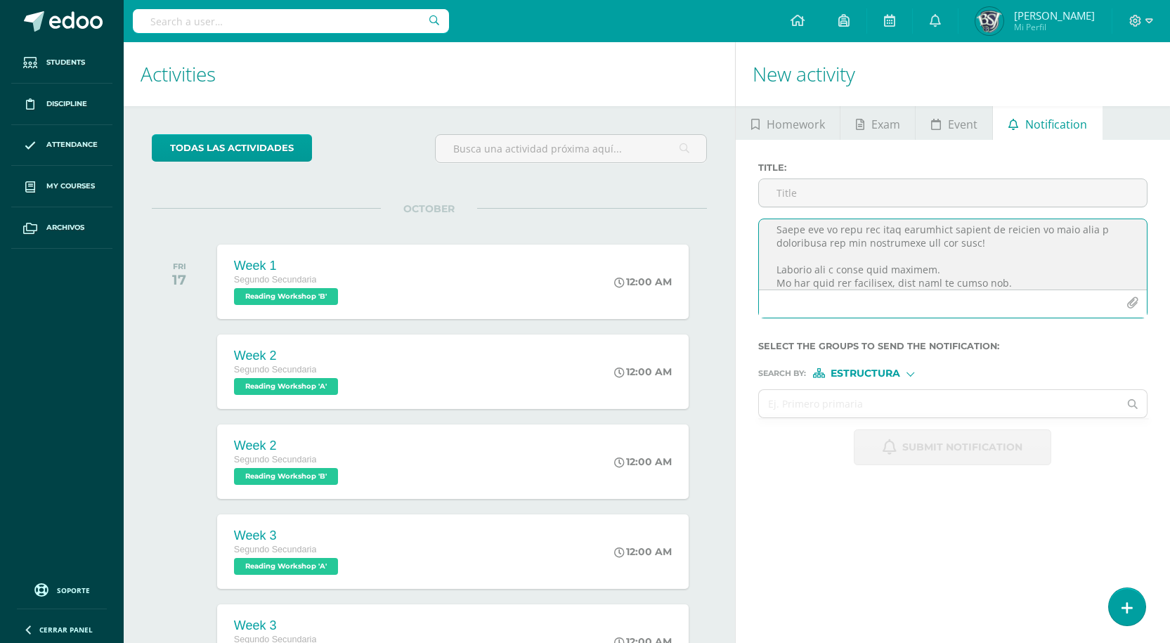
scroll to position [207, 0]
paste textarea "Wishing you a great long weekend."
click at [802, 268] on textarea at bounding box center [953, 254] width 388 height 70
click at [804, 270] on textarea at bounding box center [953, 254] width 388 height 70
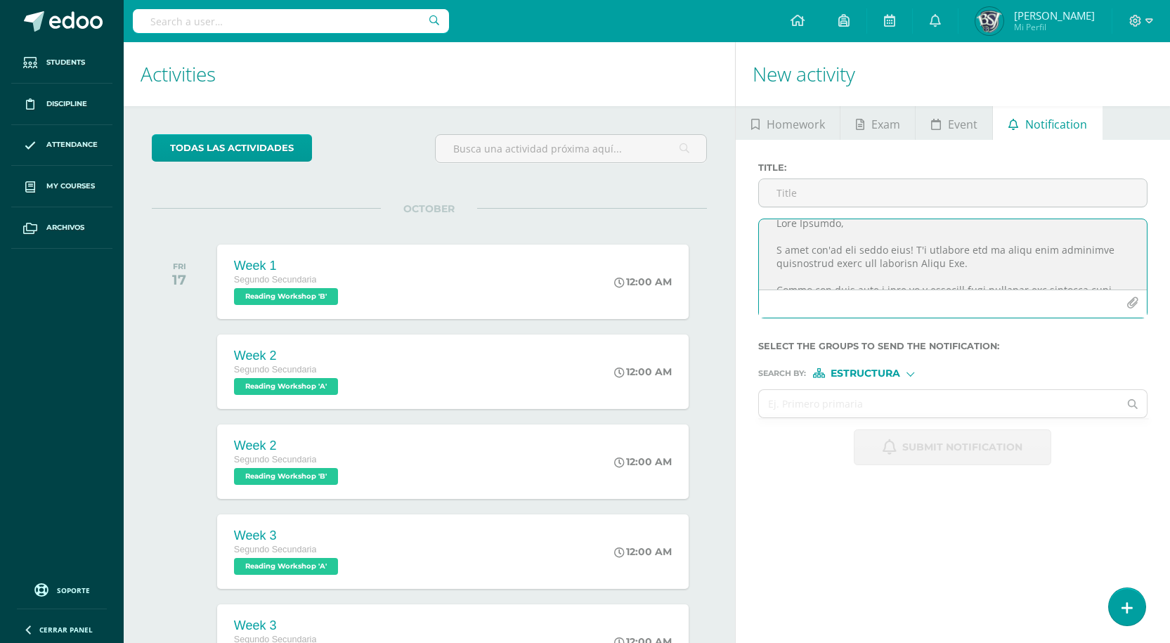
scroll to position [0, 0]
drag, startPoint x: 852, startPoint y: 280, endPoint x: 777, endPoint y: 217, distance: 98.2
click at [777, 217] on div "Title :" at bounding box center [952, 245] width 400 height 167
type textarea "Dear Parents, I hope you're all doing well! I'm reaching out to share some impo…"
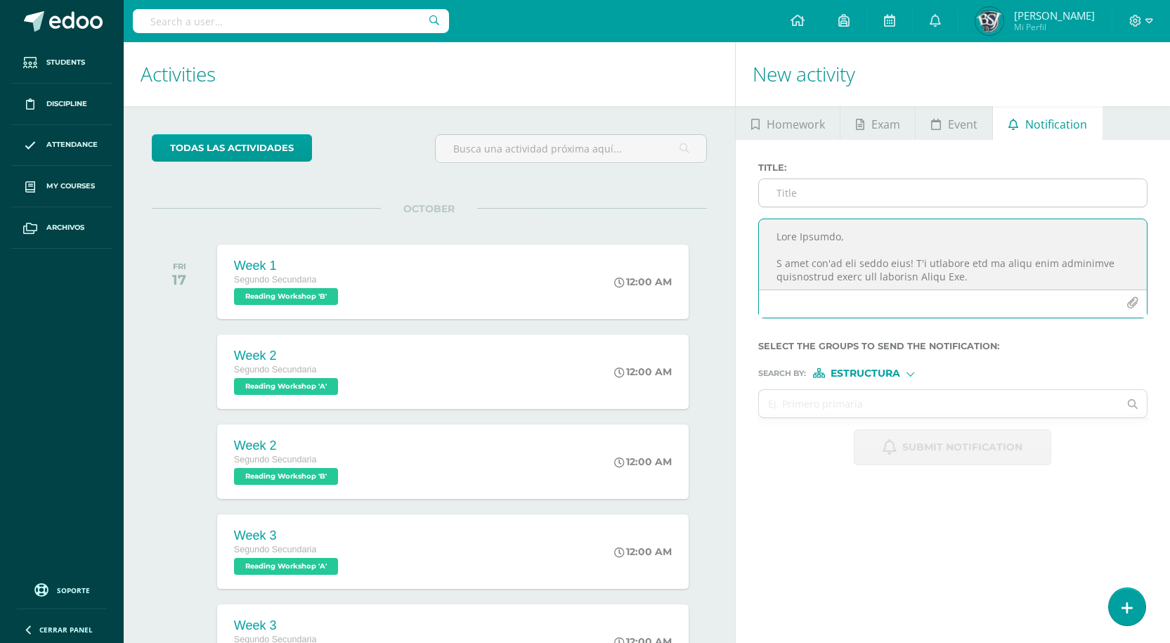
click at [850, 197] on input "Title :" at bounding box center [953, 192] width 388 height 27
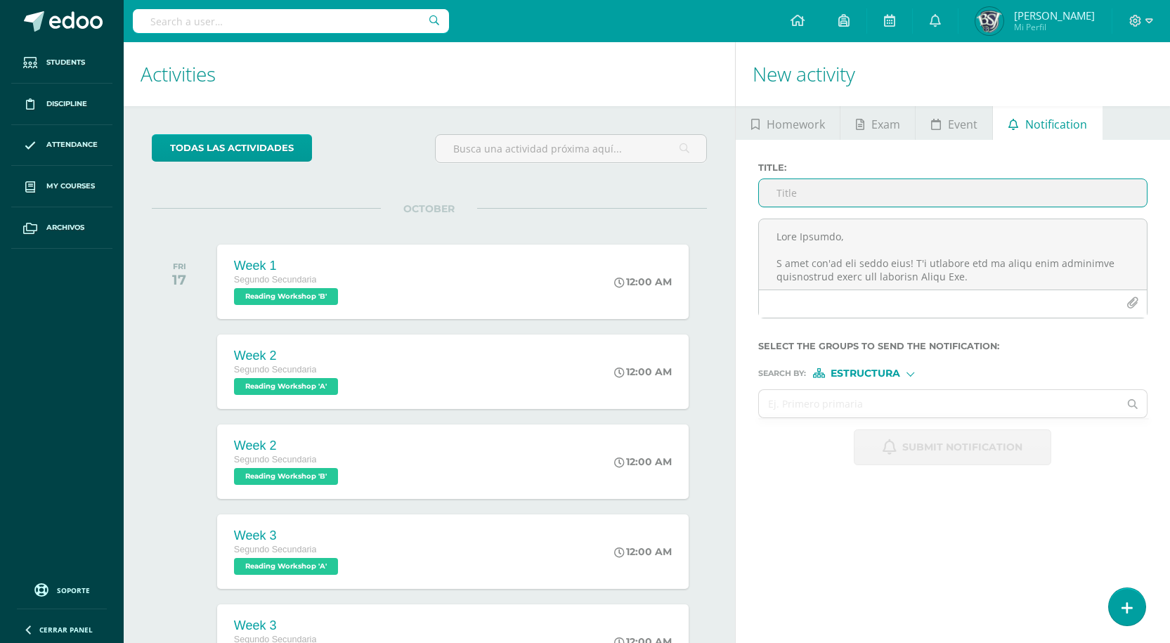
paste input "Drama day costumes and script information"
type input "Drama day costumes and script information"
click at [876, 381] on form "Title : Drama day costumes and script information Select the groups to send the…" at bounding box center [952, 313] width 389 height 303
click at [870, 374] on span "Estructura" at bounding box center [865, 374] width 70 height 8
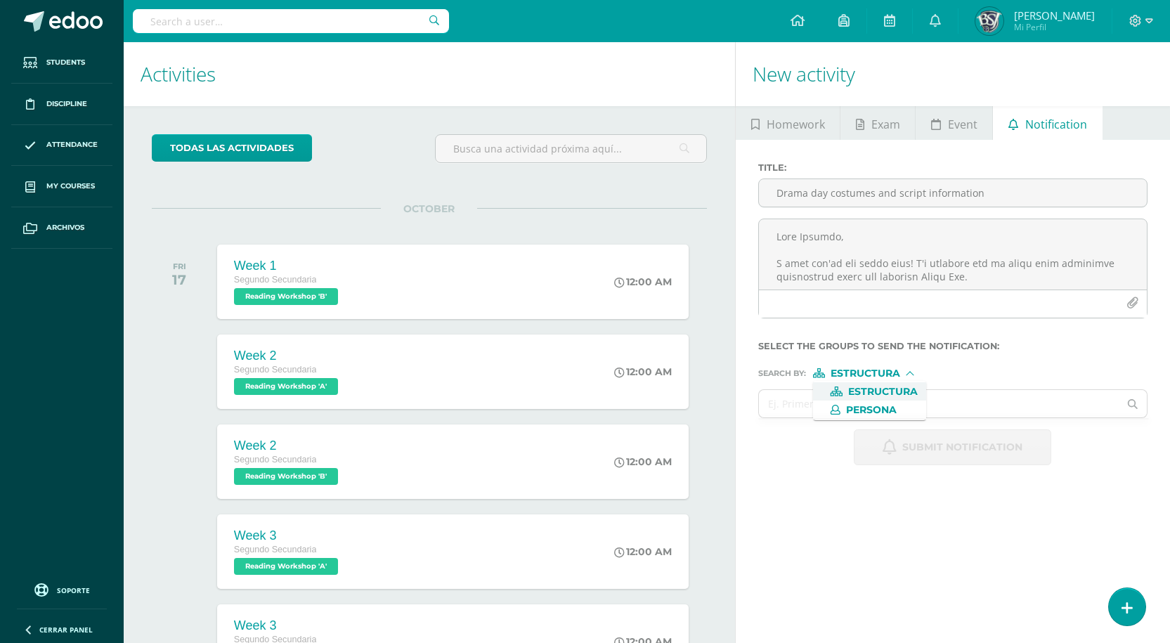
click at [881, 388] on span "Estructura" at bounding box center [883, 392] width 70 height 8
click at [851, 403] on input "text" at bounding box center [939, 403] width 360 height 27
type input "s"
type input "segundo"
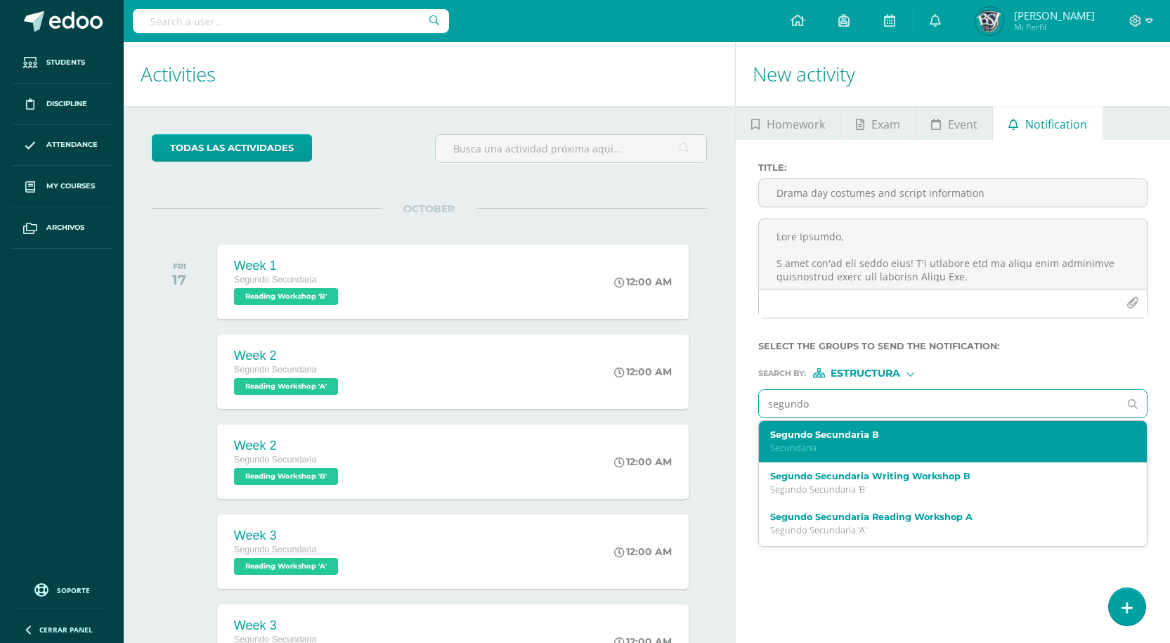
click at [869, 446] on p "Secundaria" at bounding box center [945, 448] width 350 height 12
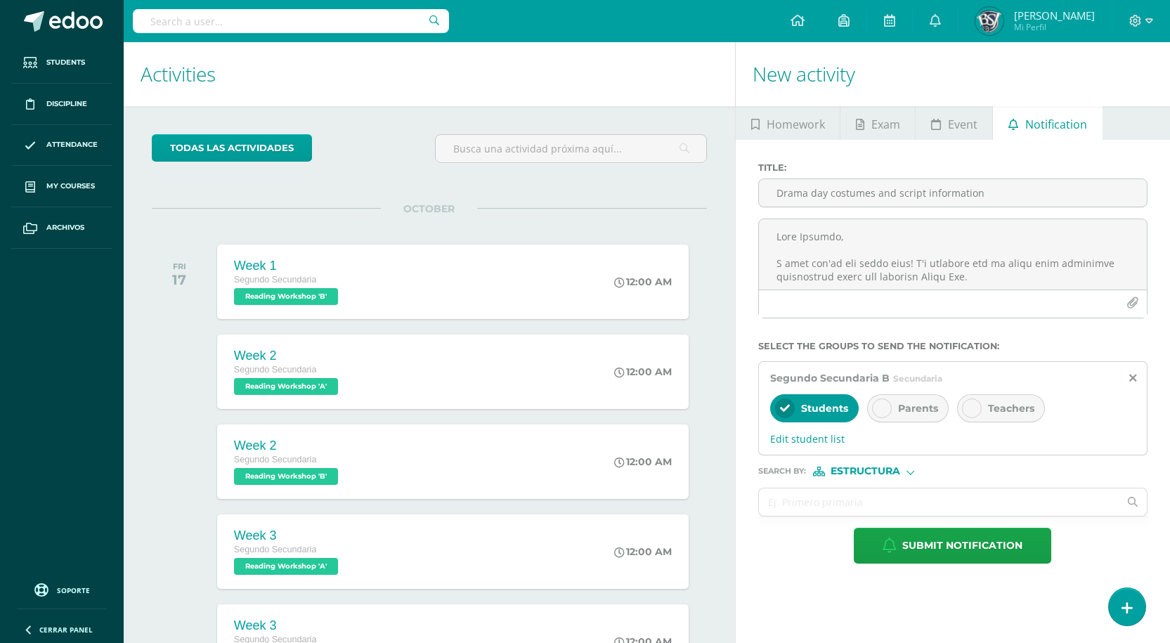
click at [925, 405] on span "Parents" at bounding box center [918, 408] width 40 height 13
click at [839, 497] on input "text" at bounding box center [939, 501] width 360 height 27
click at [867, 475] on span "Estructura" at bounding box center [865, 471] width 70 height 8
click at [851, 509] on span "Persona" at bounding box center [871, 508] width 51 height 8
click at [851, 508] on input "text" at bounding box center [939, 501] width 360 height 27
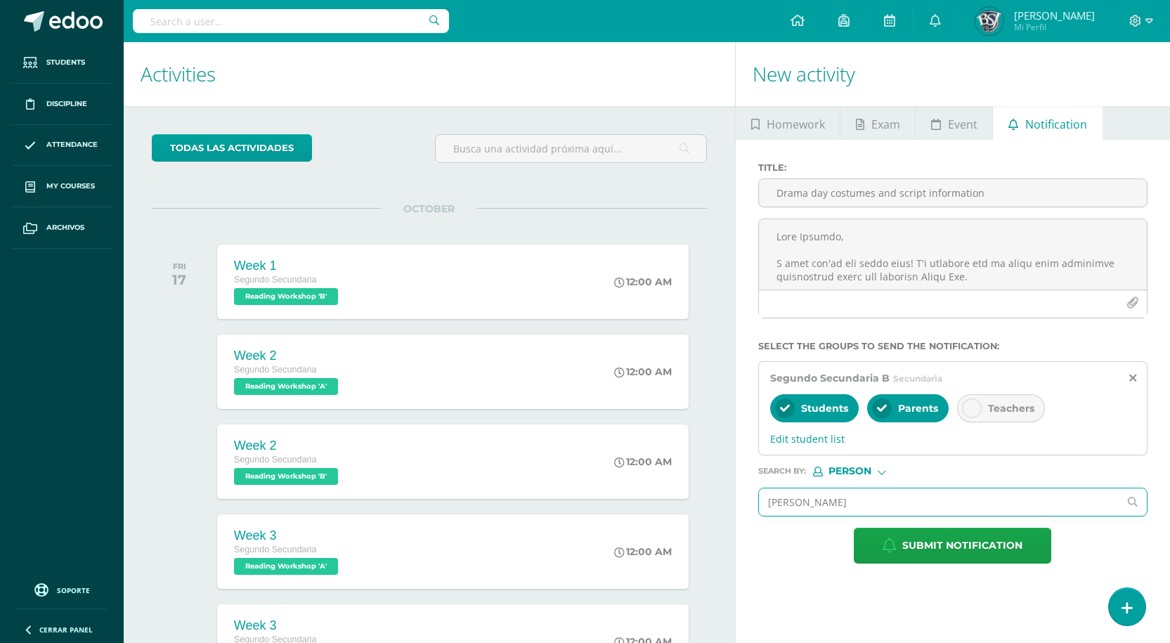
type input "melissa"
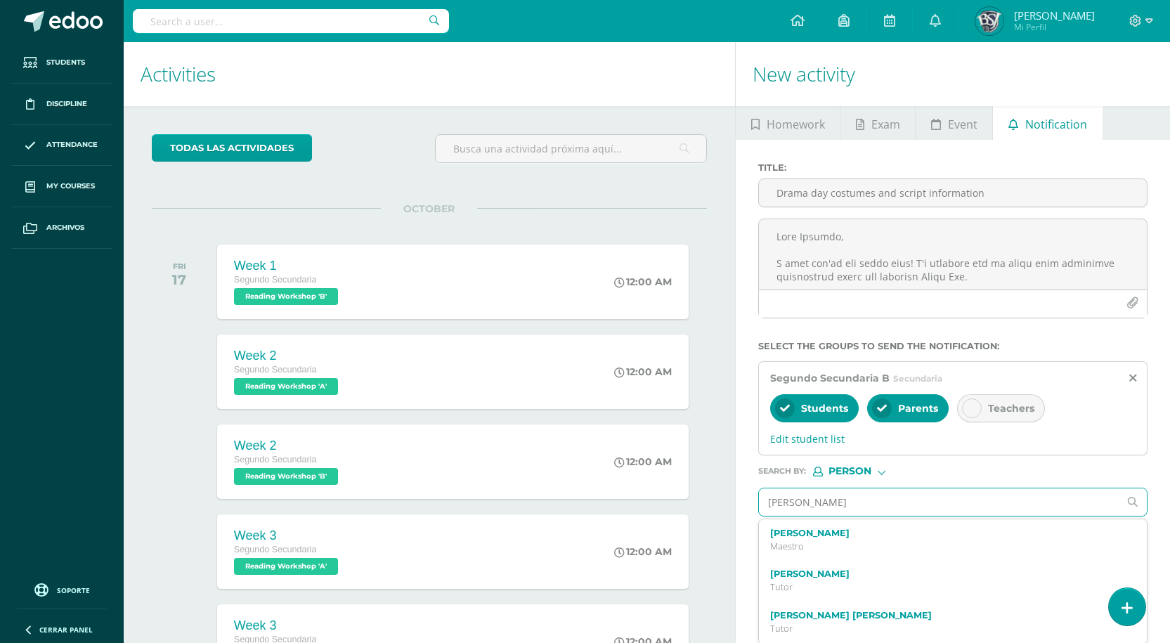
click at [851, 499] on input "melissa" at bounding box center [939, 501] width 360 height 27
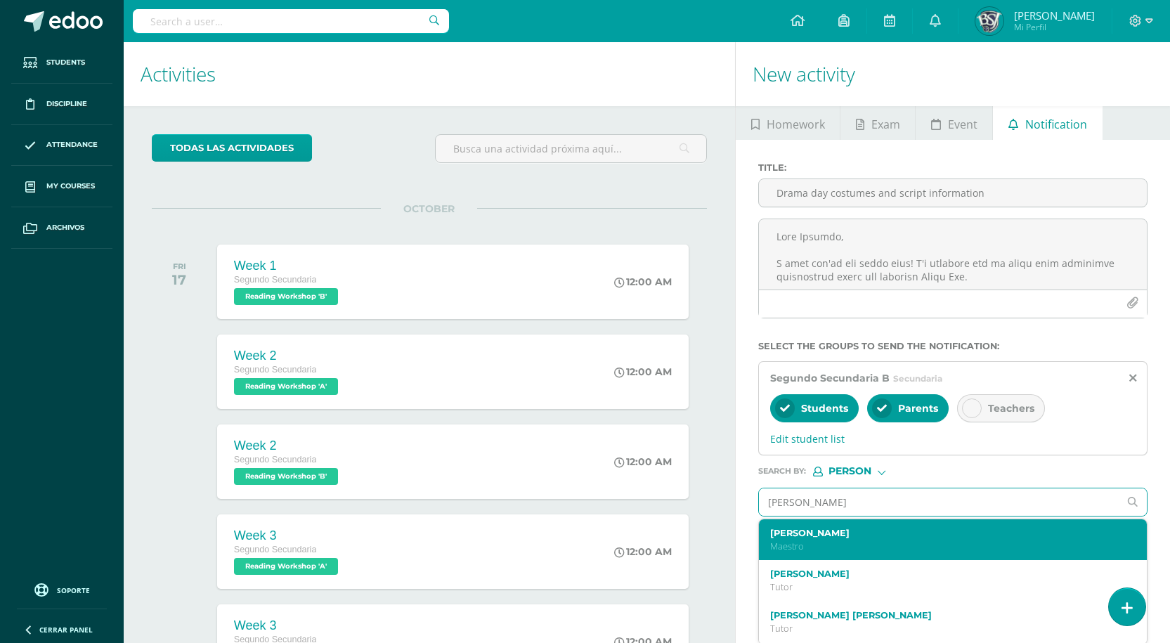
click at [825, 533] on label "Melissa Arevalo" at bounding box center [945, 533] width 350 height 11
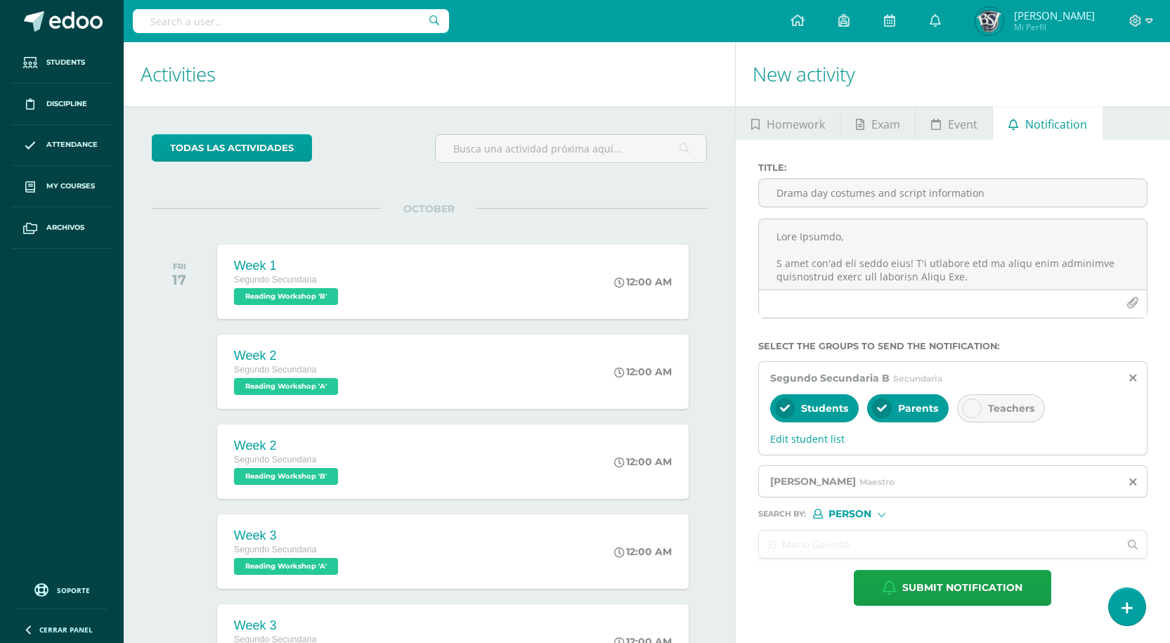
click at [832, 546] on input "text" at bounding box center [939, 543] width 360 height 27
type input "m"
click at [1134, 480] on icon at bounding box center [1132, 482] width 7 height 12
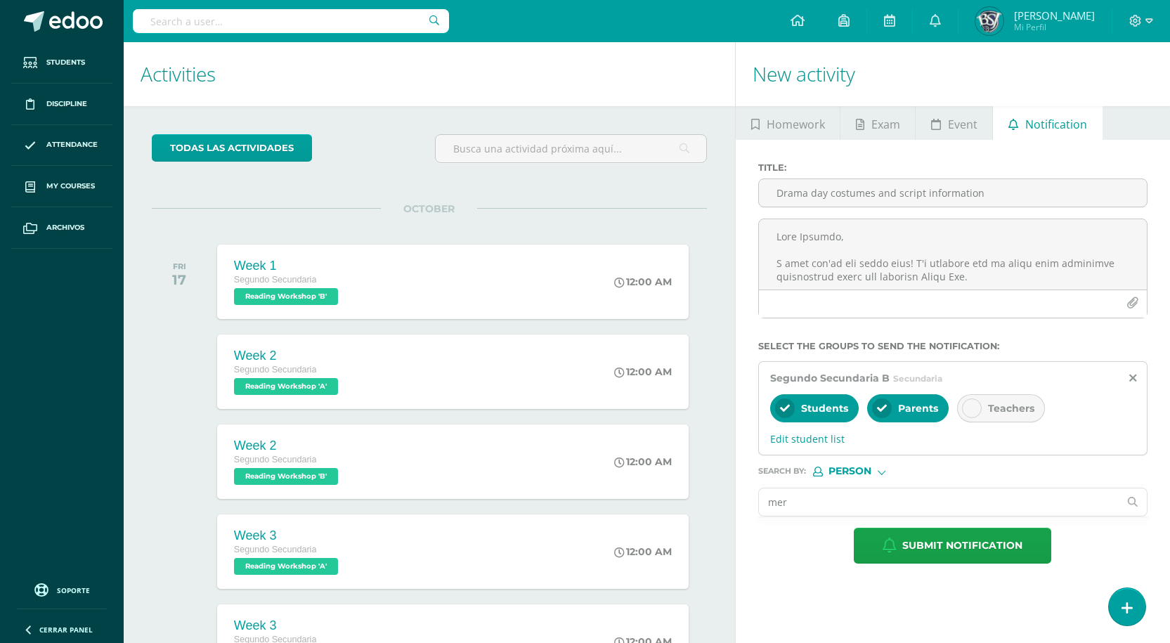
click at [824, 508] on input "mer" at bounding box center [939, 501] width 360 height 27
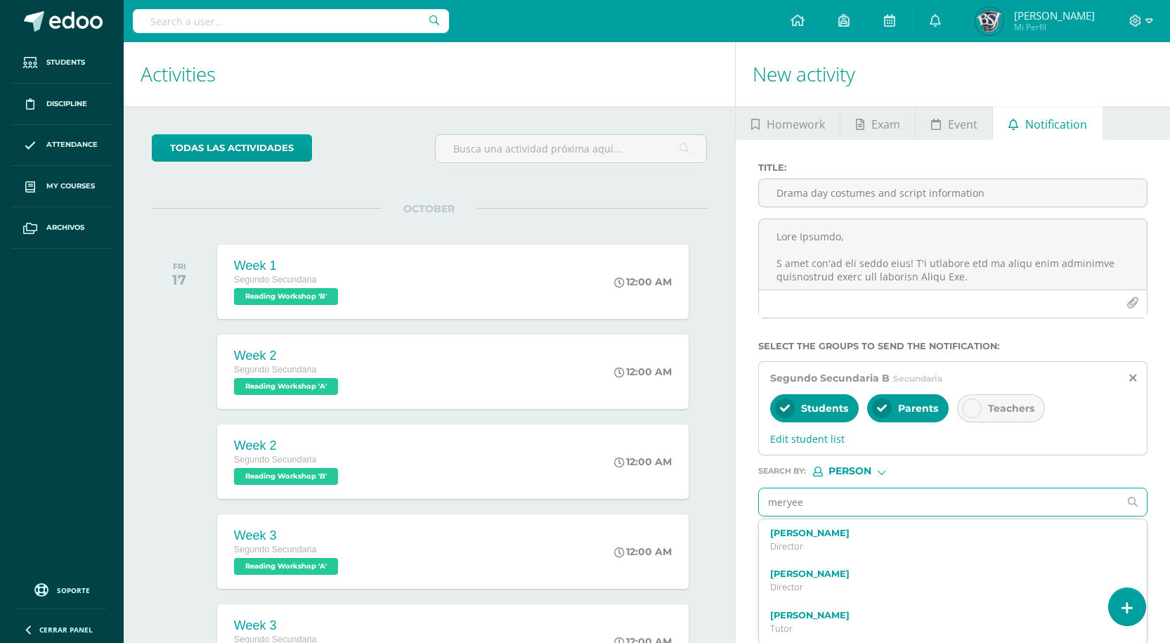
type input "meryeel"
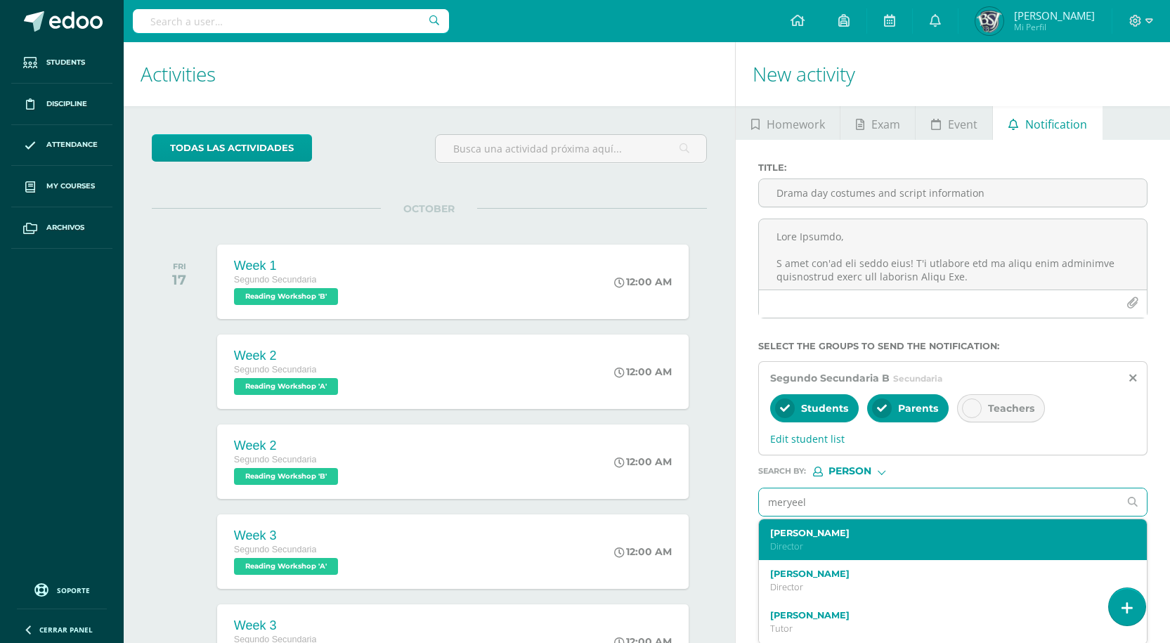
click at [799, 540] on p "Director" at bounding box center [945, 546] width 350 height 12
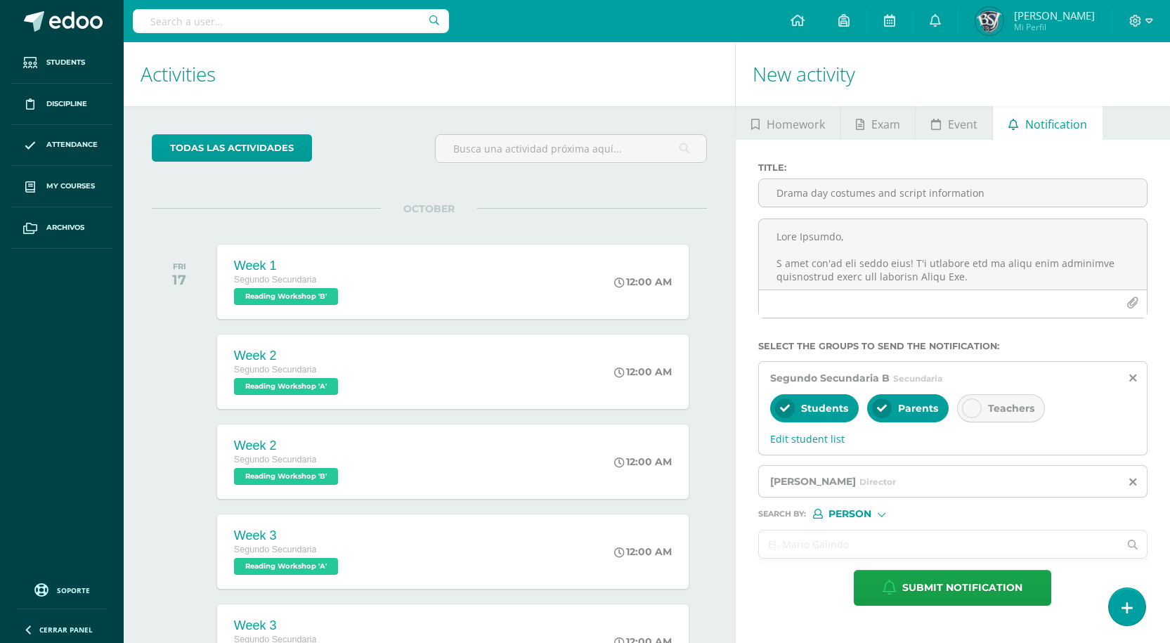
click at [824, 535] on input "text" at bounding box center [939, 543] width 360 height 27
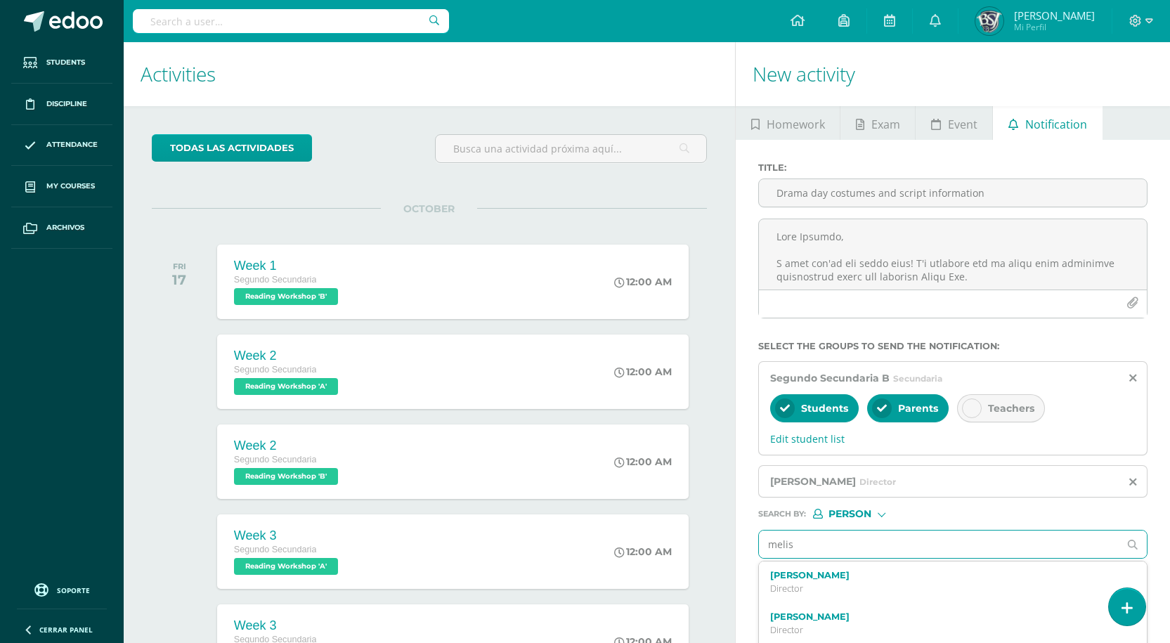
type input "meliss"
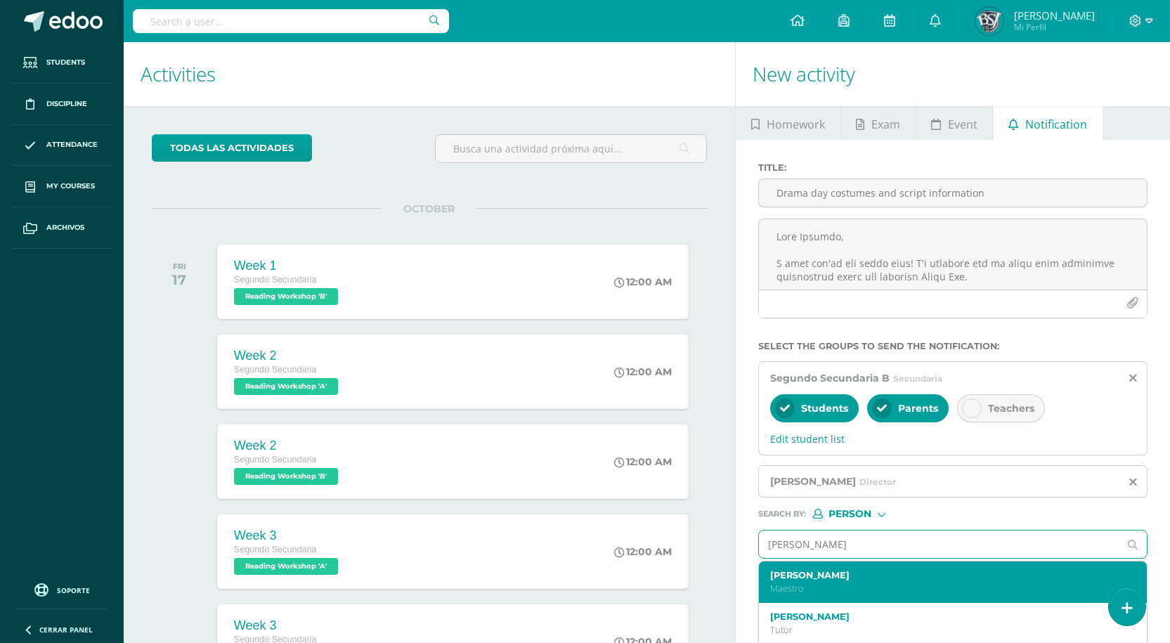
click at [837, 583] on p "Maestro" at bounding box center [945, 588] width 350 height 12
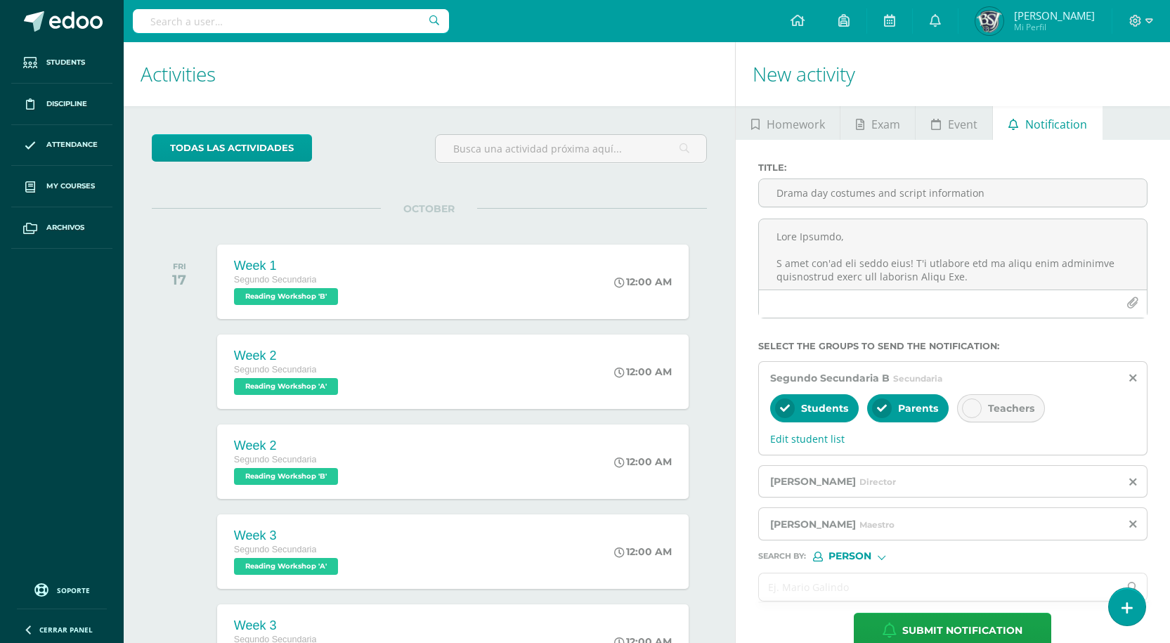
click at [837, 587] on input "text" at bounding box center [939, 586] width 360 height 27
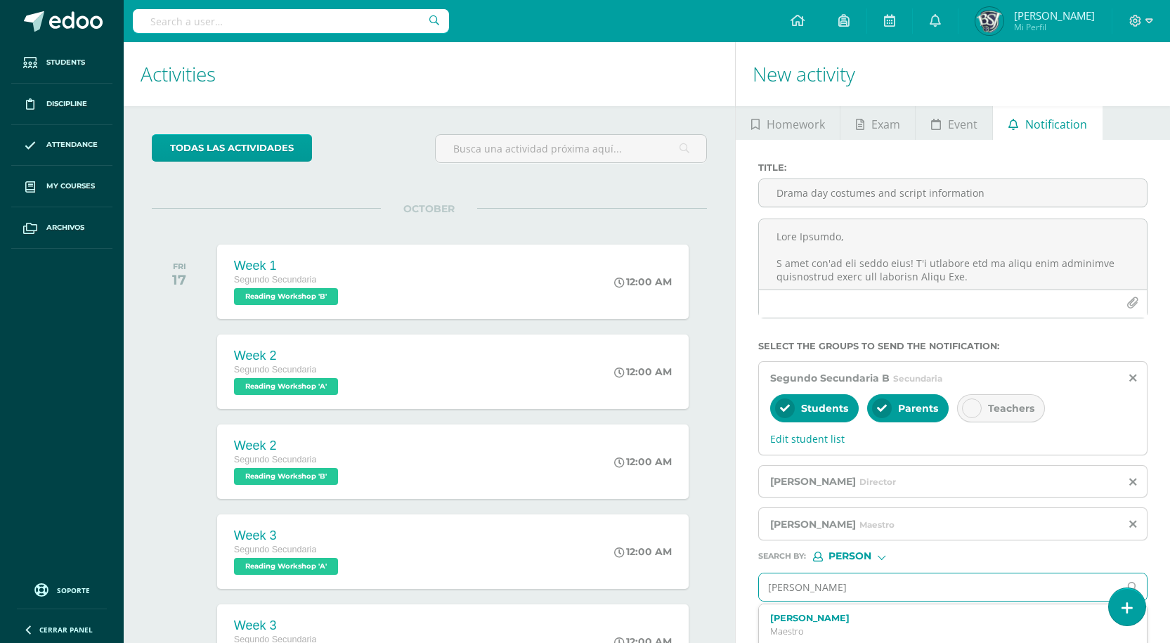
type input "rogeli"
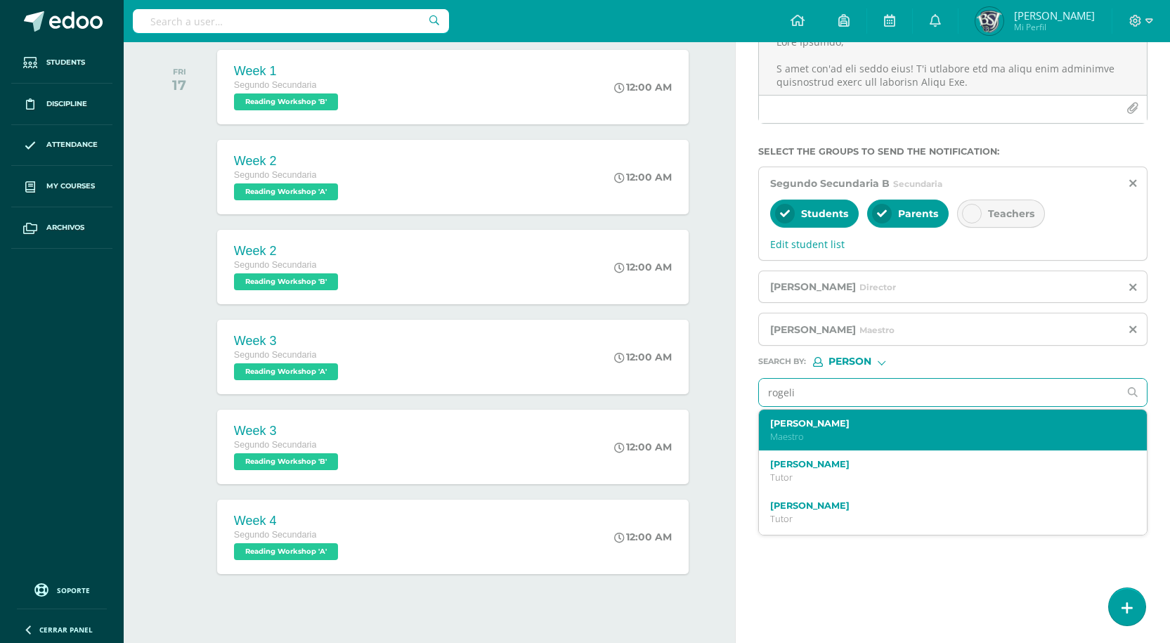
scroll to position [214, 0]
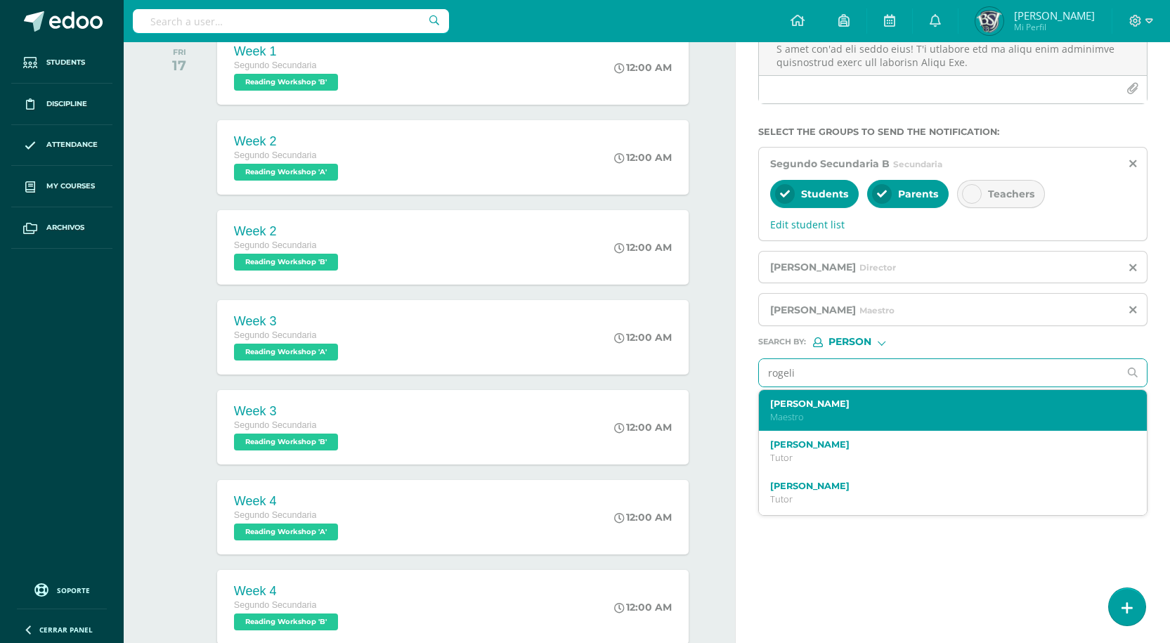
click at [811, 405] on label "Rogelia Martinez" at bounding box center [945, 403] width 350 height 11
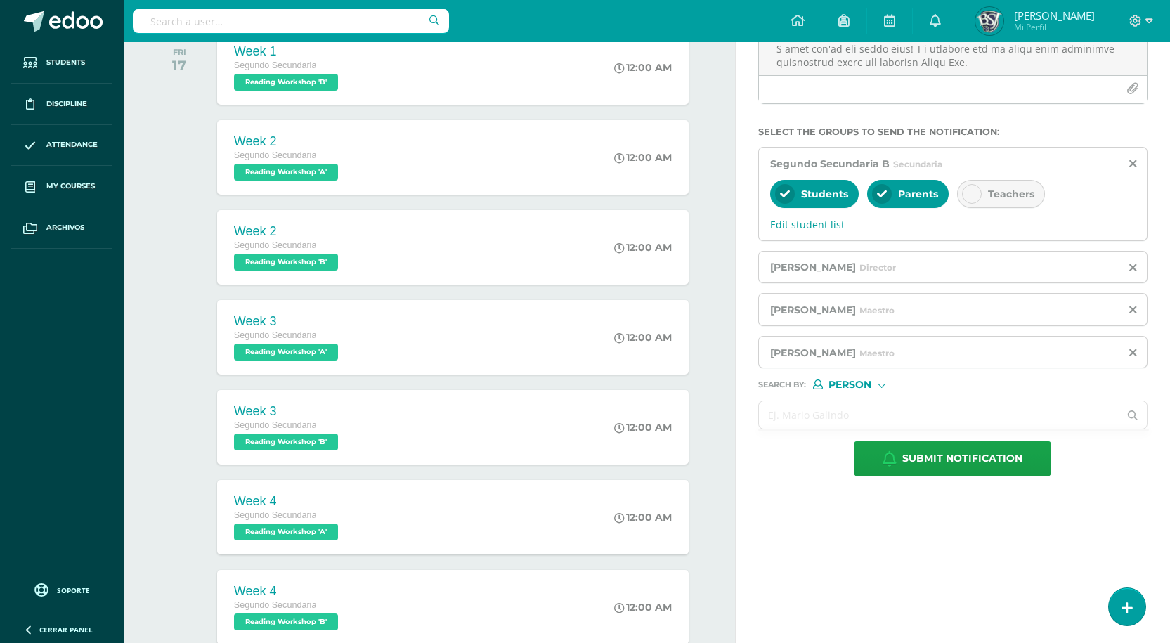
click at [820, 418] on input "text" at bounding box center [939, 414] width 360 height 27
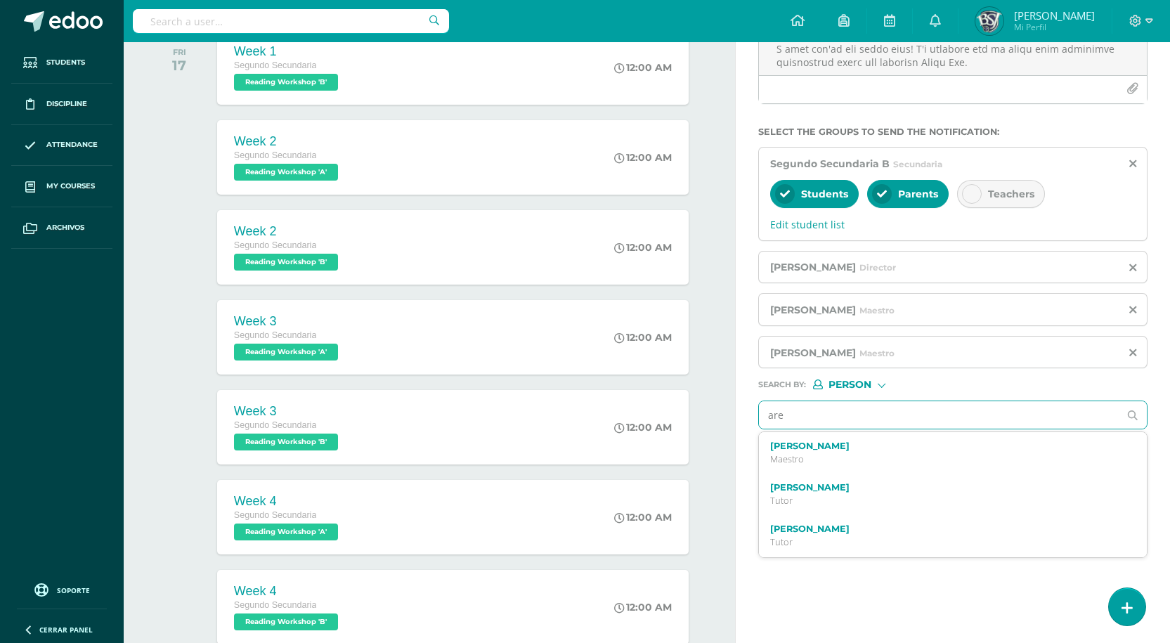
type input "arel"
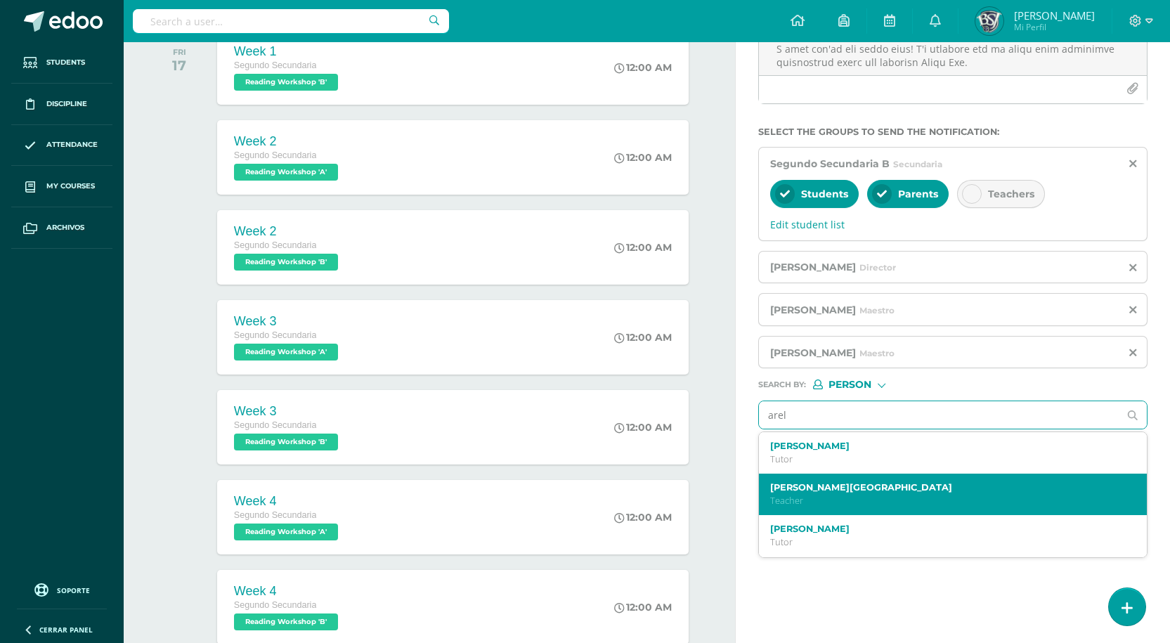
click at [771, 486] on label "[PERSON_NAME][GEOGRAPHIC_DATA]" at bounding box center [945, 487] width 350 height 11
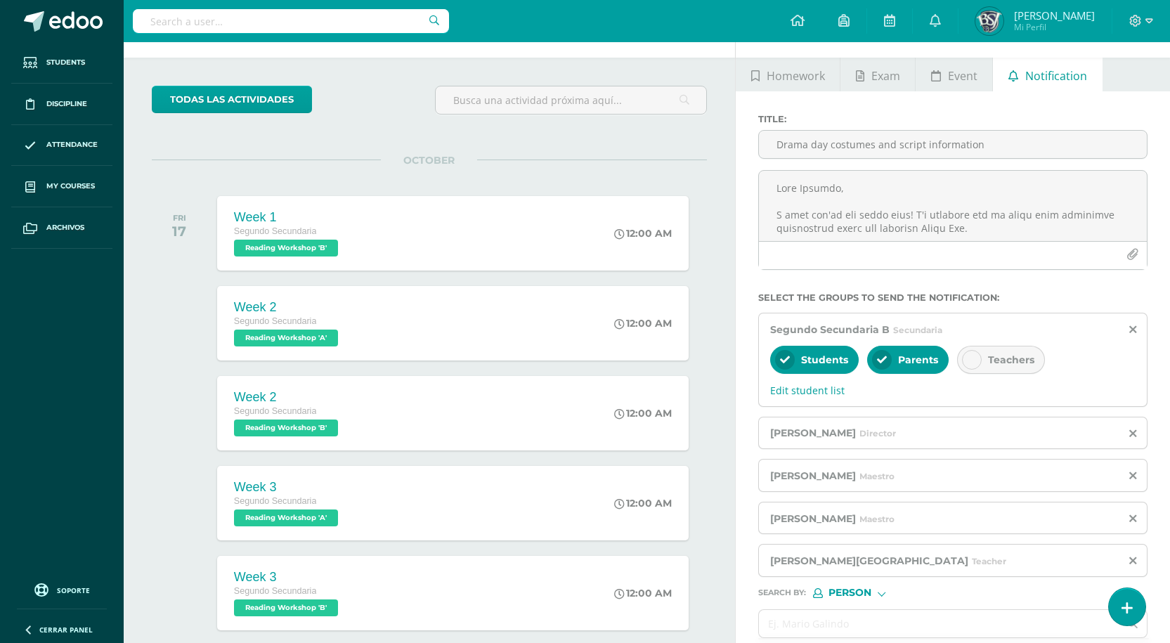
scroll to position [4, 0]
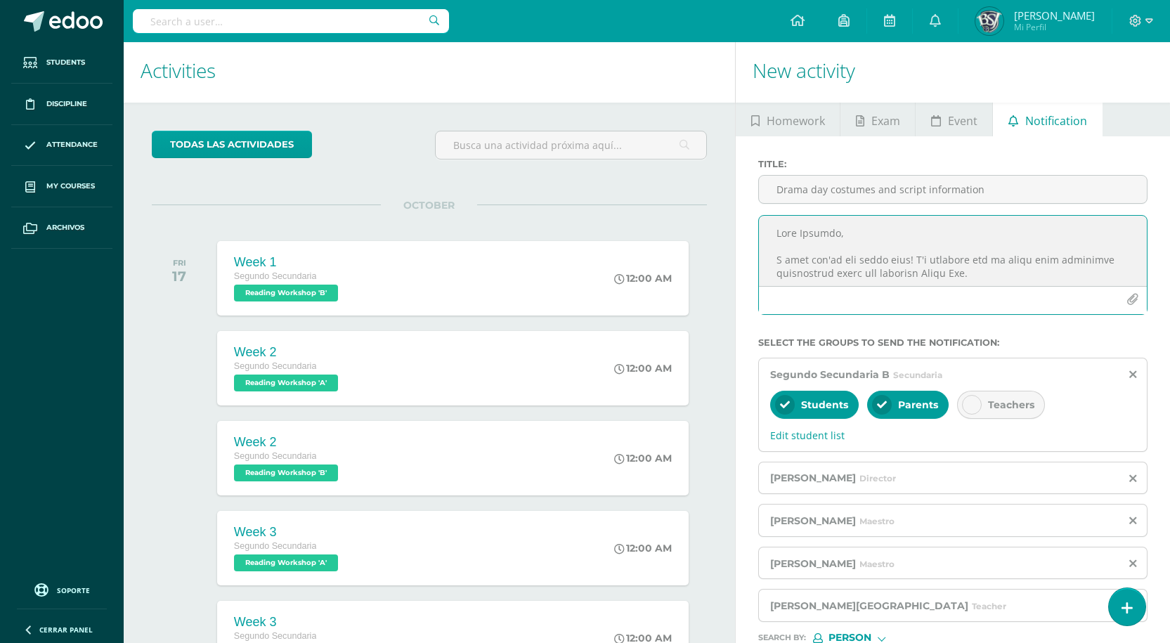
click at [1128, 294] on icon "button" at bounding box center [1132, 300] width 12 height 12
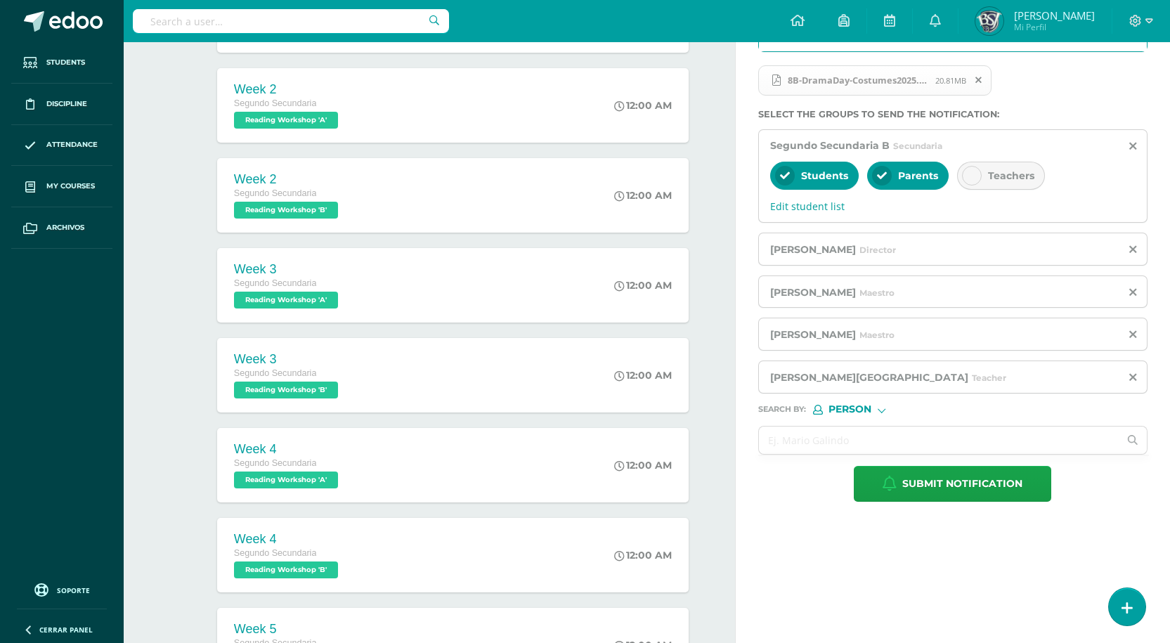
scroll to position [285, 0]
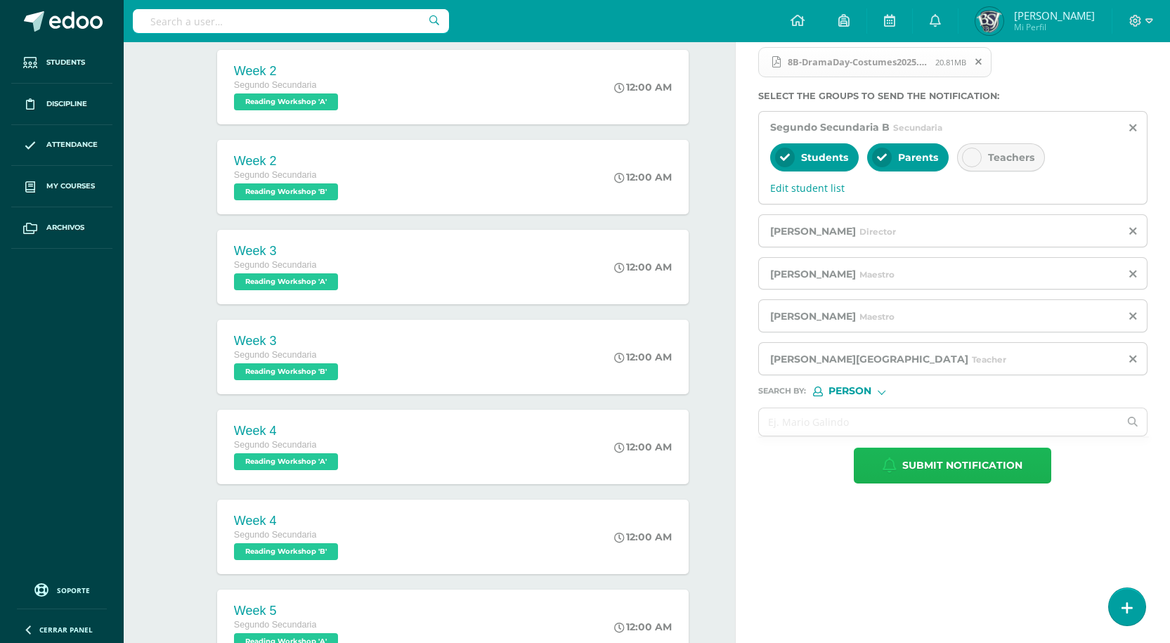
click at [960, 467] on span "Submit notification" at bounding box center [962, 465] width 120 height 34
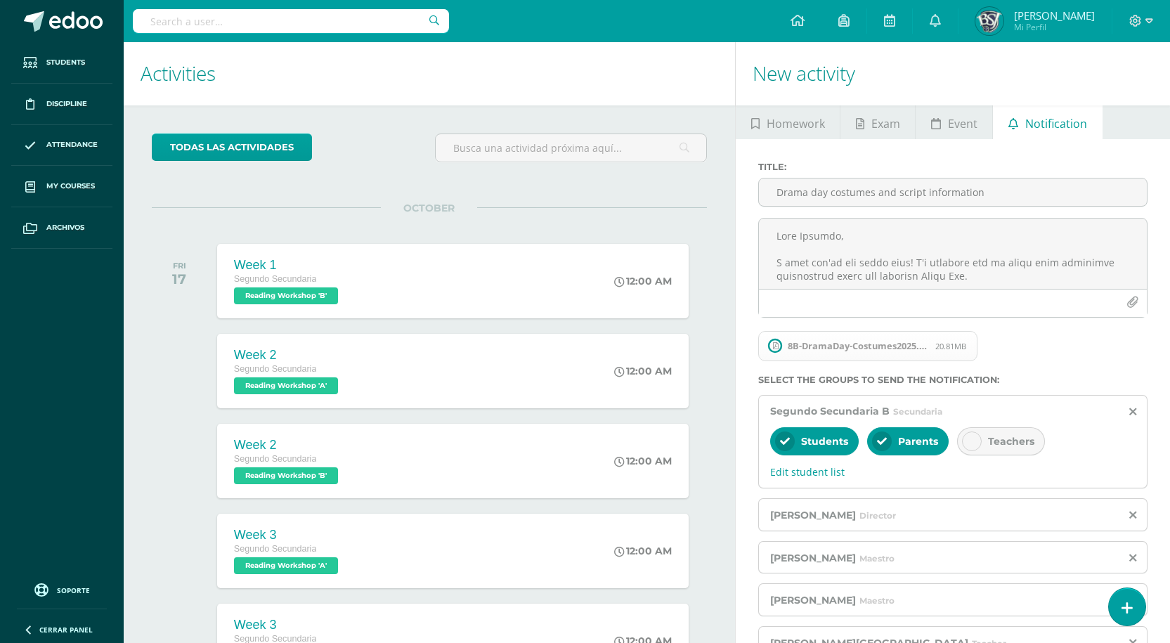
scroll to position [0, 0]
click at [1078, 362] on div "8B-DramaDay-Costumes2025.pdf 20.81MB" at bounding box center [950, 352] width 389 height 46
click at [1141, 360] on div "8B-DramaDay-Costumes2025.pdf 20.81MB" at bounding box center [950, 352] width 389 height 46
click at [1161, 378] on div "Title : Drama day costumes and script information 8B-DramaDay-Costumes2025.pdf …" at bounding box center [952, 465] width 434 height 650
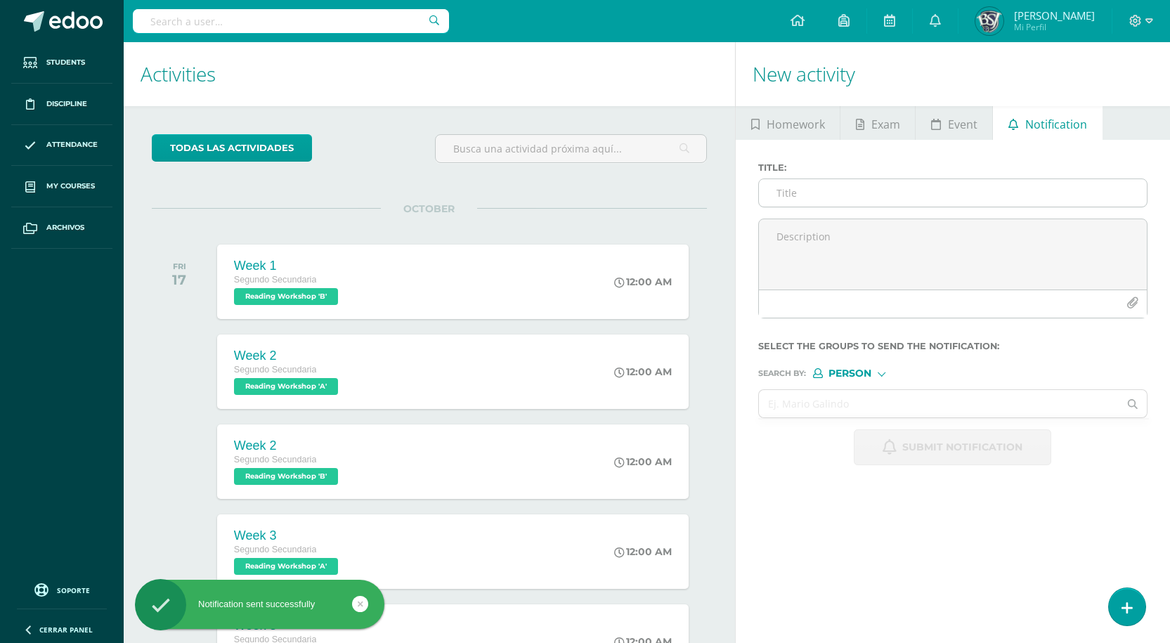
click at [805, 190] on input "Title :" at bounding box center [953, 192] width 388 height 27
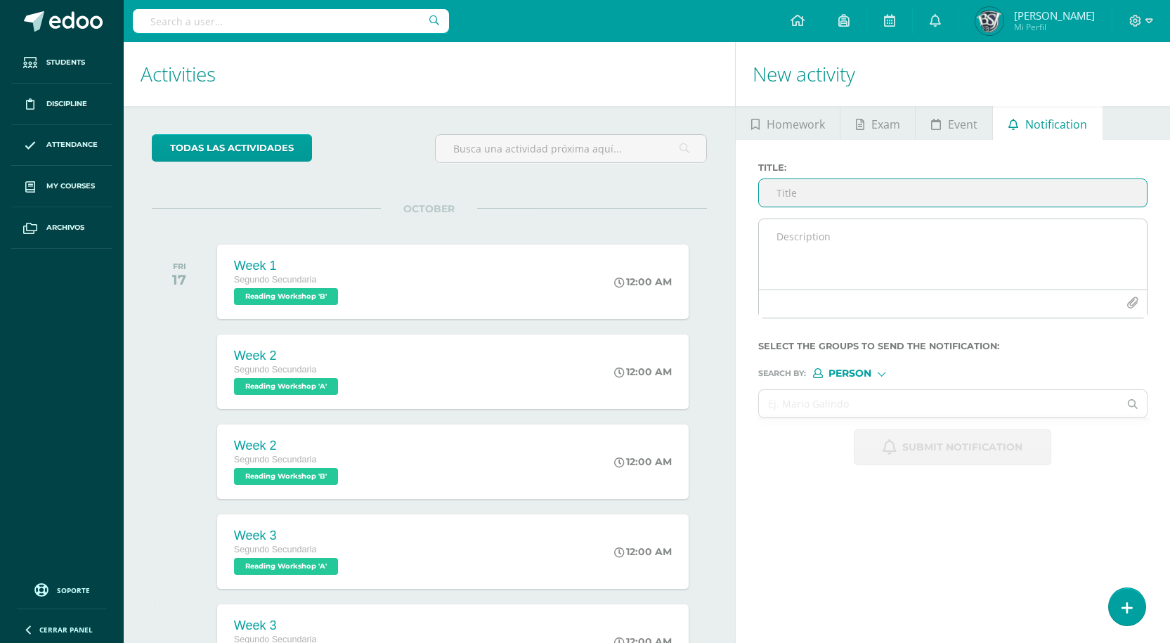
paste input "Drama day costumes and script information"
type input "Drama day costumes and script information"
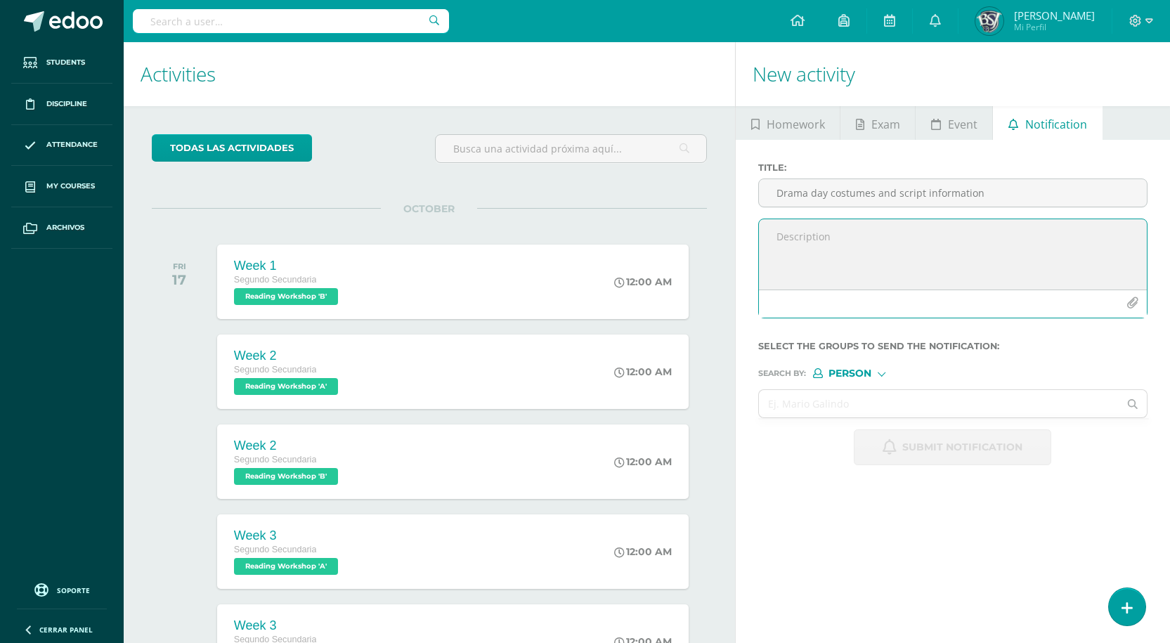
click at [825, 235] on textarea at bounding box center [953, 254] width 388 height 70
click at [930, 243] on textarea at bounding box center [953, 254] width 388 height 70
paste textarea "Dear Parents, I hope you're all doing well! I'm reaching out to share some impo…"
type textarea "Dear Parents, I hope you're all doing well! I'm reaching out to share some impo…"
click at [852, 372] on span "Person" at bounding box center [849, 374] width 43 height 8
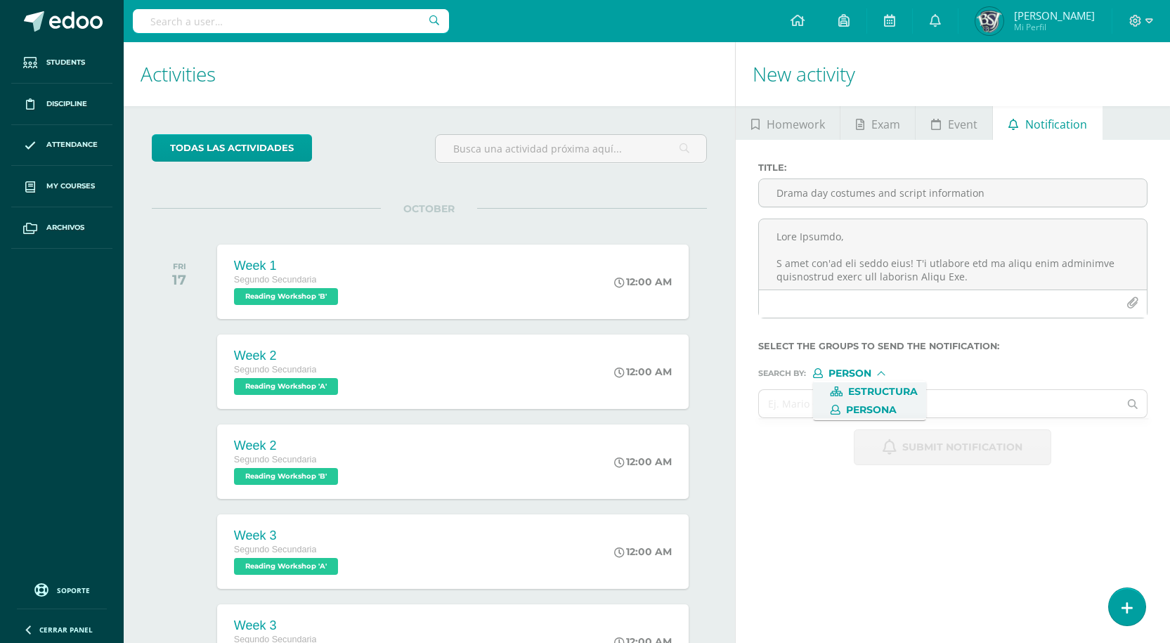
click at [861, 388] on span "Estructura" at bounding box center [883, 392] width 70 height 8
click at [842, 410] on input "text" at bounding box center [939, 403] width 360 height 27
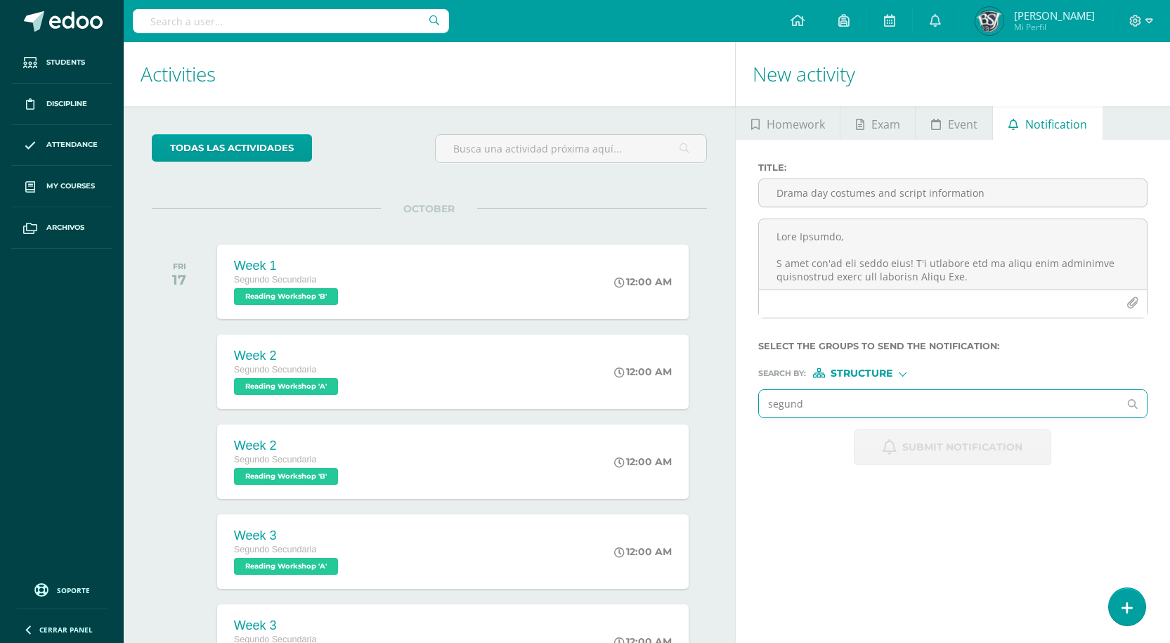
type input "segundo"
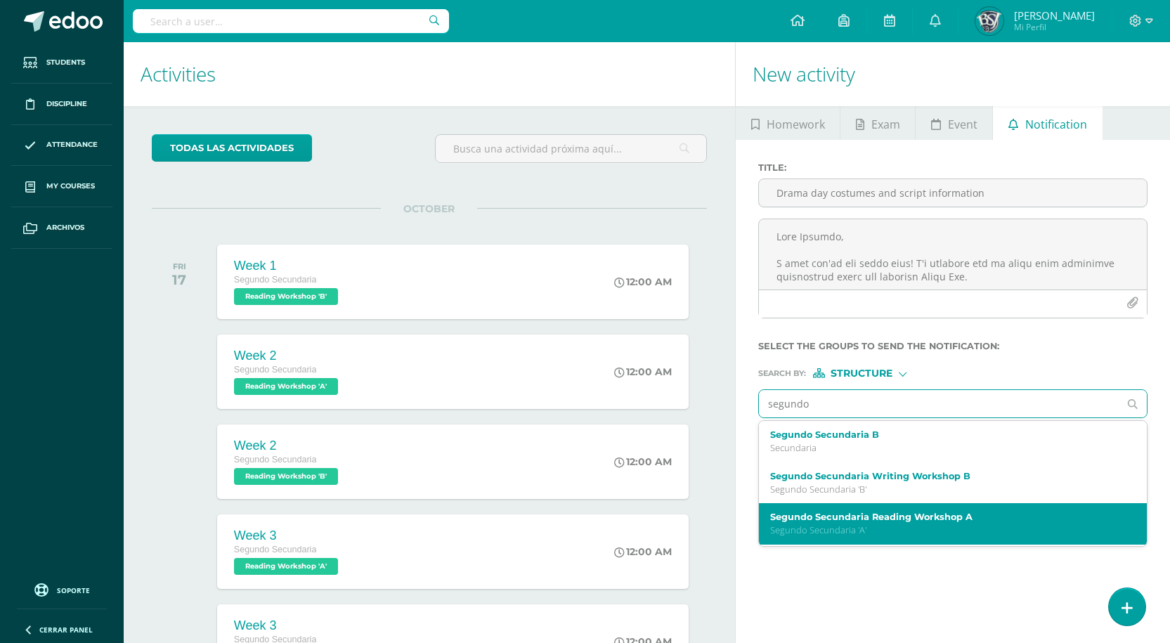
scroll to position [70, 0]
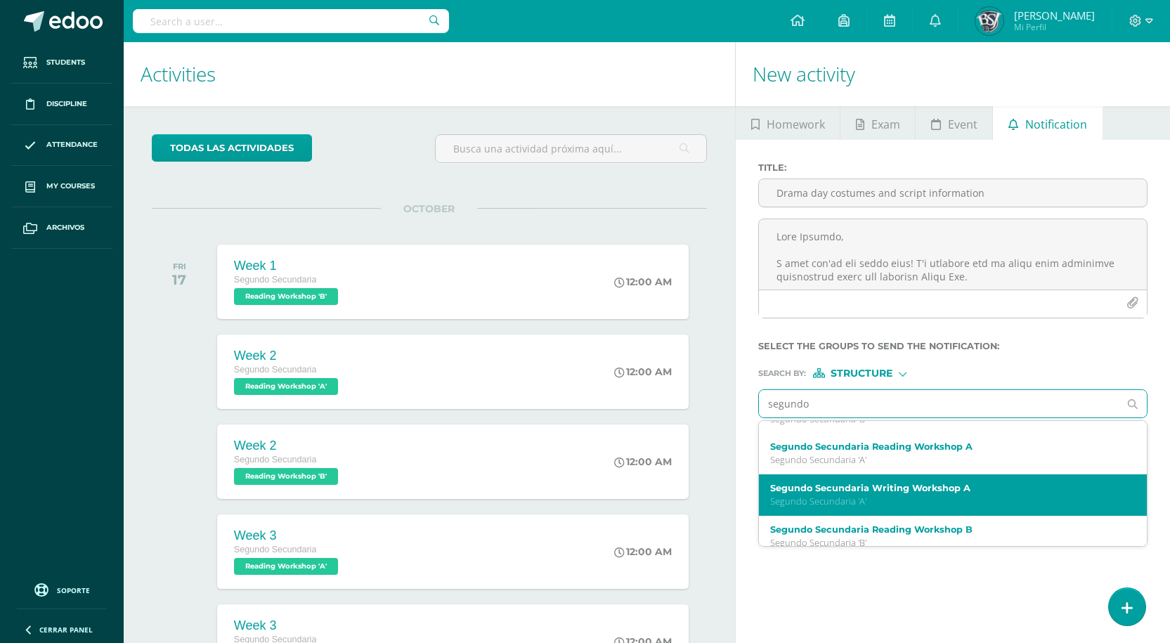
click at [894, 490] on label "Segundo Secundaria Writing Workshop A" at bounding box center [945, 488] width 350 height 11
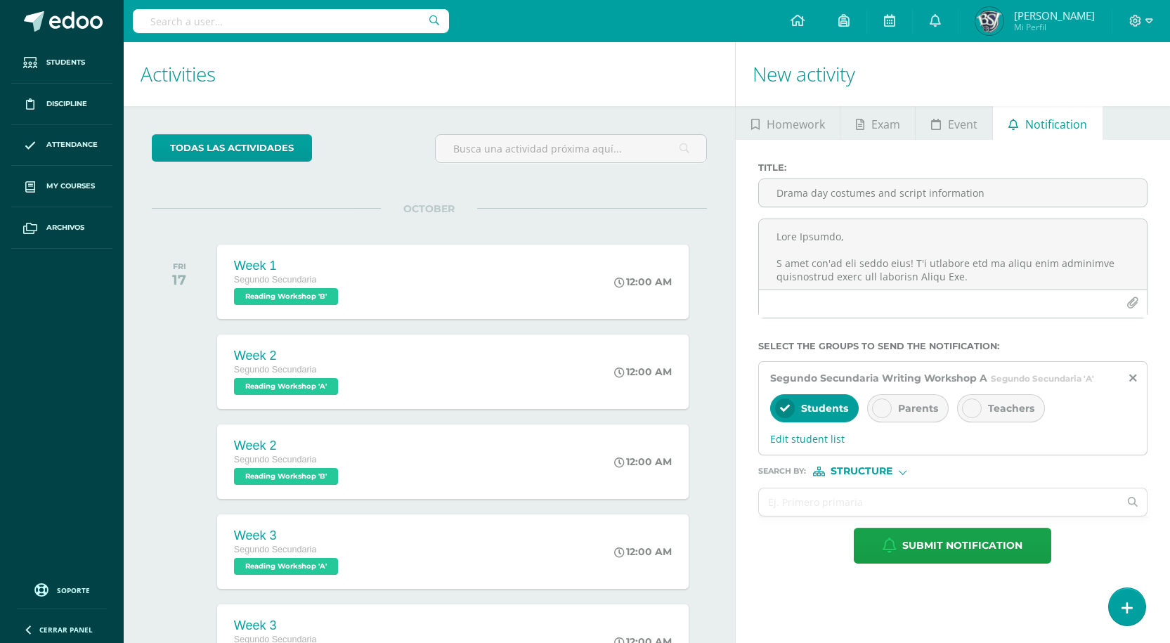
scroll to position [0, 0]
click at [910, 407] on span "Parents" at bounding box center [918, 408] width 40 height 13
click at [871, 475] on span "Structure" at bounding box center [861, 471] width 62 height 8
click at [863, 504] on span "Persona" at bounding box center [871, 508] width 51 height 8
click at [858, 497] on input "text" at bounding box center [939, 501] width 360 height 27
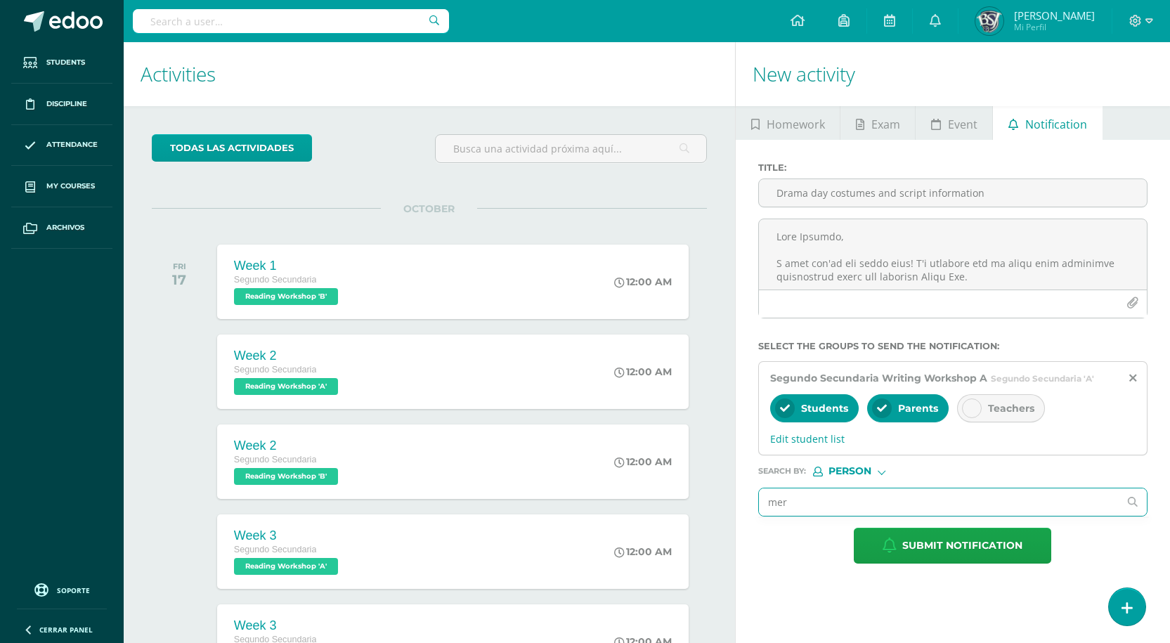
type input "mery"
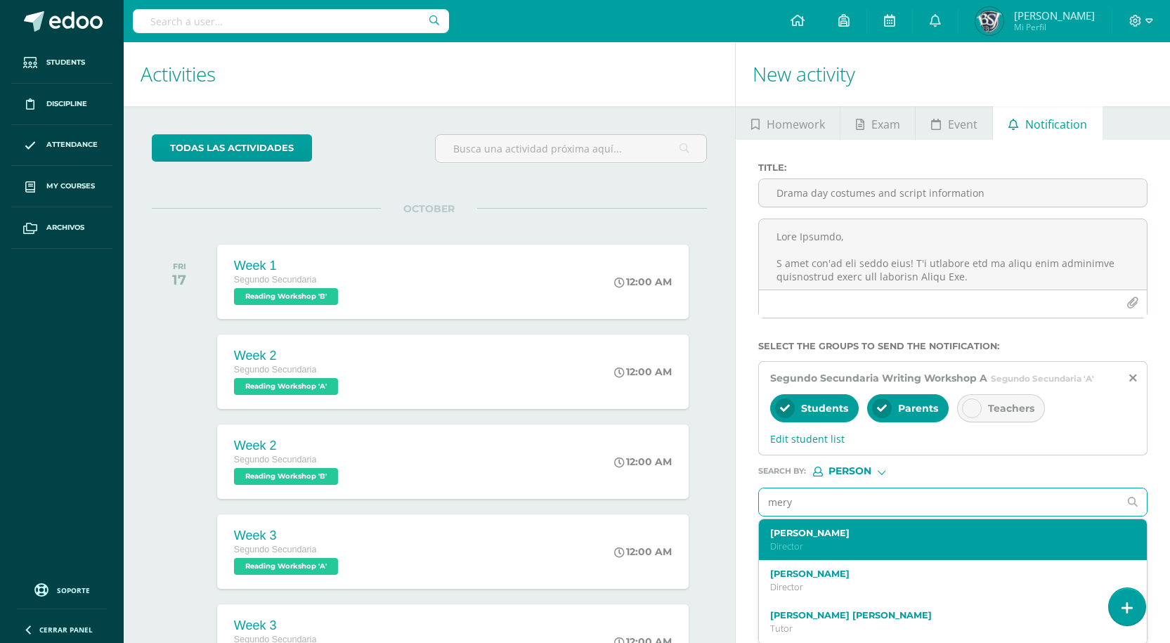
click at [826, 536] on label "[PERSON_NAME]" at bounding box center [945, 533] width 350 height 11
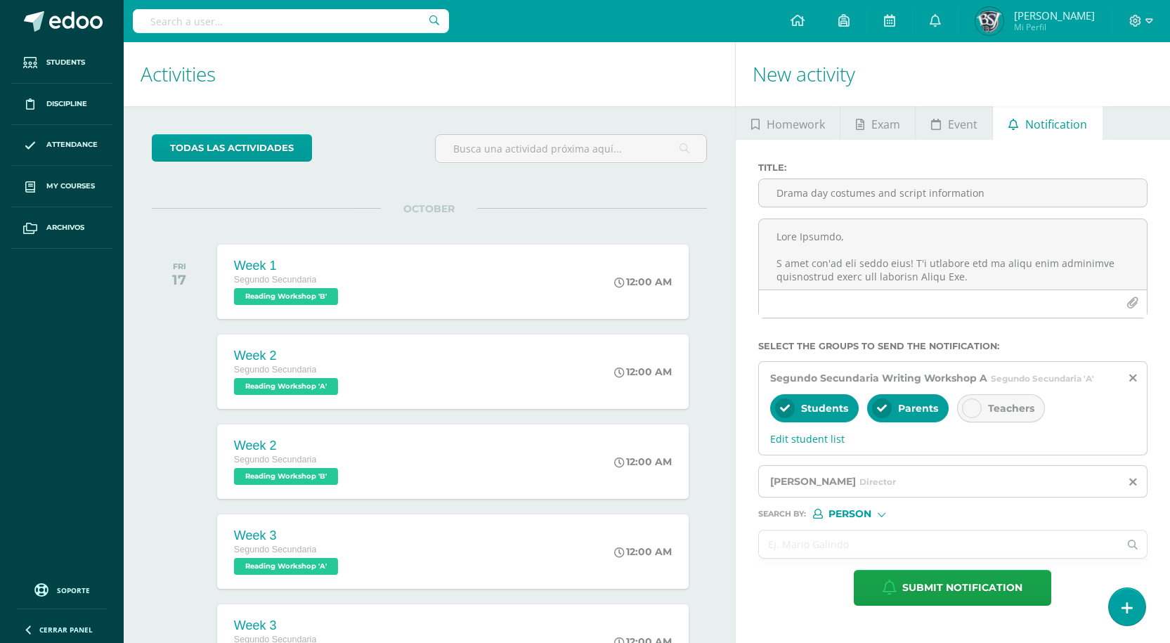
click at [816, 547] on input "text" at bounding box center [939, 543] width 360 height 27
type input "n"
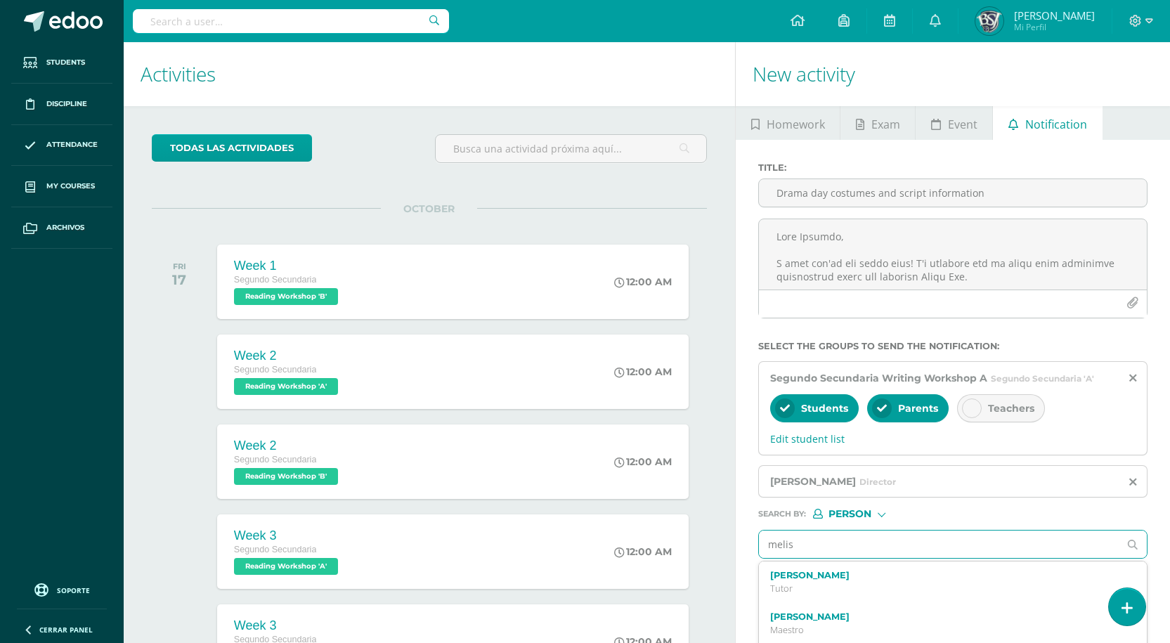
type input "meliss"
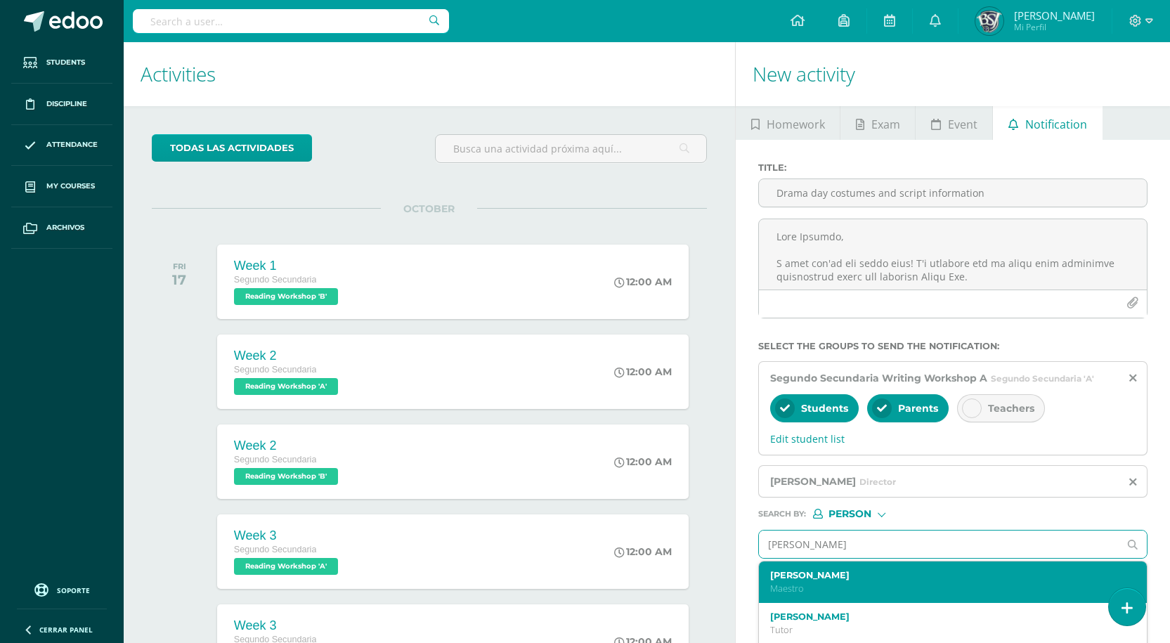
click at [816, 585] on p "Maestro" at bounding box center [945, 588] width 350 height 12
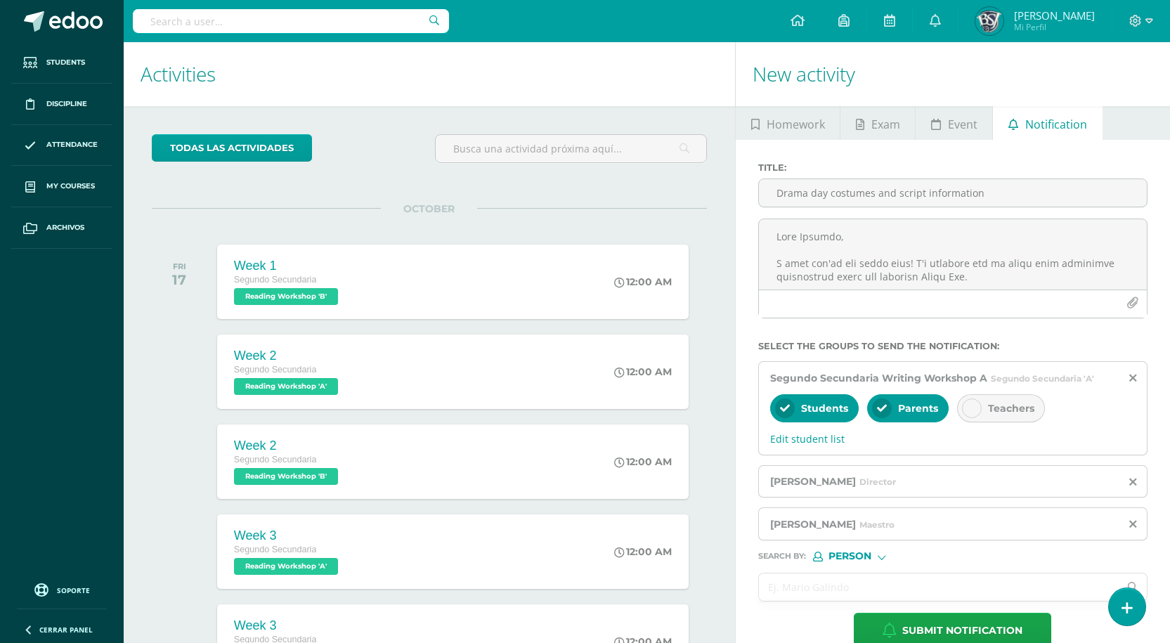
click at [824, 584] on input "text" at bounding box center [939, 586] width 360 height 27
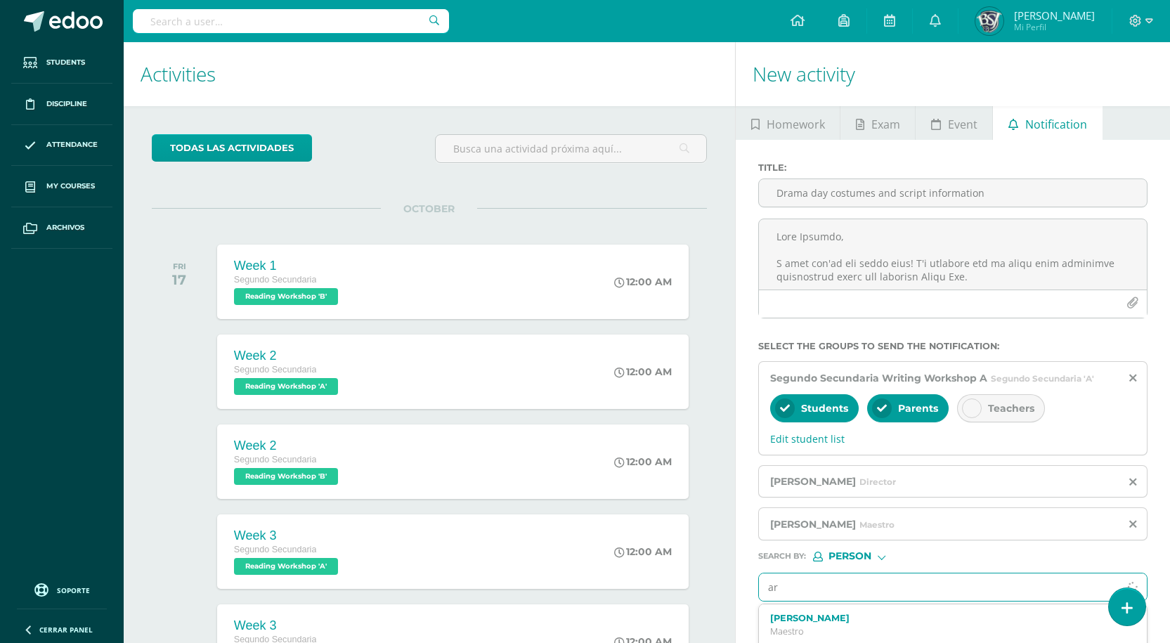
type input "a"
type input "rogel"
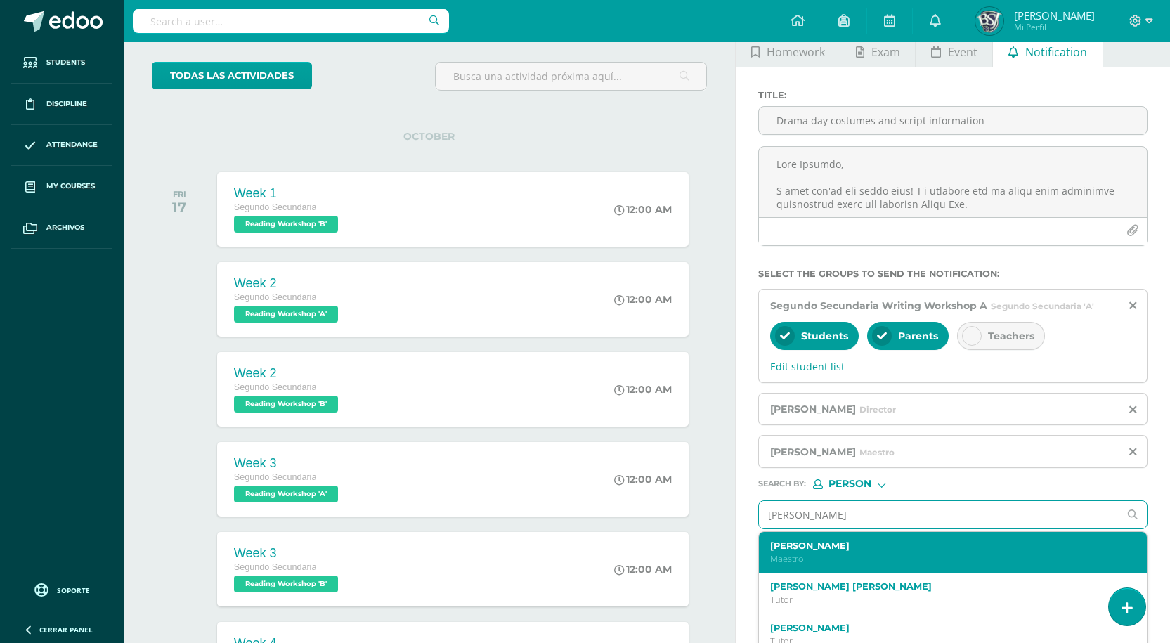
scroll to position [140, 0]
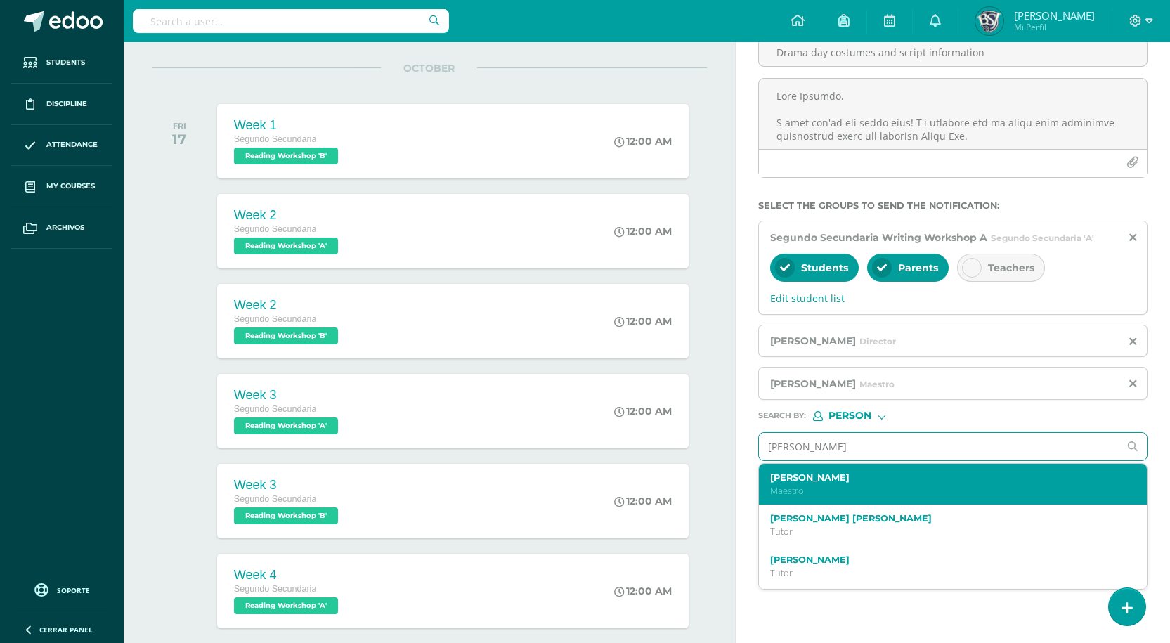
click at [826, 471] on div "Rogelia Martinez Maestro" at bounding box center [953, 484] width 388 height 41
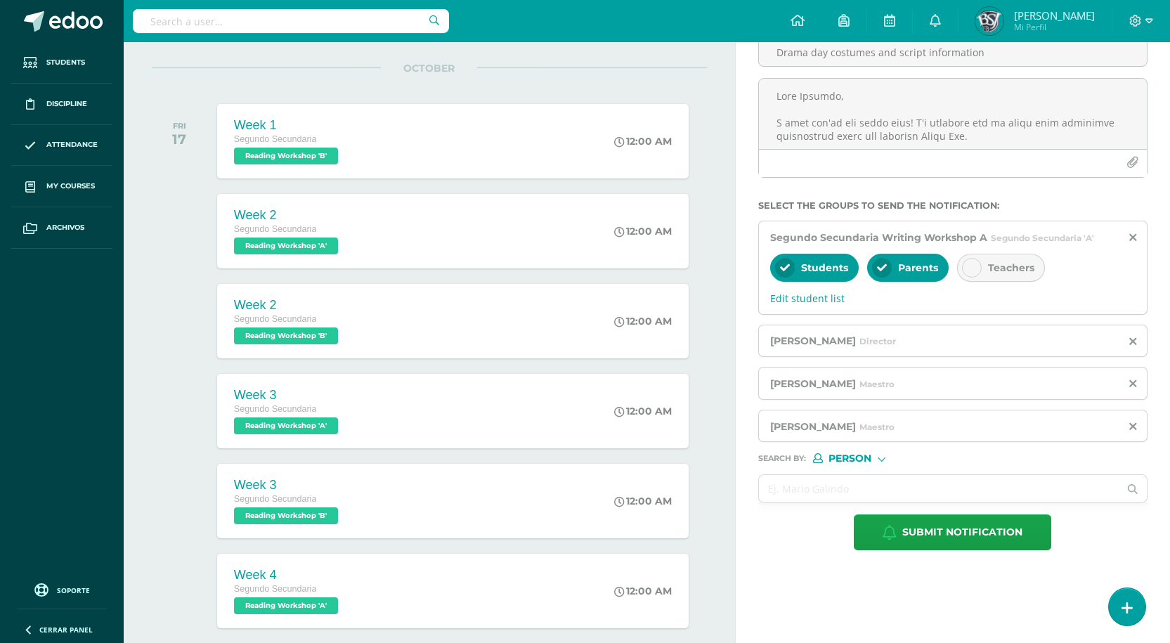
click at [827, 503] on ul at bounding box center [953, 503] width 391 height 1
click at [830, 491] on input "text" at bounding box center [939, 488] width 360 height 27
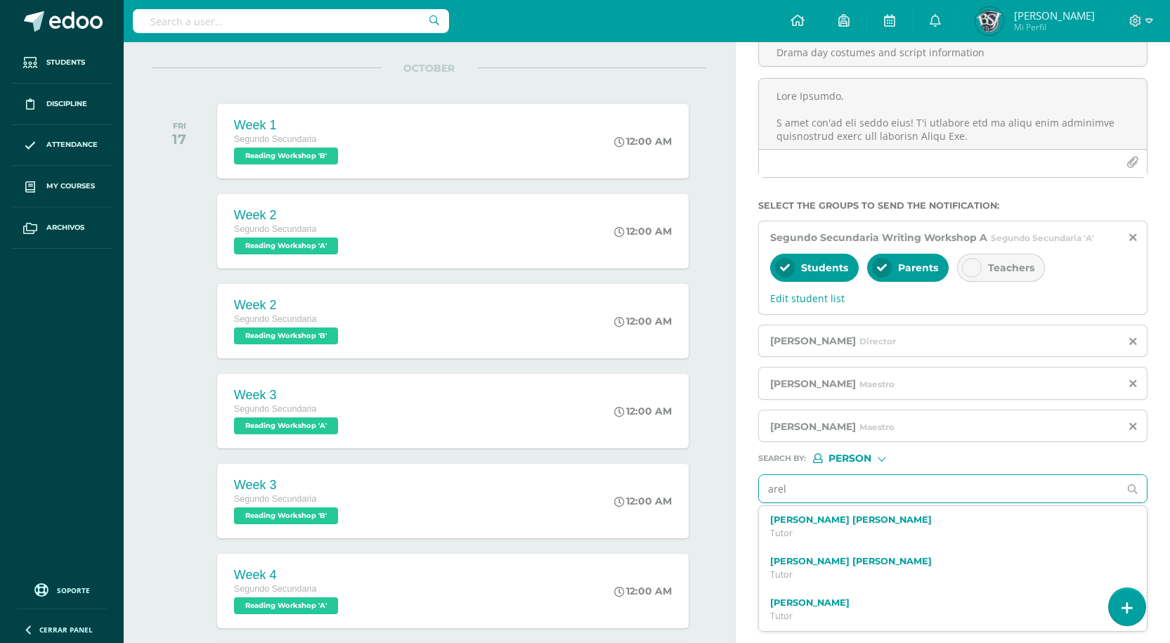
type input "arely"
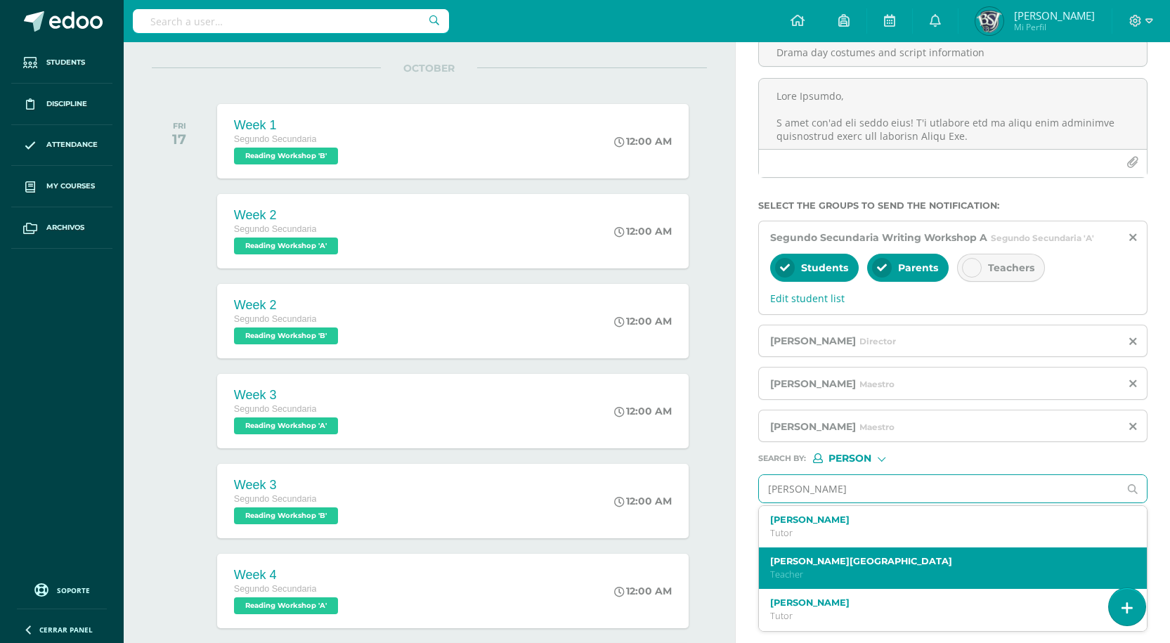
click at [798, 560] on label "[PERSON_NAME][GEOGRAPHIC_DATA]" at bounding box center [945, 561] width 350 height 11
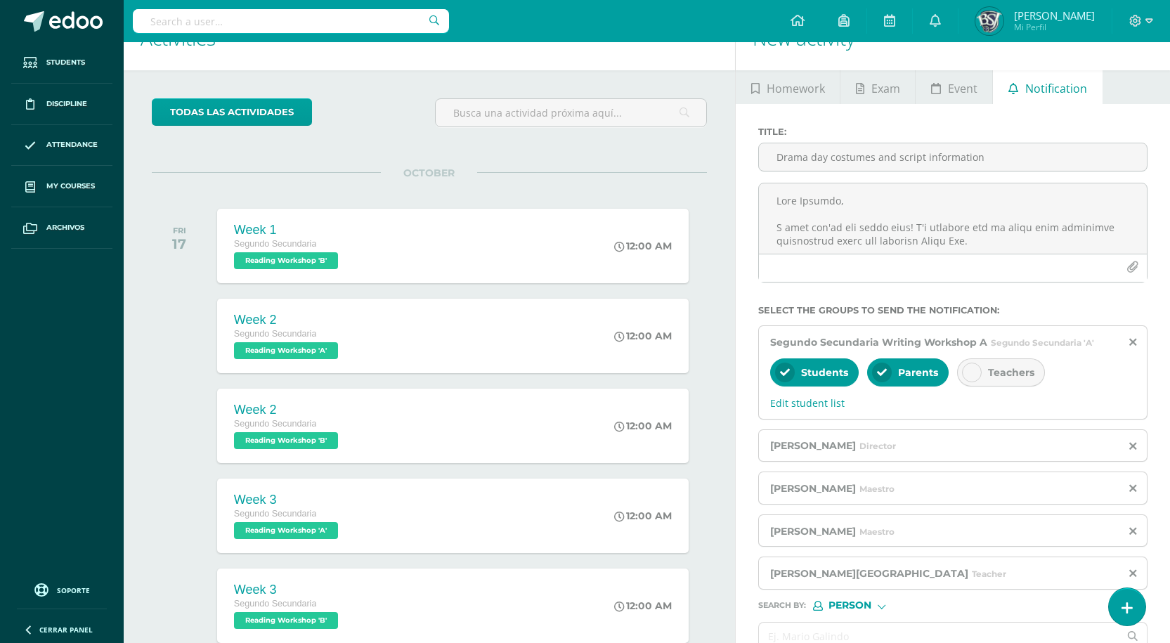
scroll to position [0, 0]
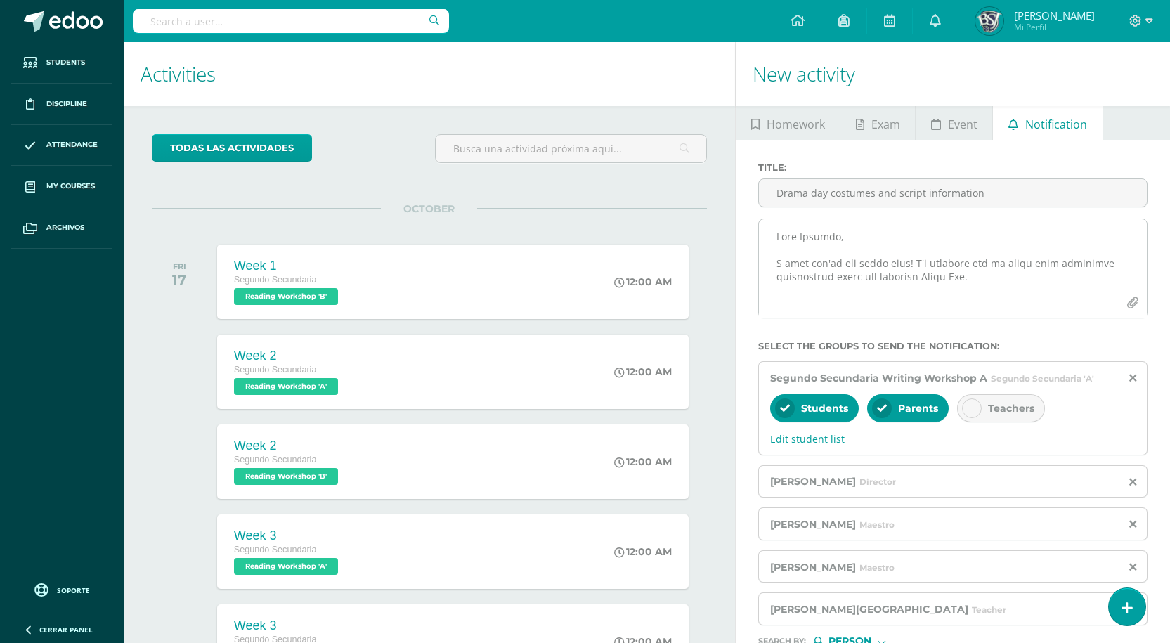
click at [1129, 304] on icon "button" at bounding box center [1132, 303] width 12 height 12
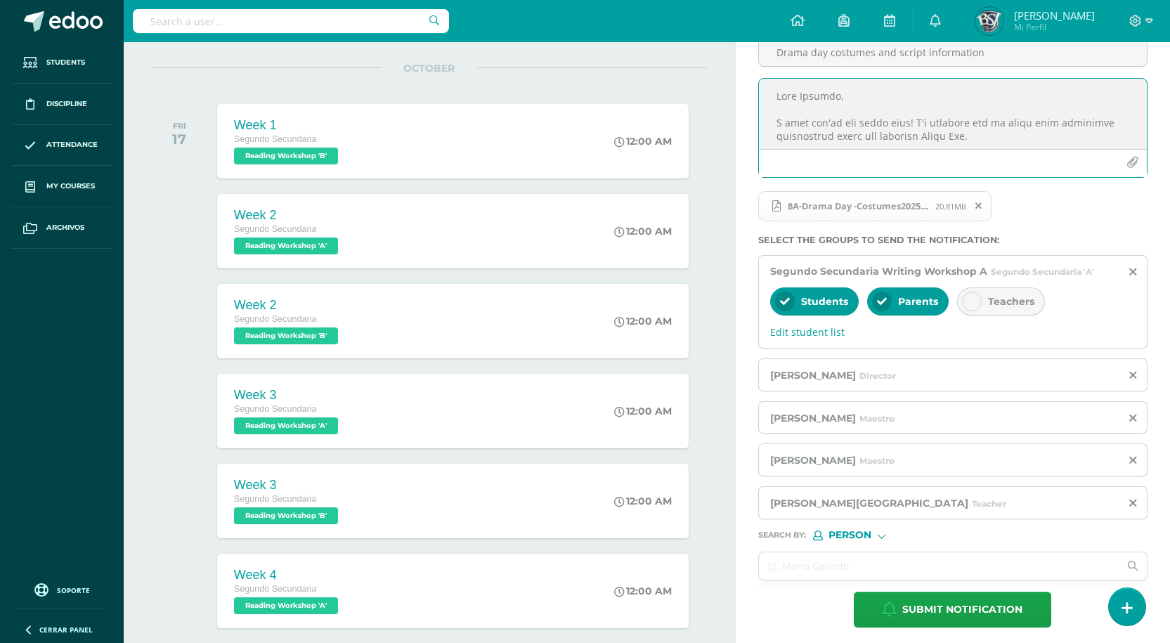
scroll to position [211, 0]
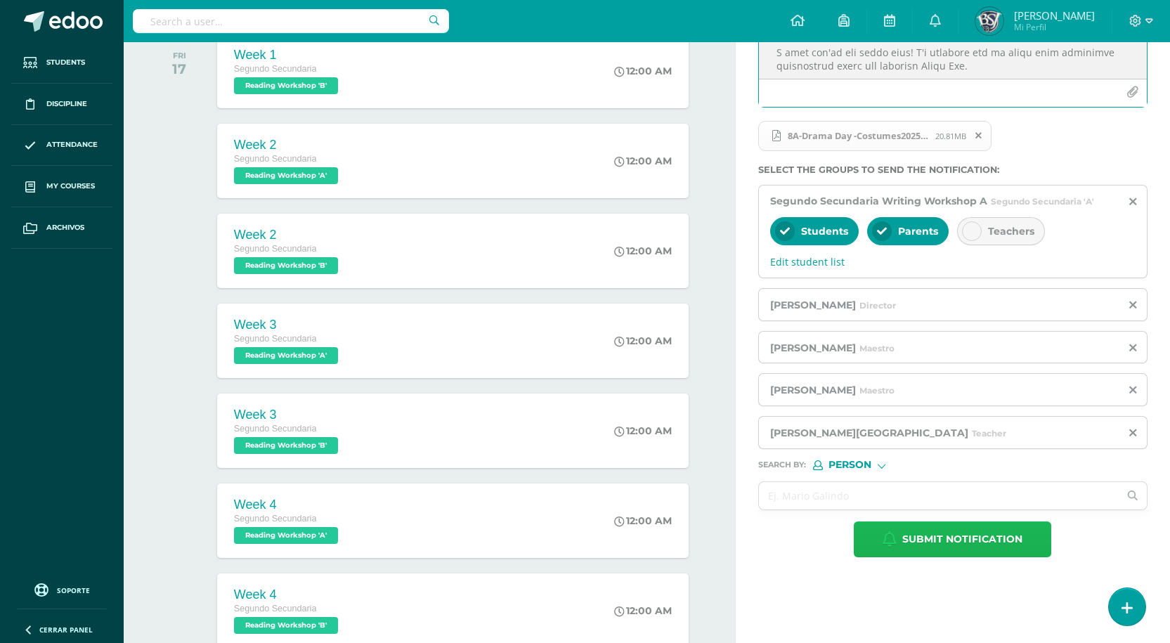
click at [928, 540] on span "Submit notification" at bounding box center [962, 539] width 120 height 34
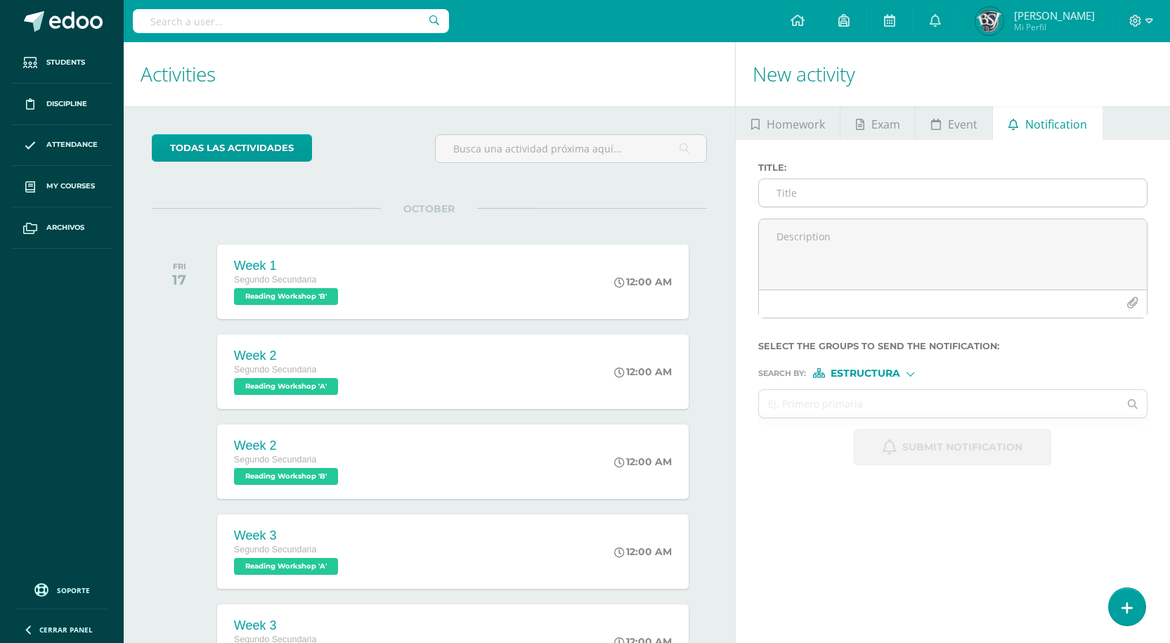
click at [804, 198] on input "Title :" at bounding box center [953, 192] width 388 height 27
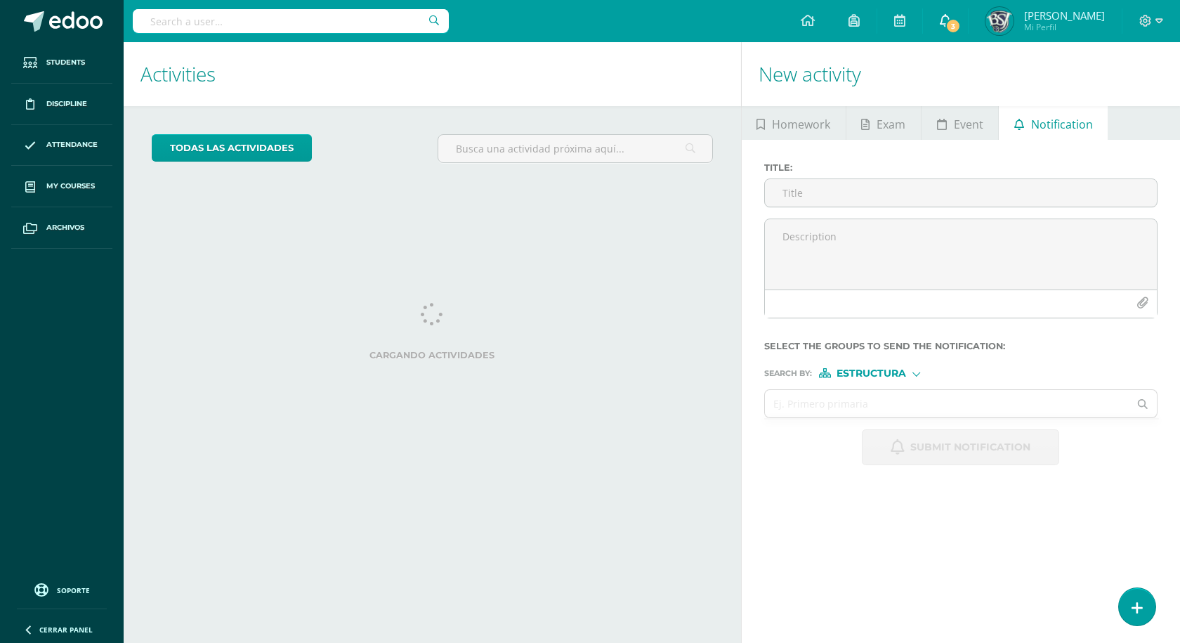
click at [968, 28] on link "3" at bounding box center [945, 21] width 45 height 42
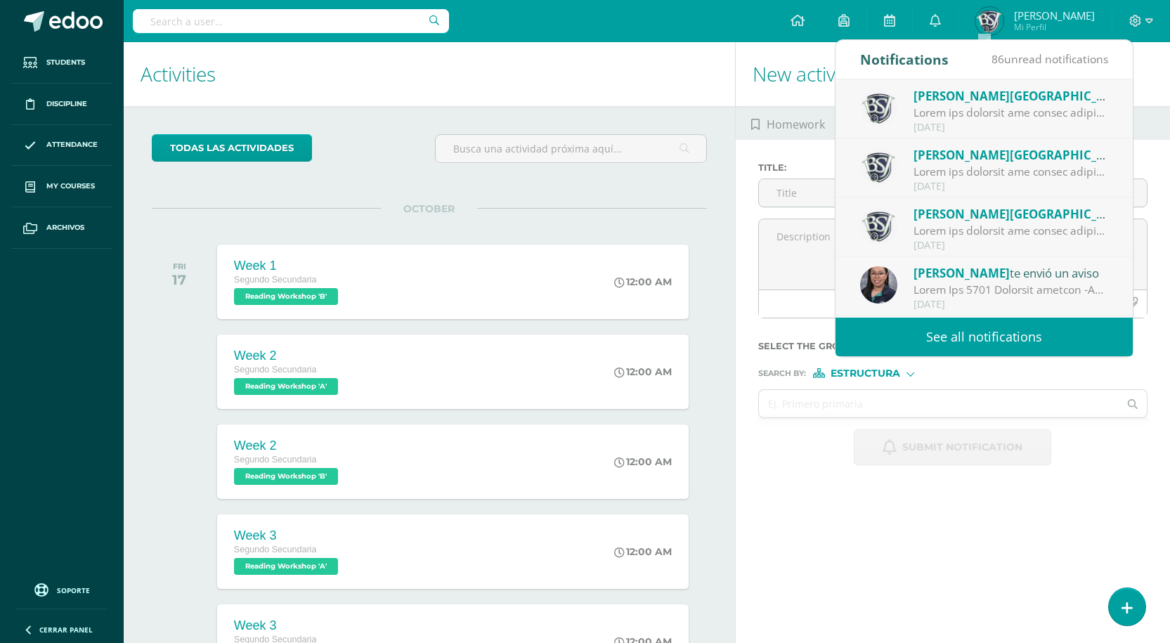
click at [952, 228] on div at bounding box center [1010, 231] width 195 height 16
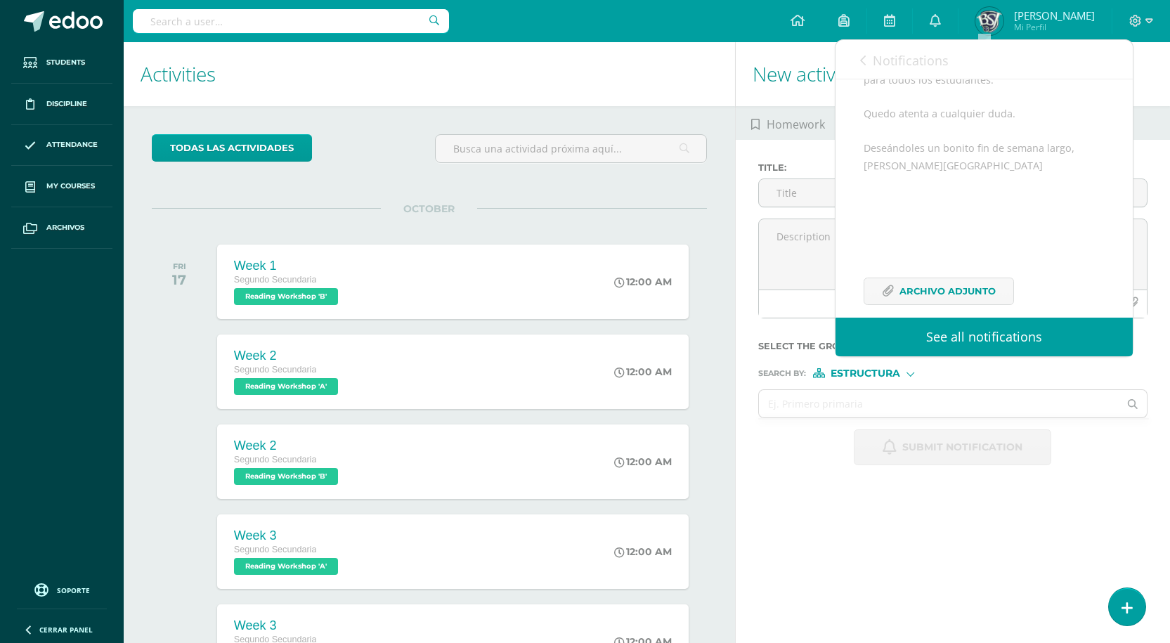
scroll to position [1065, 0]
click at [928, 266] on span "Archivo Adjunto" at bounding box center [947, 272] width 96 height 26
click at [864, 64] on icon at bounding box center [863, 60] width 6 height 11
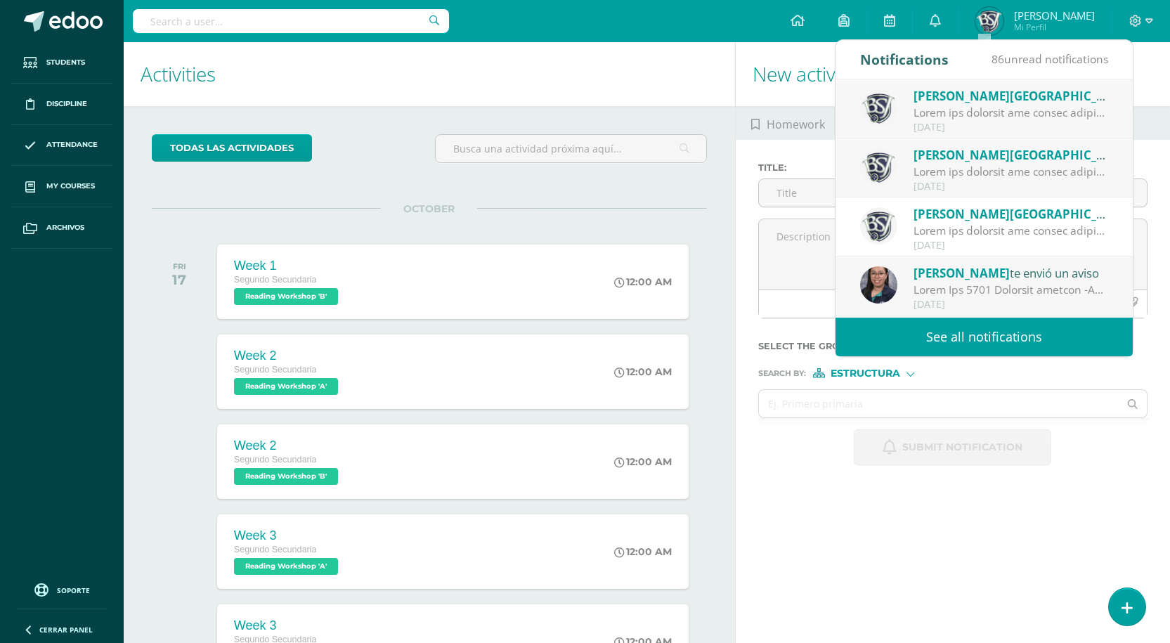
click at [961, 158] on span "[PERSON_NAME][GEOGRAPHIC_DATA]" at bounding box center [1022, 155] width 219 height 16
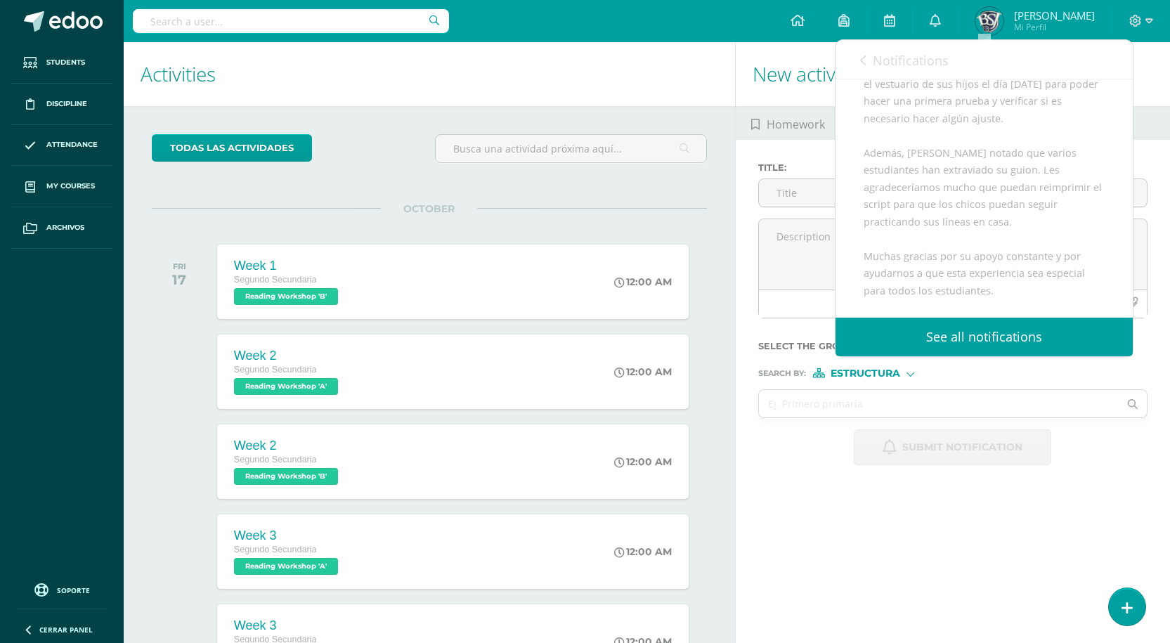
scroll to position [1065, 0]
click at [942, 265] on span "Archivo Adjunto" at bounding box center [947, 272] width 96 height 26
drag, startPoint x: 881, startPoint y: 70, endPoint x: 859, endPoint y: 58, distance: 24.8
click at [881, 71] on link "Notifications" at bounding box center [904, 60] width 89 height 40
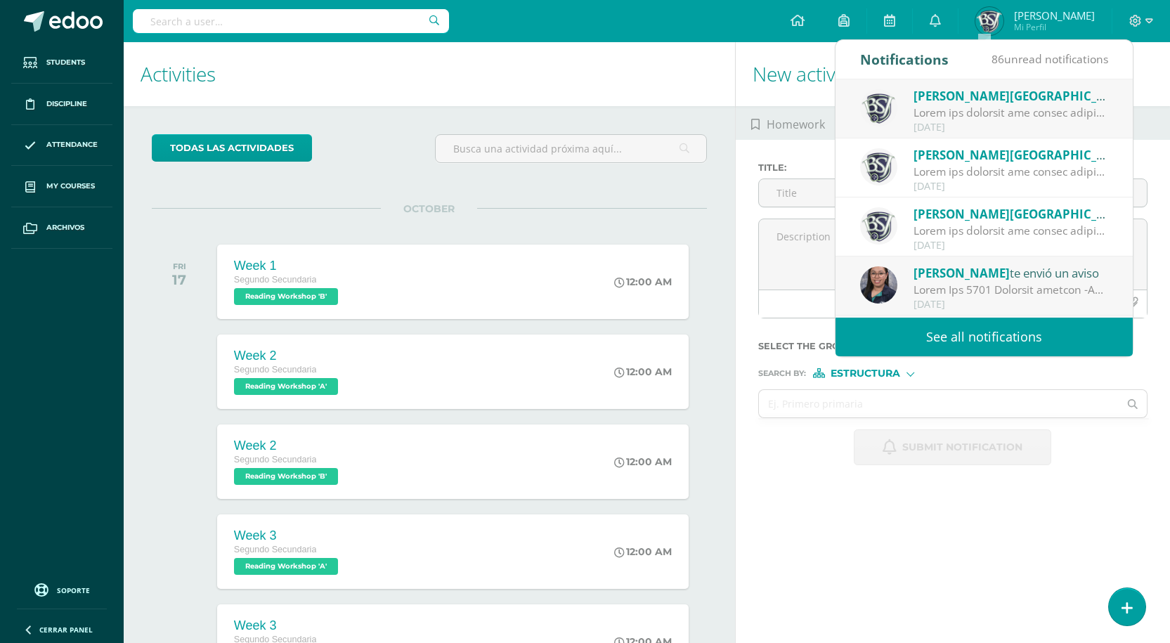
click at [960, 102] on span "[PERSON_NAME][GEOGRAPHIC_DATA]" at bounding box center [1022, 96] width 219 height 16
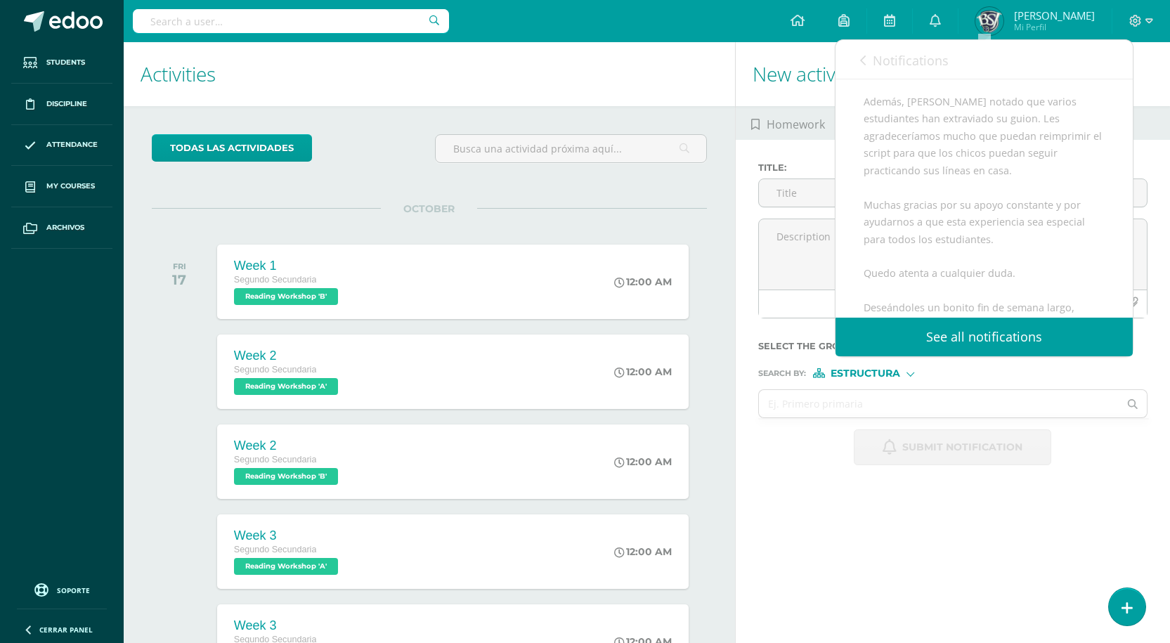
scroll to position [1068, 0]
click at [939, 275] on span "Archivo Adjunto" at bounding box center [947, 272] width 96 height 26
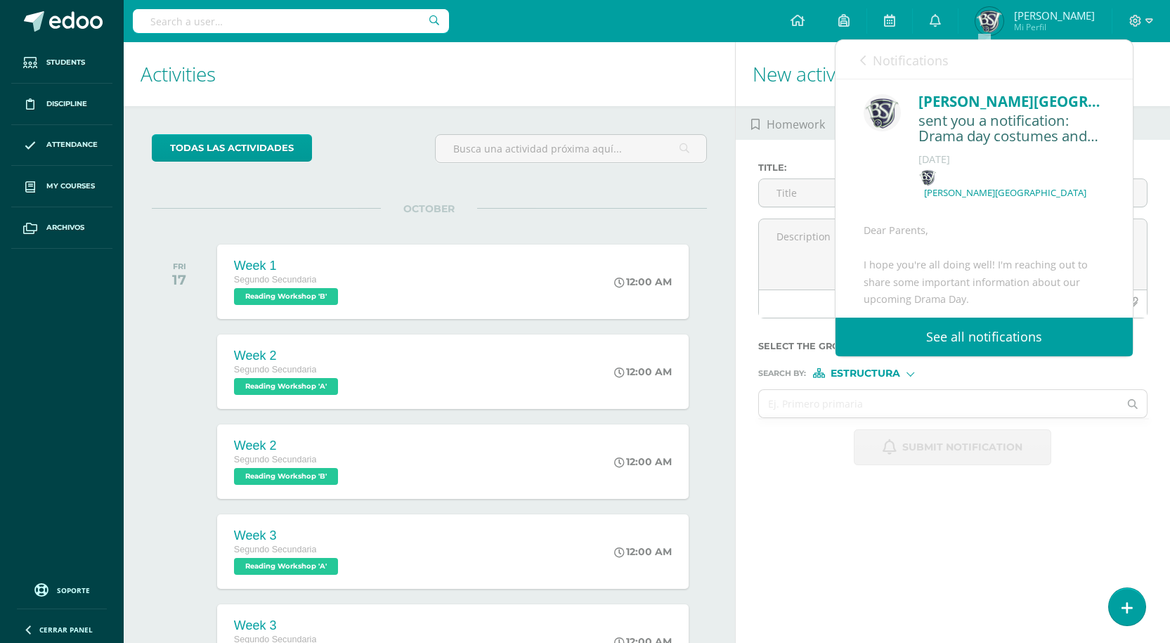
scroll to position [0, 0]
click at [858, 60] on div "Notifications 86 unread notifications Notifications" at bounding box center [983, 59] width 297 height 39
click at [868, 60] on link "Notifications" at bounding box center [904, 60] width 89 height 40
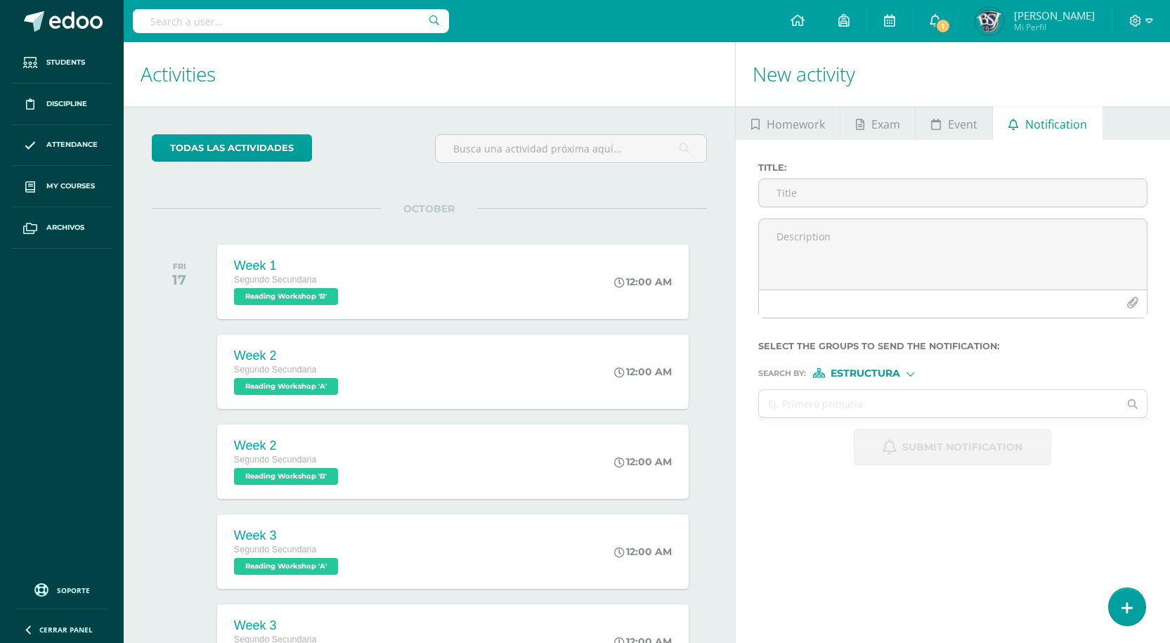
click at [950, 25] on span "1" at bounding box center [942, 25] width 15 height 15
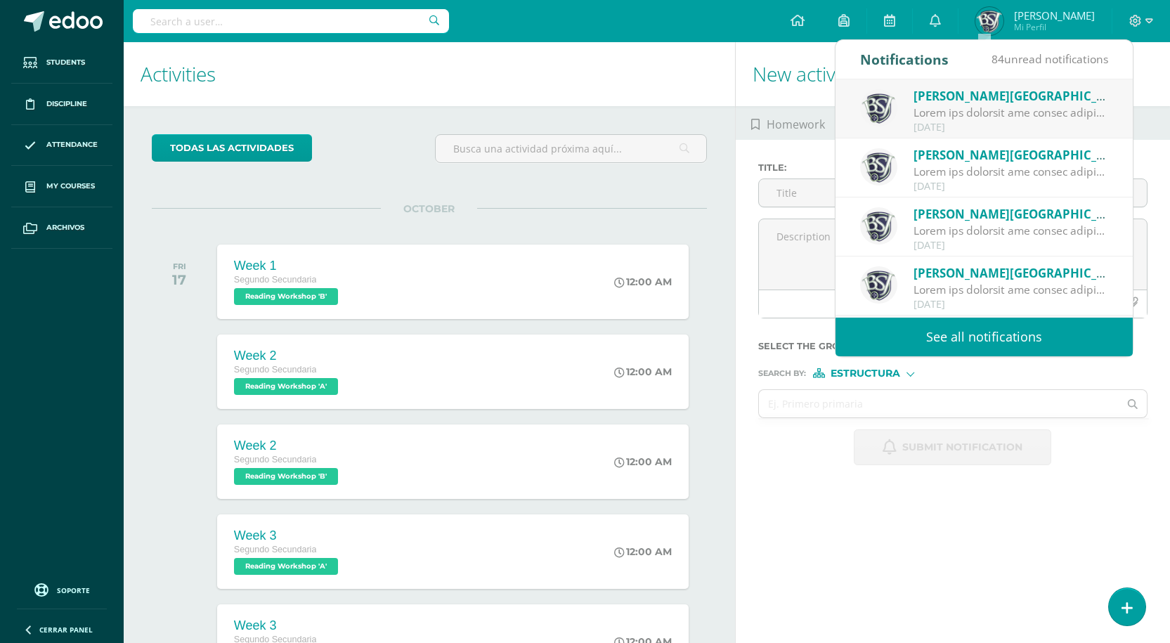
click at [969, 109] on div at bounding box center [1010, 113] width 195 height 16
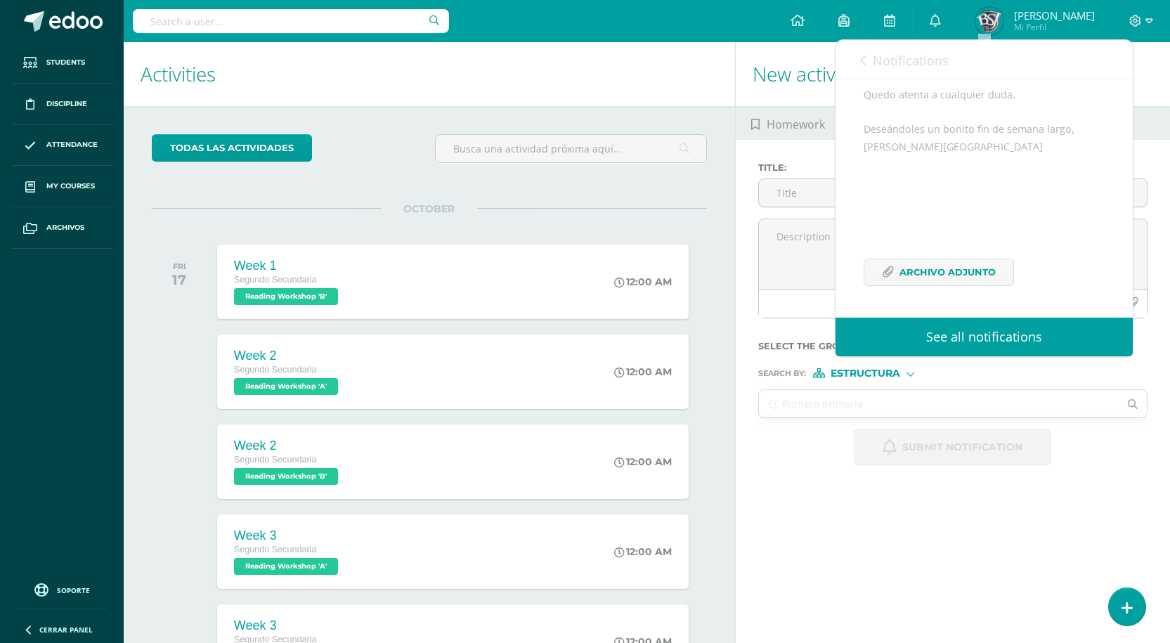
scroll to position [1068, 0]
click at [923, 275] on span "Archivo Adjunto" at bounding box center [947, 272] width 96 height 26
click at [871, 70] on link "Notifications" at bounding box center [904, 60] width 89 height 40
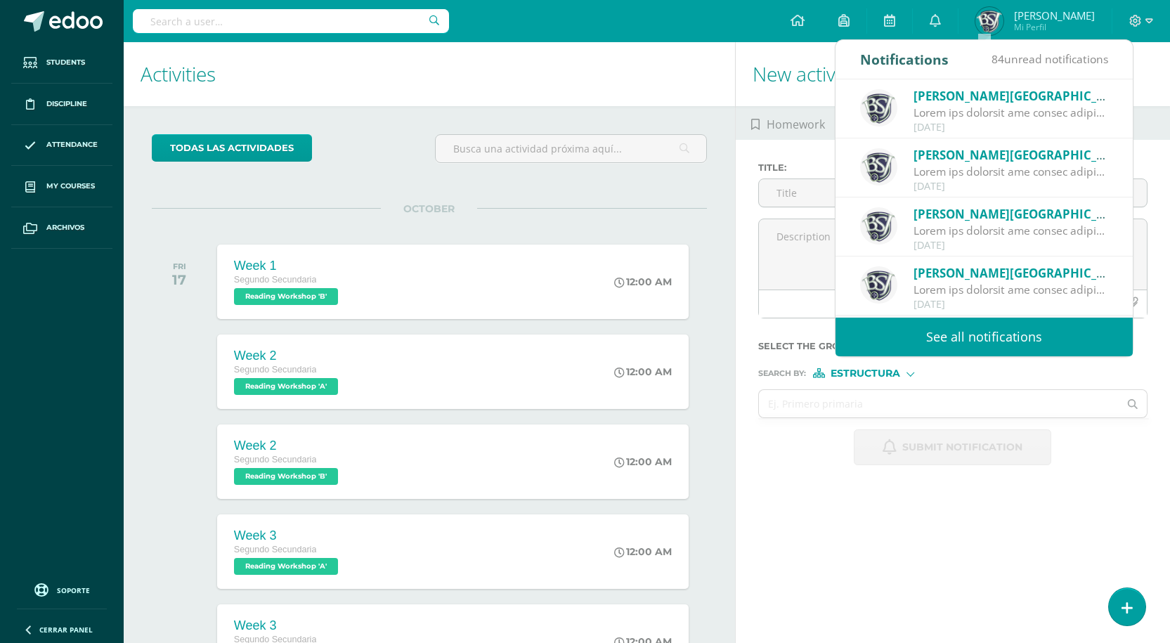
click at [945, 157] on span "[PERSON_NAME][GEOGRAPHIC_DATA]" at bounding box center [1022, 155] width 219 height 16
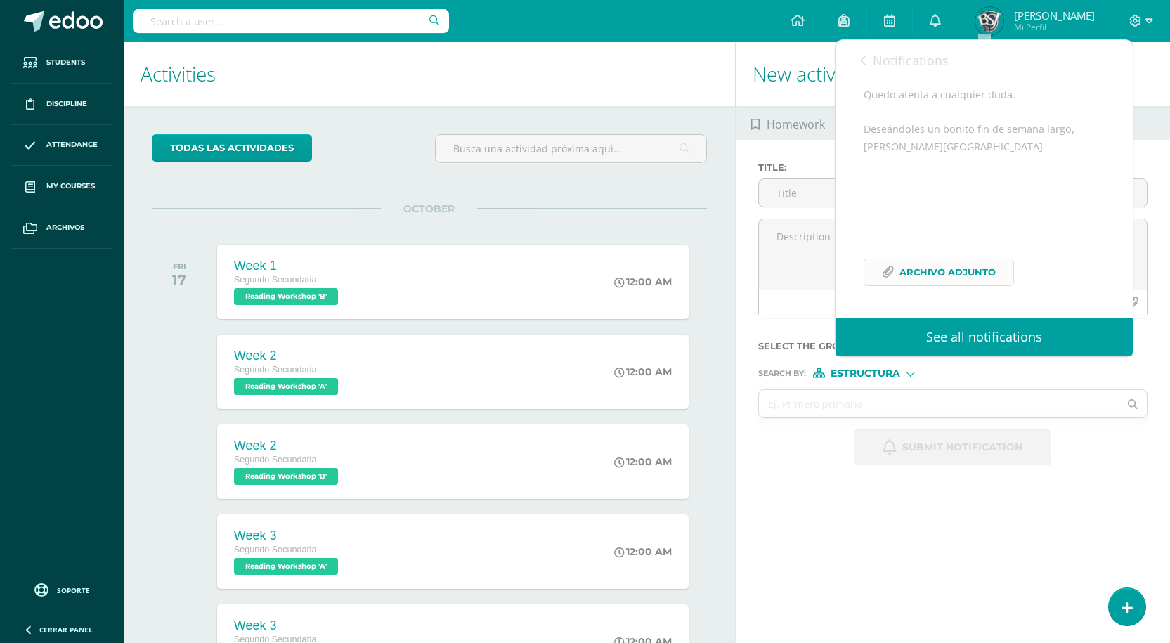
click at [936, 275] on span "Archivo Adjunto" at bounding box center [947, 272] width 96 height 26
click at [877, 61] on span "Notifications" at bounding box center [910, 60] width 76 height 17
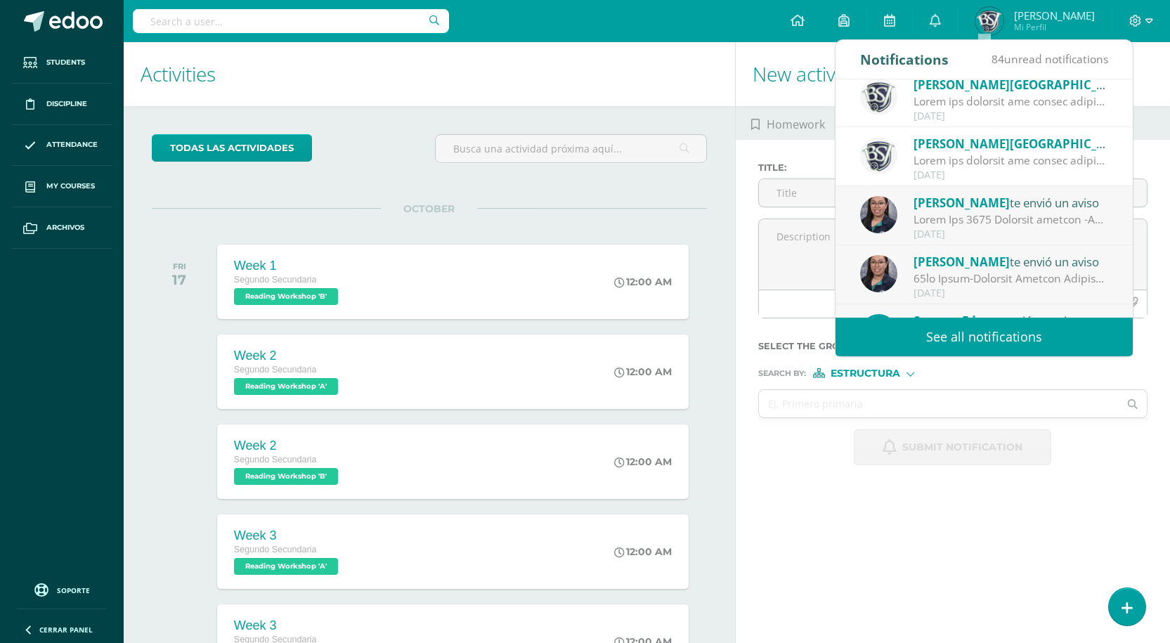
scroll to position [0, 0]
